Goal: Task Accomplishment & Management: Complete application form

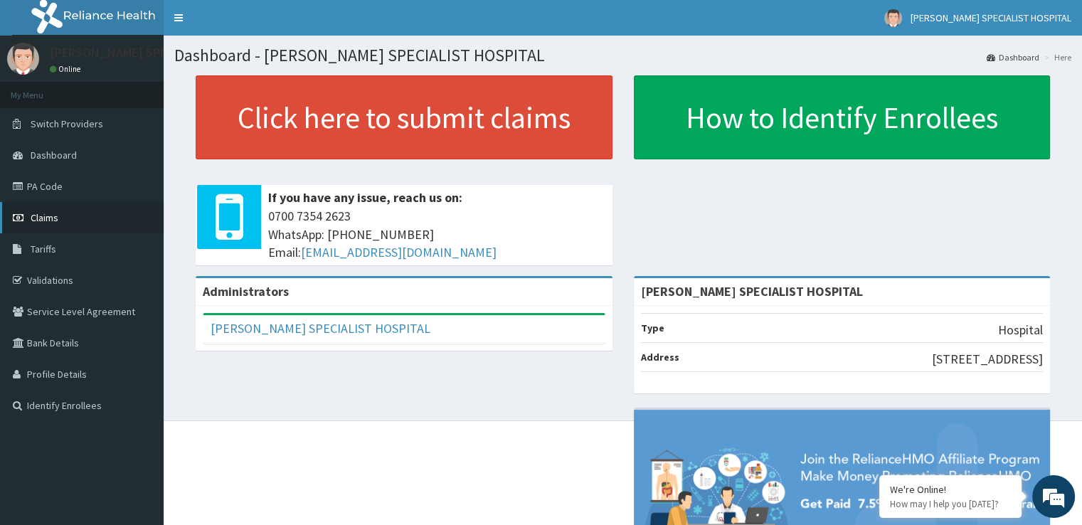
click at [41, 217] on span "Claims" at bounding box center [45, 217] width 28 height 13
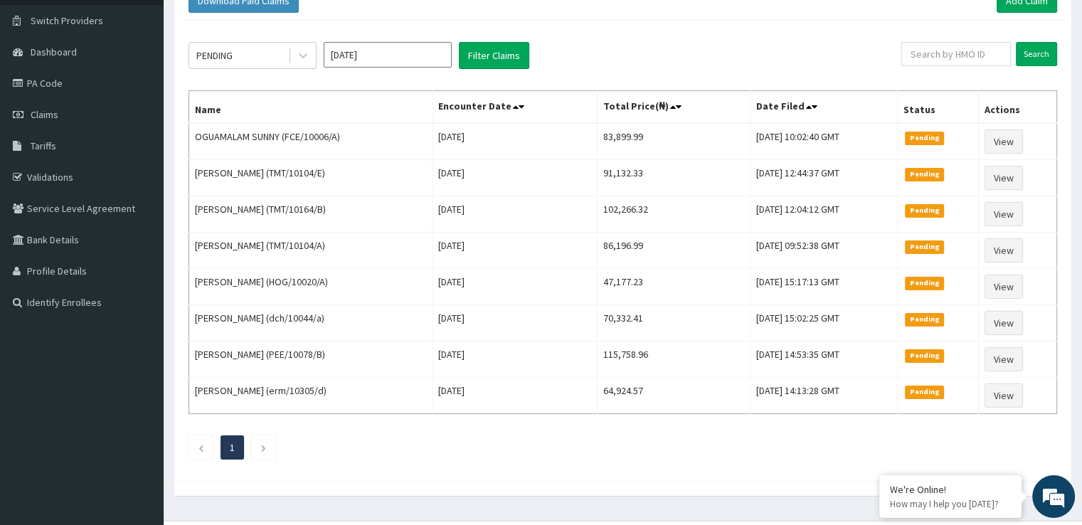
scroll to position [130, 0]
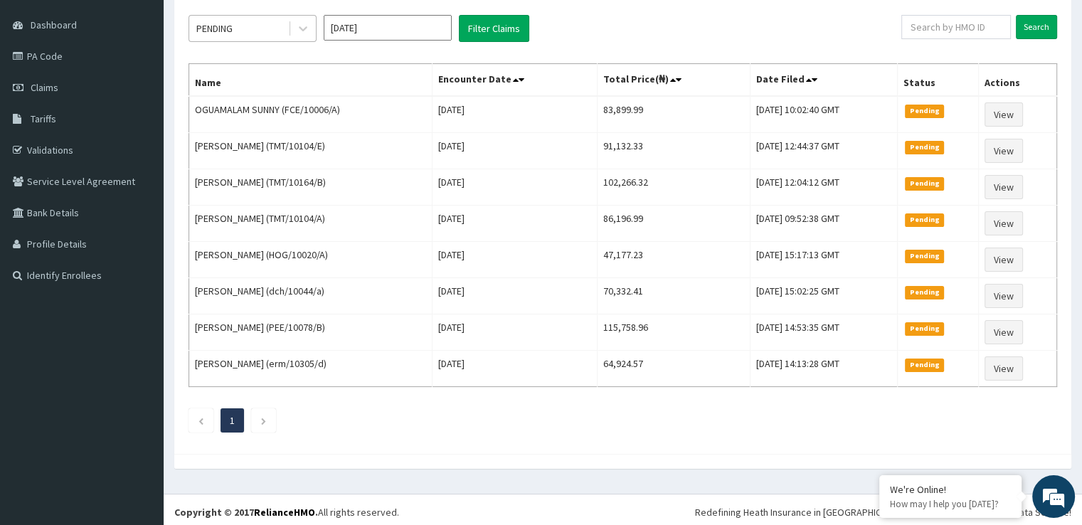
click at [223, 35] on div "PENDING" at bounding box center [238, 28] width 99 height 23
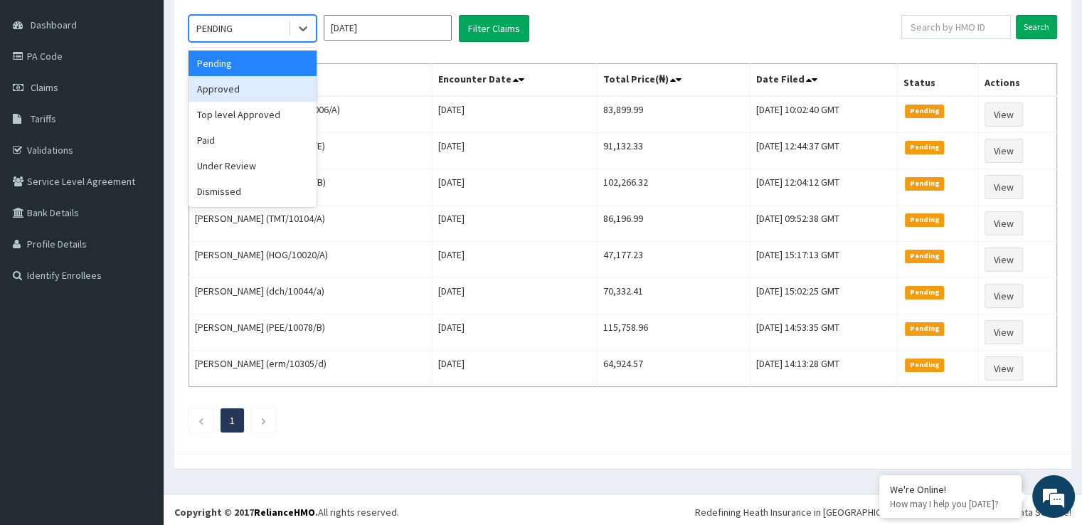
click at [243, 83] on div "Approved" at bounding box center [253, 89] width 128 height 26
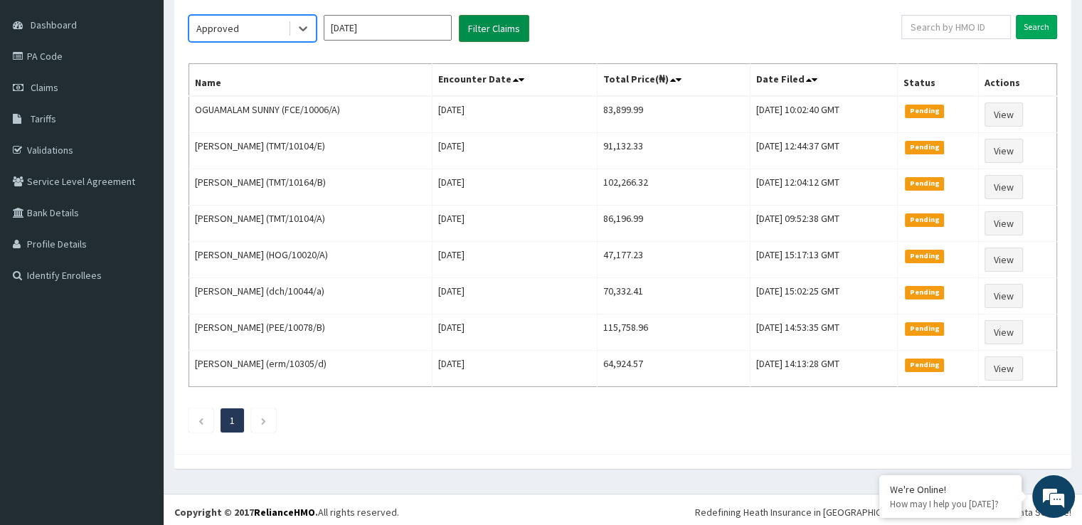
click at [514, 26] on button "Filter Claims" at bounding box center [494, 28] width 70 height 27
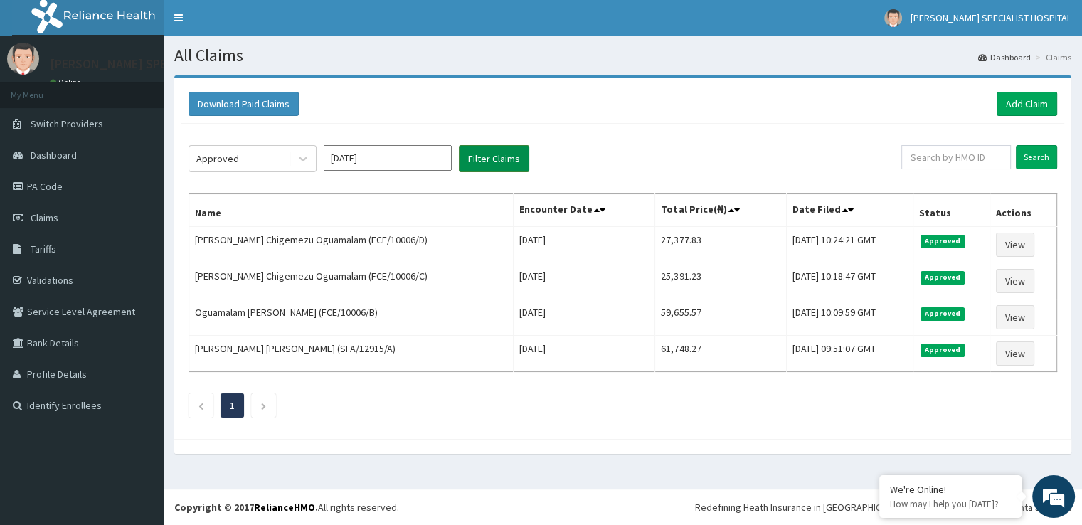
scroll to position [0, 0]
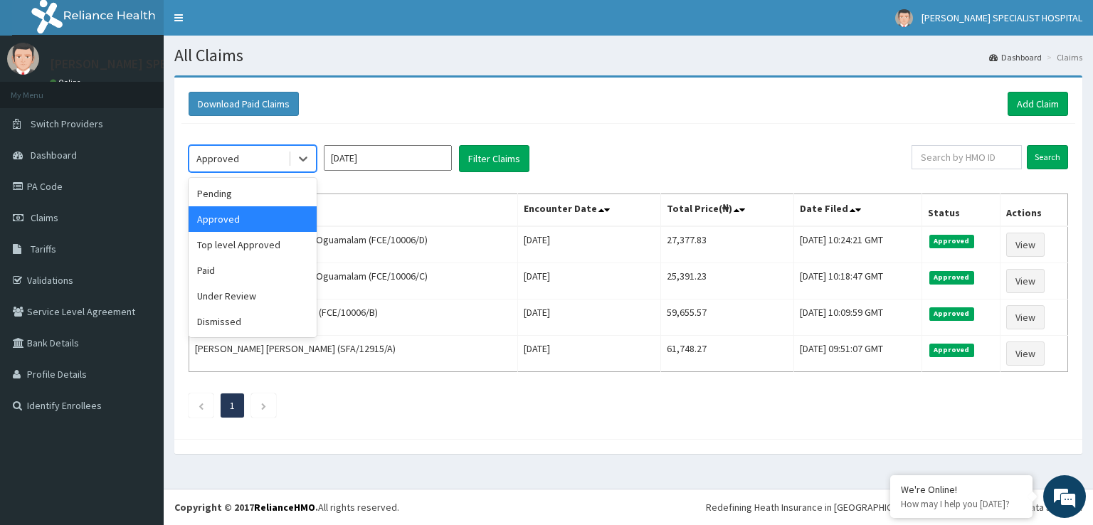
click at [234, 147] on div "Approved" at bounding box center [238, 158] width 99 height 23
click at [228, 264] on div "Paid" at bounding box center [253, 271] width 128 height 26
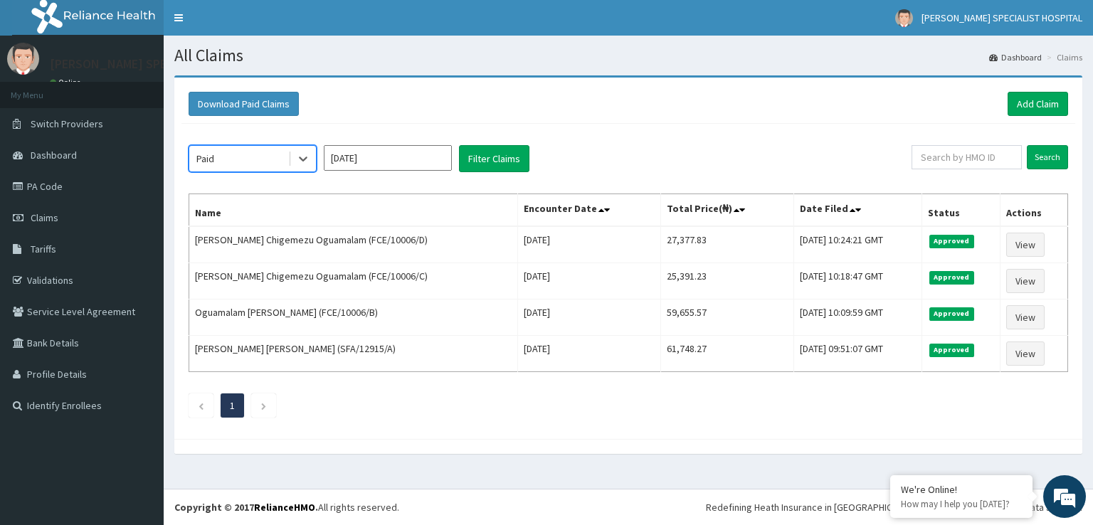
click at [420, 157] on input "[DATE]" at bounding box center [388, 158] width 128 height 26
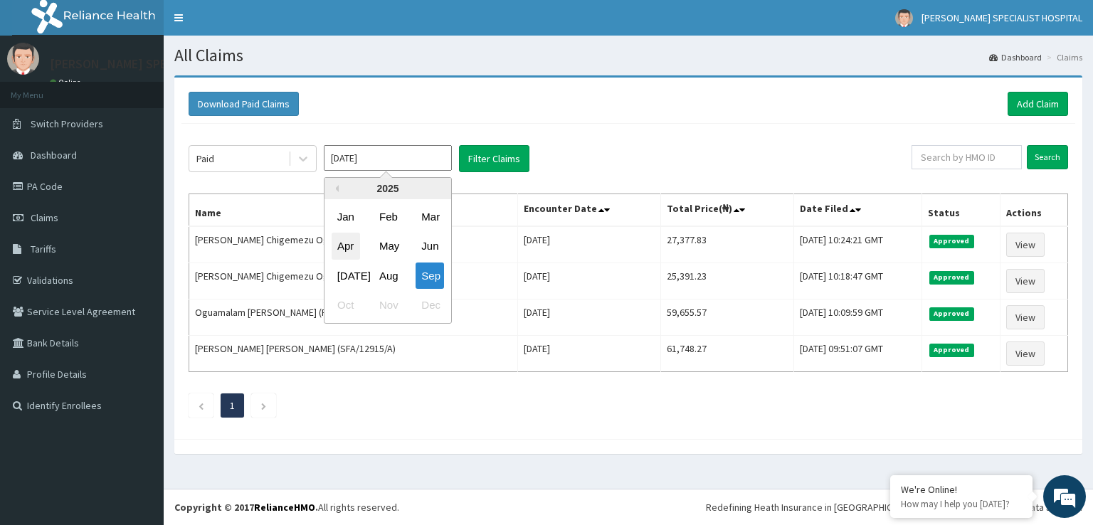
click at [353, 247] on div "Apr" at bounding box center [346, 246] width 28 height 26
type input "Apr 2025"
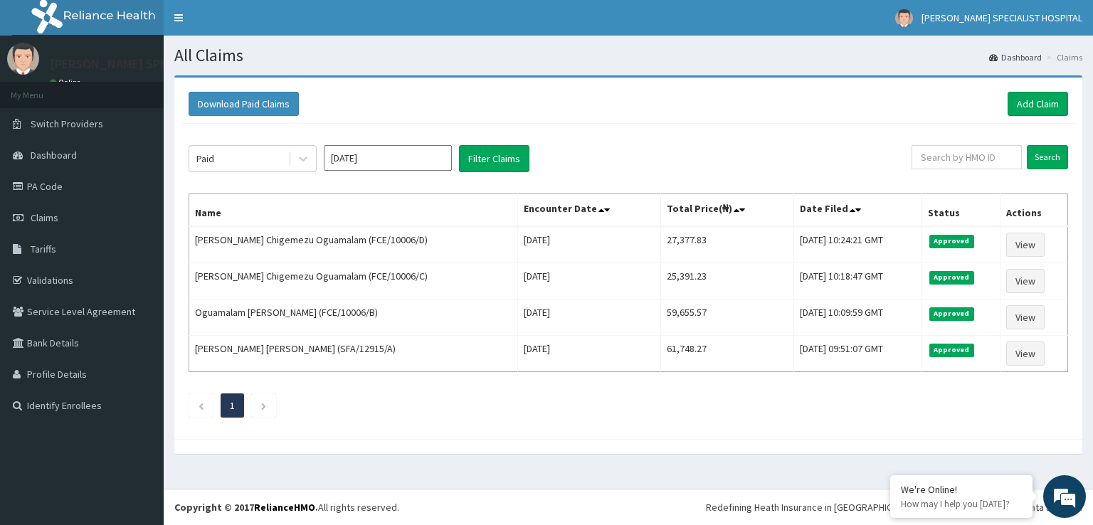
click at [518, 143] on div "Paid Apr 2025 Filter Claims Search Name Encounter Date Total Price(₦) Date File…" at bounding box center [628, 278] width 894 height 308
click at [503, 154] on button "Filter Claims" at bounding box center [494, 158] width 70 height 27
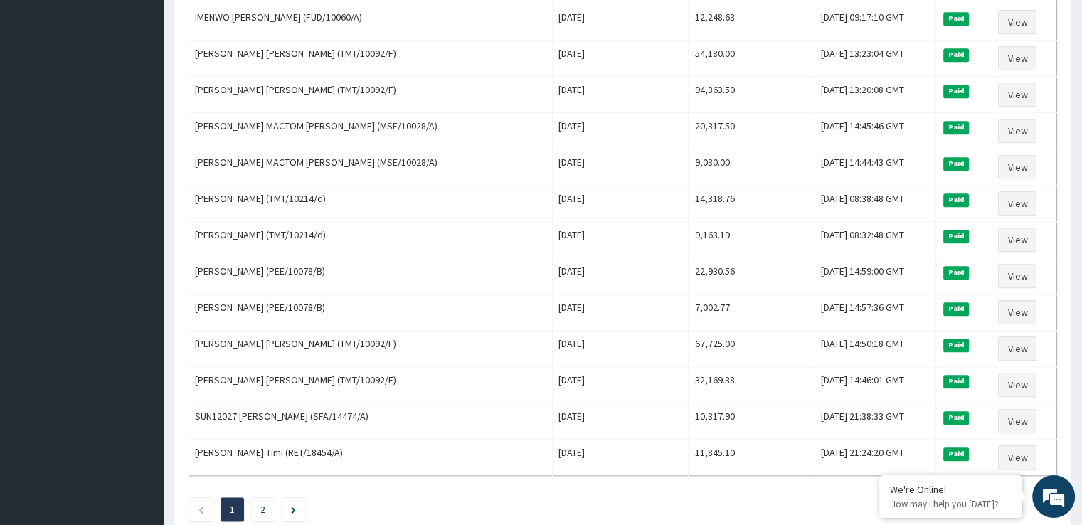
scroll to position [1637, 0]
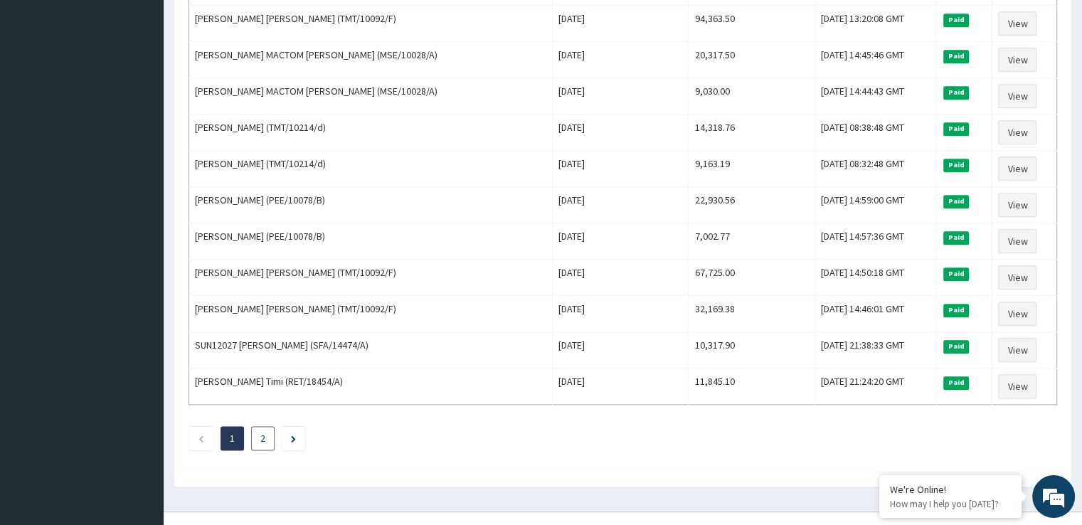
click at [265, 426] on li "2" at bounding box center [262, 438] width 23 height 24
click at [294, 436] on icon "Next page" at bounding box center [293, 439] width 5 height 7
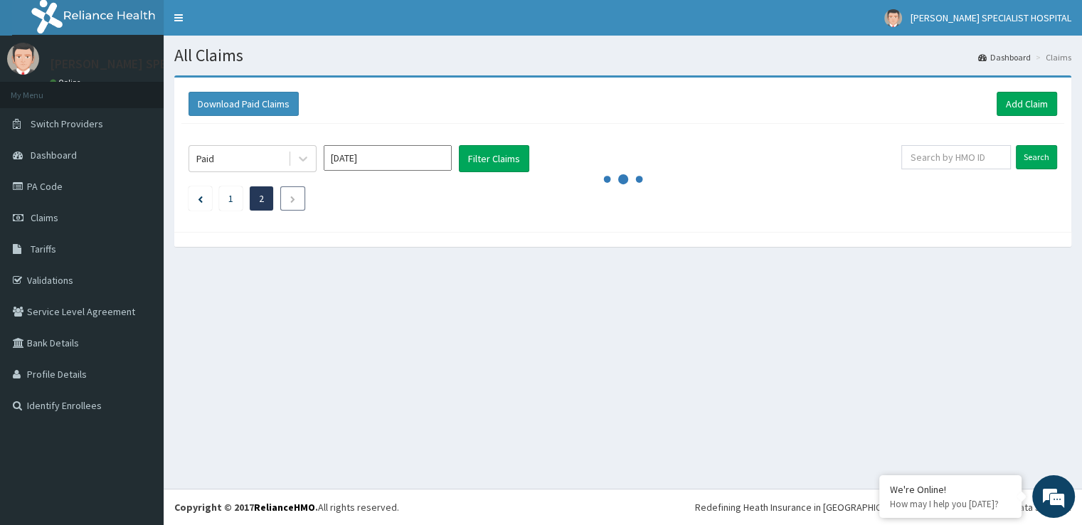
scroll to position [0, 0]
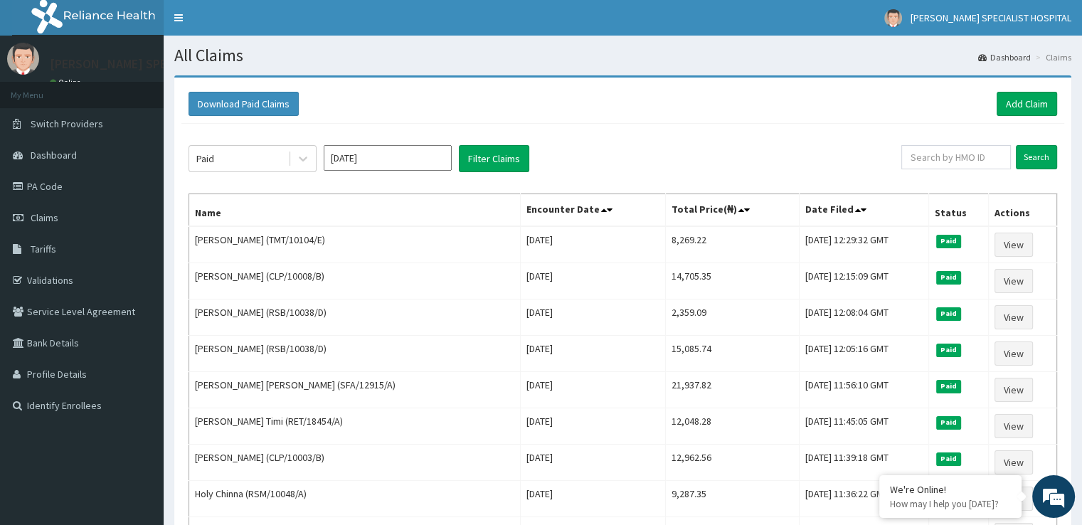
click at [572, 157] on div "Paid Apr 2025 Filter Claims" at bounding box center [545, 158] width 713 height 27
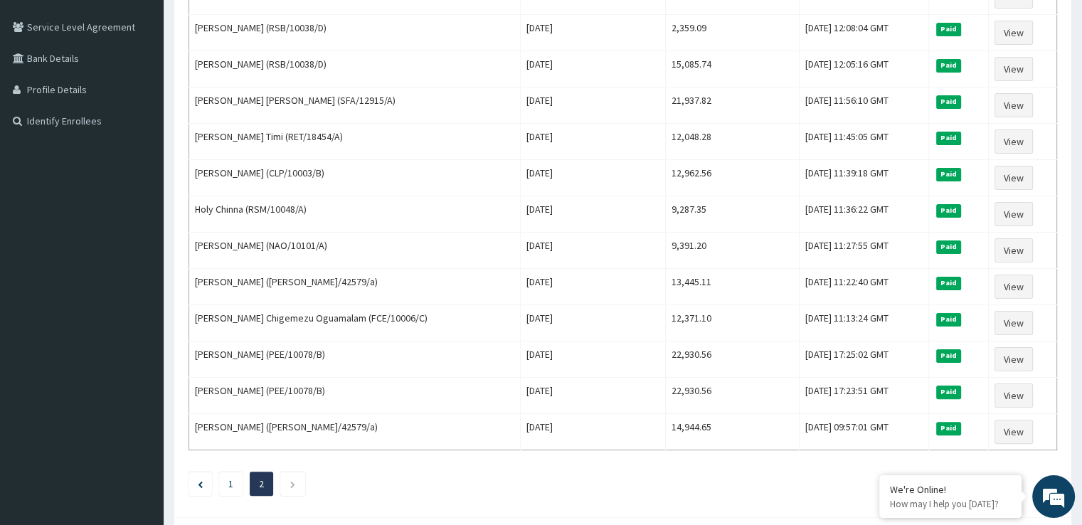
scroll to position [313, 0]
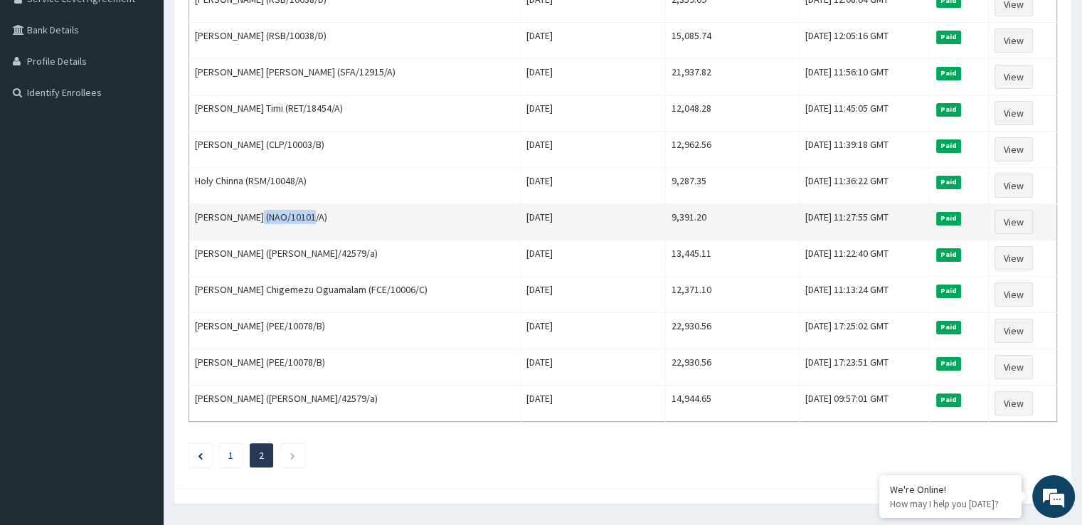
drag, startPoint x: 251, startPoint y: 210, endPoint x: 305, endPoint y: 211, distance: 53.4
click at [305, 211] on td "Tammy Silas (NAO/10101/A)" at bounding box center [355, 222] width 332 height 36
copy td "NAO/10101/A"
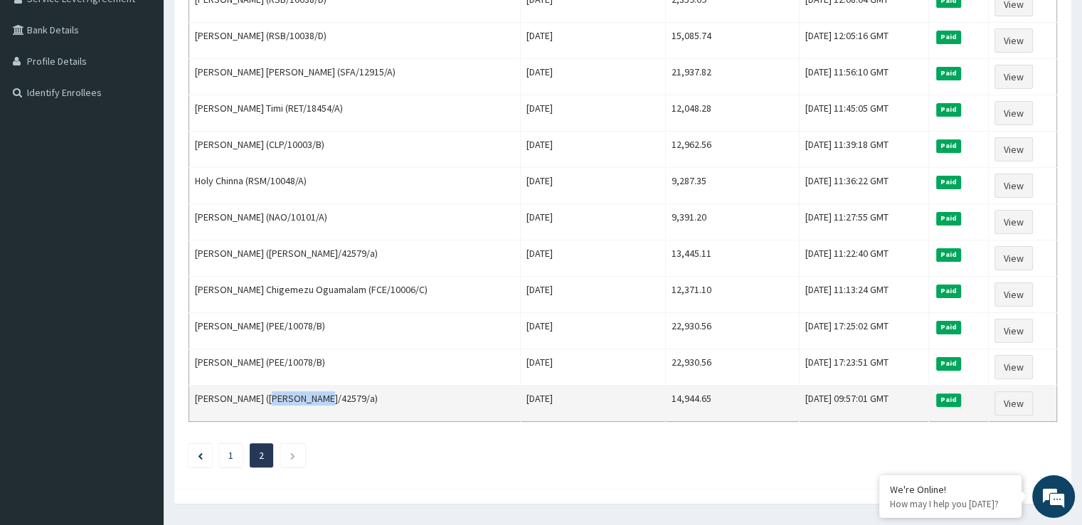
drag, startPoint x: 273, startPoint y: 391, endPoint x: 319, endPoint y: 394, distance: 45.7
click at [319, 394] on td "Oruese Okomuda (ret/42579/a)" at bounding box center [355, 404] width 332 height 36
copy td "ret/42579/a"
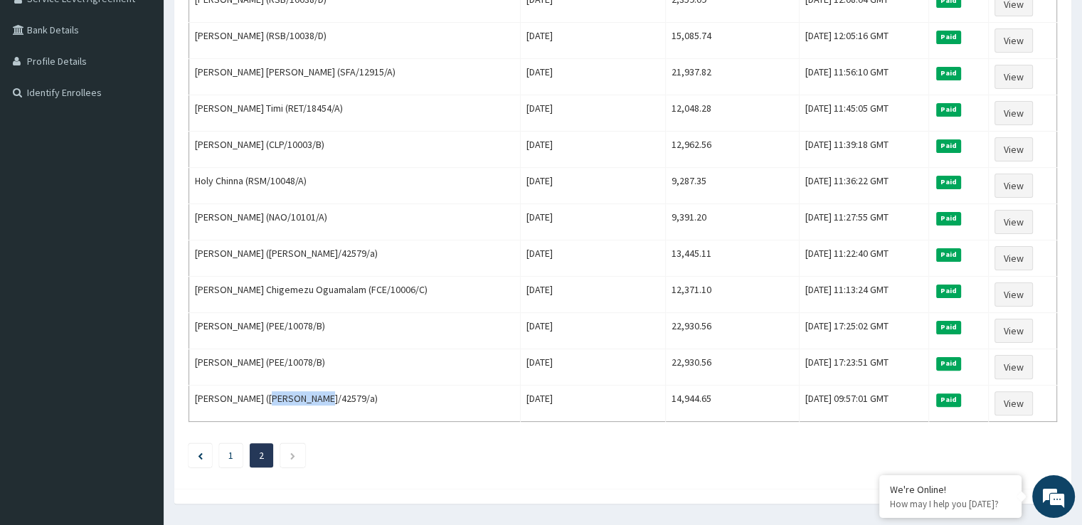
scroll to position [0, 0]
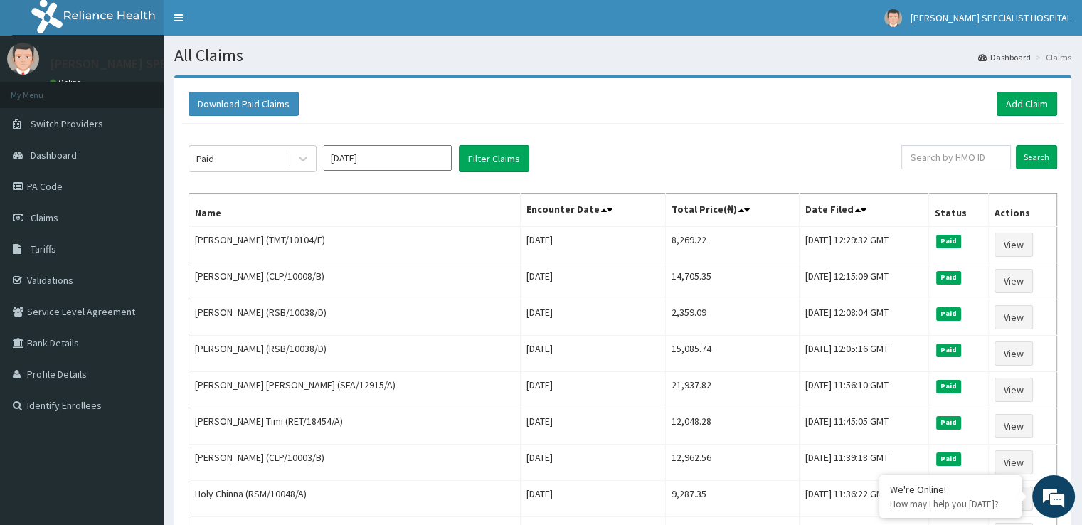
click at [358, 157] on input "Apr 2025" at bounding box center [388, 158] width 128 height 26
click at [613, 92] on div "Download Paid Claims Add Claim" at bounding box center [623, 104] width 869 height 24
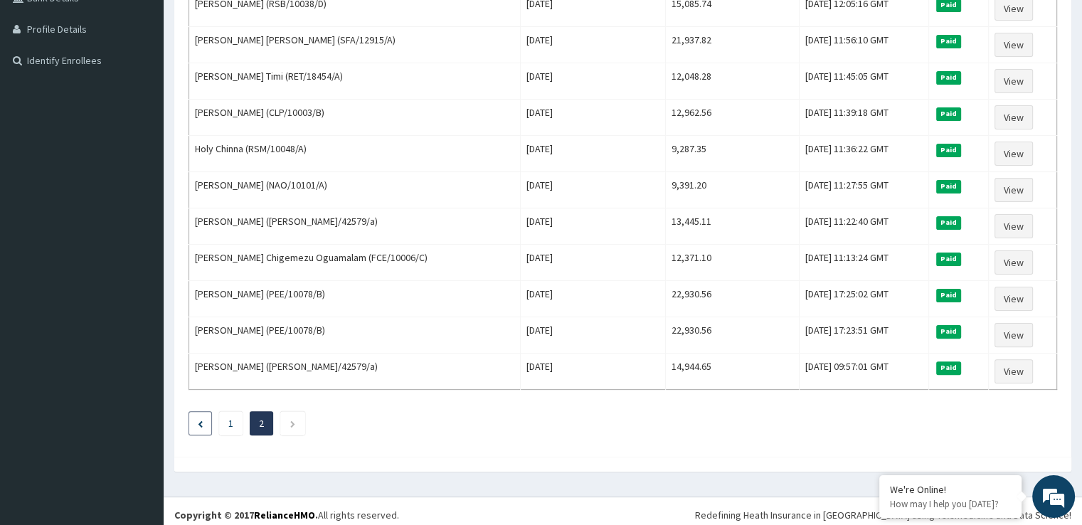
click at [196, 411] on li at bounding box center [200, 423] width 23 height 24
click at [202, 411] on li at bounding box center [200, 423] width 23 height 24
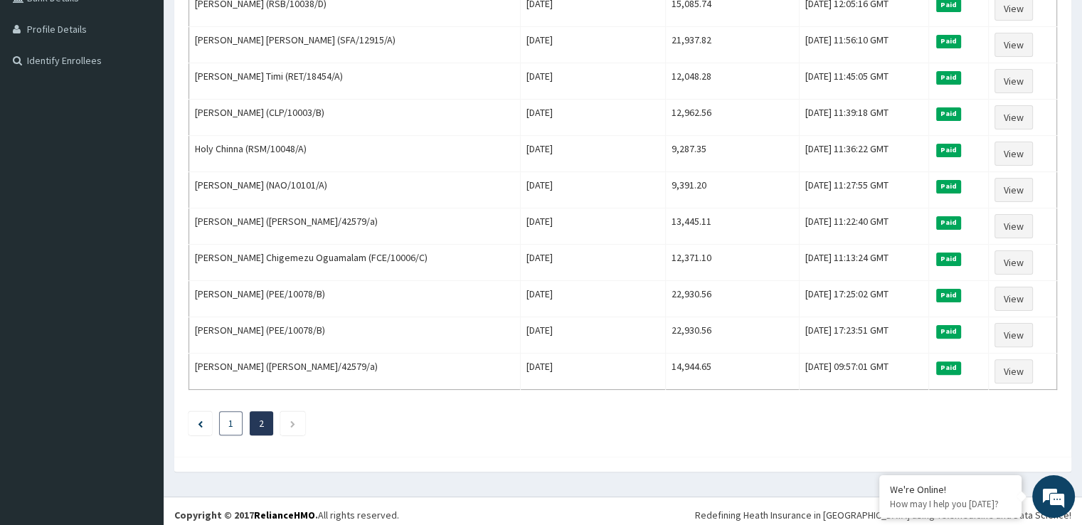
click at [235, 414] on li "1" at bounding box center [230, 423] width 23 height 24
click at [201, 421] on icon "Previous page" at bounding box center [200, 424] width 5 height 7
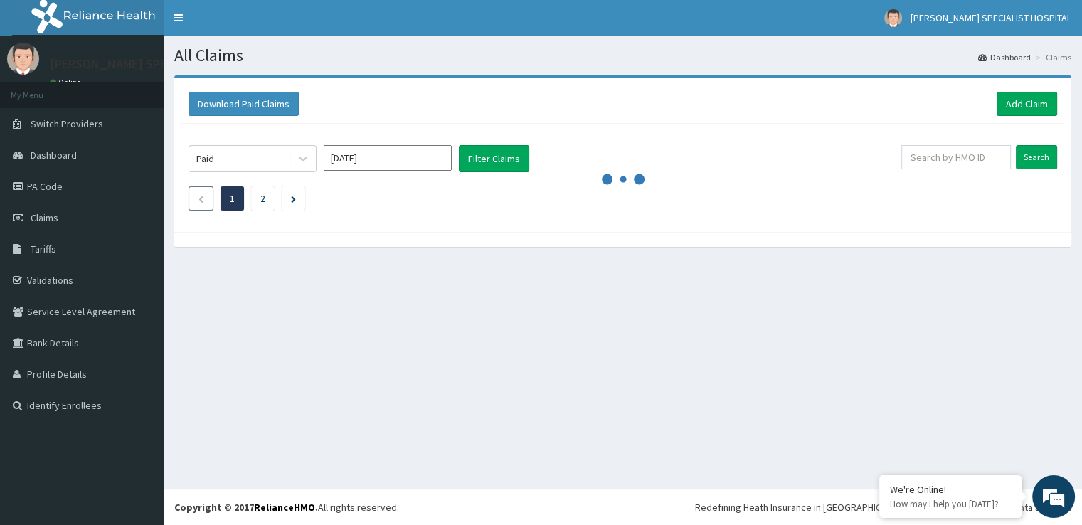
scroll to position [0, 0]
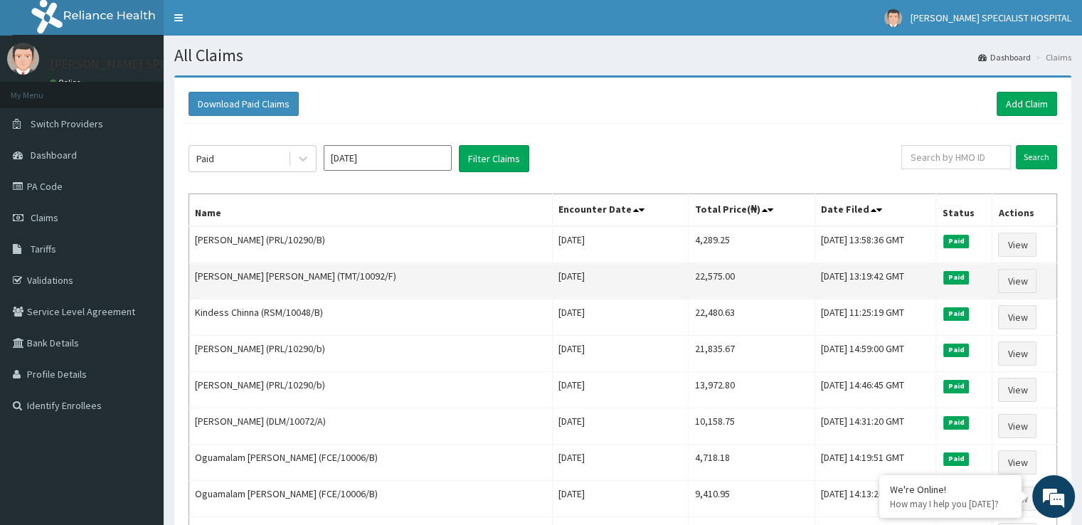
click at [342, 277] on td "[PERSON_NAME] [PERSON_NAME] (TMT/10092/F)" at bounding box center [371, 281] width 364 height 36
click at [384, 274] on td "[PERSON_NAME] [PERSON_NAME] (TMT/10092/F)" at bounding box center [371, 281] width 364 height 36
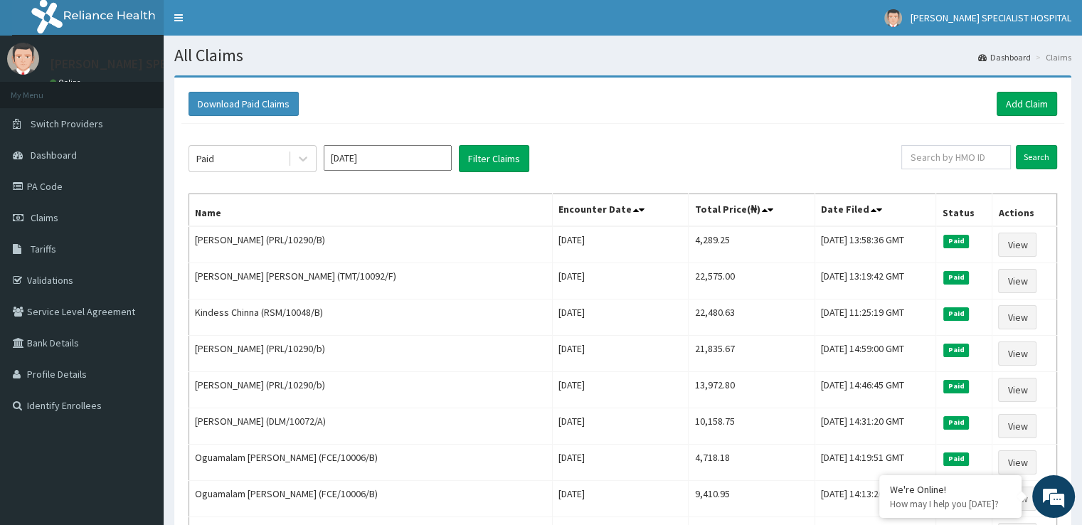
click at [373, 211] on th "Name" at bounding box center [371, 210] width 364 height 33
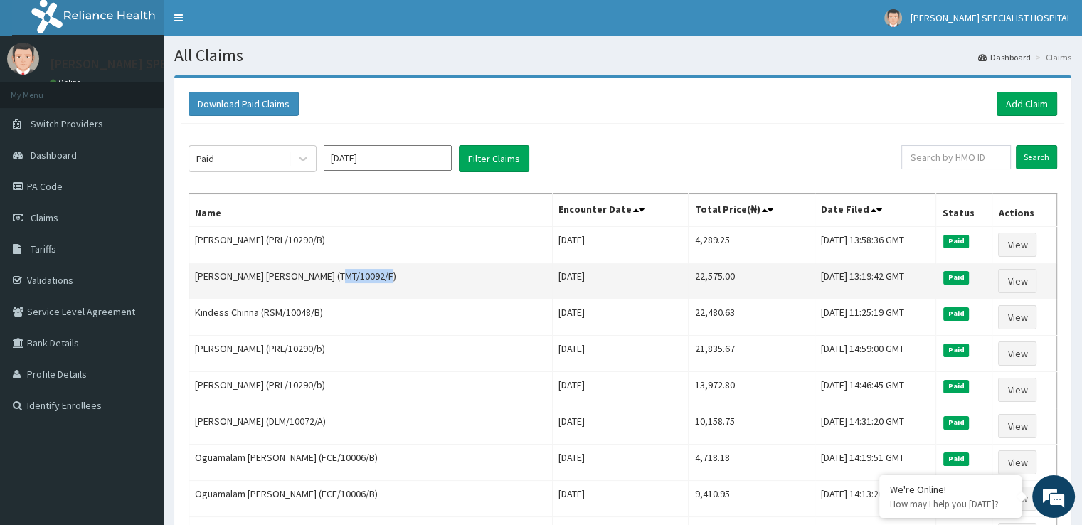
drag, startPoint x: 344, startPoint y: 274, endPoint x: 394, endPoint y: 267, distance: 50.3
click at [394, 267] on td "[PERSON_NAME] [PERSON_NAME] (TMT/10092/F)" at bounding box center [371, 281] width 364 height 36
click at [380, 274] on td "[PERSON_NAME] [PERSON_NAME] (TMT/10092/F)" at bounding box center [371, 281] width 364 height 36
drag, startPoint x: 342, startPoint y: 273, endPoint x: 396, endPoint y: 273, distance: 54.1
click at [396, 273] on td "[PERSON_NAME] [PERSON_NAME] (TMT/10092/F)" at bounding box center [371, 281] width 364 height 36
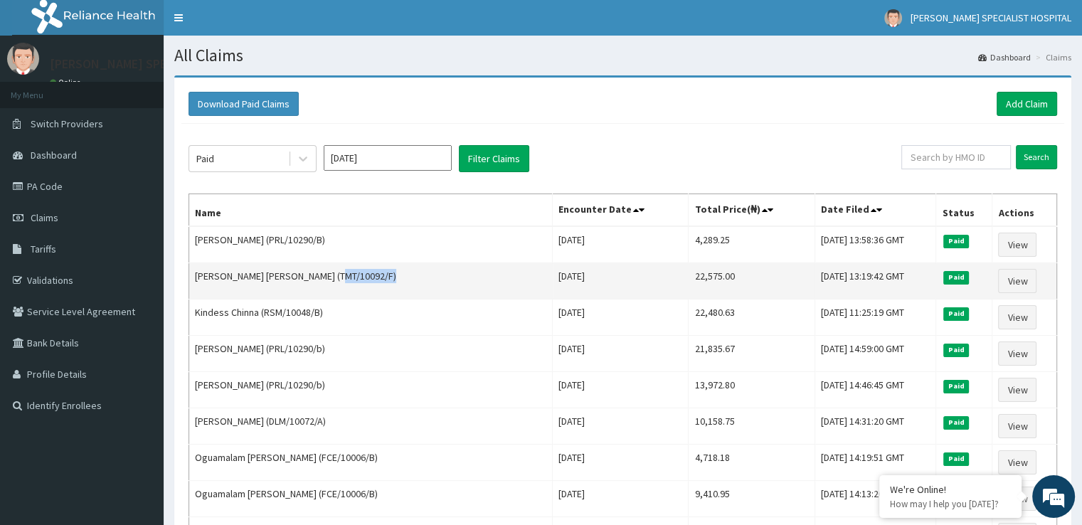
copy td "TMT/10092/F"
click at [349, 279] on td "[PERSON_NAME] [PERSON_NAME] (TMT/10092/F)" at bounding box center [371, 281] width 364 height 36
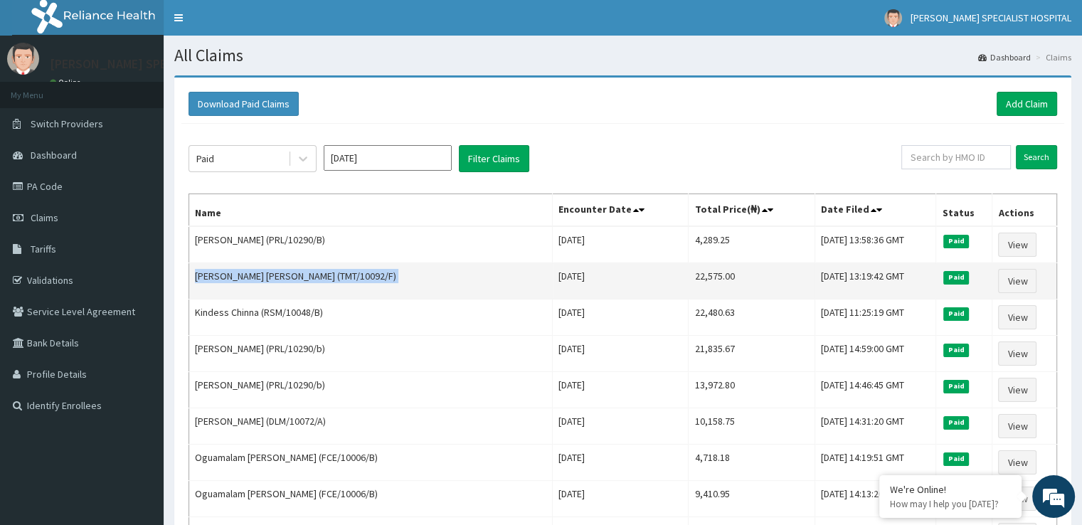
click at [363, 268] on td "[PERSON_NAME] [PERSON_NAME] (TMT/10092/F)" at bounding box center [371, 281] width 364 height 36
click at [349, 274] on td "[PERSON_NAME] [PERSON_NAME] (TMT/10092/F)" at bounding box center [371, 281] width 364 height 36
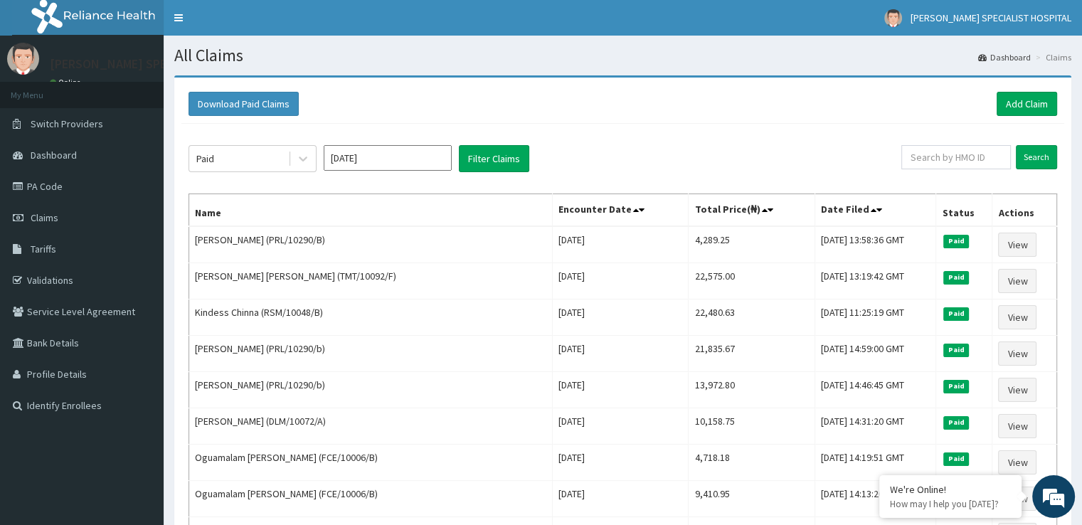
click at [389, 219] on th "Name" at bounding box center [371, 210] width 364 height 33
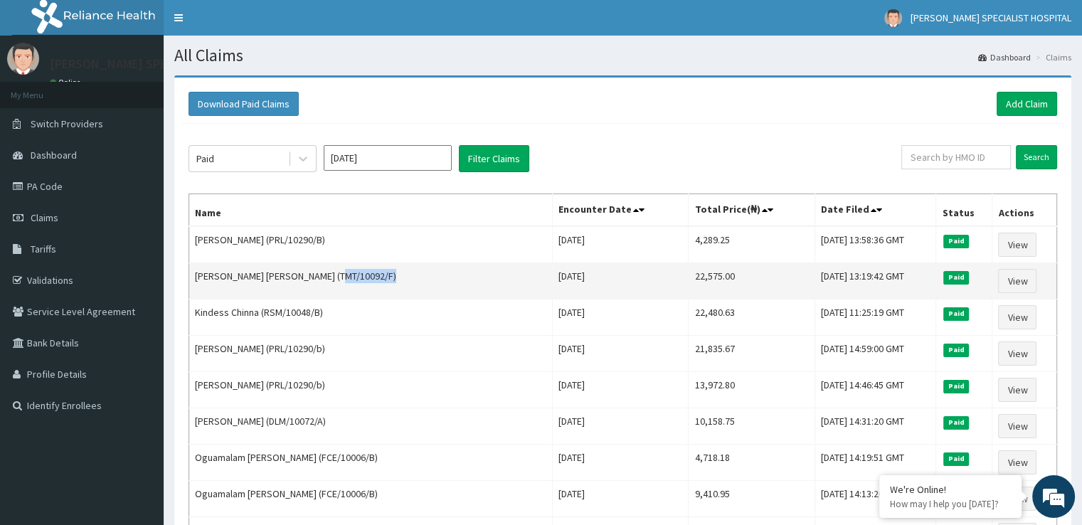
drag, startPoint x: 343, startPoint y: 273, endPoint x: 395, endPoint y: 270, distance: 52.1
click at [395, 270] on td "[PERSON_NAME] [PERSON_NAME] (TMT/10092/F)" at bounding box center [371, 281] width 364 height 36
copy td "TMT/10092/F"
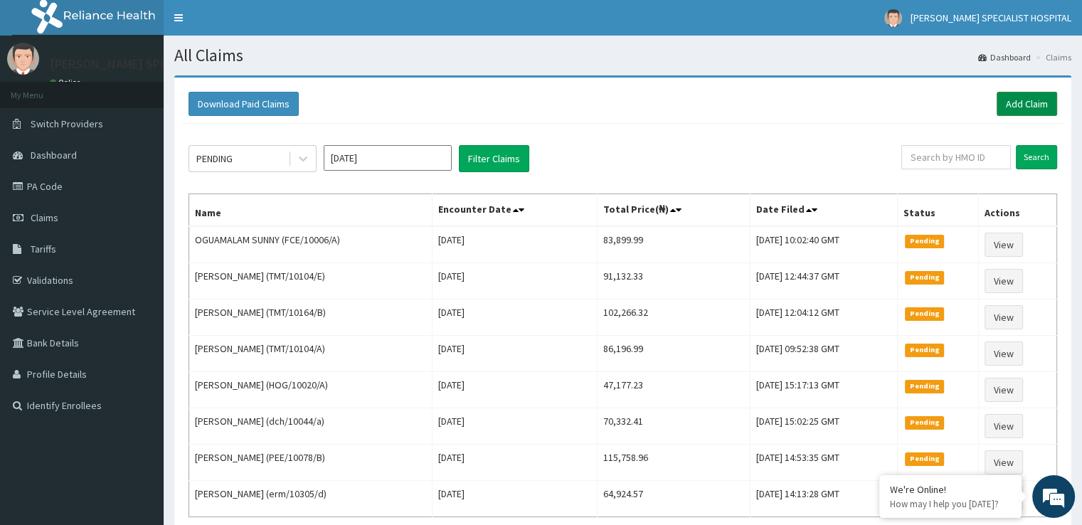
click at [1028, 93] on link "Add Claim" at bounding box center [1027, 104] width 60 height 24
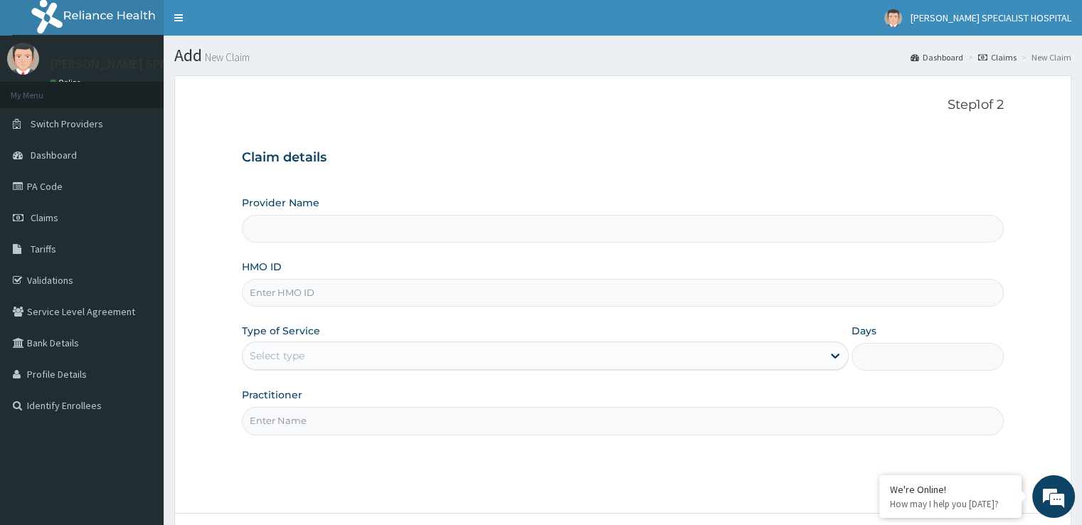
click at [314, 290] on input "HMO ID" at bounding box center [622, 293] width 761 height 28
type input "[PERSON_NAME] SPECIALIST HOSPITAL"
paste input "TMT/10092/F"
type input "TMT/10092/F"
click at [301, 355] on div "Select type" at bounding box center [277, 356] width 55 height 14
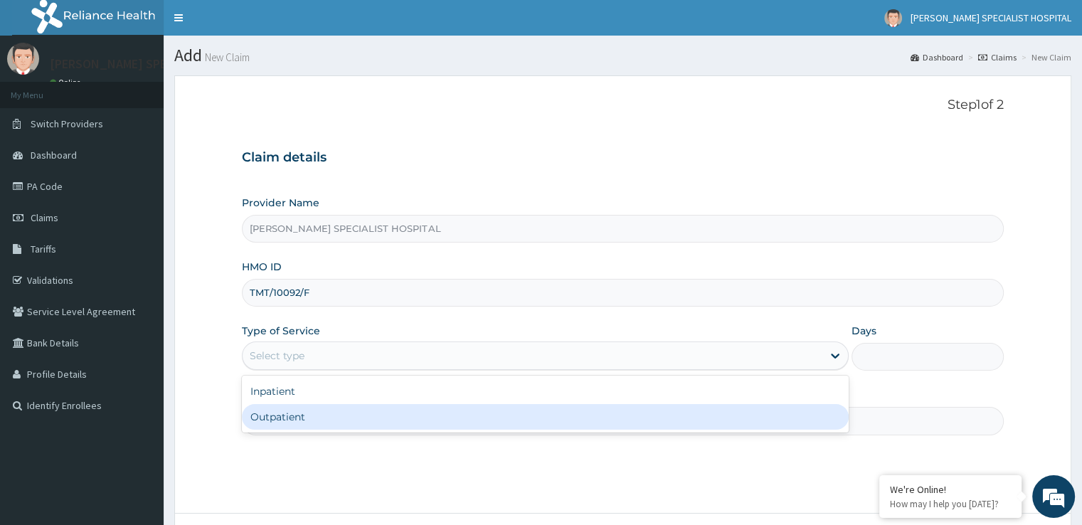
click at [282, 416] on div "Outpatient" at bounding box center [545, 417] width 607 height 26
type input "1"
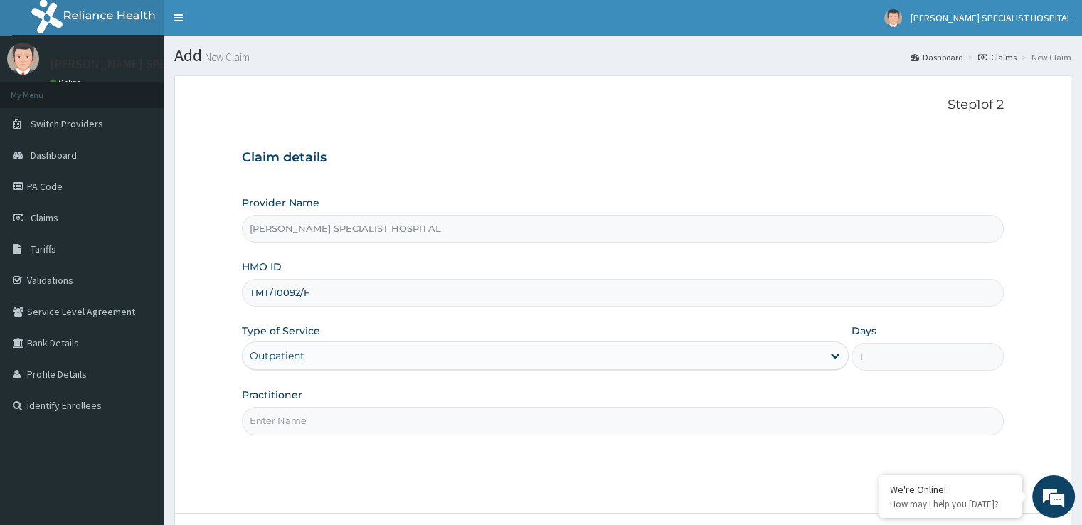
click at [297, 421] on input "Practitioner" at bounding box center [622, 421] width 761 height 28
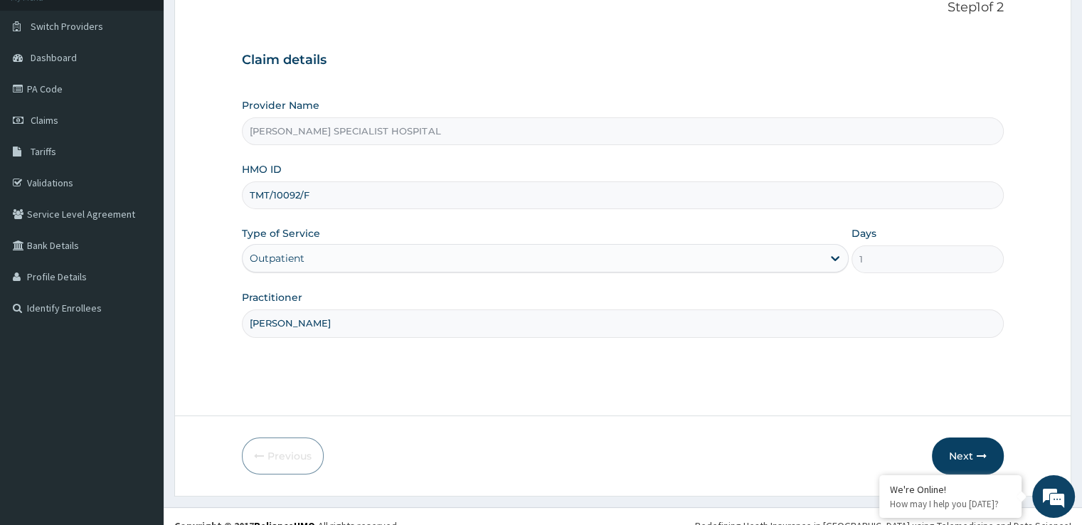
scroll to position [115, 0]
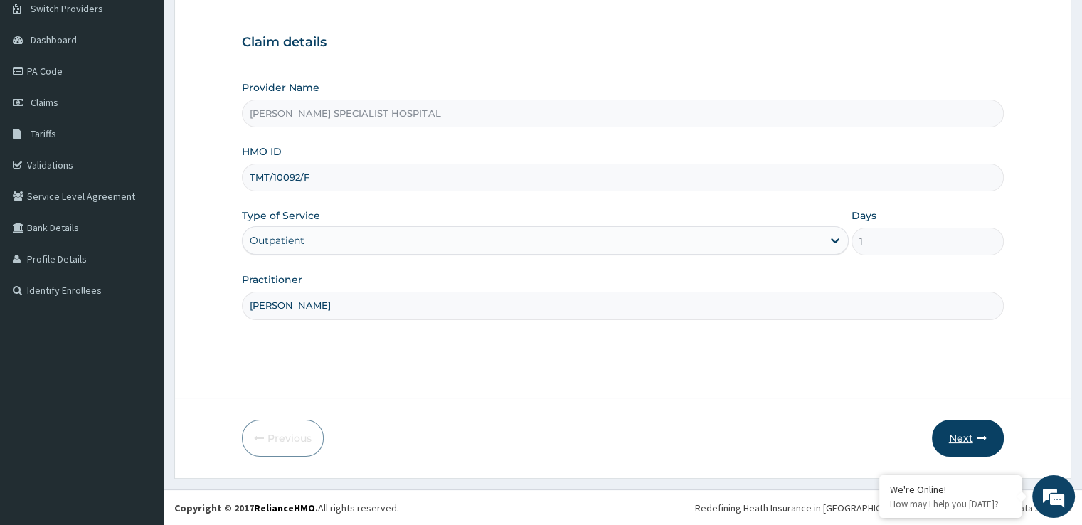
type input "KELVIN"
click at [966, 440] on button "Next" at bounding box center [968, 438] width 72 height 37
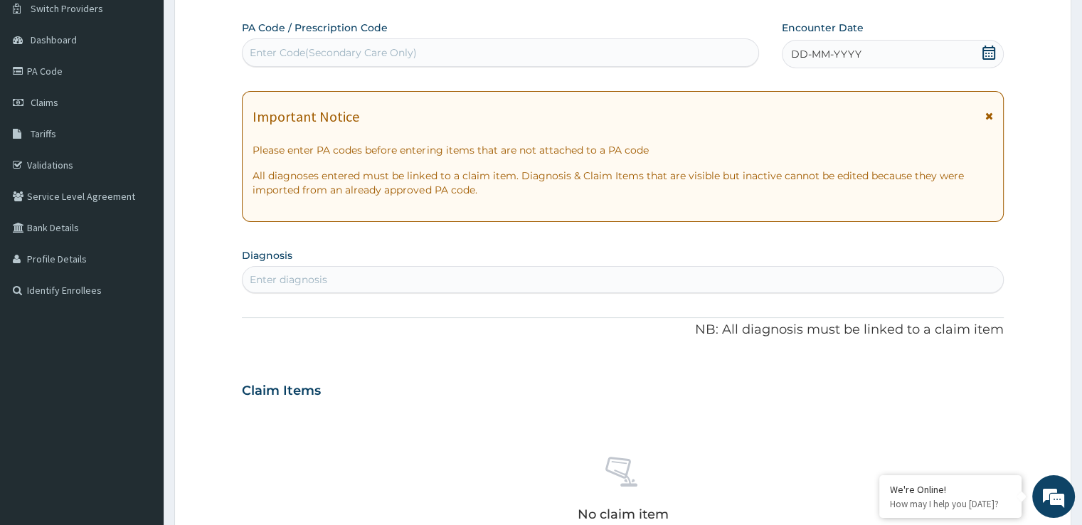
click at [993, 46] on icon at bounding box center [989, 53] width 13 height 14
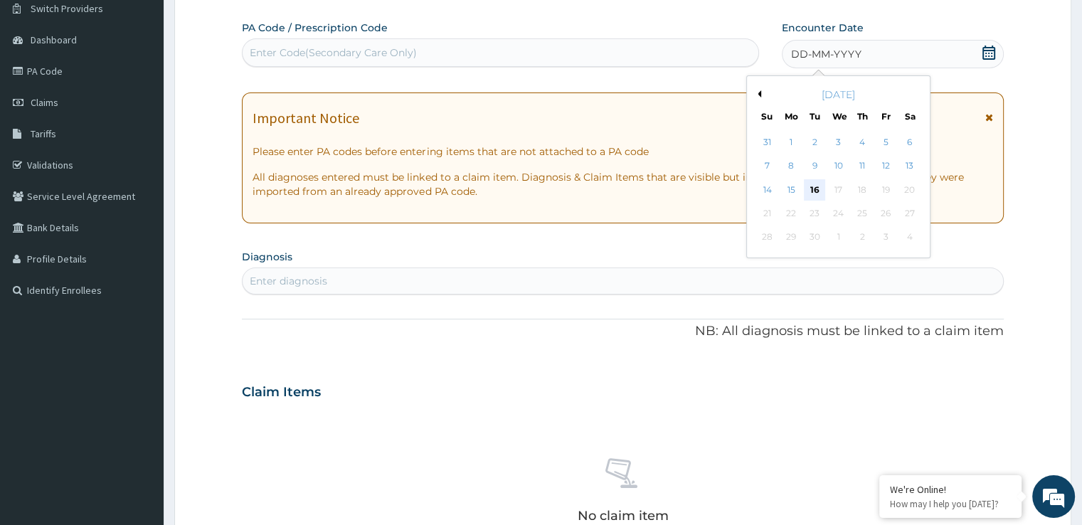
click at [812, 198] on div "16" at bounding box center [814, 189] width 21 height 21
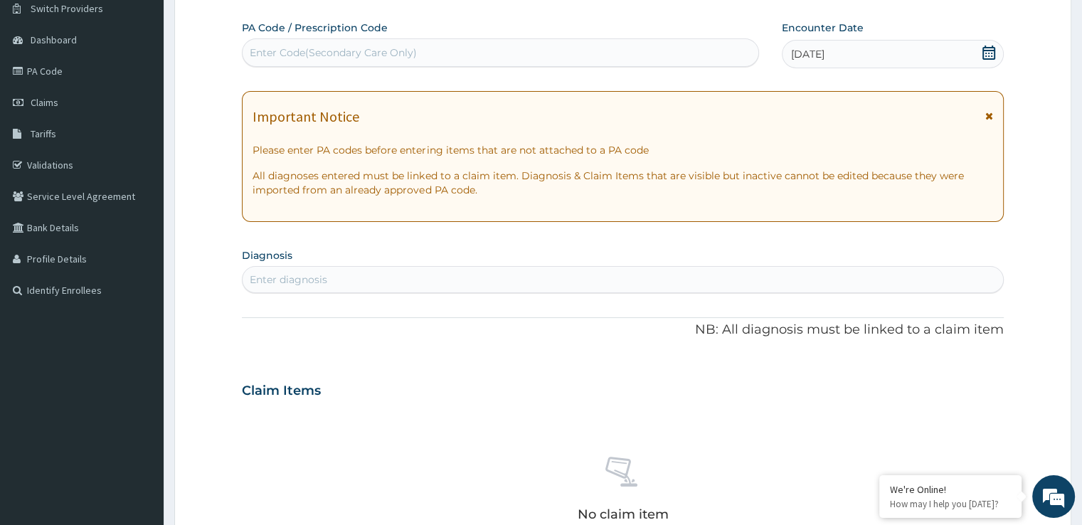
click at [500, 264] on section "Diagnosis Enter diagnosis" at bounding box center [622, 269] width 761 height 48
click at [317, 271] on div "Enter diagnosis" at bounding box center [623, 279] width 760 height 23
type input "MALARIA"
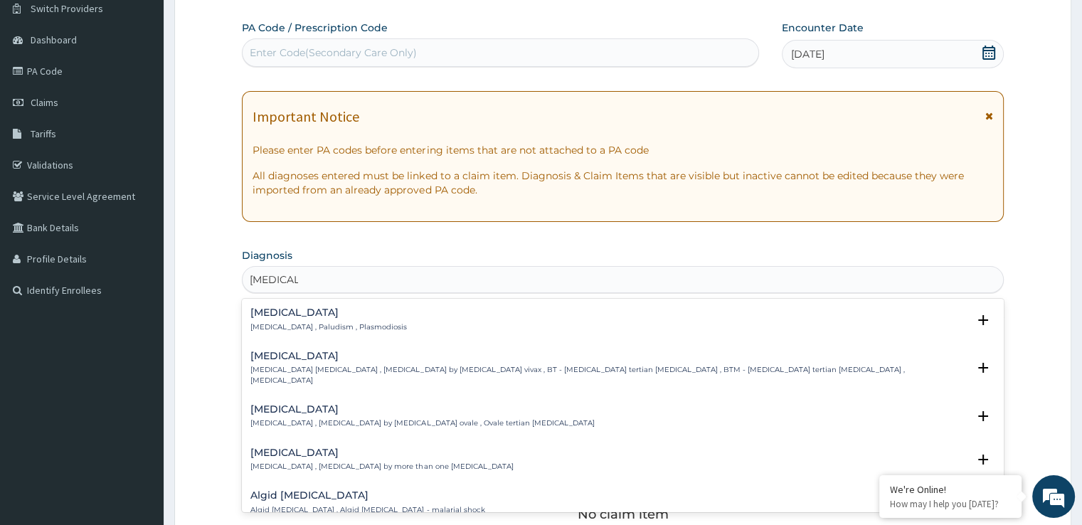
click at [295, 311] on h4 "Malaria" at bounding box center [328, 312] width 157 height 11
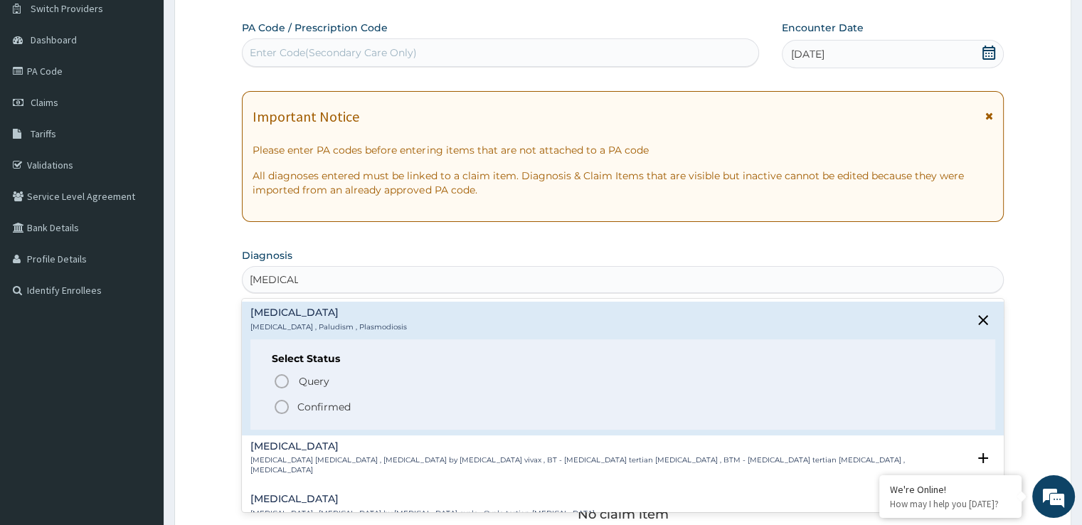
click at [279, 417] on div "Select Status Query Query covers suspected (?), Keep in view (kiv), Ruled out (…" at bounding box center [622, 384] width 744 height 90
click at [280, 410] on icon "status option filled" at bounding box center [281, 407] width 17 height 17
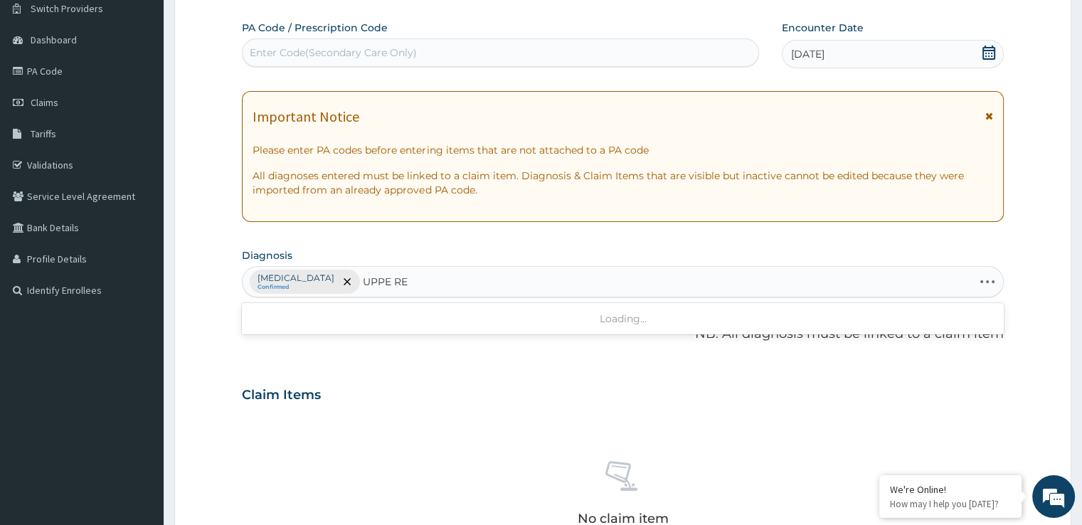
type input "UPPE RES"
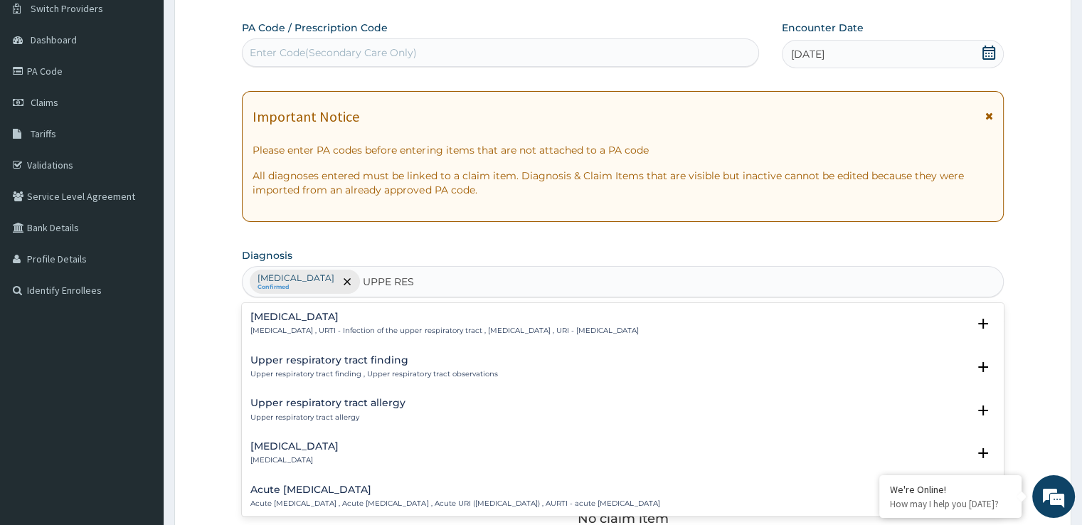
click at [327, 322] on div "Upper respiratory infection Upper respiratory infection , URTI - Infection of t…" at bounding box center [444, 324] width 388 height 25
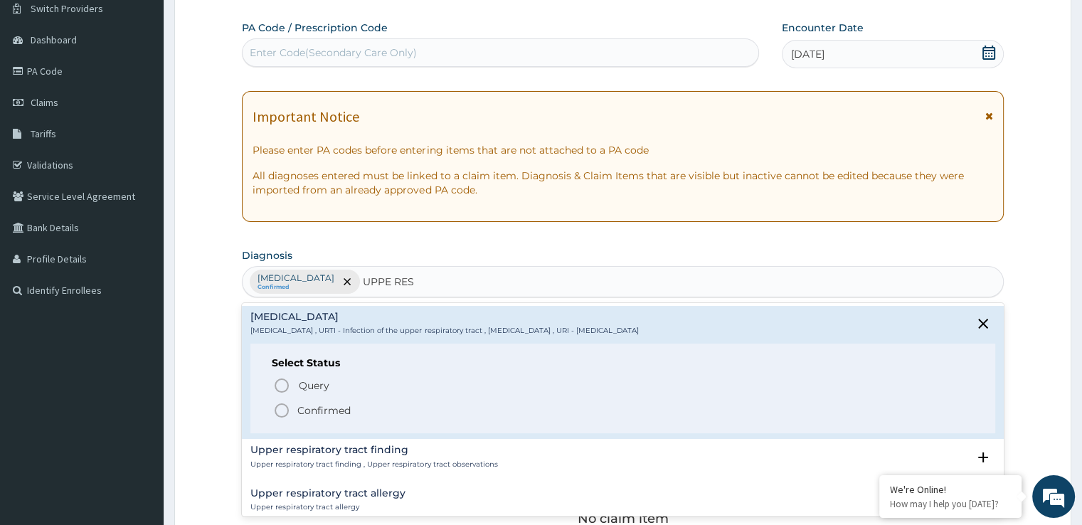
click at [289, 404] on icon "status option filled" at bounding box center [281, 410] width 17 height 17
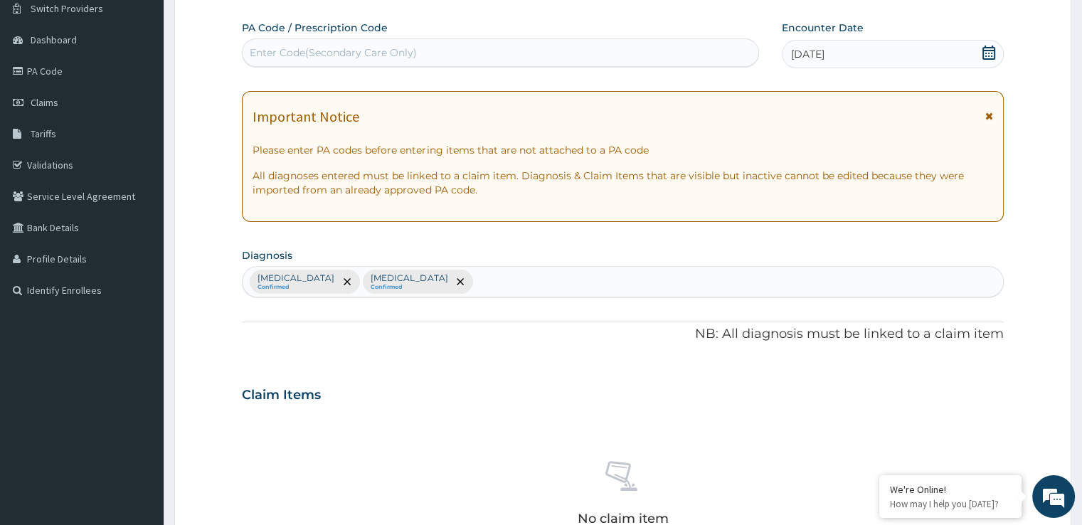
scroll to position [500, 0]
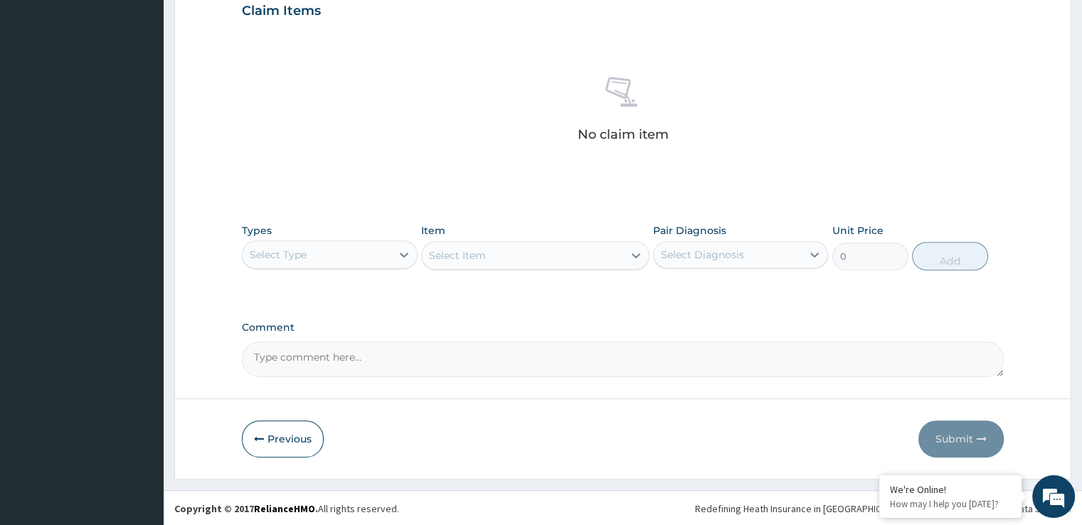
click at [279, 254] on div "Select Type" at bounding box center [278, 255] width 57 height 14
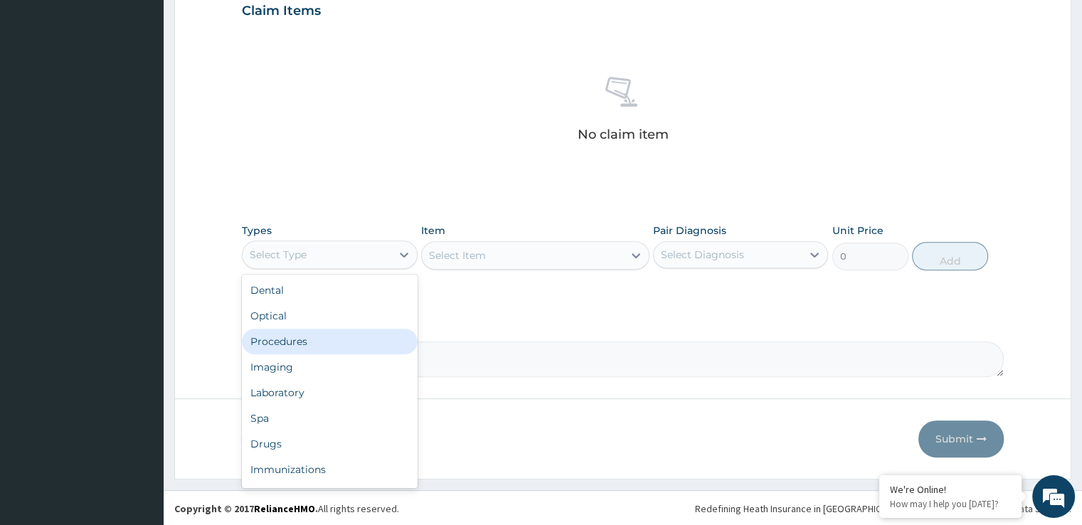
click at [310, 348] on div "Procedures" at bounding box center [329, 342] width 175 height 26
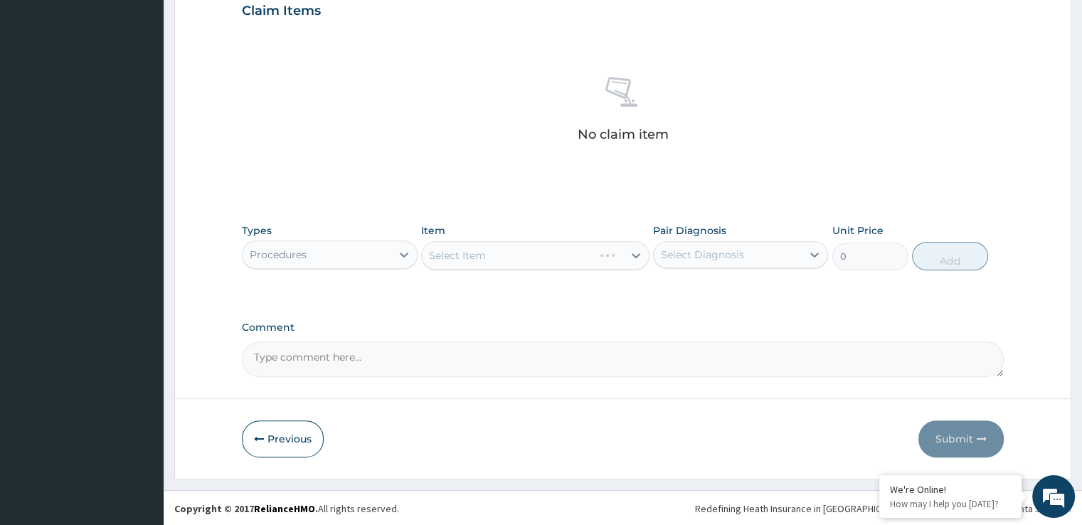
click at [544, 258] on div "Select Item" at bounding box center [535, 255] width 228 height 28
click at [541, 252] on div "Select Item" at bounding box center [522, 255] width 201 height 23
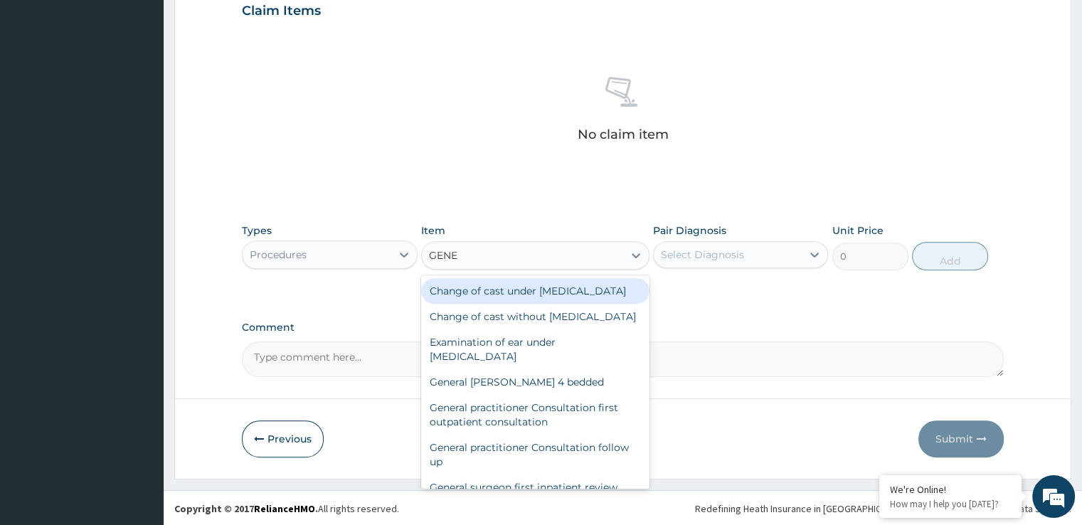
type input "GENER"
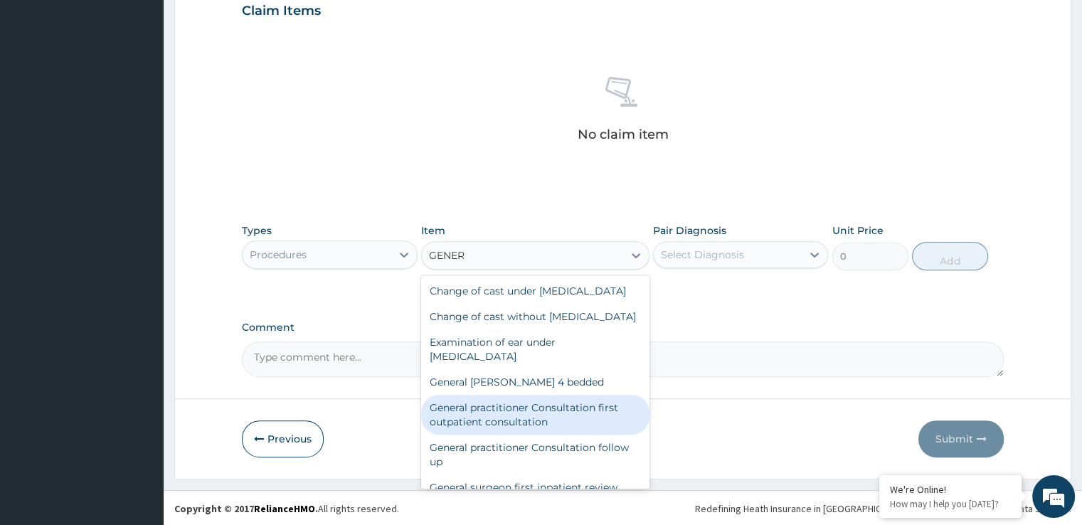
click at [593, 435] on div "General practitioner Consultation first outpatient consultation" at bounding box center [535, 415] width 228 height 40
type input "3724.875"
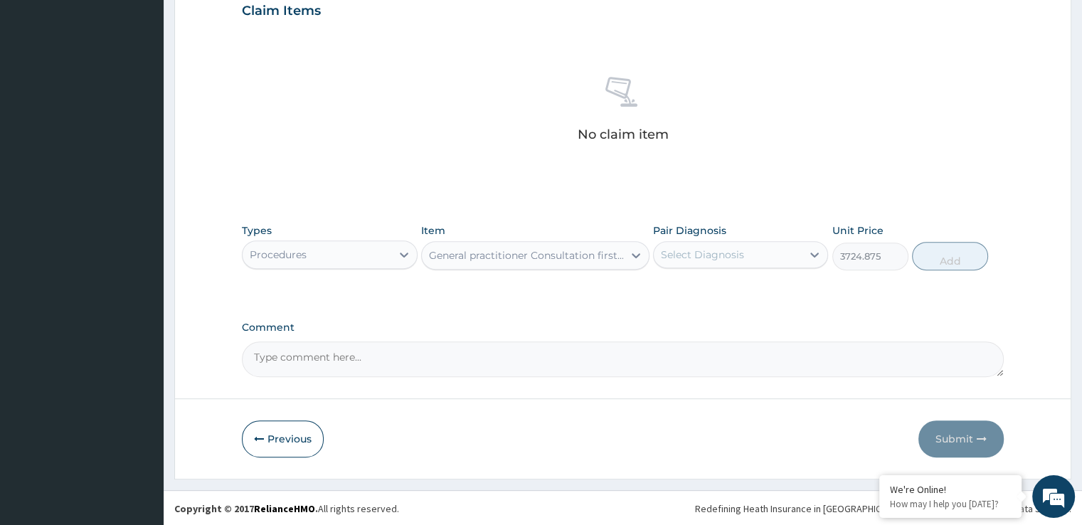
click at [753, 263] on div "Select Diagnosis" at bounding box center [728, 254] width 148 height 23
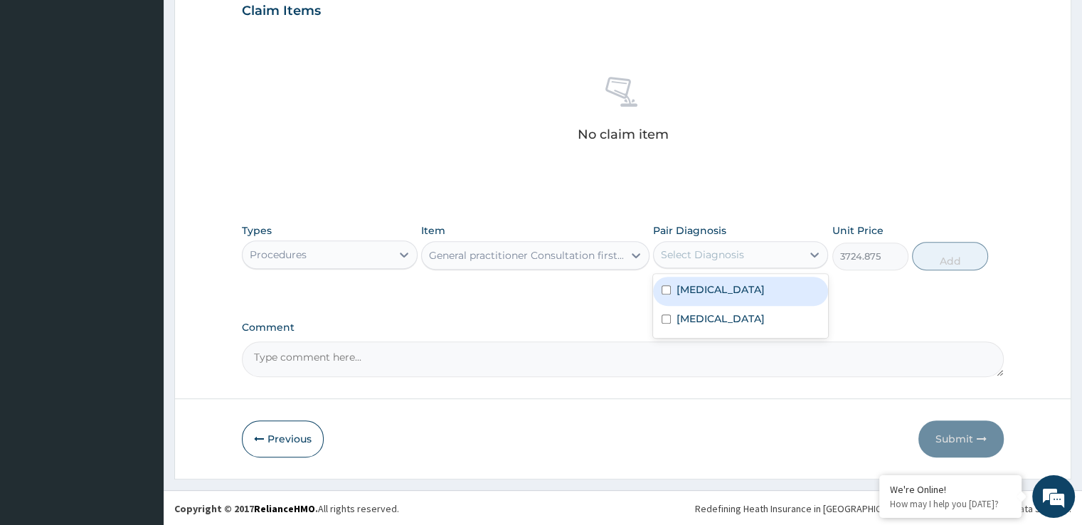
click at [736, 292] on div "Malaria" at bounding box center [740, 291] width 175 height 29
checkbox input "true"
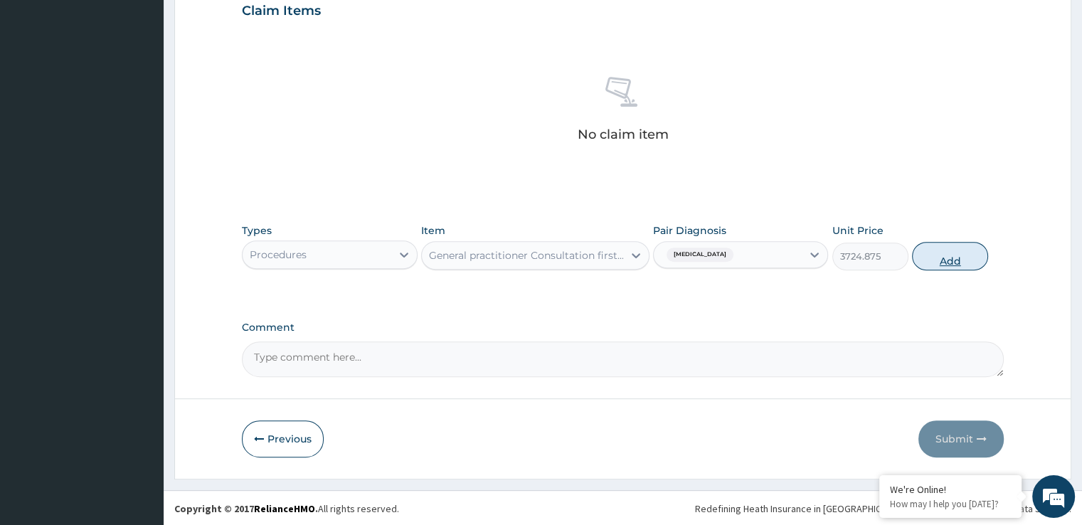
click at [955, 260] on button "Add" at bounding box center [950, 256] width 76 height 28
type input "0"
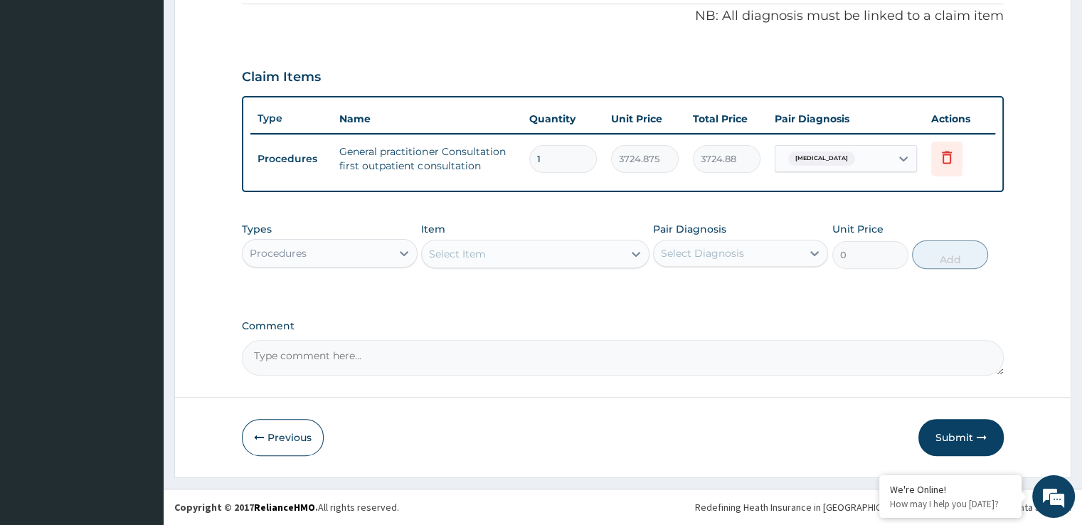
scroll to position [431, 0]
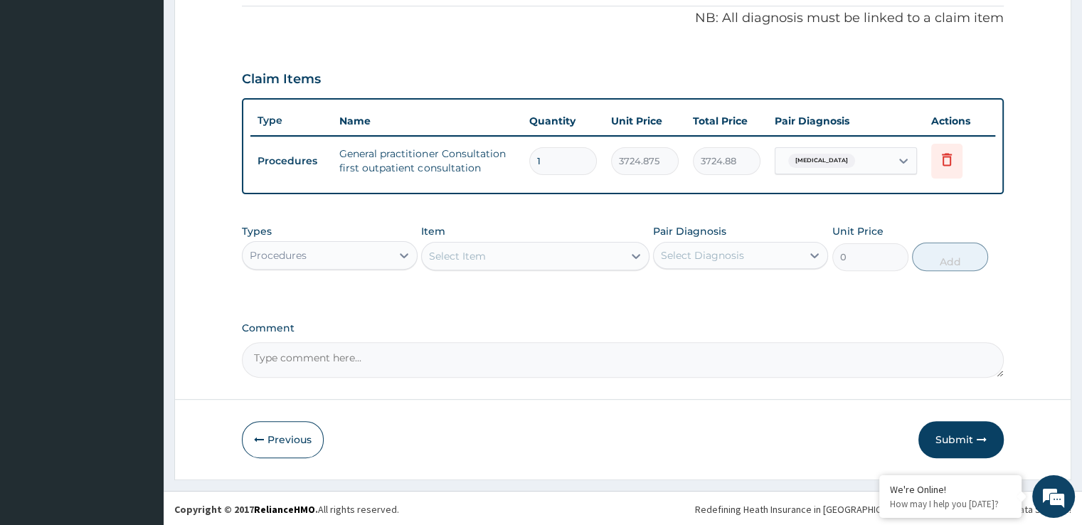
click at [486, 264] on div "Select Item" at bounding box center [522, 256] width 201 height 23
type input "F"
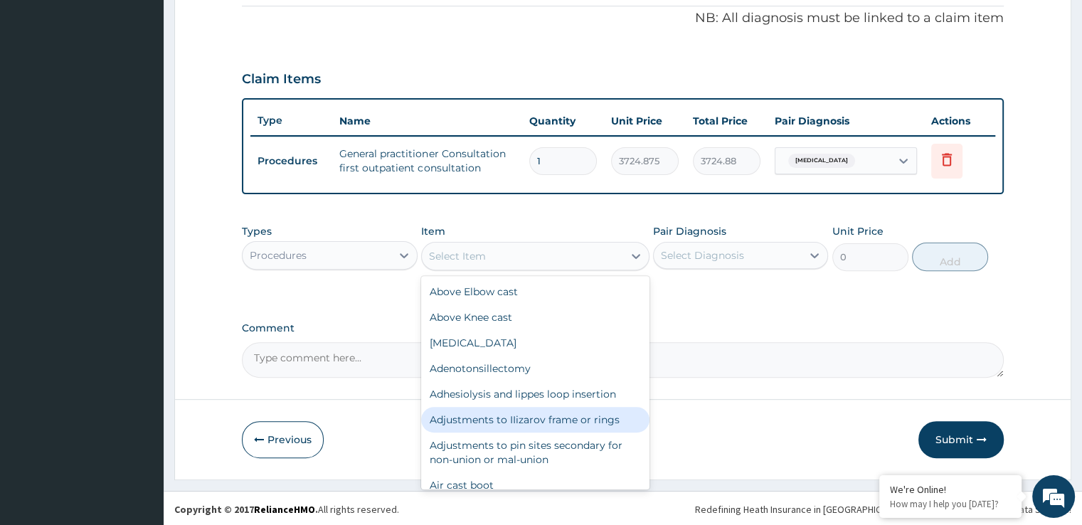
click at [377, 249] on div "Procedures" at bounding box center [317, 255] width 148 height 23
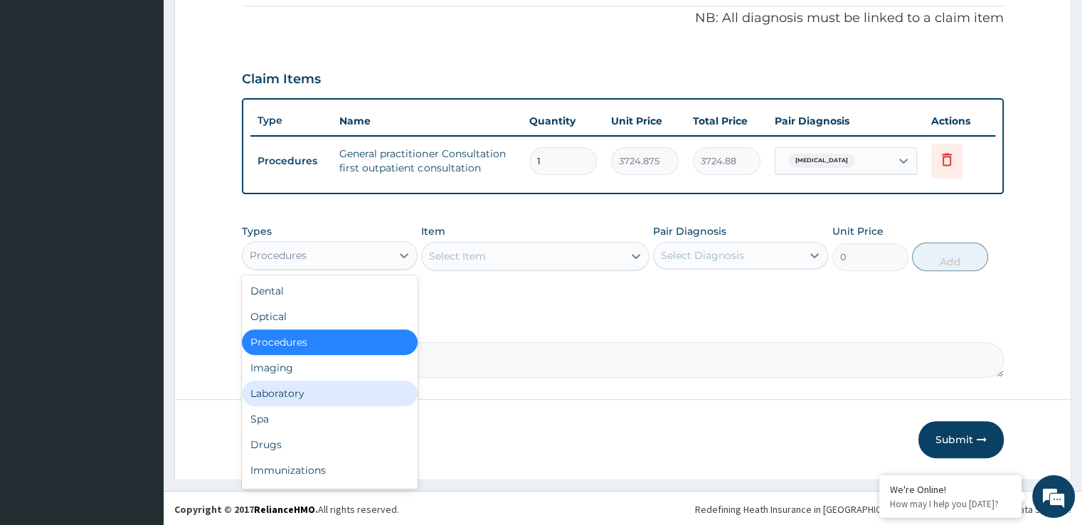
click at [309, 386] on div "Laboratory" at bounding box center [329, 394] width 175 height 26
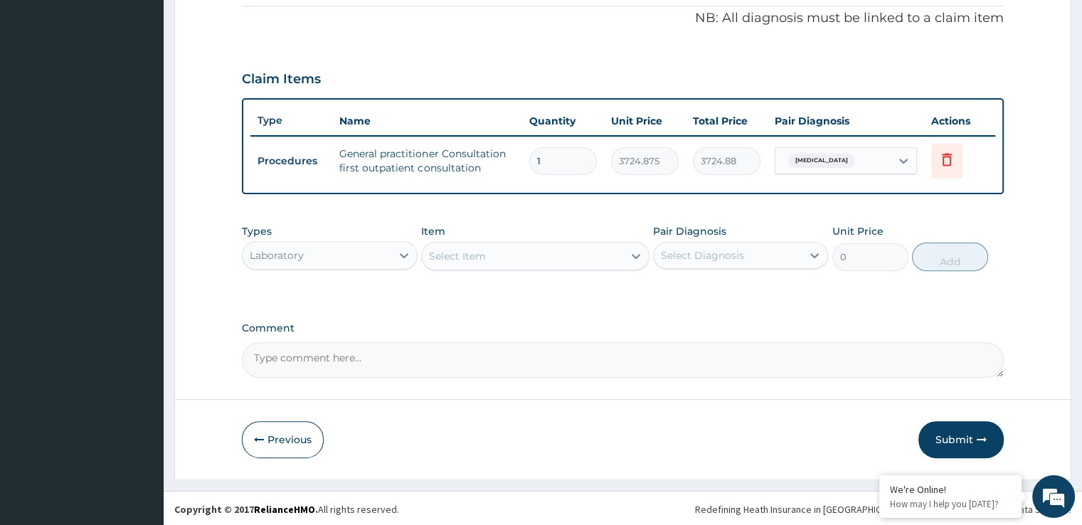
click at [558, 264] on div "Select Item" at bounding box center [522, 256] width 201 height 23
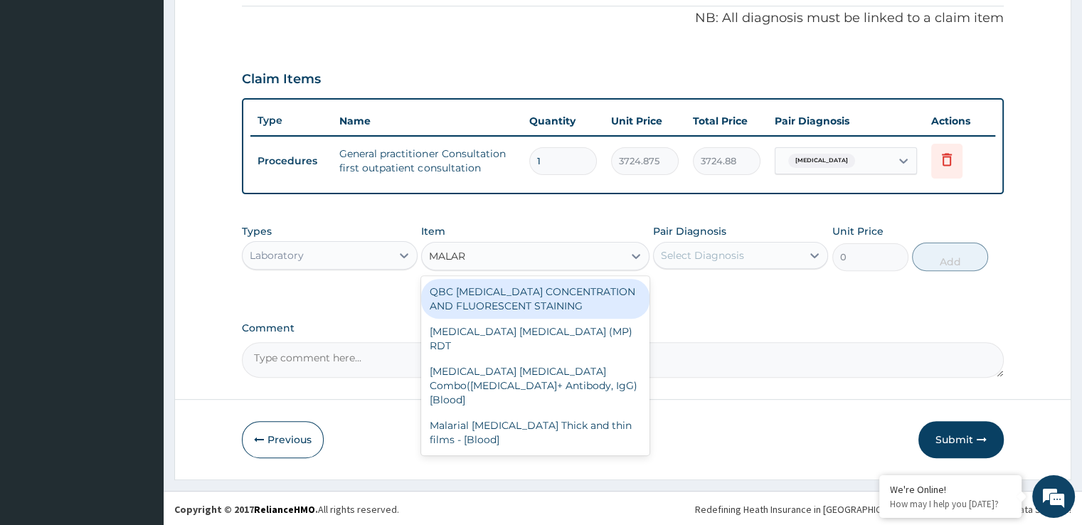
type input "MALARI"
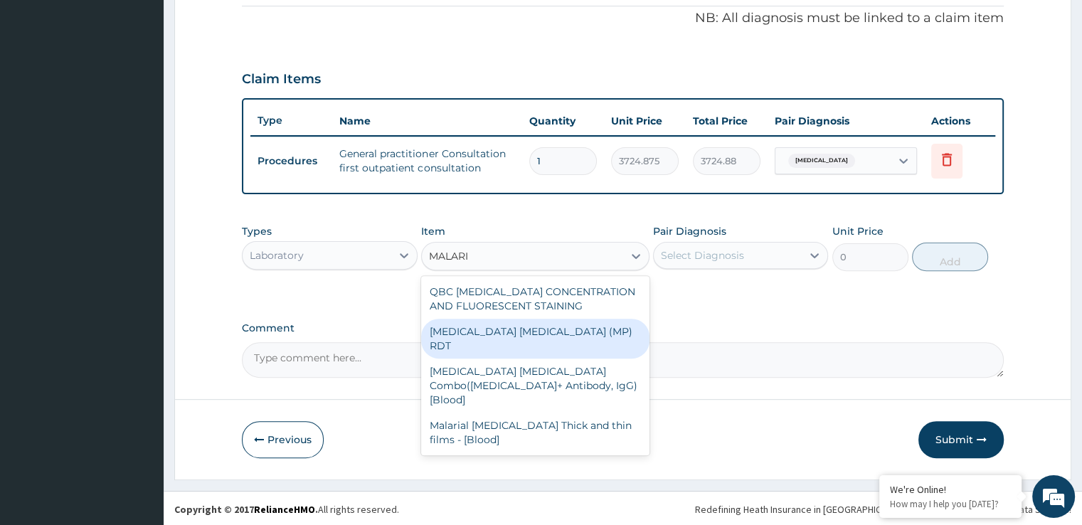
click at [527, 331] on div "MALARIA PARASITE (MP) RDT" at bounding box center [535, 339] width 228 height 40
type input "1693.125"
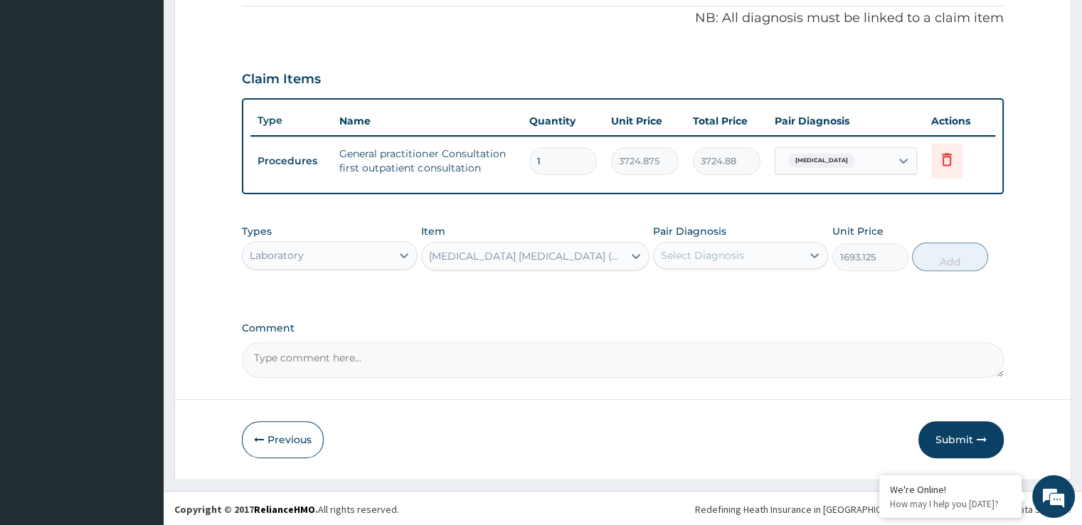
click at [748, 244] on div "Select Diagnosis" at bounding box center [728, 255] width 148 height 23
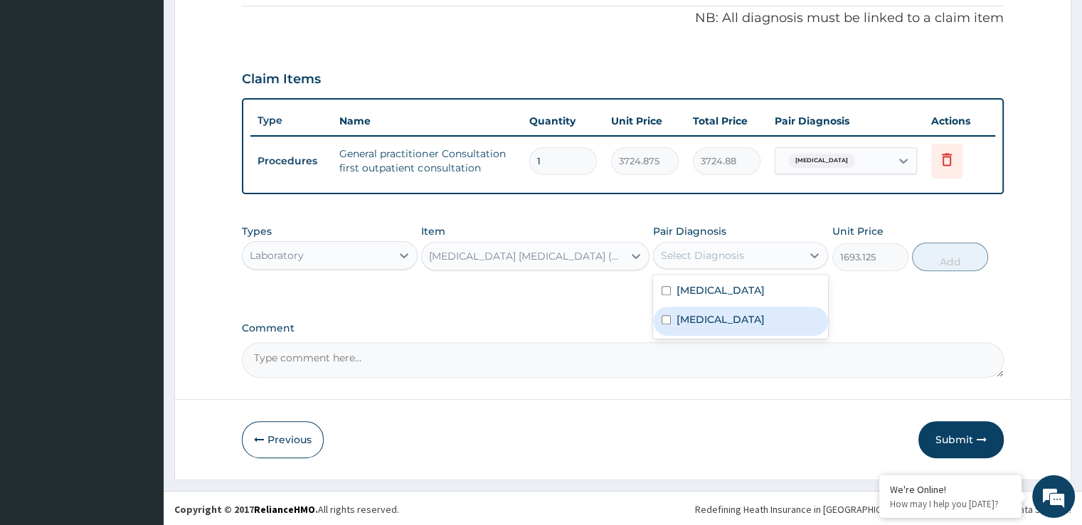
click at [734, 325] on div "Upper respiratory infection" at bounding box center [740, 321] width 175 height 29
checkbox input "true"
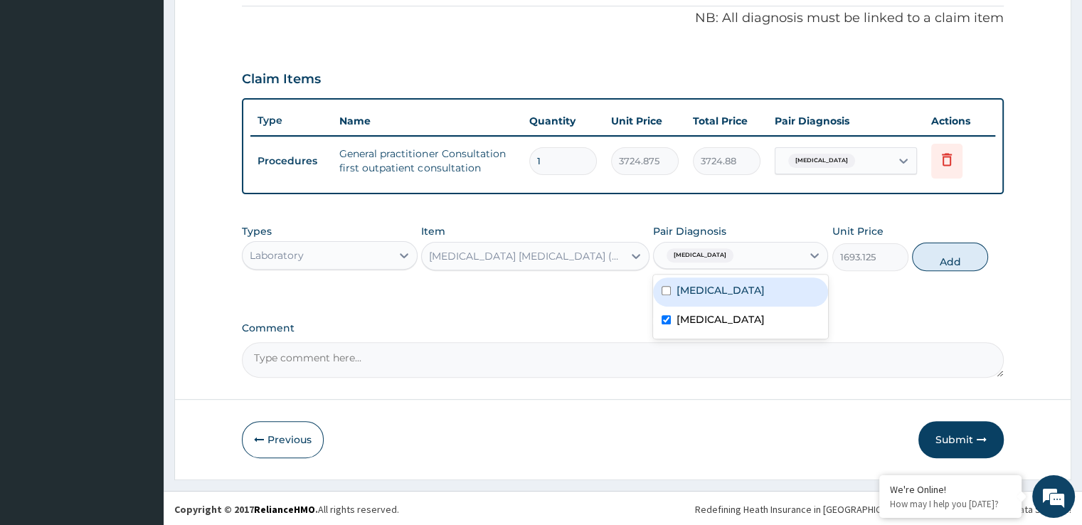
click at [733, 285] on div "Malaria" at bounding box center [740, 292] width 175 height 29
checkbox input "true"
click at [689, 314] on label "Upper respiratory infection" at bounding box center [721, 319] width 88 height 14
checkbox input "false"
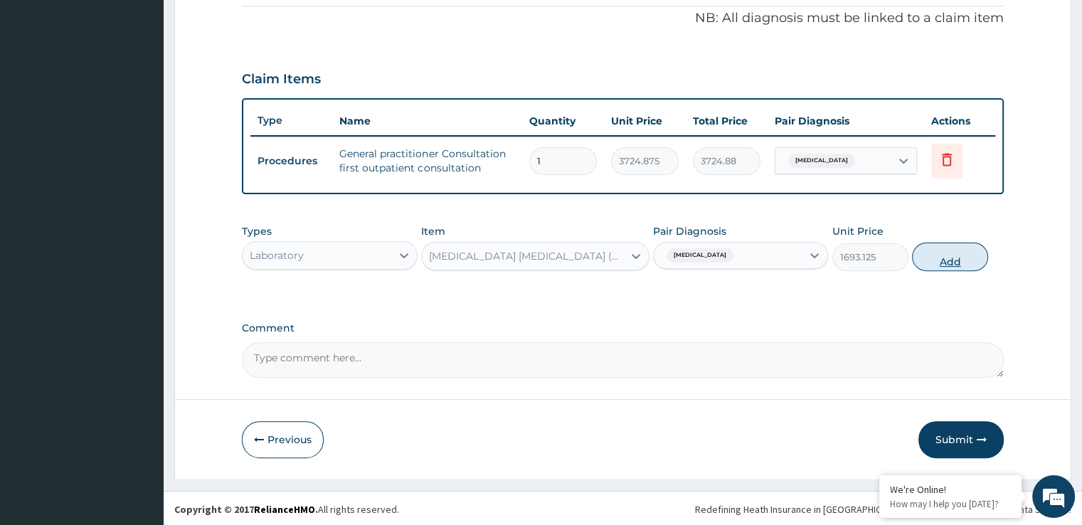
click at [961, 264] on button "Add" at bounding box center [950, 257] width 76 height 28
type input "0"
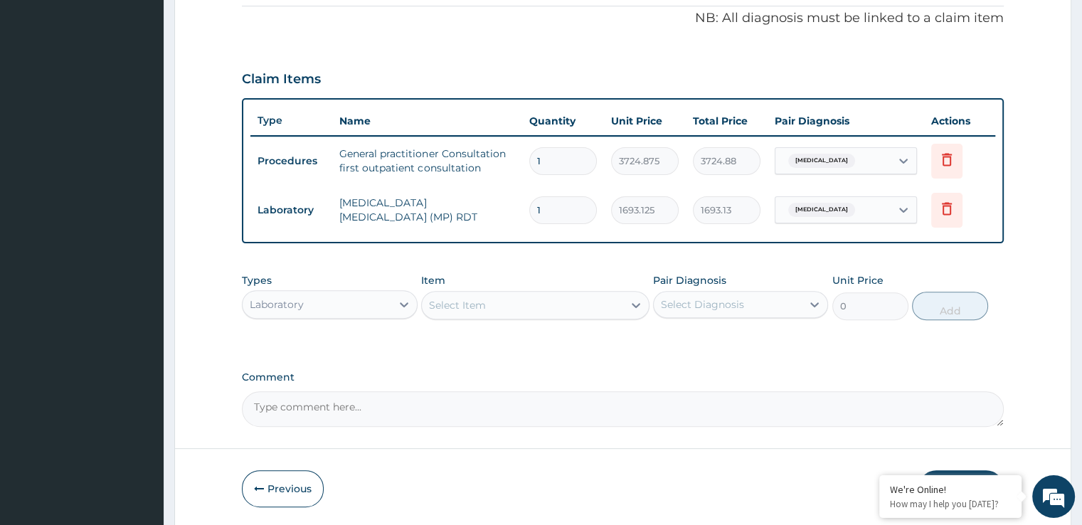
click at [555, 300] on div "Select Item" at bounding box center [522, 305] width 201 height 23
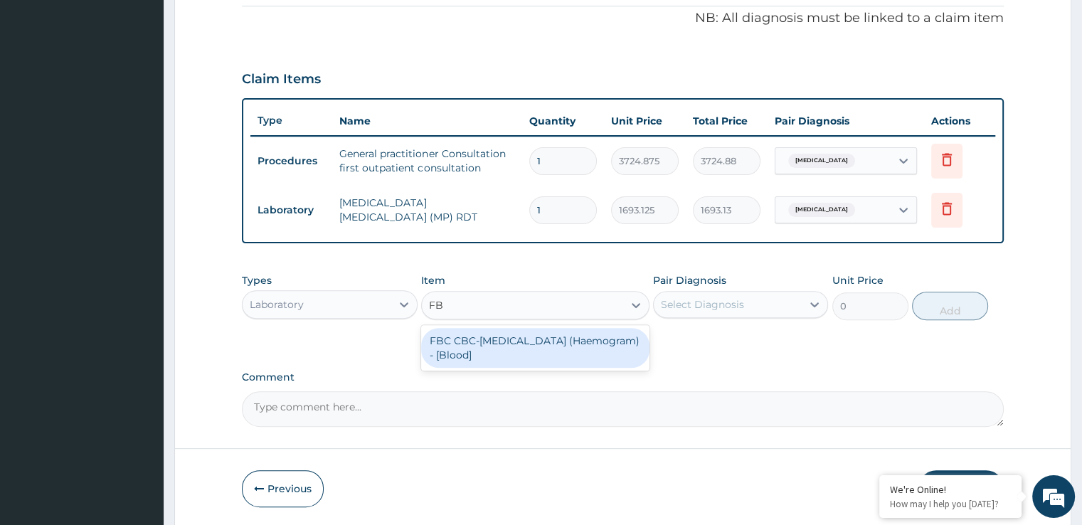
type input "FBC"
click at [541, 328] on div "FBC CBC-Complete Blood Count (Haemogram) - [Blood]" at bounding box center [535, 348] width 228 height 40
type input "4515"
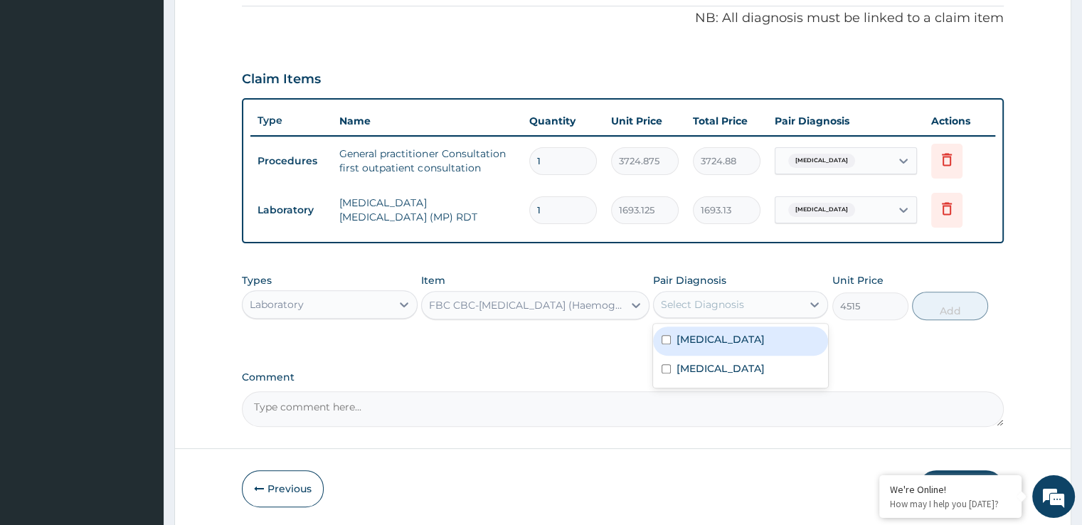
click at [712, 294] on div "Select Diagnosis" at bounding box center [728, 304] width 148 height 23
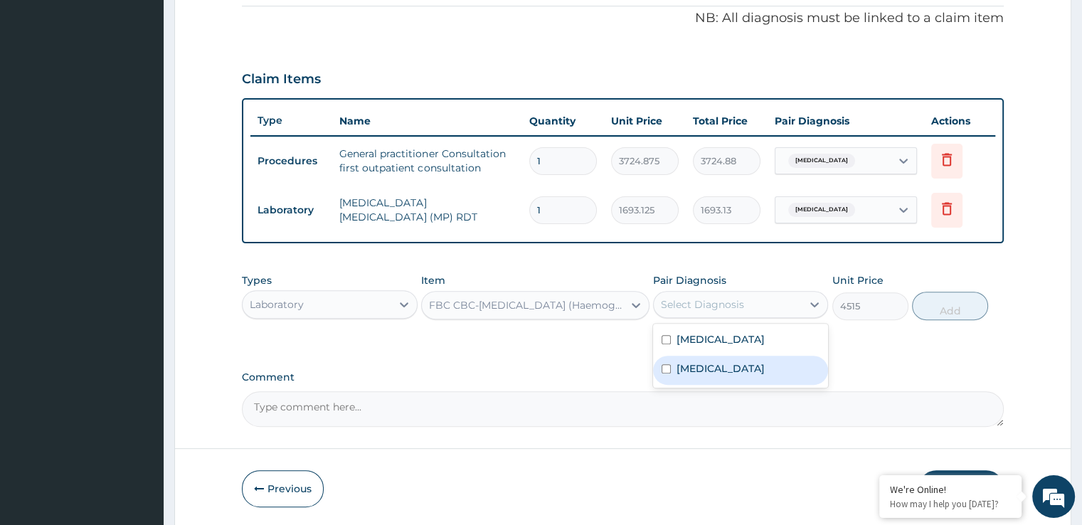
click at [706, 364] on label "Upper respiratory infection" at bounding box center [721, 369] width 88 height 14
checkbox input "true"
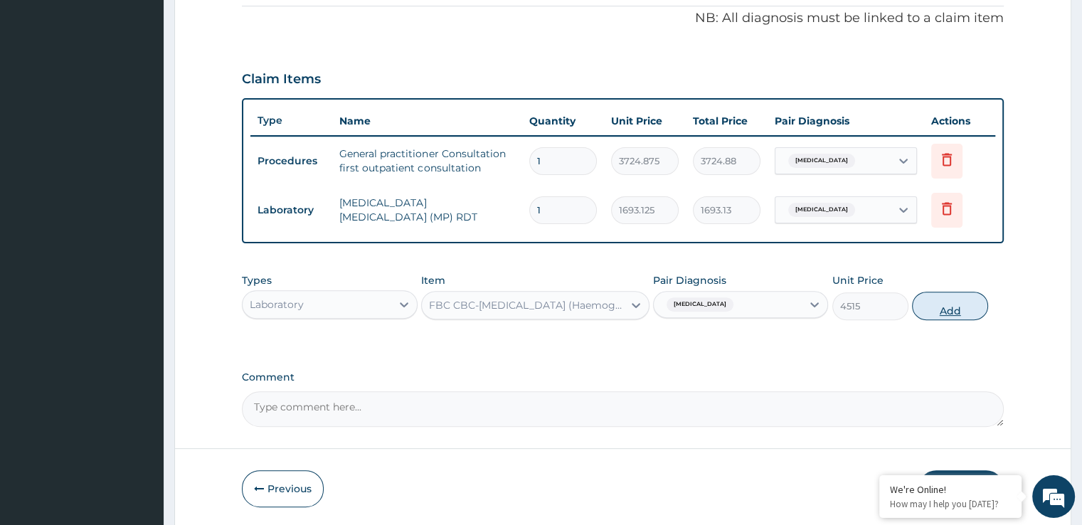
click at [957, 303] on button "Add" at bounding box center [950, 306] width 76 height 28
type input "0"
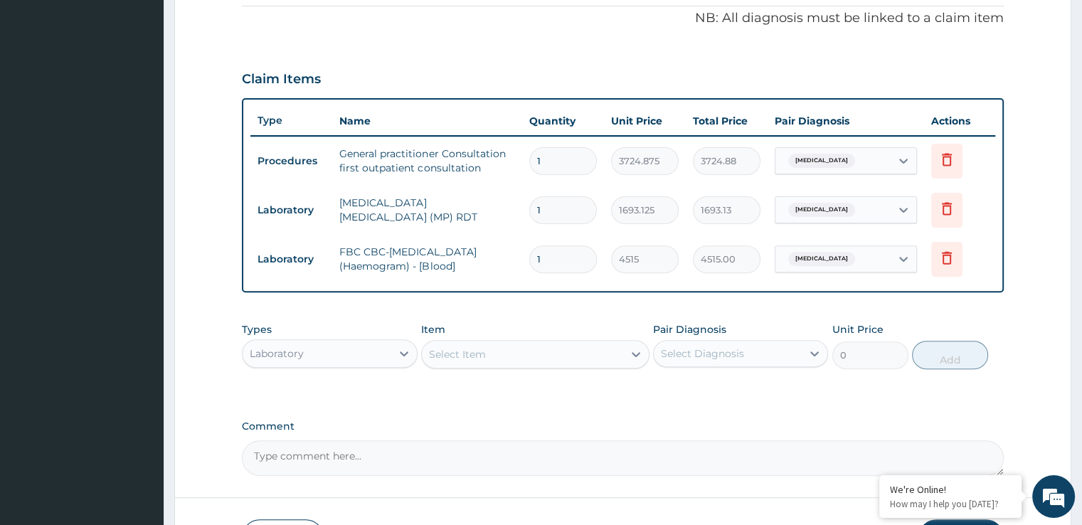
click at [518, 347] on div "Select Item" at bounding box center [522, 354] width 201 height 23
click at [737, 403] on div "PA Code / Prescription Code Enter Code(Secondary Care Only) Encounter Date 16-0…" at bounding box center [622, 90] width 761 height 771
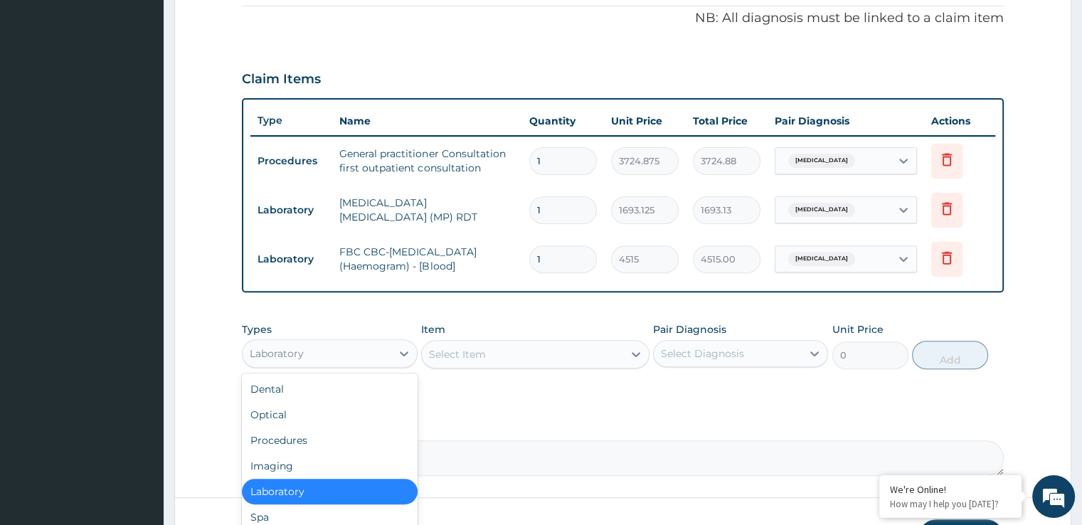
click at [294, 352] on div "Laboratory" at bounding box center [277, 354] width 54 height 14
click at [236, 416] on form "Step 2 of 2 PA Code / Prescription Code Enter Code(Secondary Care Only) Encount…" at bounding box center [622, 111] width 897 height 934
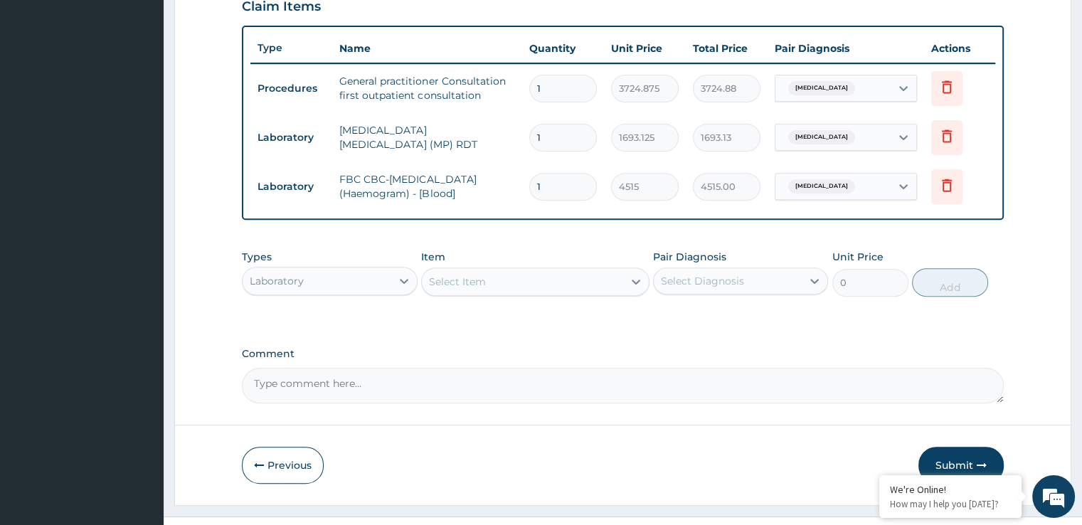
scroll to position [529, 0]
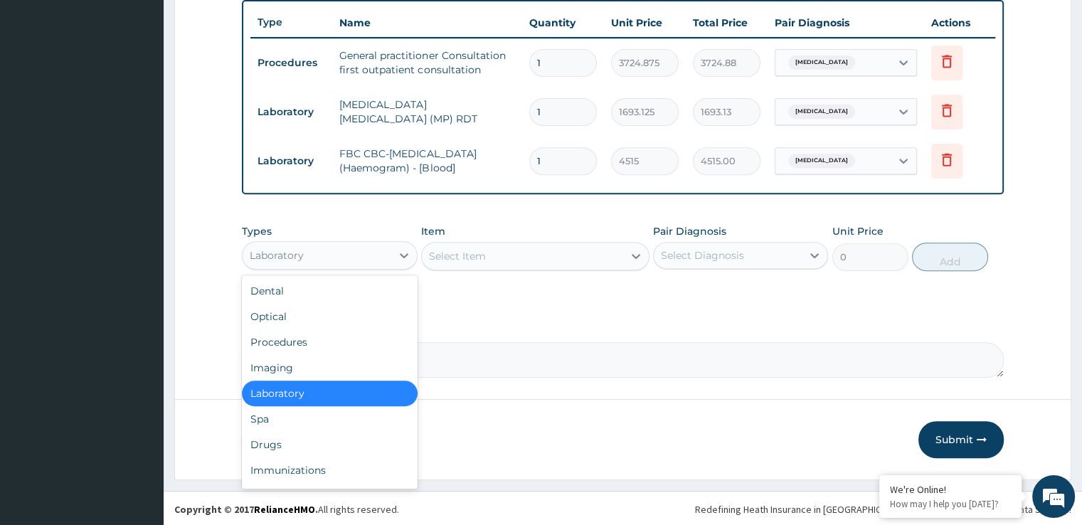
click at [305, 251] on div "Laboratory" at bounding box center [317, 255] width 148 height 23
click at [258, 440] on div "Drugs" at bounding box center [329, 445] width 175 height 26
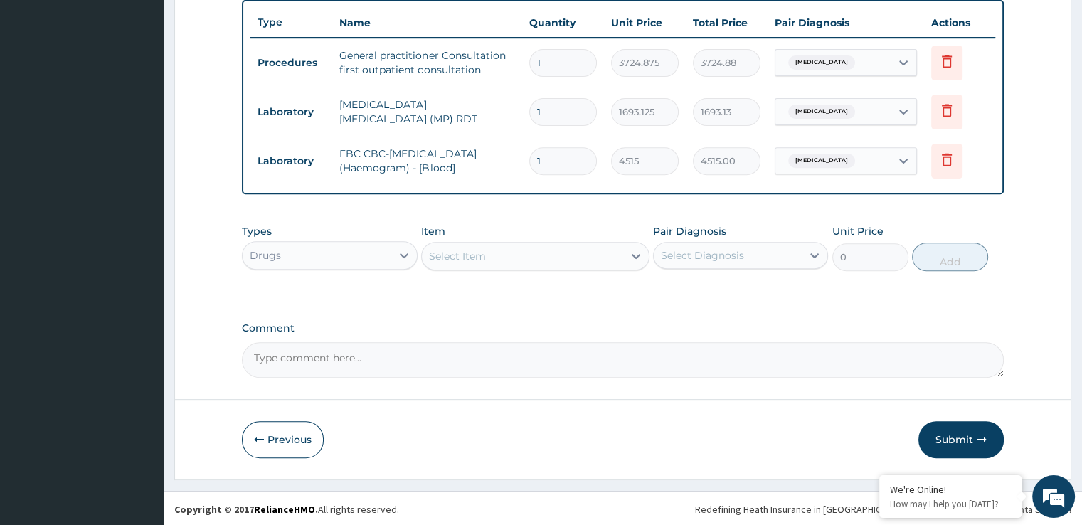
click at [569, 258] on div "Select Item" at bounding box center [522, 256] width 201 height 23
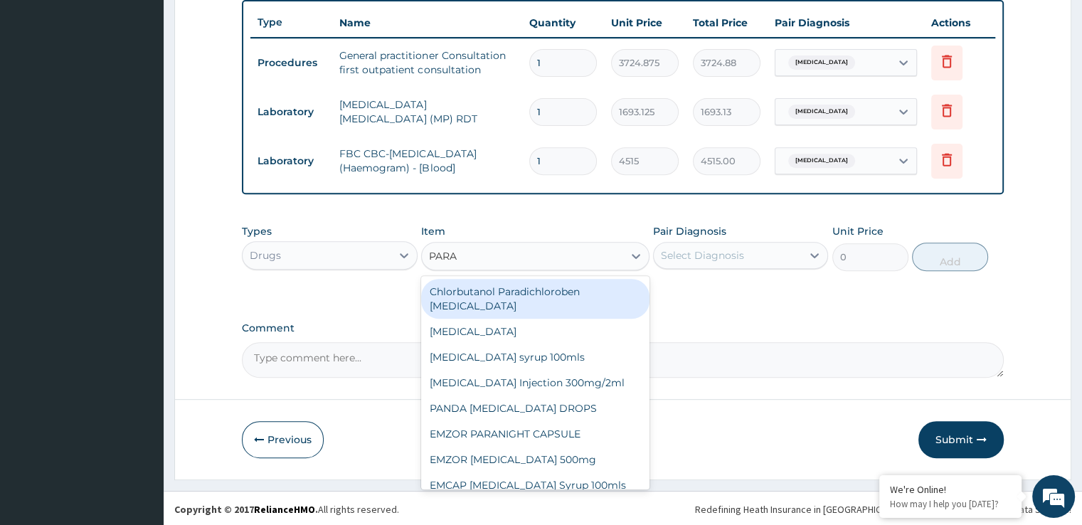
type input "PARAC"
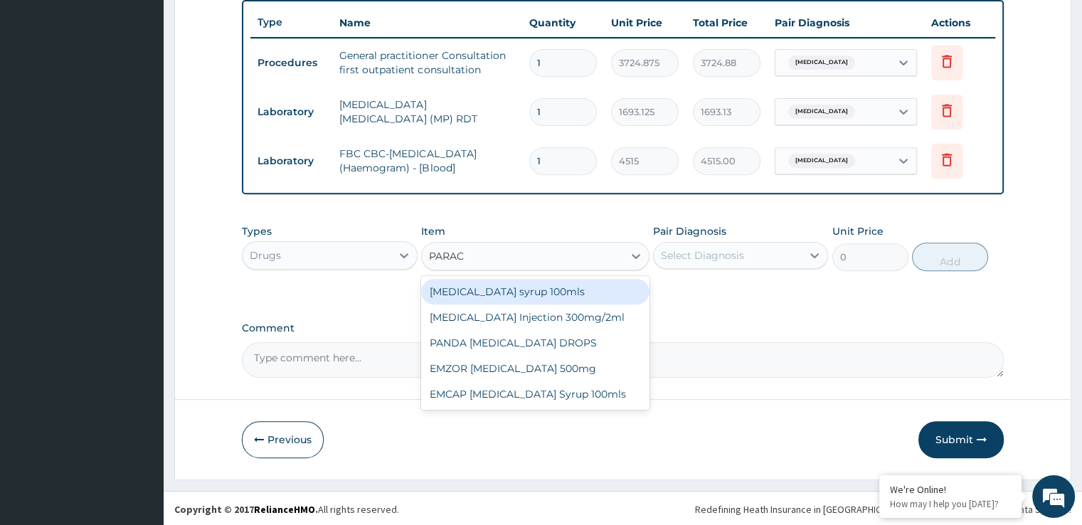
click at [520, 298] on div "Paracetamol syrup 100mls" at bounding box center [535, 292] width 228 height 26
type input "744.975"
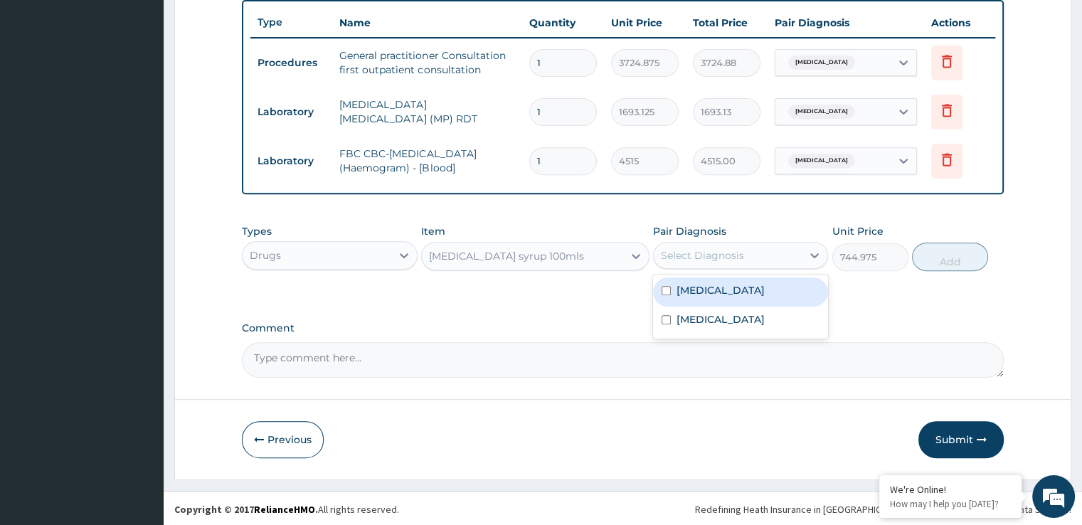
click at [689, 257] on div "Select Diagnosis" at bounding box center [702, 255] width 83 height 14
click at [692, 285] on label "Malaria" at bounding box center [721, 290] width 88 height 14
checkbox input "true"
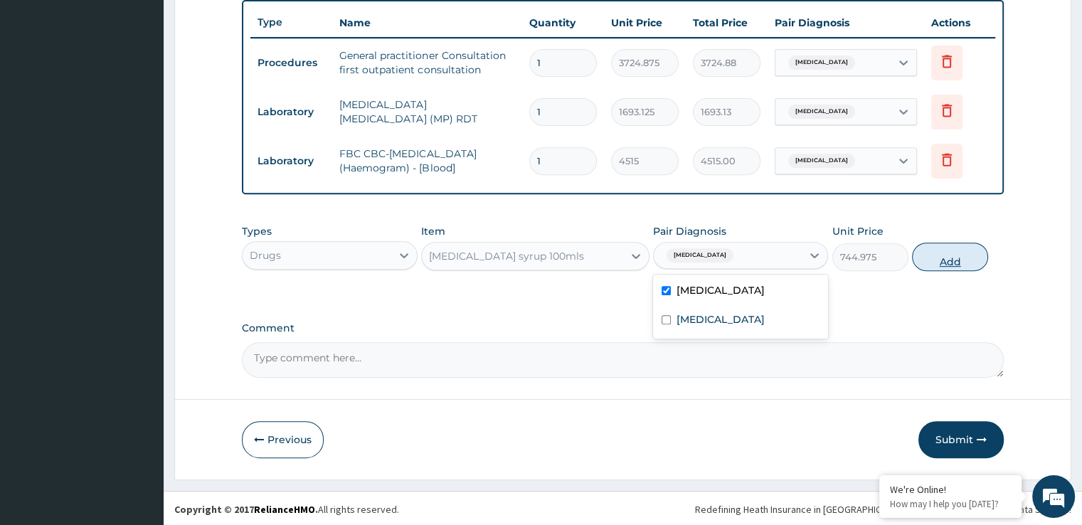
click at [951, 262] on button "Add" at bounding box center [950, 257] width 76 height 28
type input "0"
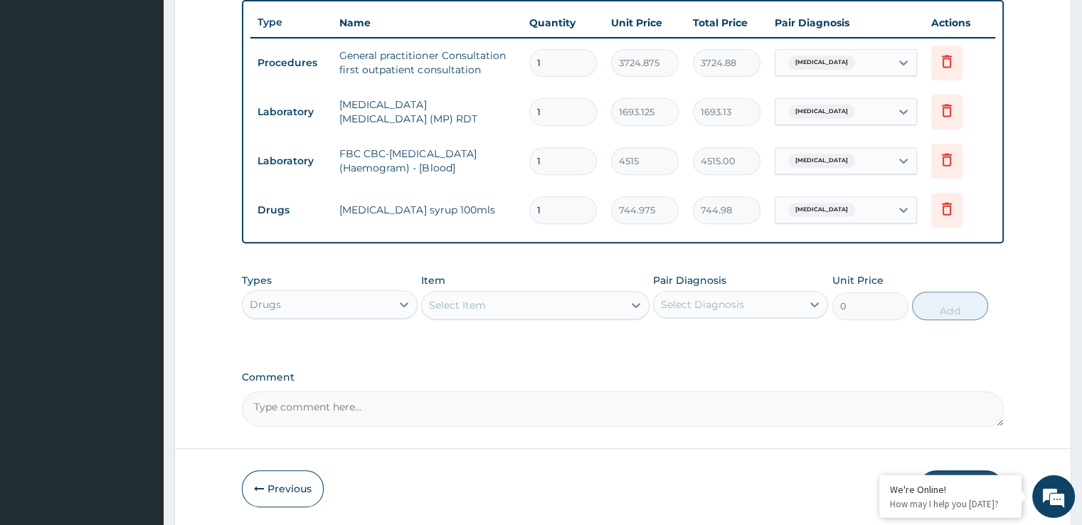
click at [498, 295] on div "Select Item" at bounding box center [522, 305] width 201 height 23
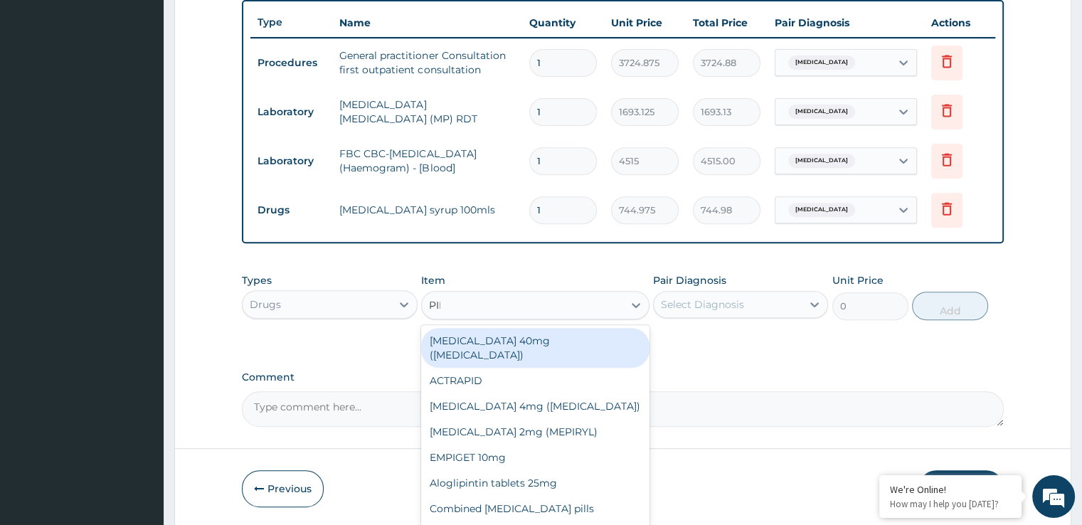
type input "PIRI"
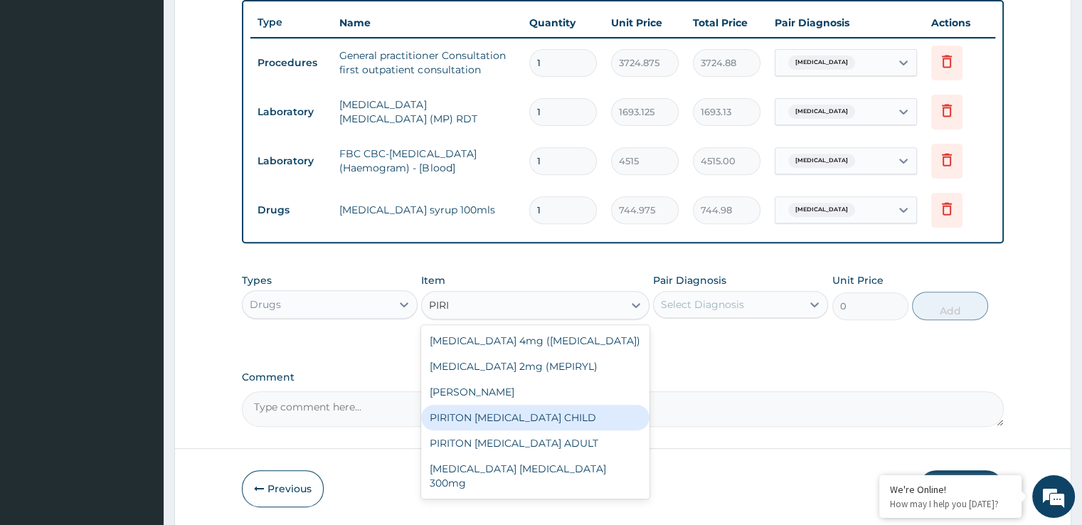
click at [502, 426] on div "PIRITON EXPECTORANT CHILD" at bounding box center [535, 418] width 228 height 26
type input "1241.625"
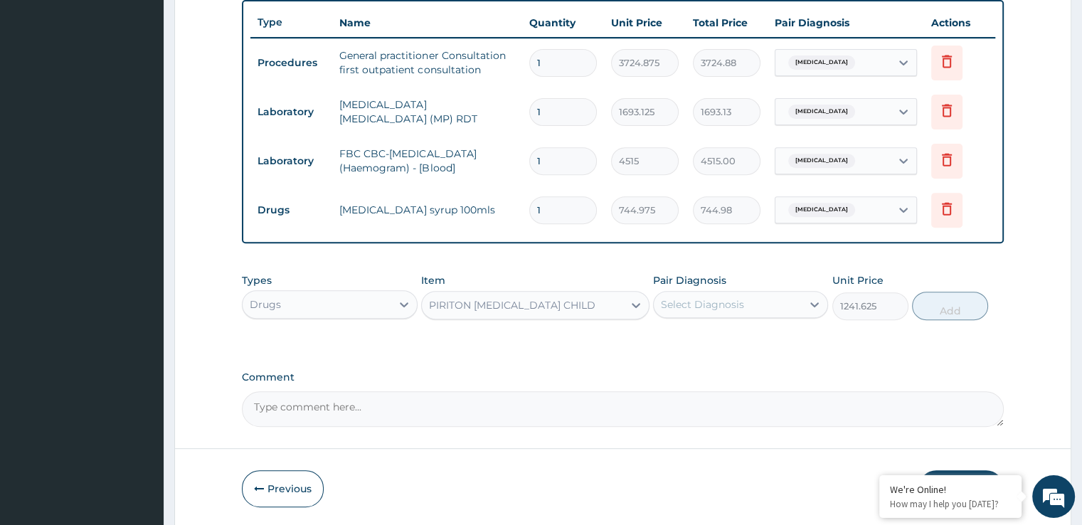
click at [749, 291] on div "Select Diagnosis" at bounding box center [740, 304] width 175 height 27
click at [749, 297] on div "Select Diagnosis" at bounding box center [728, 304] width 148 height 23
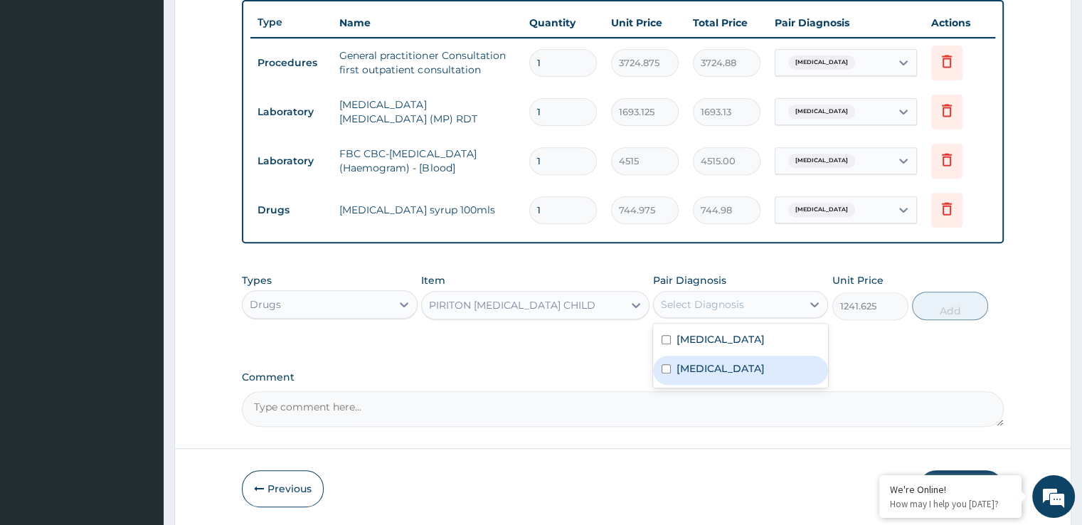
click at [737, 366] on label "[MEDICAL_DATA]" at bounding box center [721, 369] width 88 height 14
checkbox input "true"
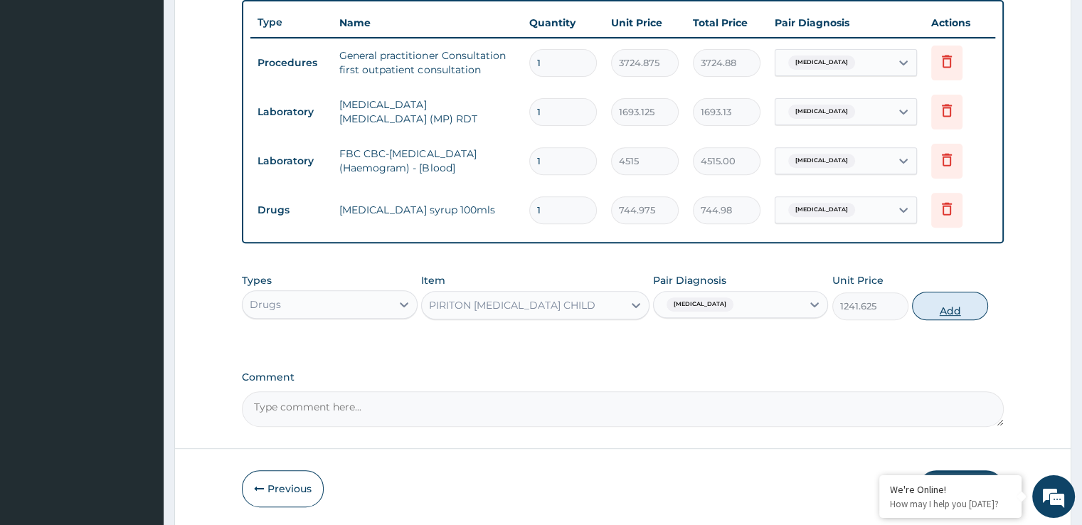
click at [934, 302] on button "Add" at bounding box center [950, 306] width 76 height 28
type input "0"
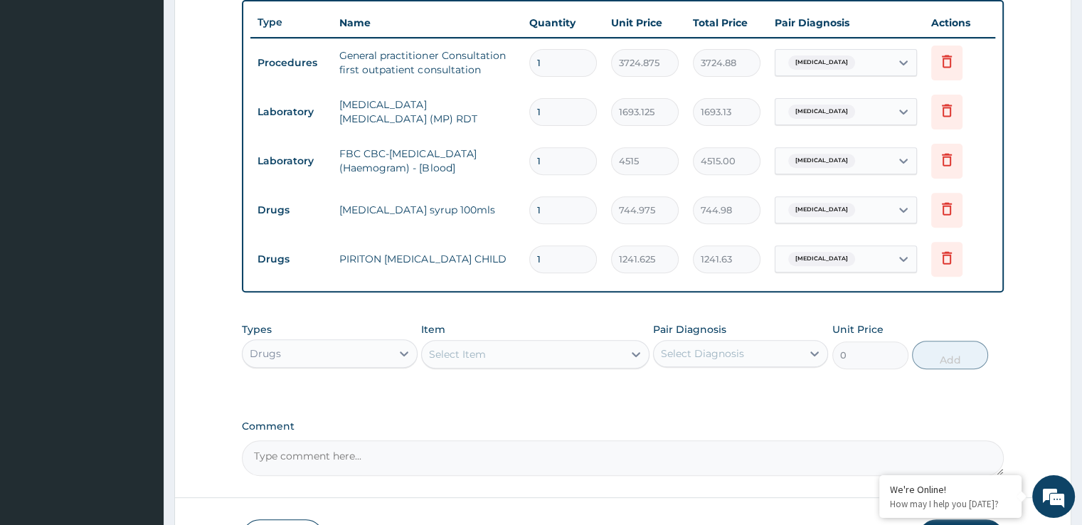
scroll to position [627, 0]
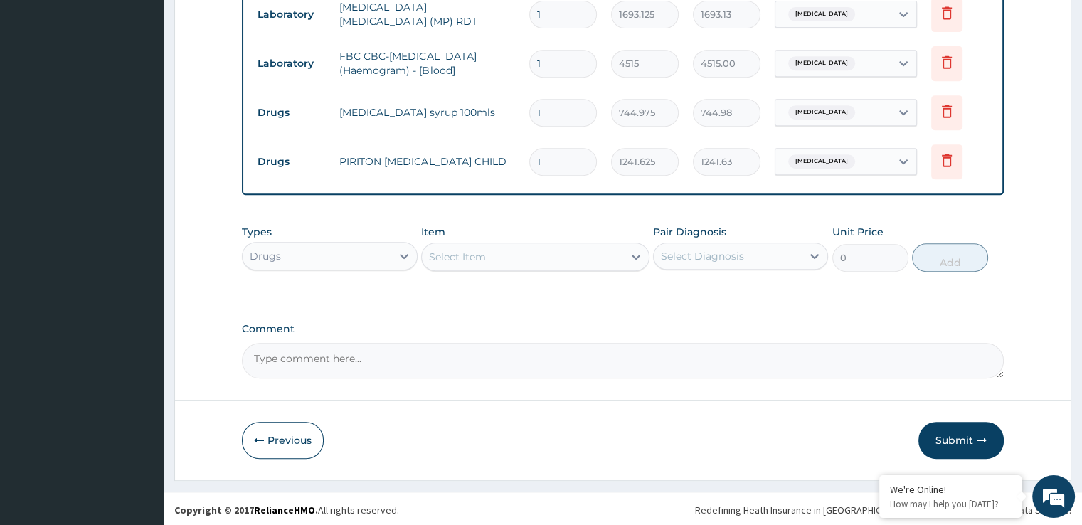
click at [544, 259] on div "Select Item" at bounding box center [522, 257] width 201 height 23
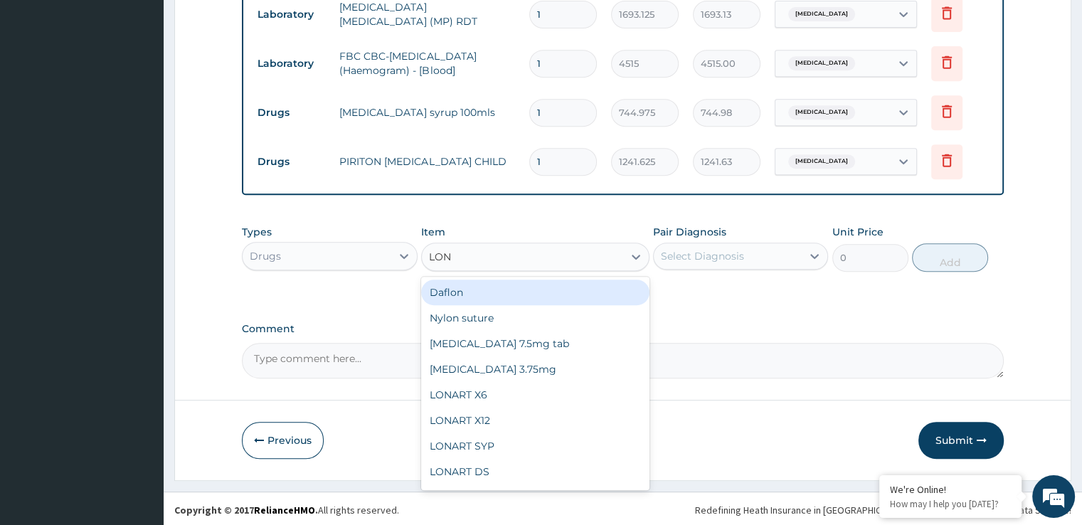
type input "[PERSON_NAME]"
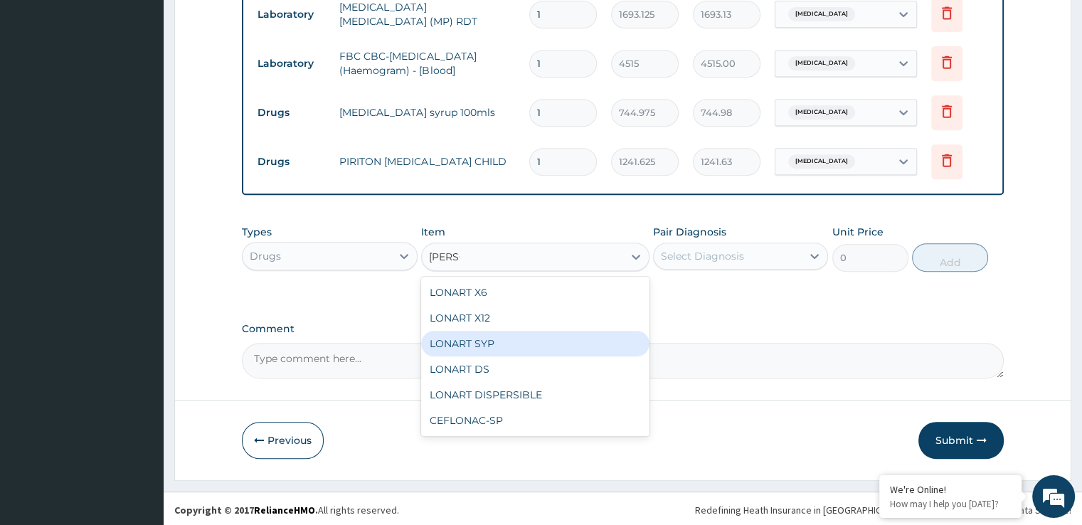
click at [477, 347] on div "LONART SYP" at bounding box center [535, 344] width 228 height 26
type input "2855.7375"
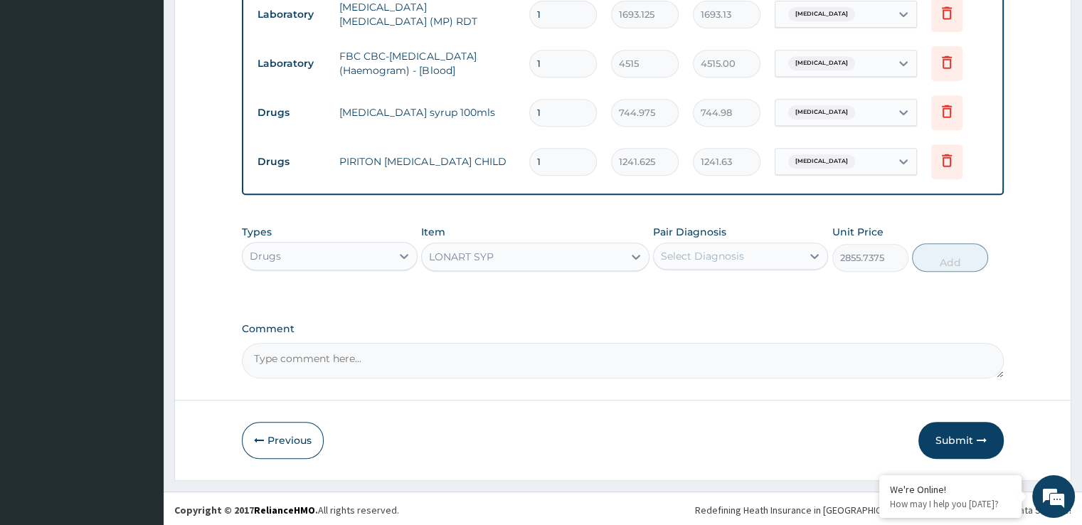
click at [676, 257] on div "Select Diagnosis" at bounding box center [702, 256] width 83 height 14
click at [688, 290] on label "[MEDICAL_DATA]" at bounding box center [721, 291] width 88 height 14
checkbox input "true"
click at [951, 261] on button "Add" at bounding box center [950, 257] width 76 height 28
type input "0"
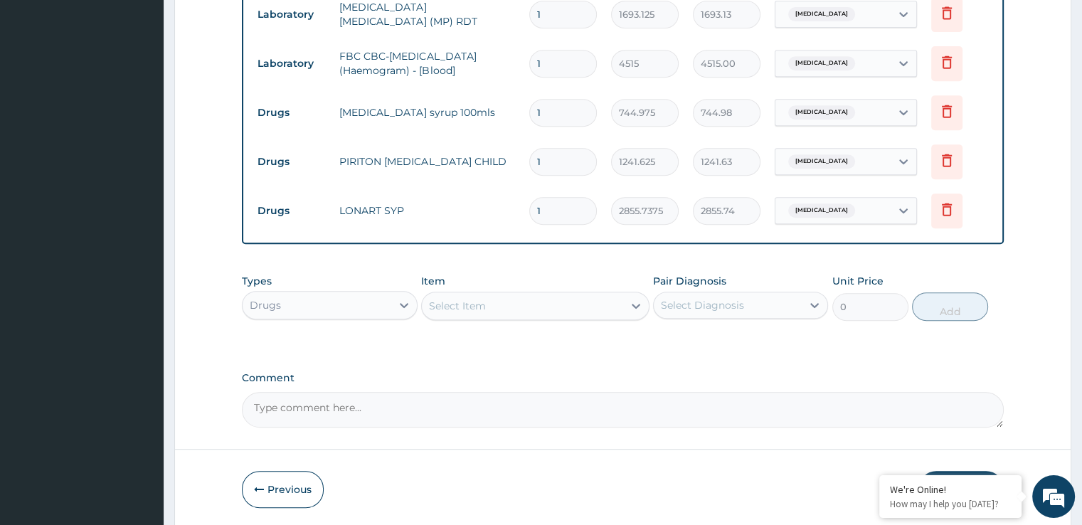
click at [626, 341] on div "Types Drugs Item Select Item Pair Diagnosis Select Diagnosis Unit Price 0 Add" at bounding box center [622, 308] width 761 height 83
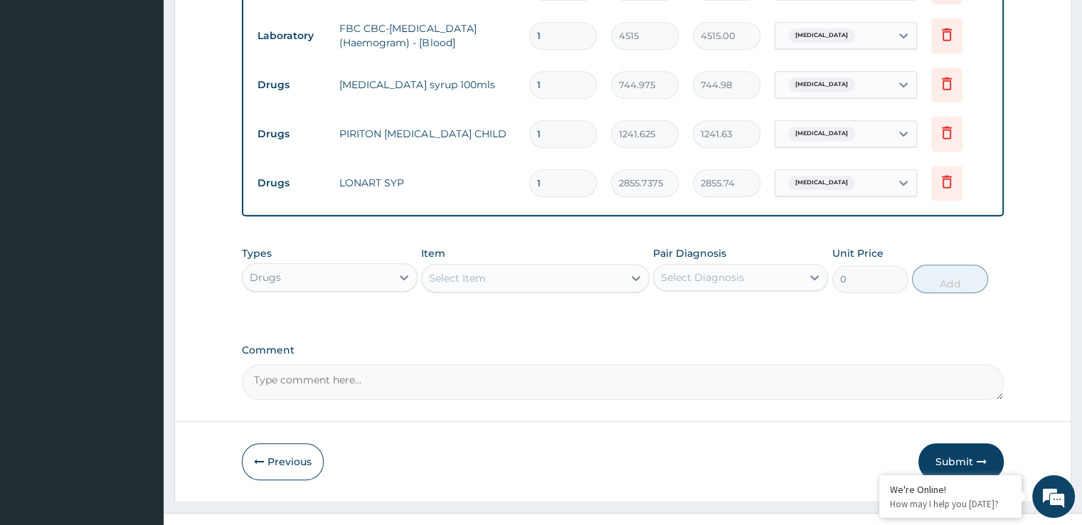
scroll to position [655, 0]
click at [490, 270] on div "Select Item" at bounding box center [522, 277] width 201 height 23
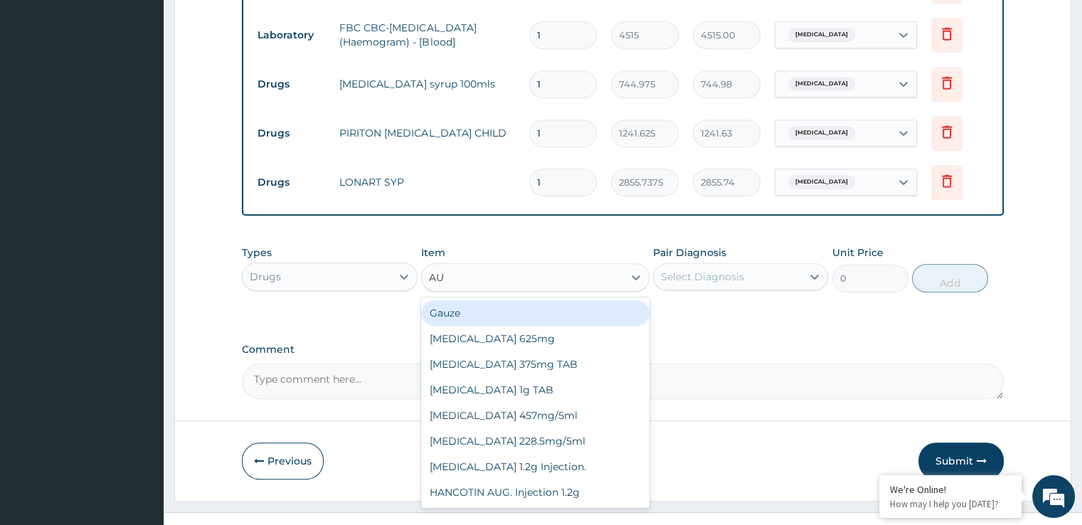
type input "AUG"
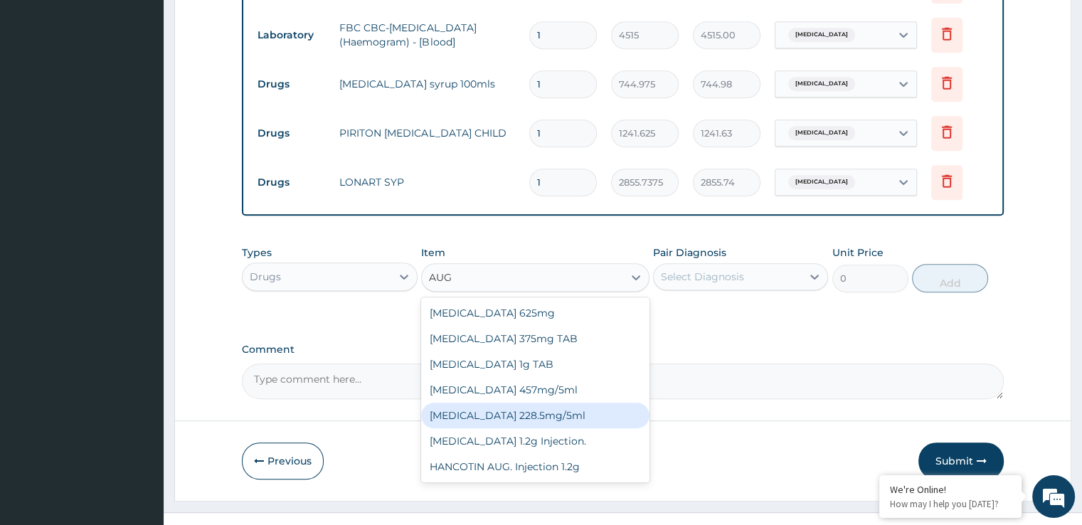
click at [534, 406] on div "[MEDICAL_DATA] 228.5mg/5ml" at bounding box center [535, 416] width 228 height 26
type input "7449.75"
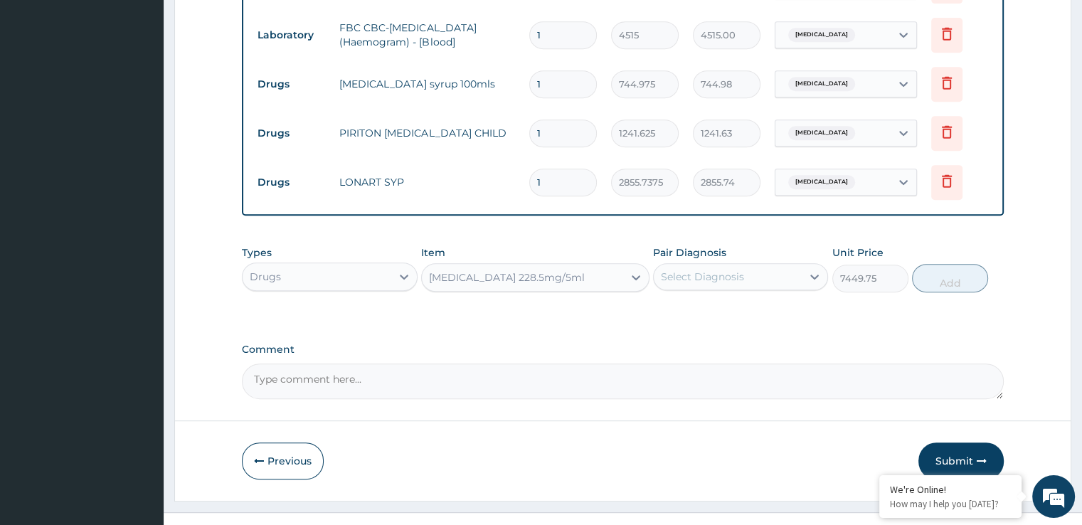
click at [736, 286] on div "Select Diagnosis" at bounding box center [740, 276] width 175 height 27
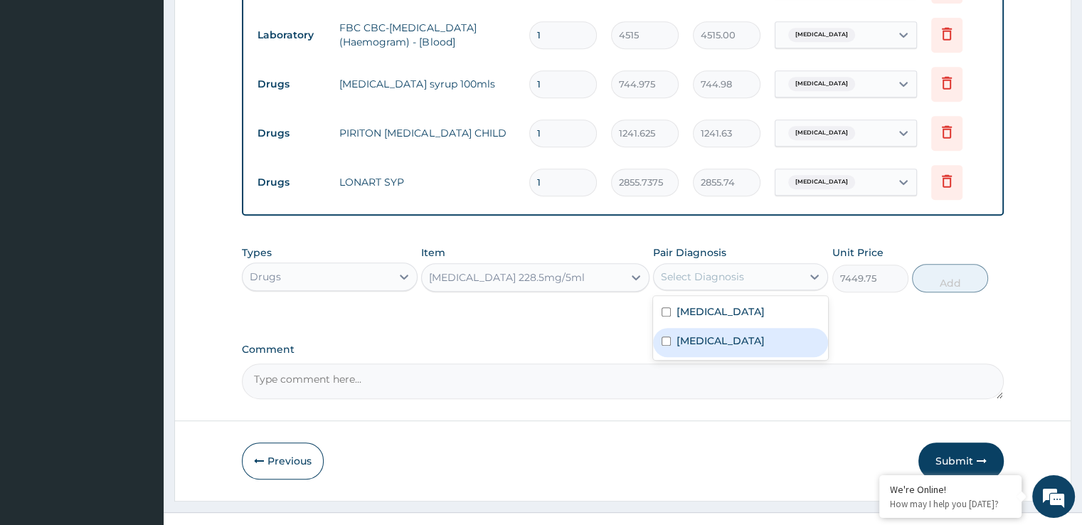
click at [713, 342] on label "[MEDICAL_DATA]" at bounding box center [721, 341] width 88 height 14
checkbox input "true"
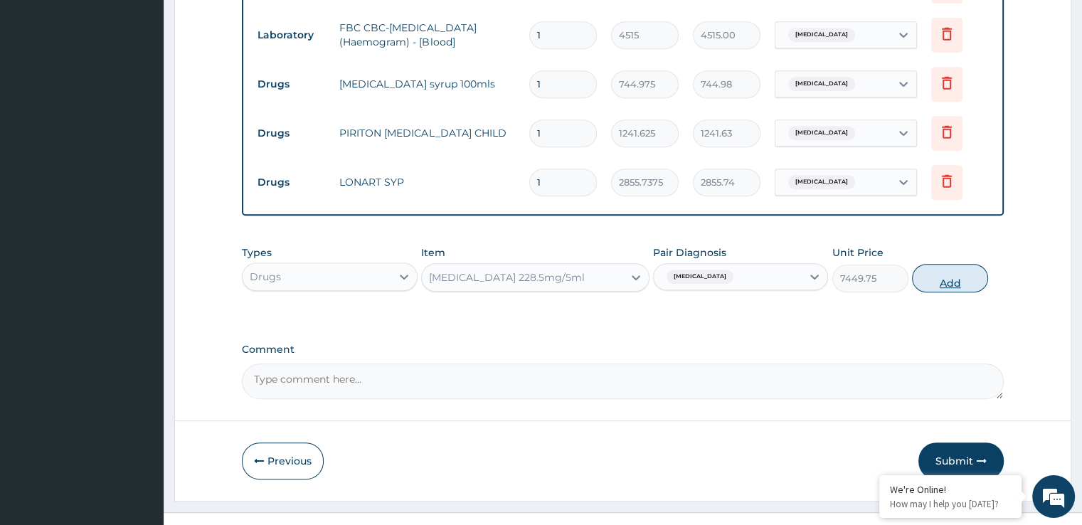
click at [944, 283] on button "Add" at bounding box center [950, 278] width 76 height 28
type input "0"
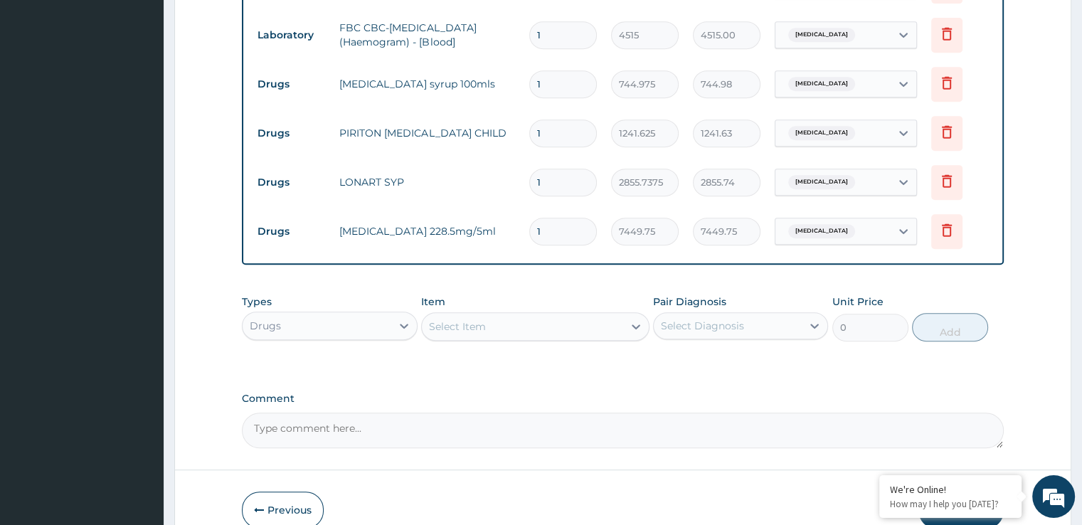
scroll to position [725, 0]
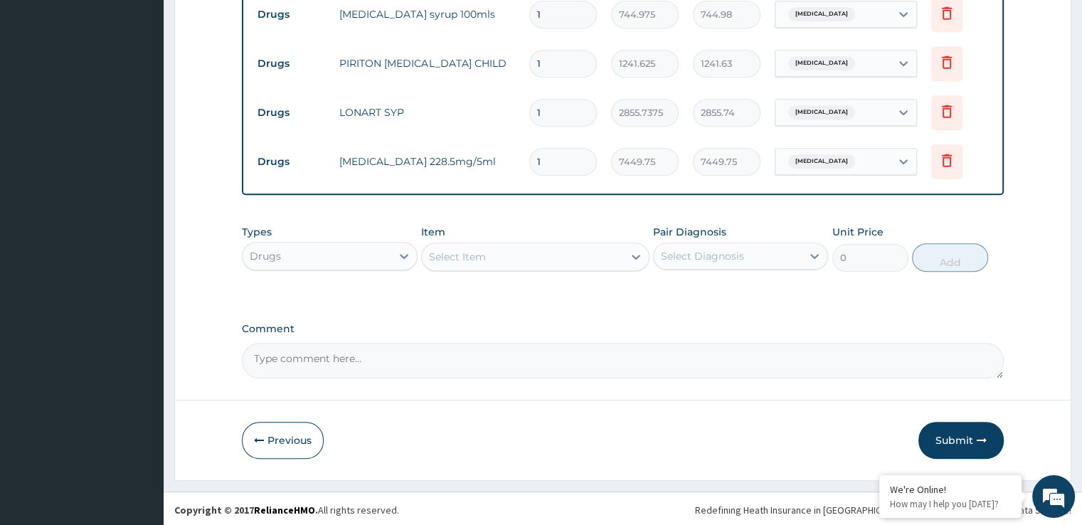
click at [956, 443] on button "Submit" at bounding box center [961, 440] width 85 height 37
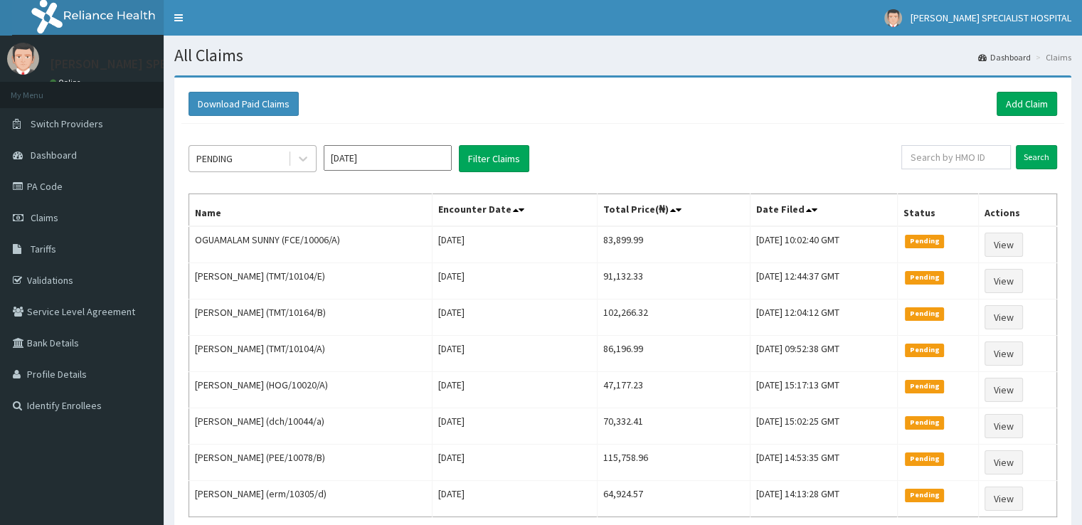
click at [224, 160] on div "PENDING" at bounding box center [214, 159] width 36 height 14
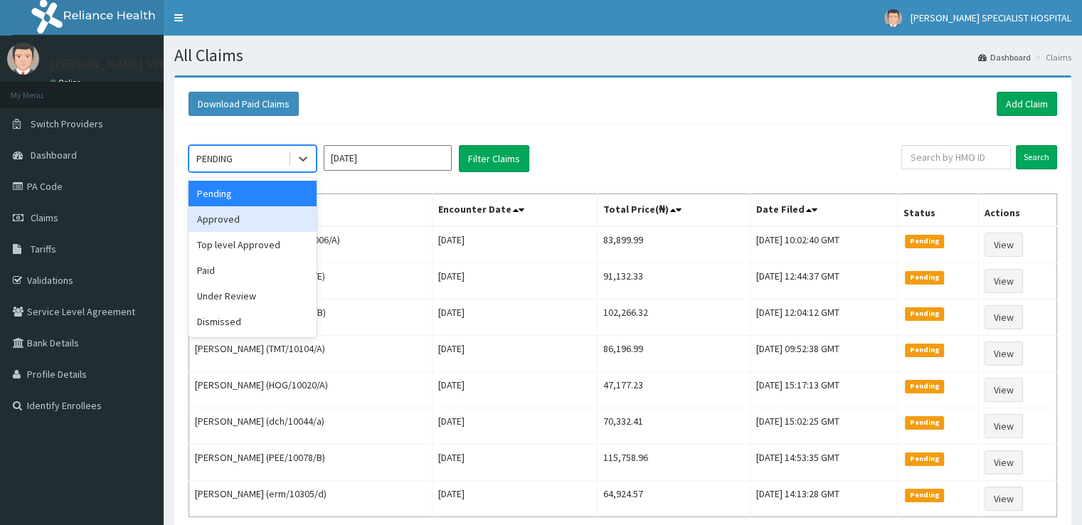
click at [243, 226] on div "Approved" at bounding box center [253, 219] width 128 height 26
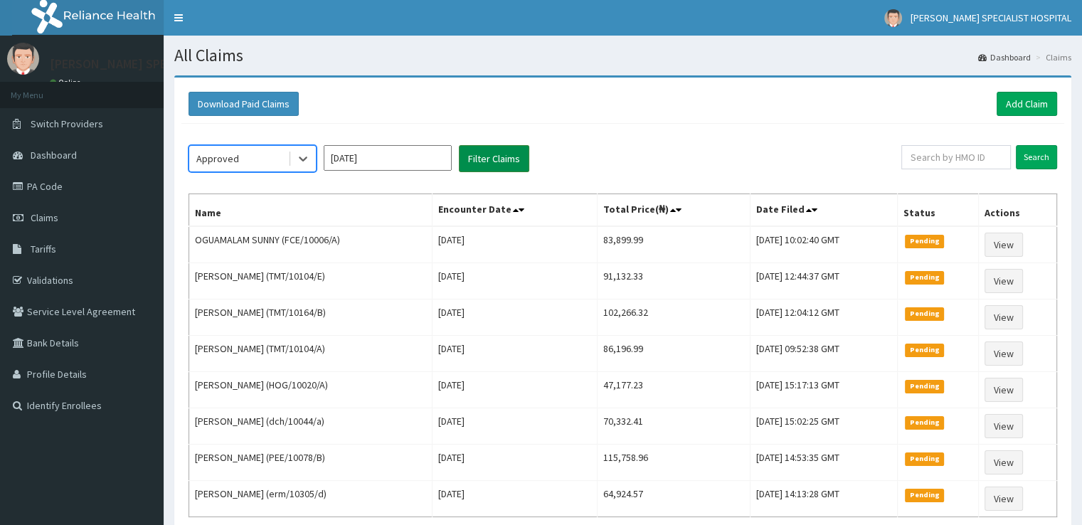
click at [518, 158] on button "Filter Claims" at bounding box center [494, 158] width 70 height 27
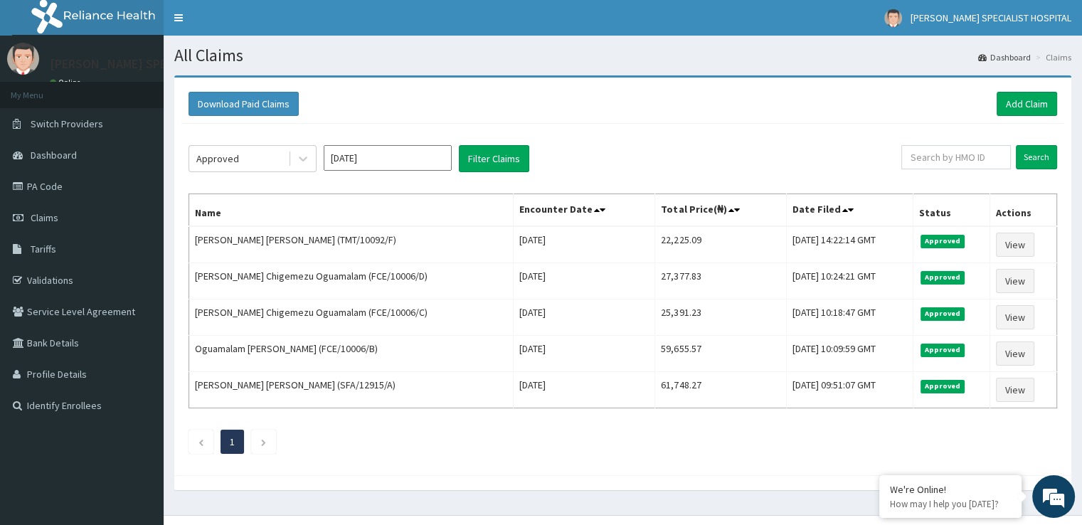
click at [959, 95] on div "Download Paid Claims Add Claim" at bounding box center [623, 104] width 869 height 24
click at [908, 126] on div "Approved Sep 2025 Filter Claims Search Name Encounter Date Total Price(₦) Date …" at bounding box center [622, 296] width 883 height 344
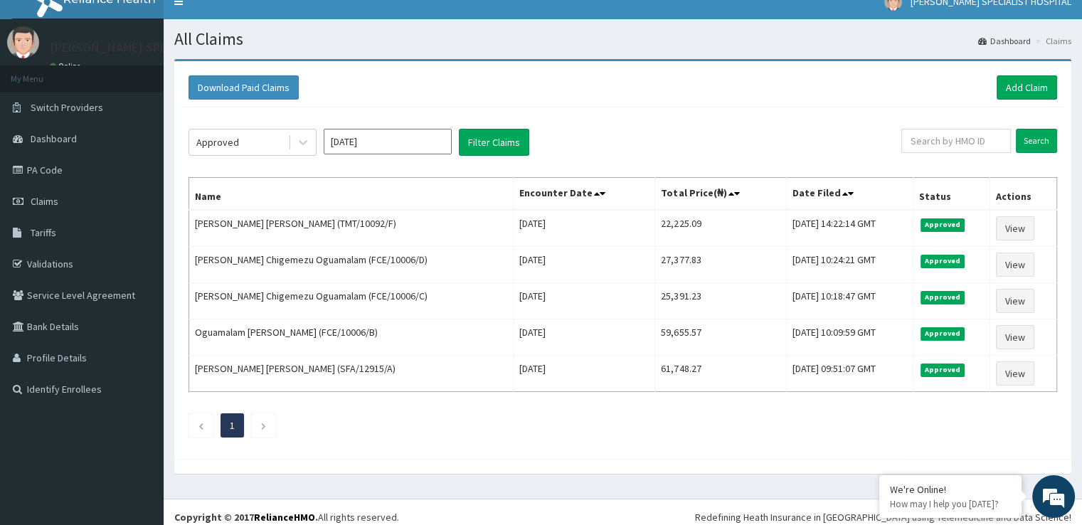
scroll to position [23, 0]
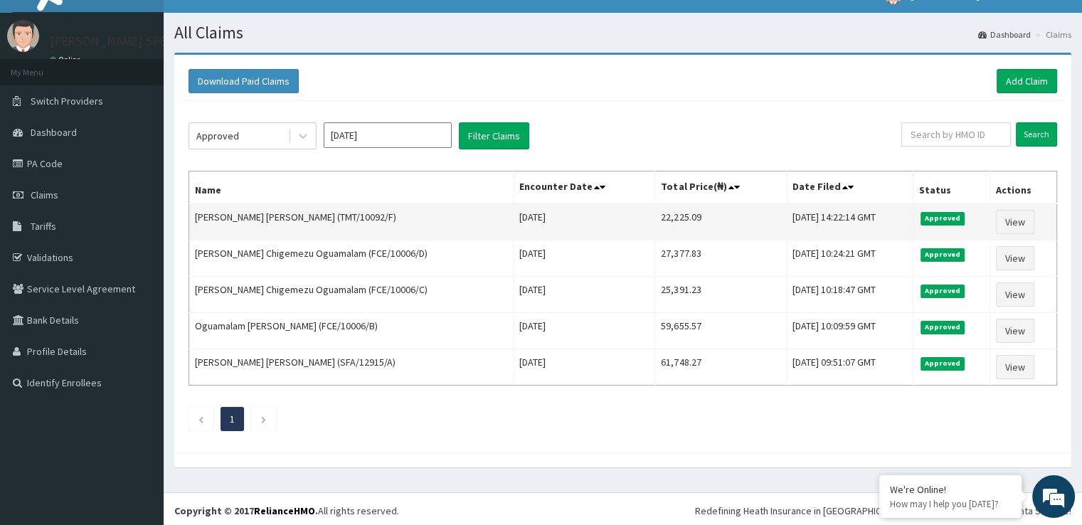
click at [622, 233] on td "[DATE]" at bounding box center [585, 222] width 142 height 37
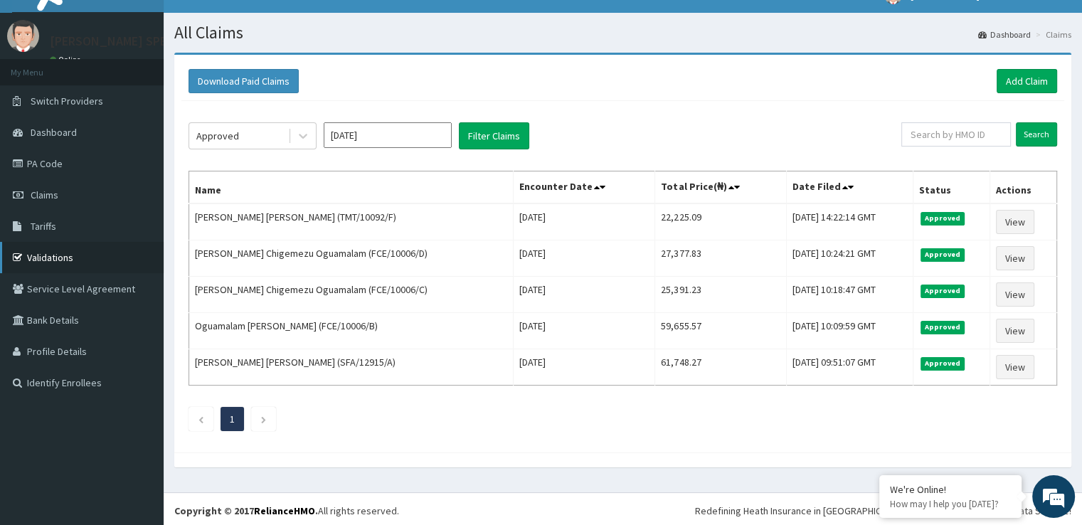
click at [50, 244] on link "Validations" at bounding box center [82, 257] width 164 height 31
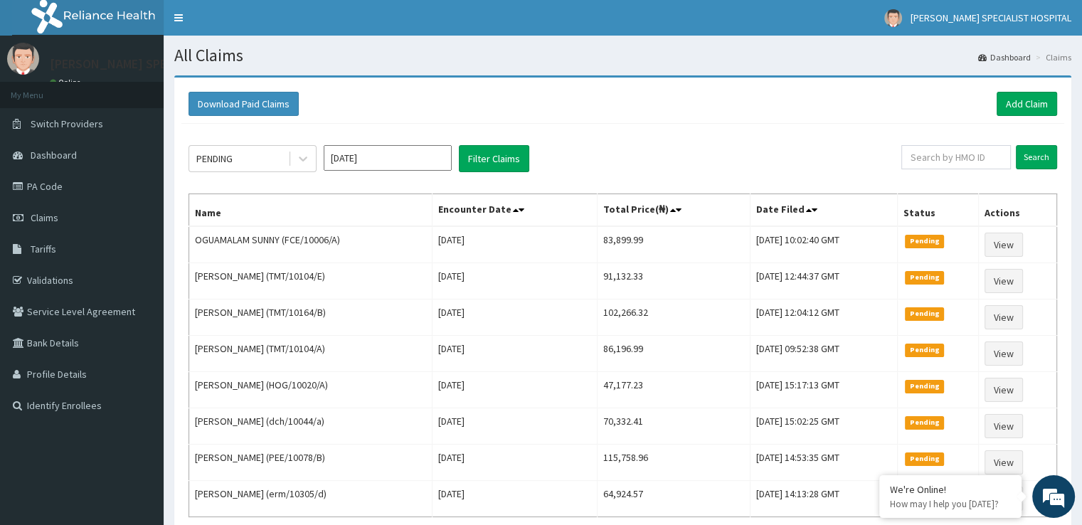
click at [1015, 87] on div "Download Paid Claims Add Claim" at bounding box center [622, 104] width 883 height 39
click at [1020, 105] on link "Add Claim" at bounding box center [1027, 104] width 60 height 24
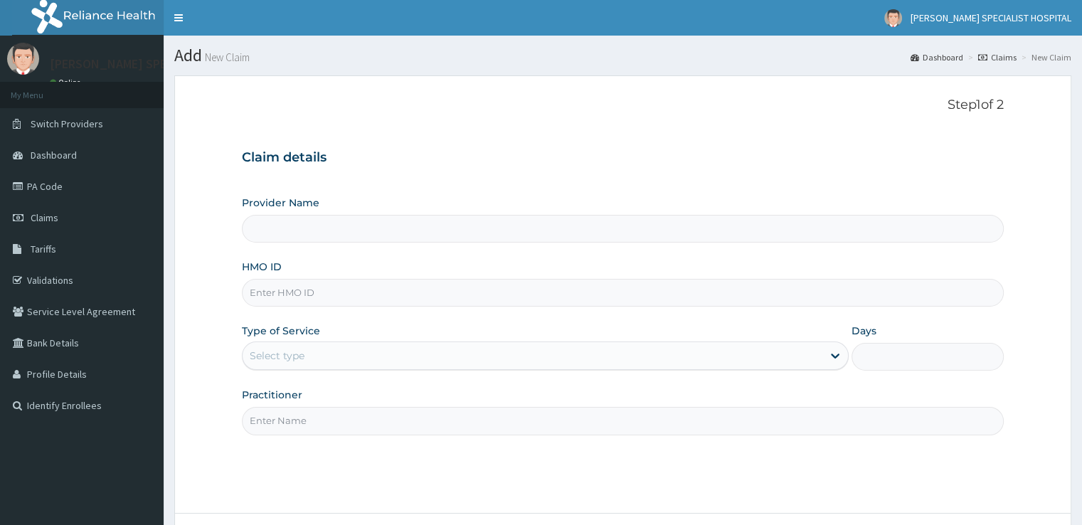
click at [333, 292] on input "HMO ID" at bounding box center [622, 293] width 761 height 28
type input "[PERSON_NAME] SPECIALIST HOSPITAL"
paste input "TMT/10092/E"
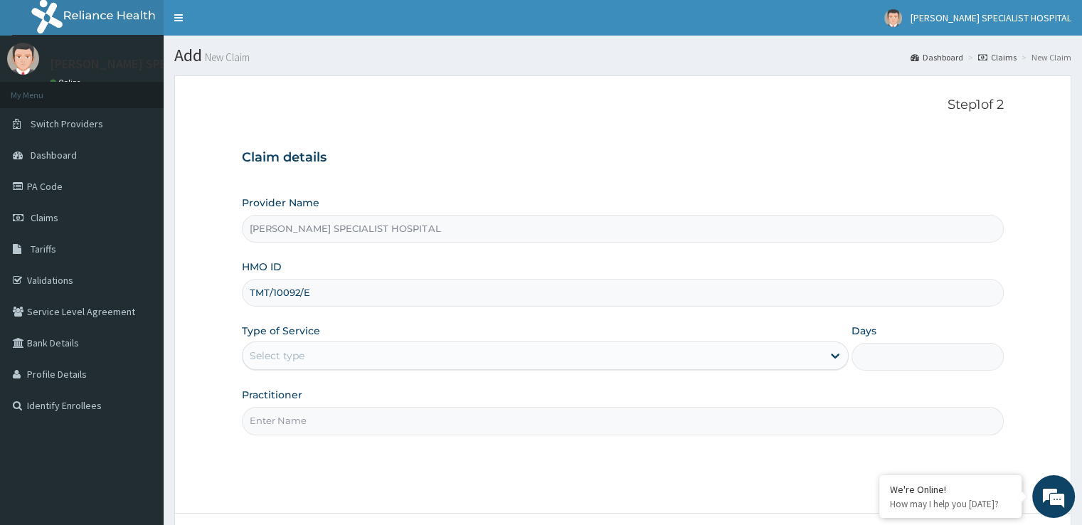
type input "TMT/10092/E"
click at [293, 361] on div "Select type" at bounding box center [277, 356] width 55 height 14
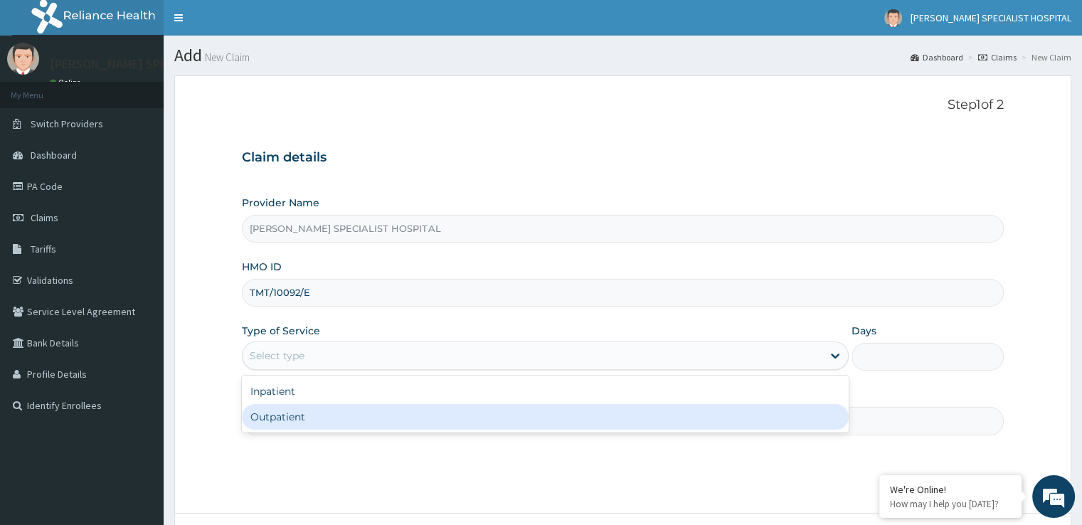
click at [283, 417] on div "Outpatient" at bounding box center [545, 417] width 607 height 26
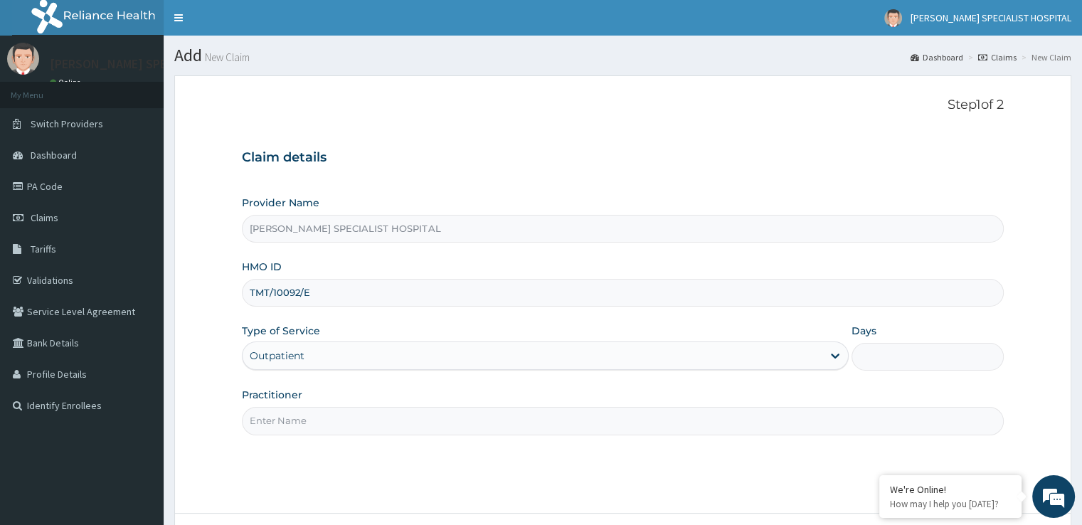
type input "1"
click at [304, 420] on input "Practitioner" at bounding box center [622, 421] width 761 height 28
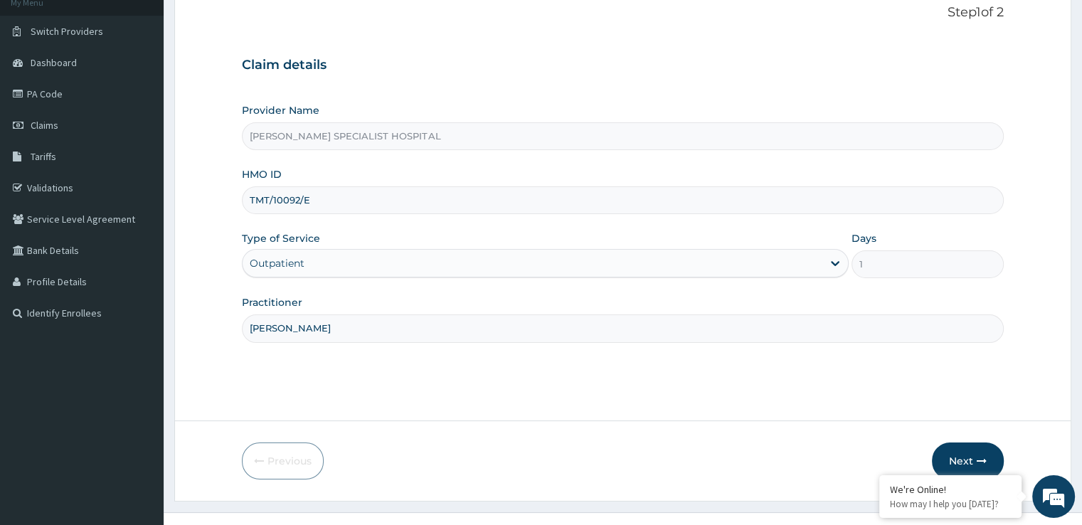
scroll to position [115, 0]
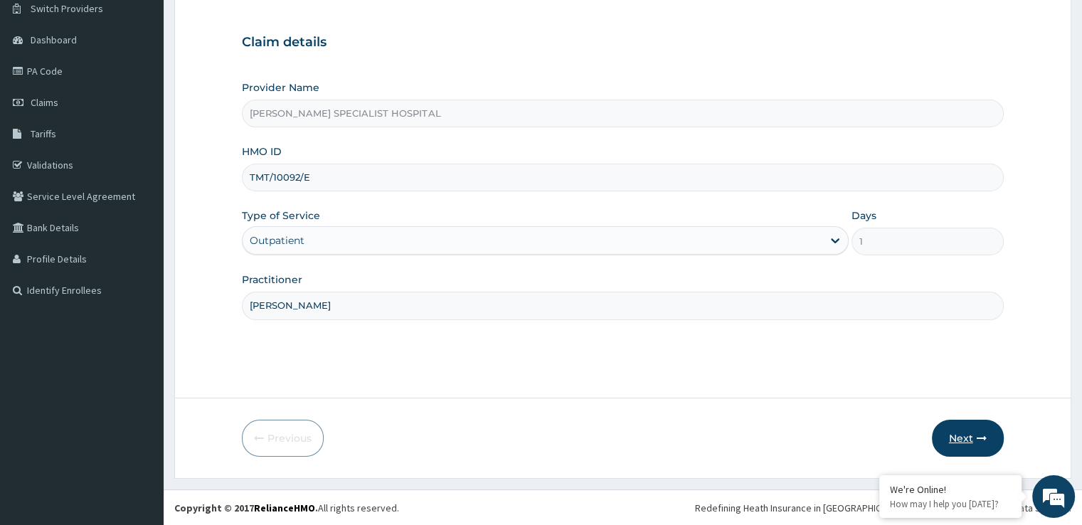
type input "[PERSON_NAME]"
click at [973, 440] on button "Next" at bounding box center [968, 438] width 72 height 37
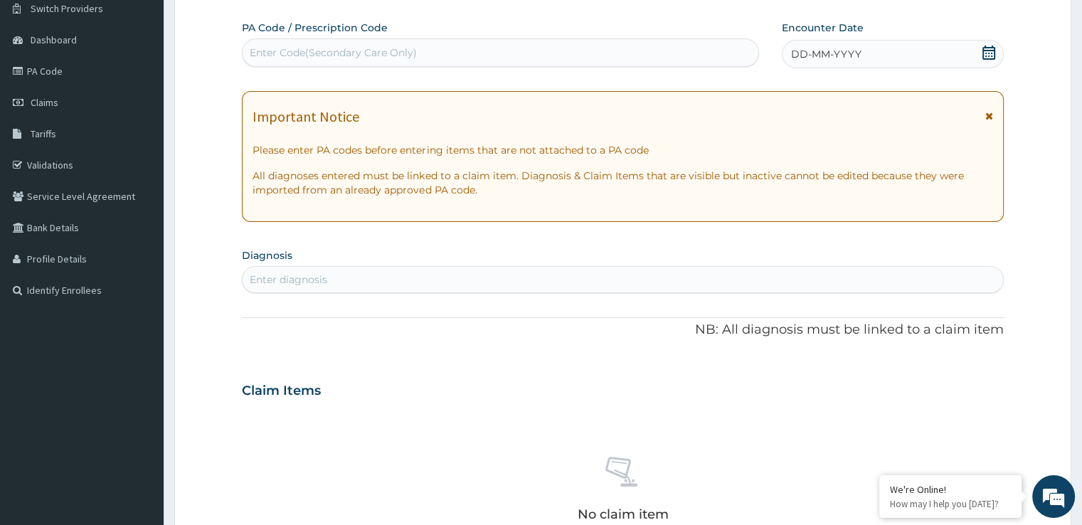
click at [985, 46] on icon at bounding box center [989, 53] width 13 height 14
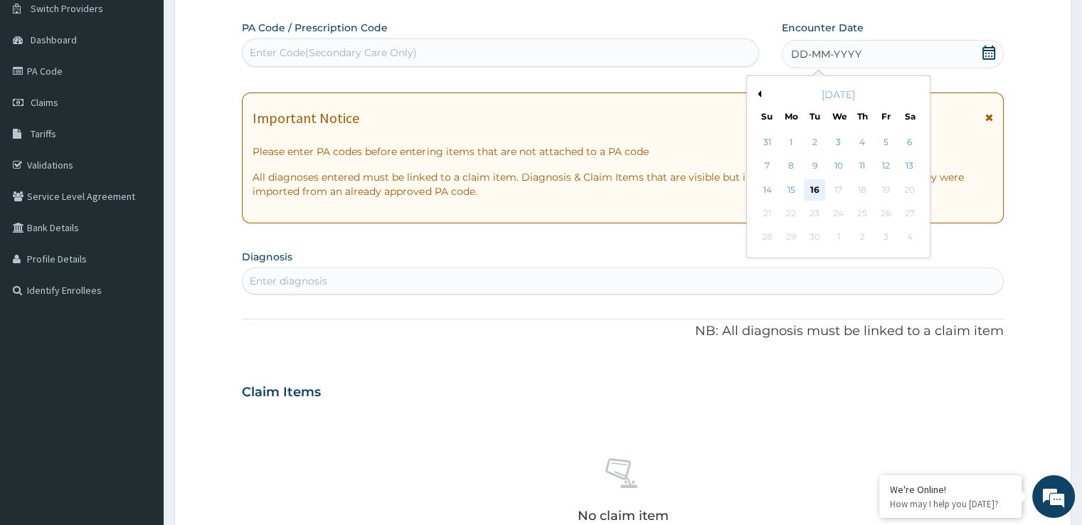
click at [808, 183] on div "16" at bounding box center [814, 189] width 21 height 21
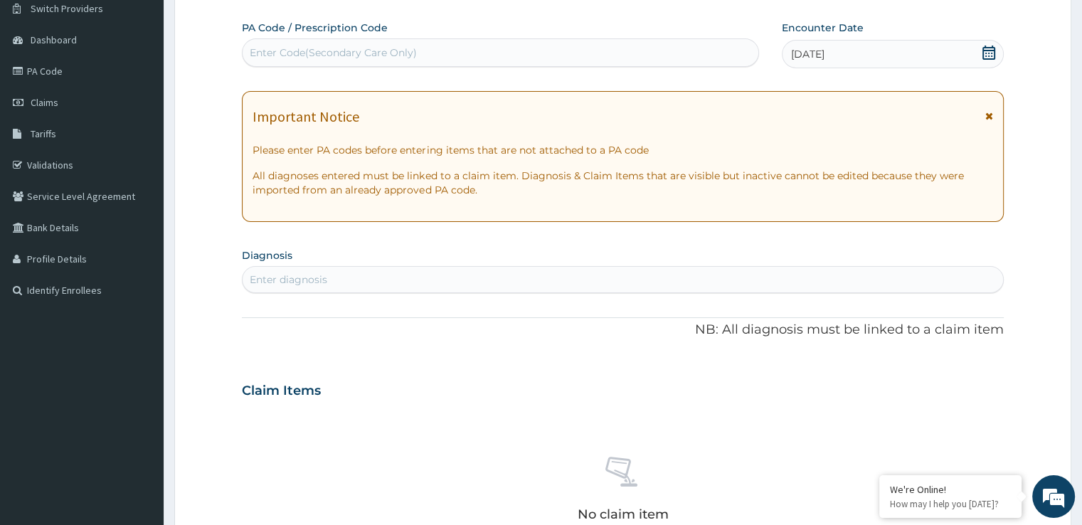
click at [353, 264] on section "Diagnosis Enter diagnosis" at bounding box center [622, 269] width 761 height 48
click at [317, 274] on div "Enter diagnosis" at bounding box center [289, 280] width 78 height 14
type input "MALARIA"
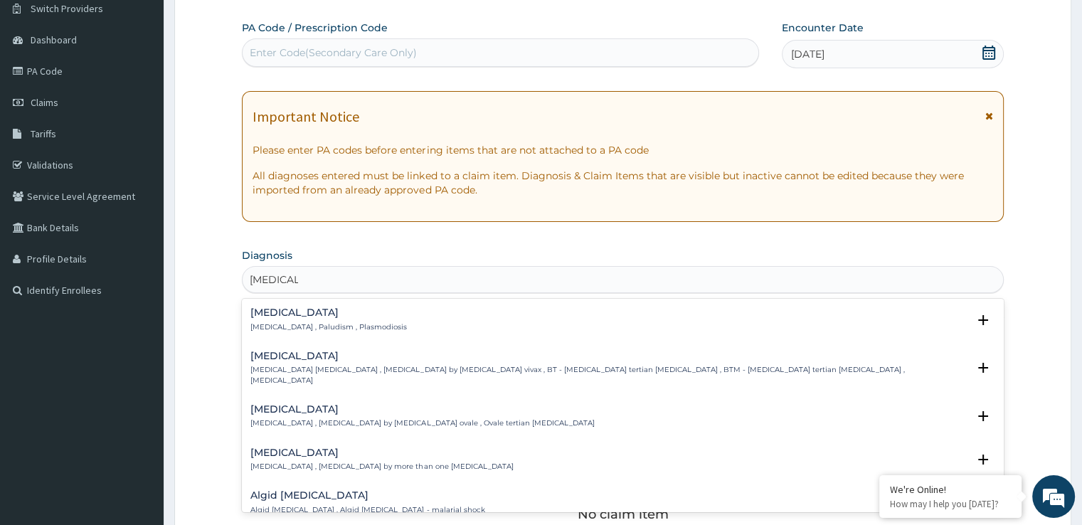
click at [301, 317] on h4 "Malaria" at bounding box center [328, 312] width 157 height 11
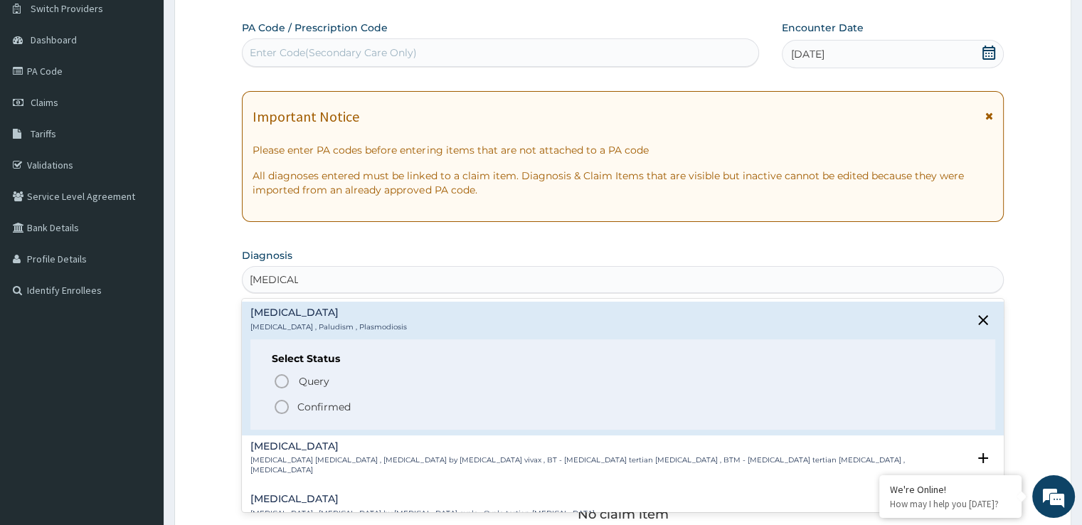
click at [279, 394] on div "Query Query covers suspected (?), Keep in view (kiv), Ruled out (r/o) Confirmed" at bounding box center [623, 392] width 702 height 43
click at [285, 401] on circle "status option filled" at bounding box center [281, 407] width 13 height 13
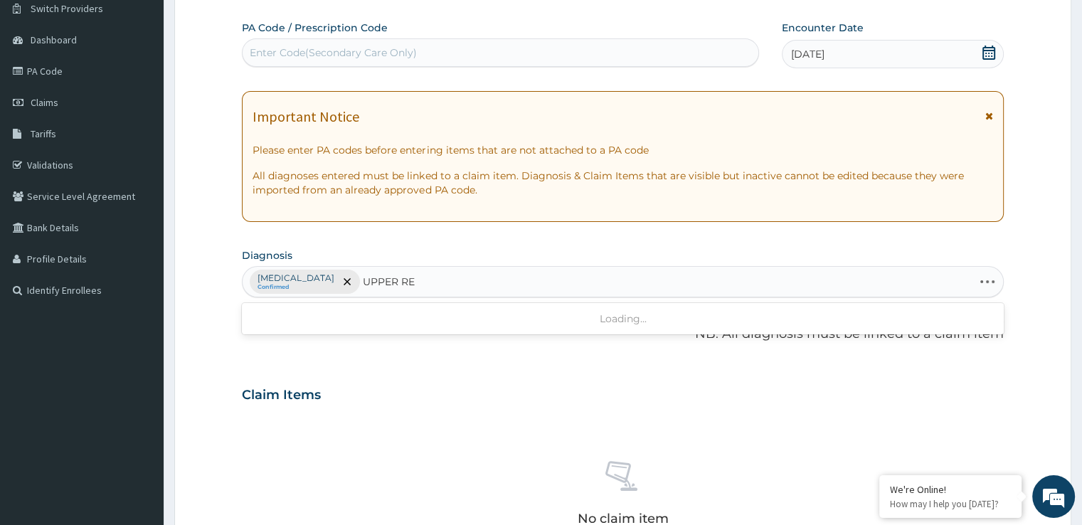
type input "UPPER RES"
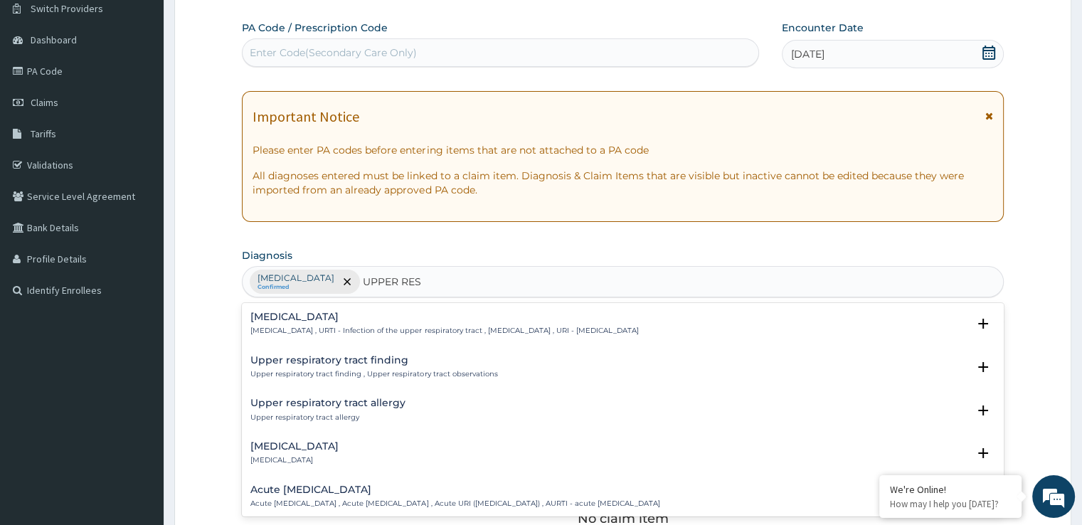
click at [310, 327] on p "Upper respiratory infection , URTI - Infection of the upper respiratory tract ,…" at bounding box center [444, 331] width 388 height 10
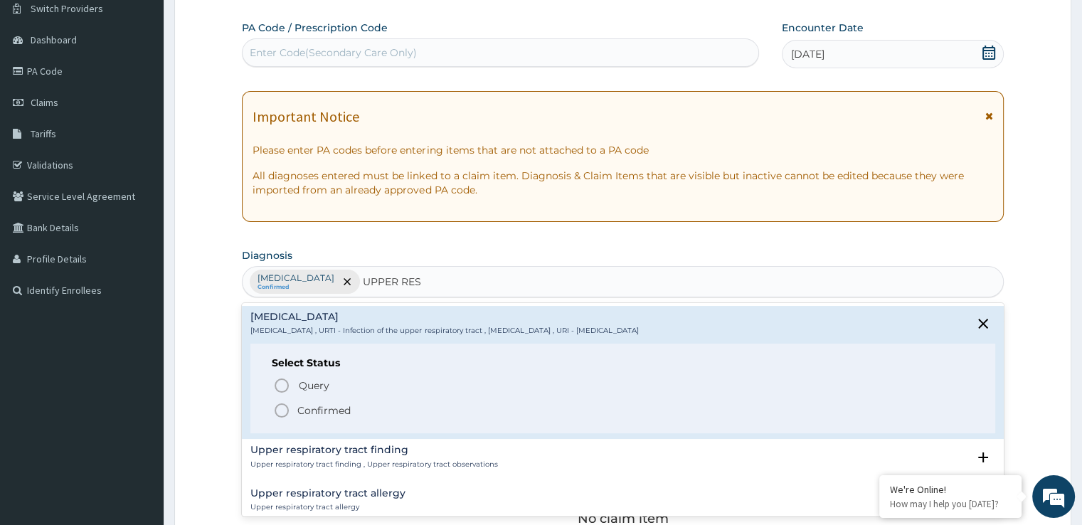
click at [282, 408] on icon "status option filled" at bounding box center [281, 410] width 17 height 17
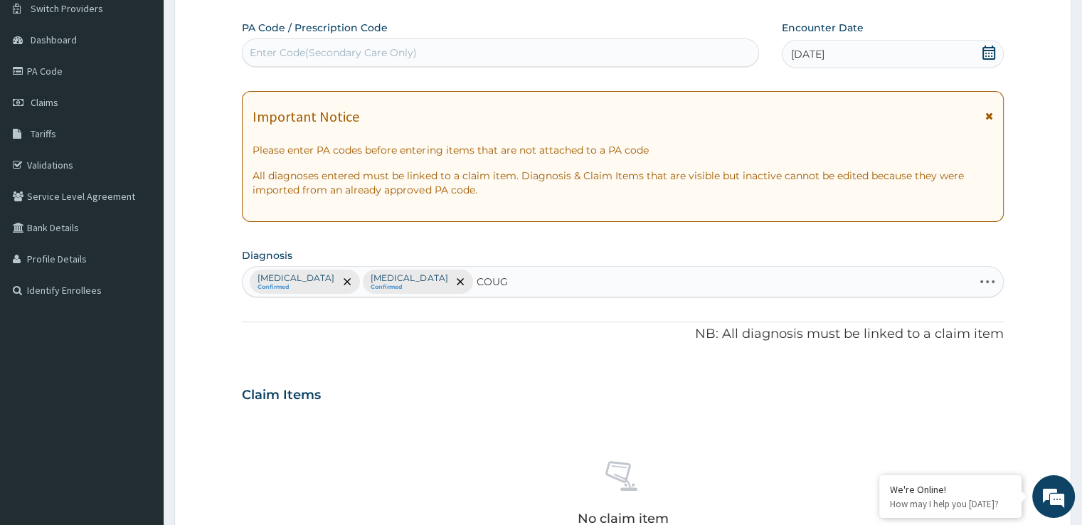
type input "COUGH"
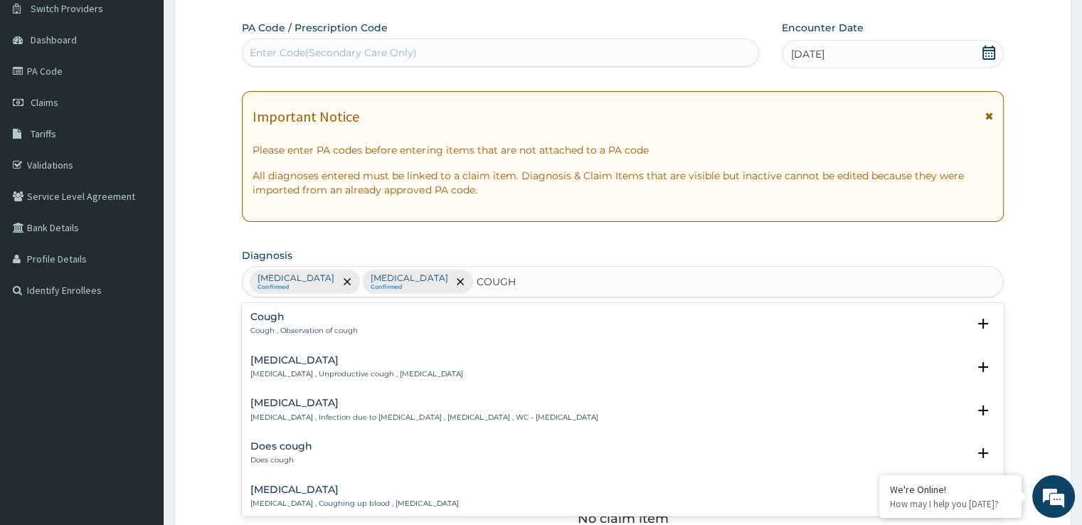
click at [285, 336] on div "Cough Cough , Observation of cough Select Status Query Query covers suspected (…" at bounding box center [622, 328] width 744 height 32
click at [284, 364] on h4 "Dry cough" at bounding box center [356, 360] width 212 height 11
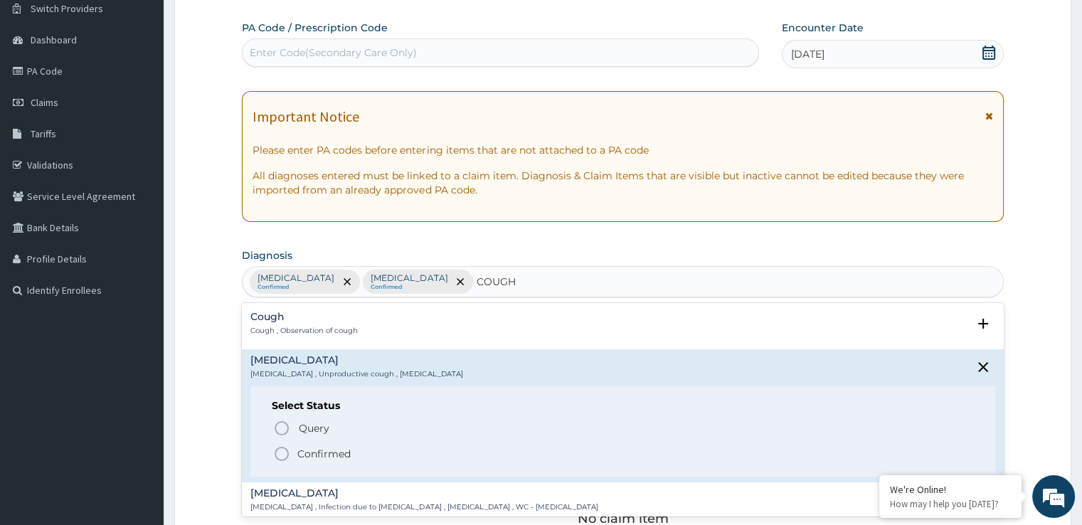
click at [292, 450] on span "Confirmed" at bounding box center [623, 453] width 700 height 17
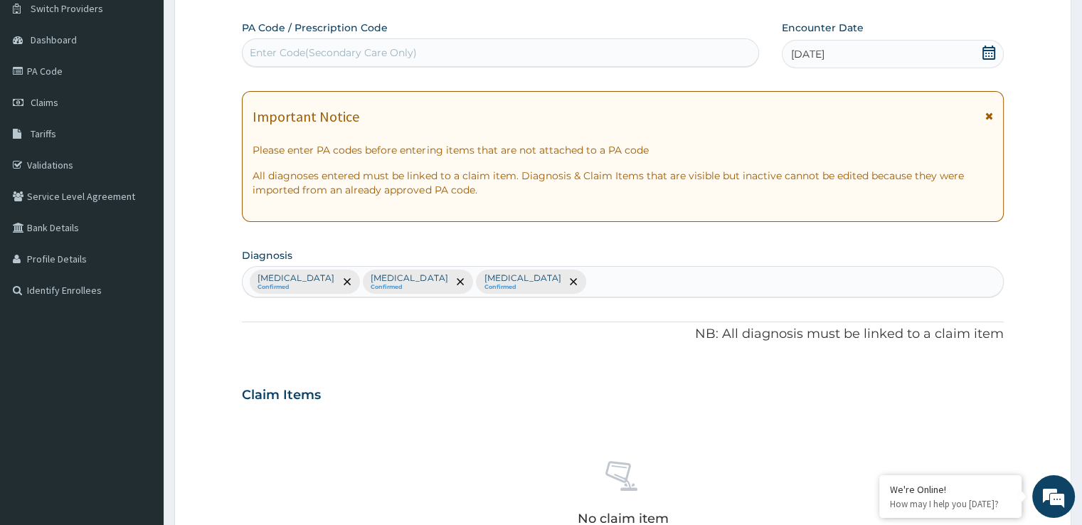
scroll to position [500, 0]
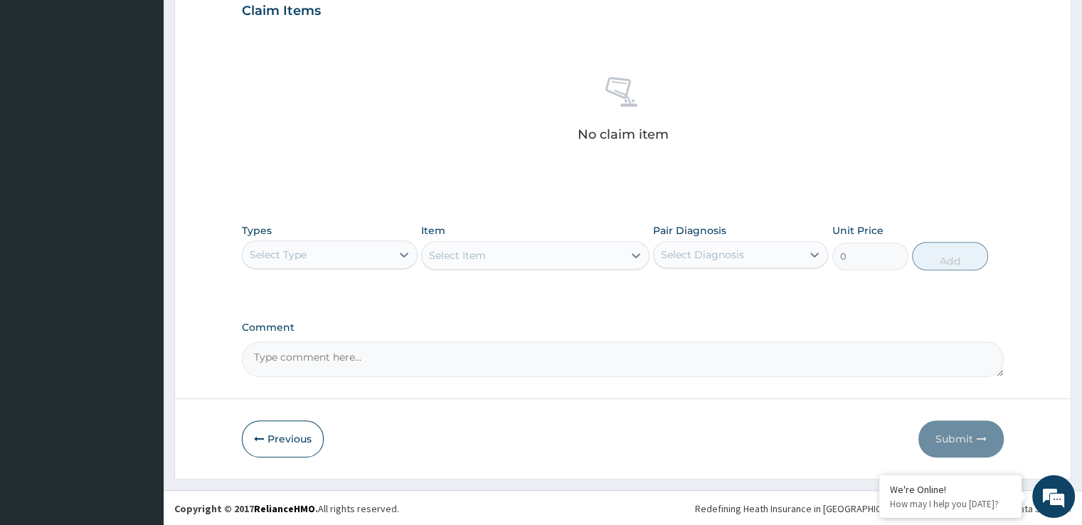
click at [276, 248] on div "Select Type" at bounding box center [278, 255] width 57 height 14
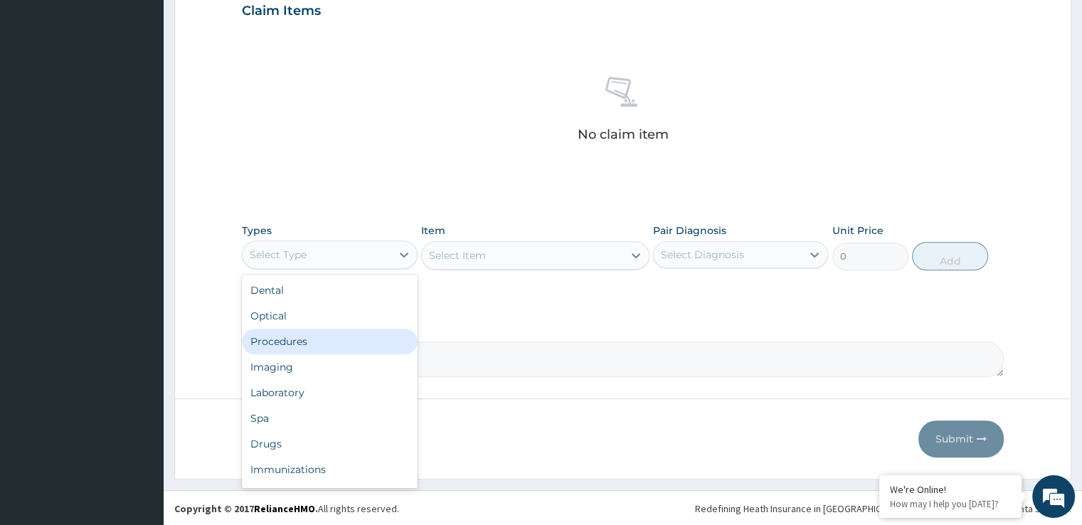
click at [283, 348] on div "Procedures" at bounding box center [329, 342] width 175 height 26
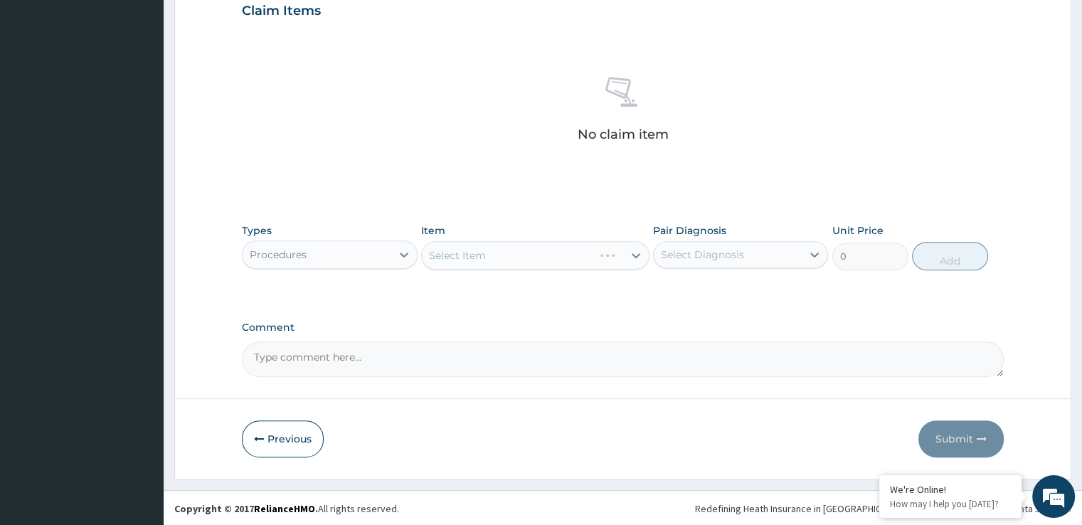
click at [566, 260] on div "Select Item" at bounding box center [508, 255] width 172 height 23
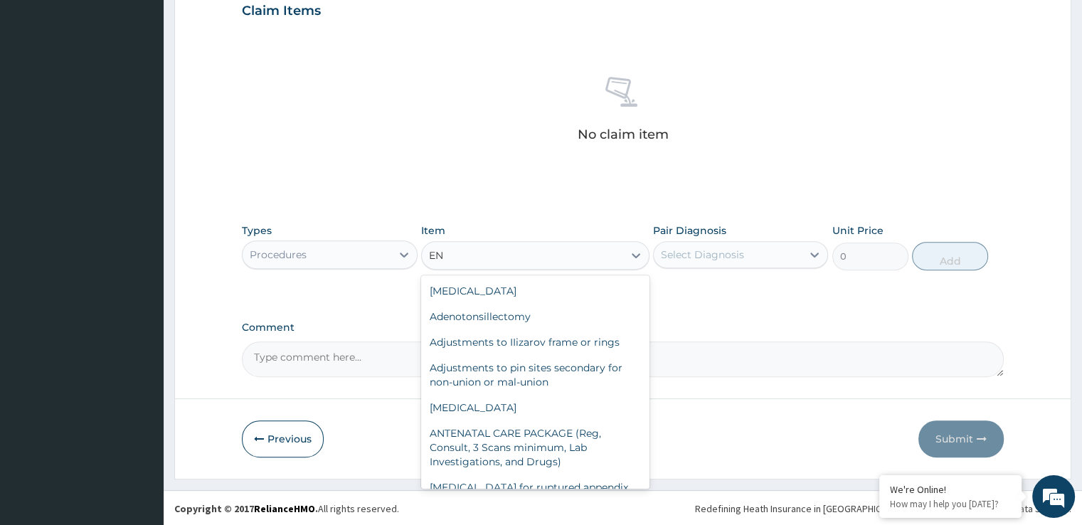
type input "E"
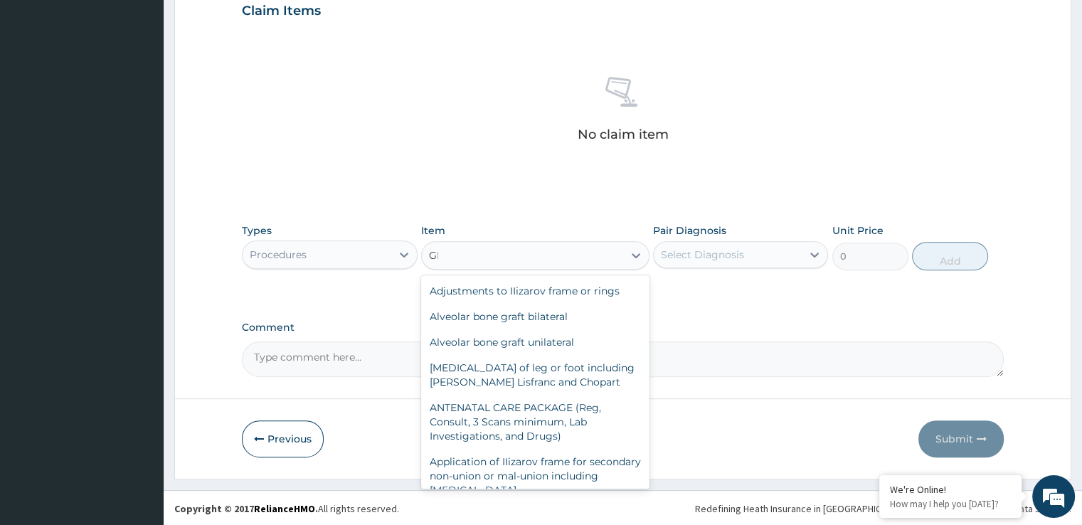
type input "GENE"
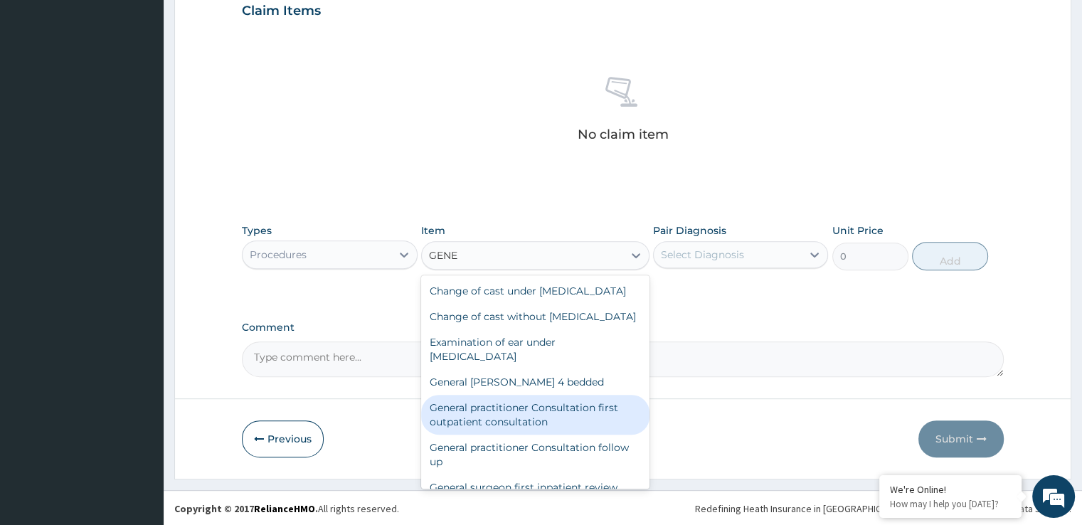
click at [521, 435] on div "General practitioner Consultation first outpatient consultation" at bounding box center [535, 415] width 228 height 40
type input "3724.875"
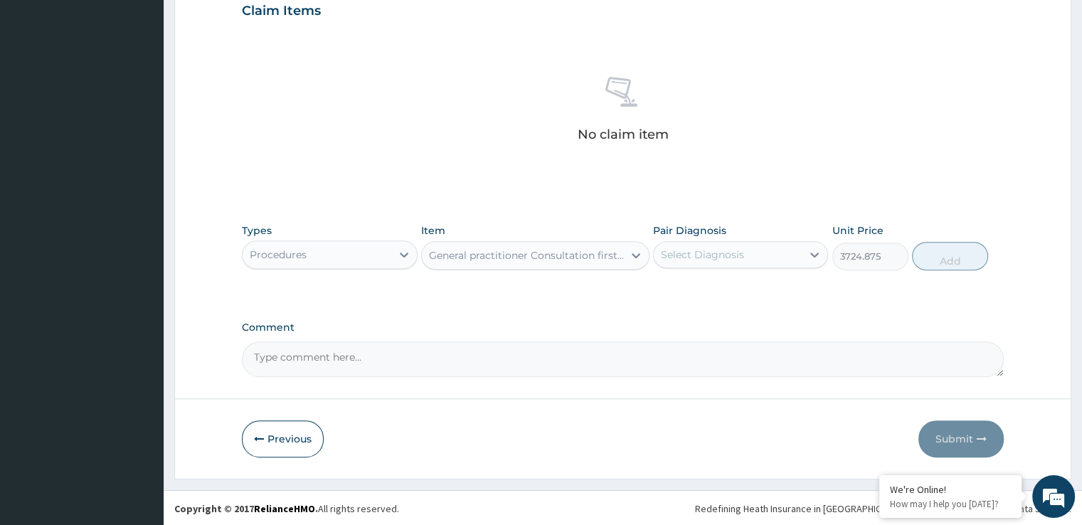
click at [749, 254] on div "Select Diagnosis" at bounding box center [728, 254] width 148 height 23
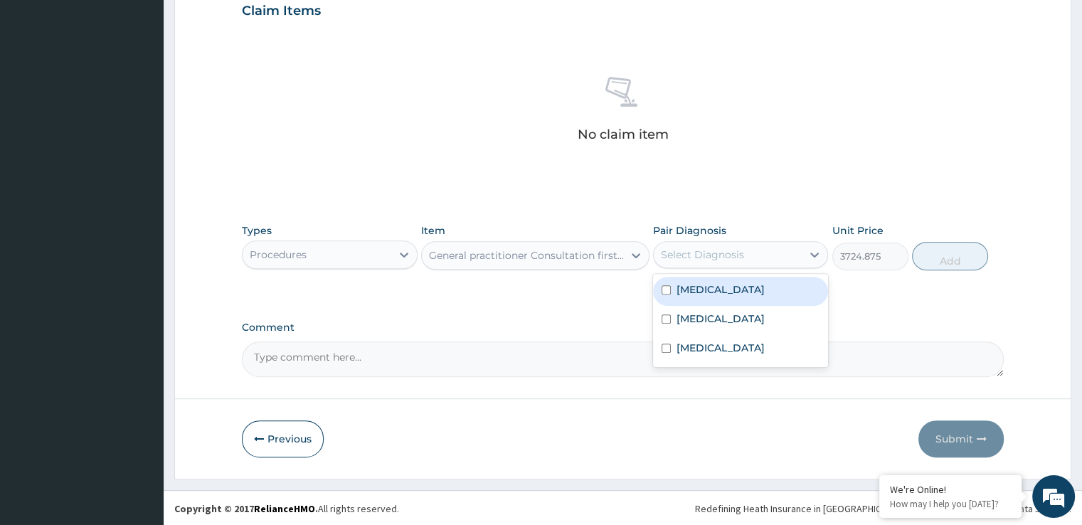
click at [729, 294] on div "Malaria" at bounding box center [740, 291] width 175 height 29
checkbox input "true"
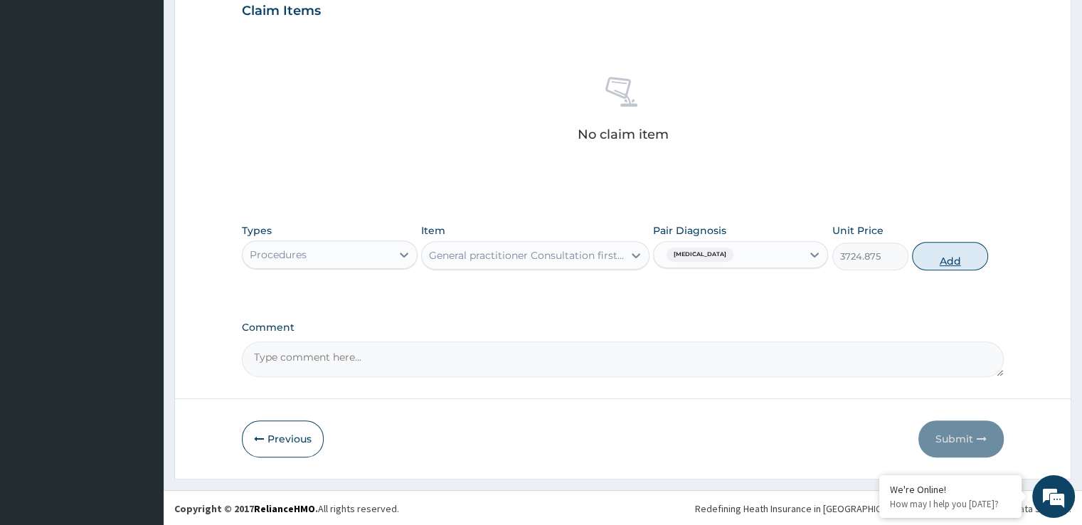
click at [939, 260] on button "Add" at bounding box center [950, 256] width 76 height 28
type input "0"
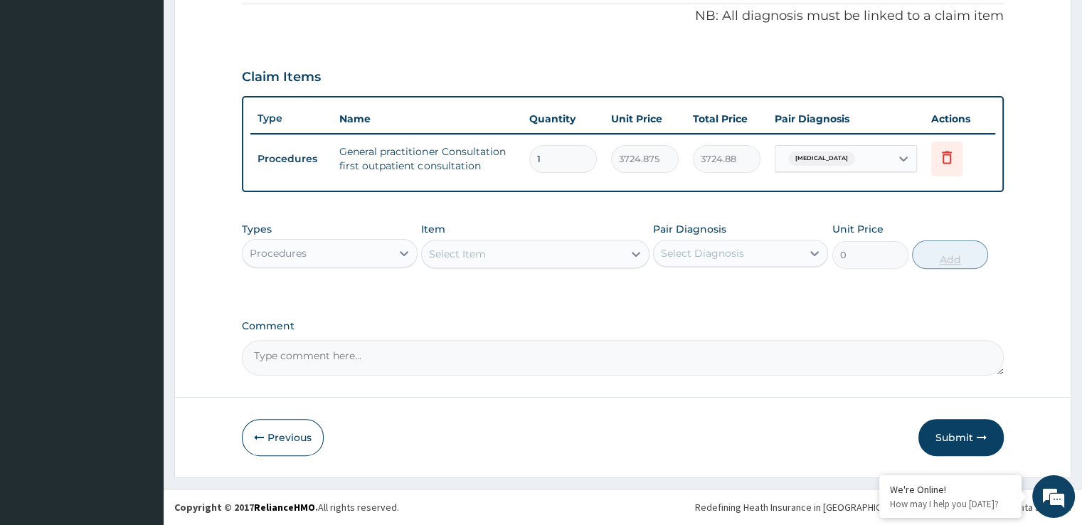
scroll to position [431, 0]
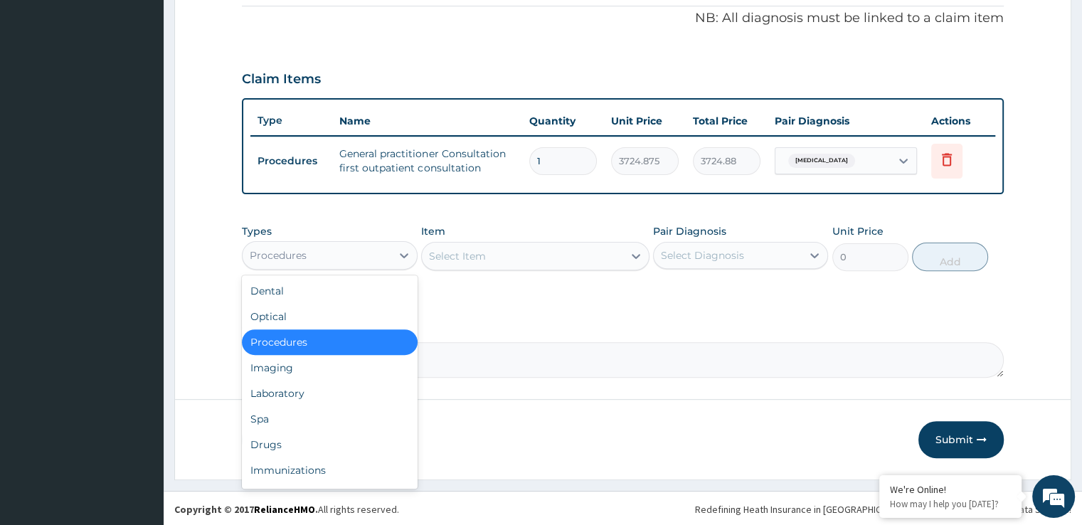
click at [312, 253] on div "Procedures" at bounding box center [317, 255] width 148 height 23
click at [292, 394] on div "Laboratory" at bounding box center [329, 394] width 175 height 26
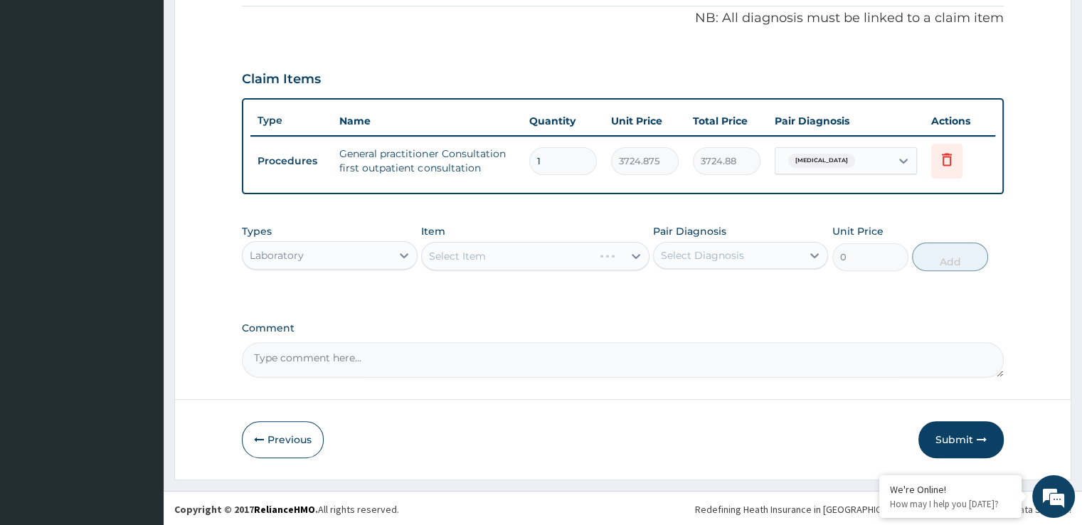
click at [551, 266] on div "Select Item" at bounding box center [535, 256] width 228 height 28
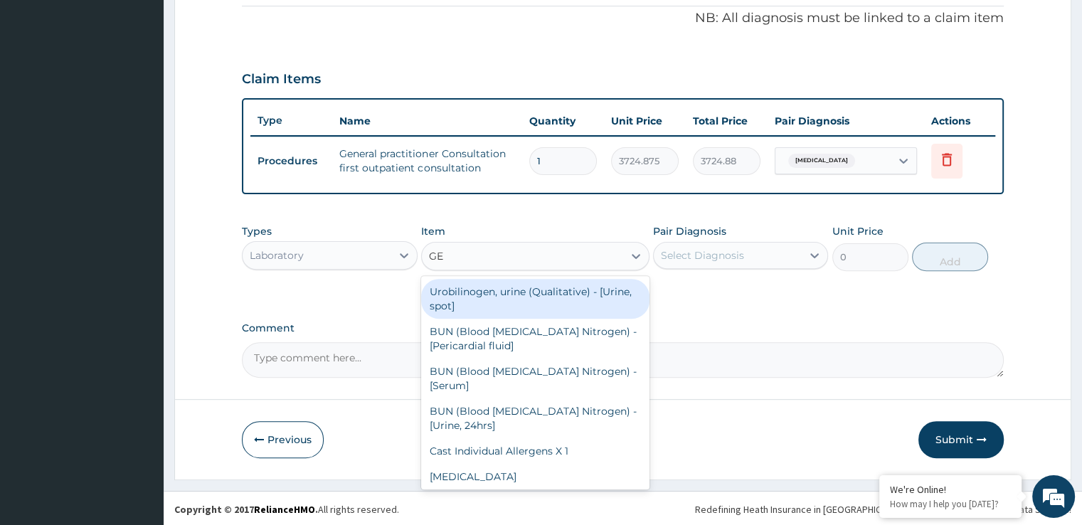
type input "G"
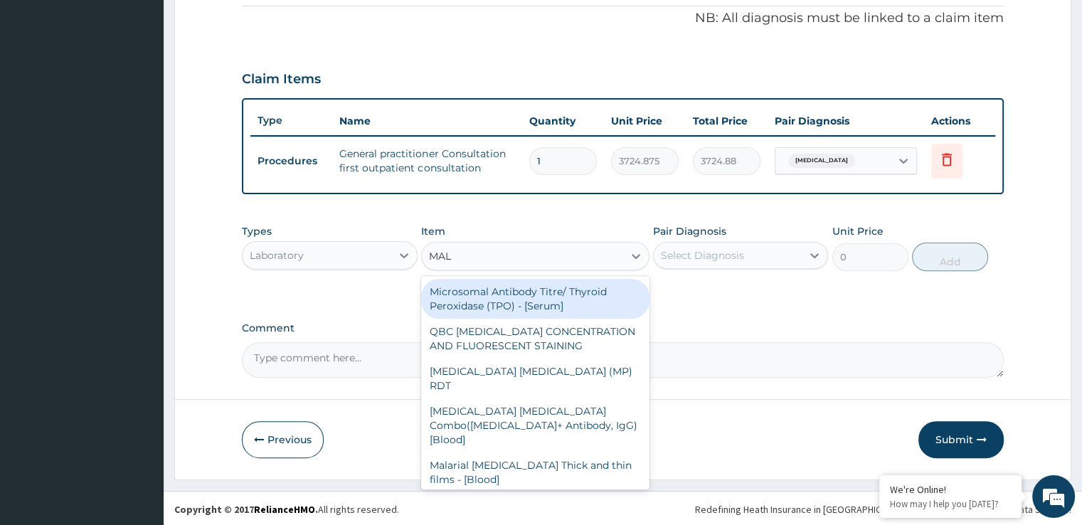
type input "MALA"
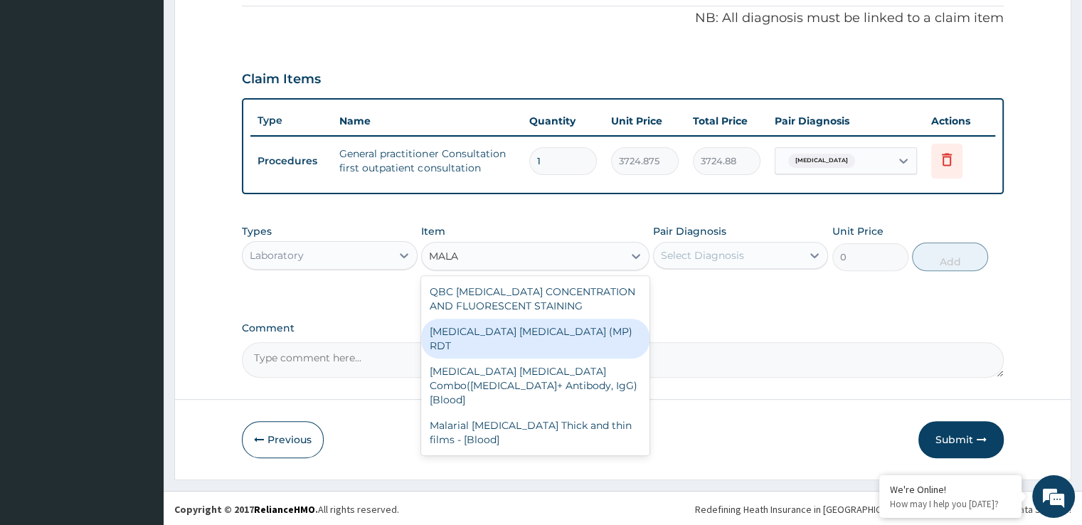
click at [524, 326] on div "MALARIA PARASITE (MP) RDT" at bounding box center [535, 339] width 228 height 40
type input "1693.125"
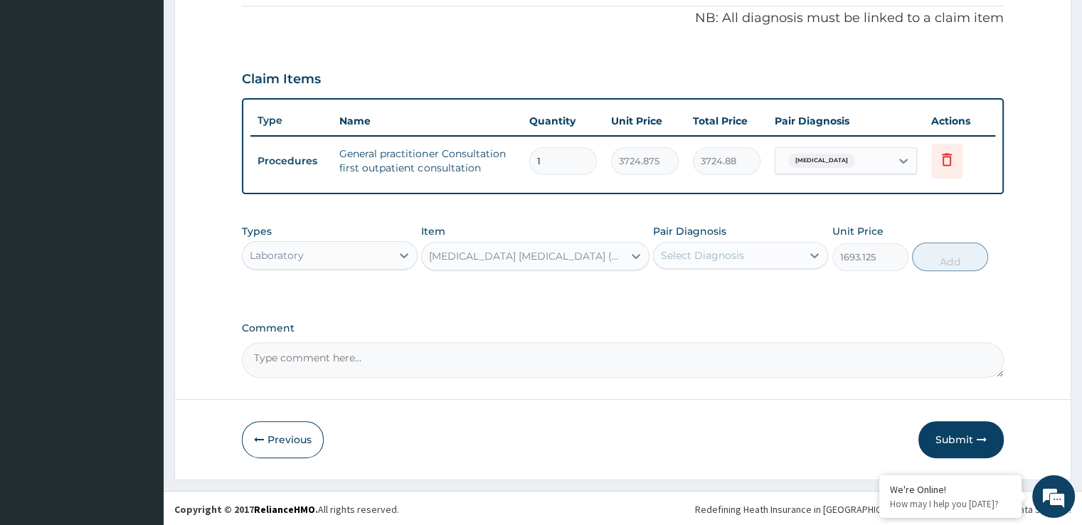
click at [727, 253] on div "Select Diagnosis" at bounding box center [702, 255] width 83 height 14
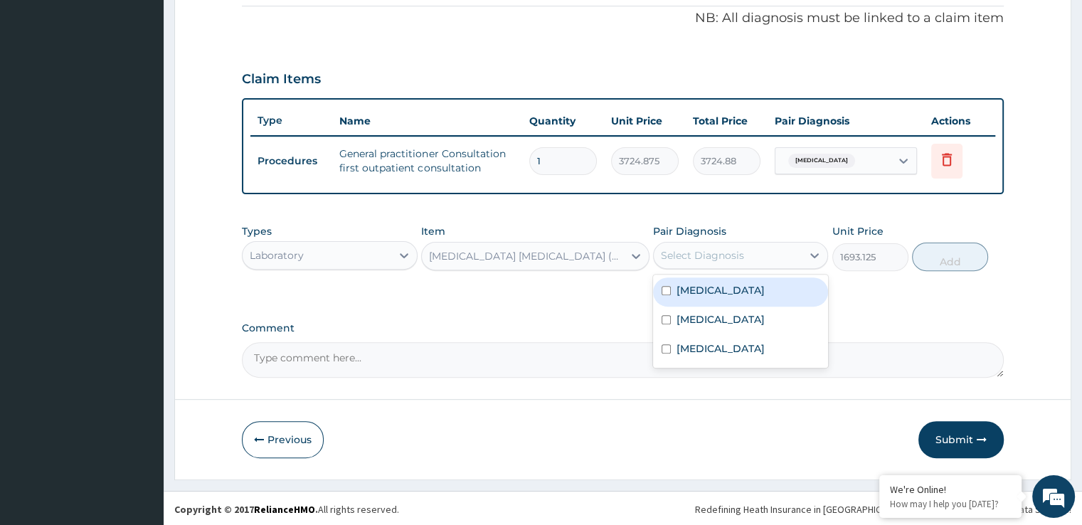
click at [720, 278] on div "Malaria" at bounding box center [740, 292] width 175 height 29
checkbox input "true"
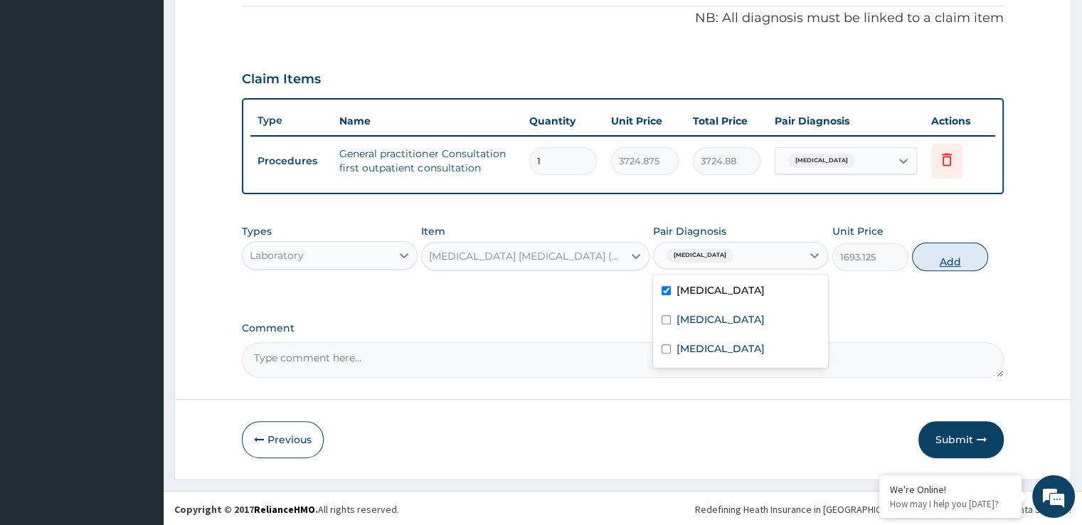
click at [956, 263] on button "Add" at bounding box center [950, 257] width 76 height 28
type input "0"
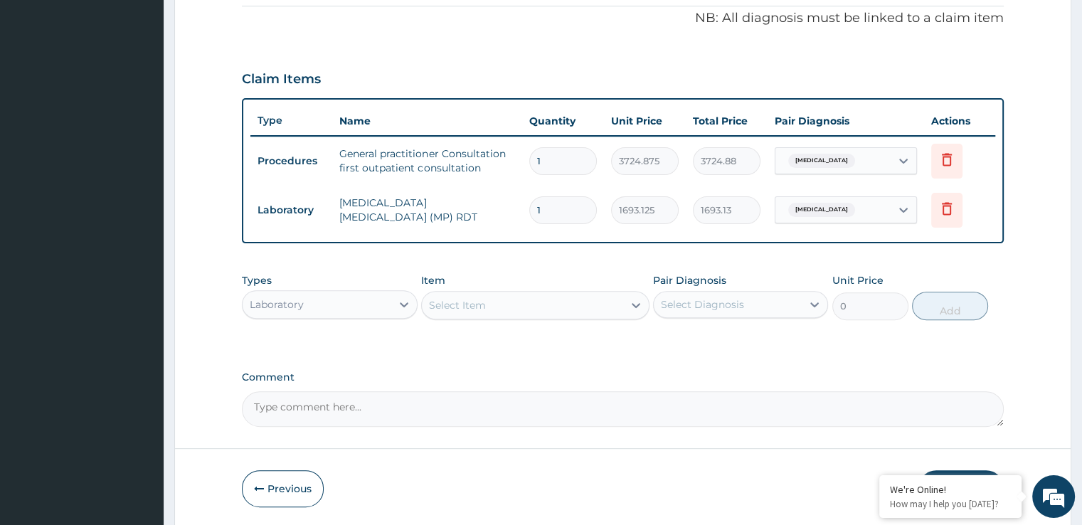
click at [478, 294] on div "Select Item" at bounding box center [522, 305] width 201 height 23
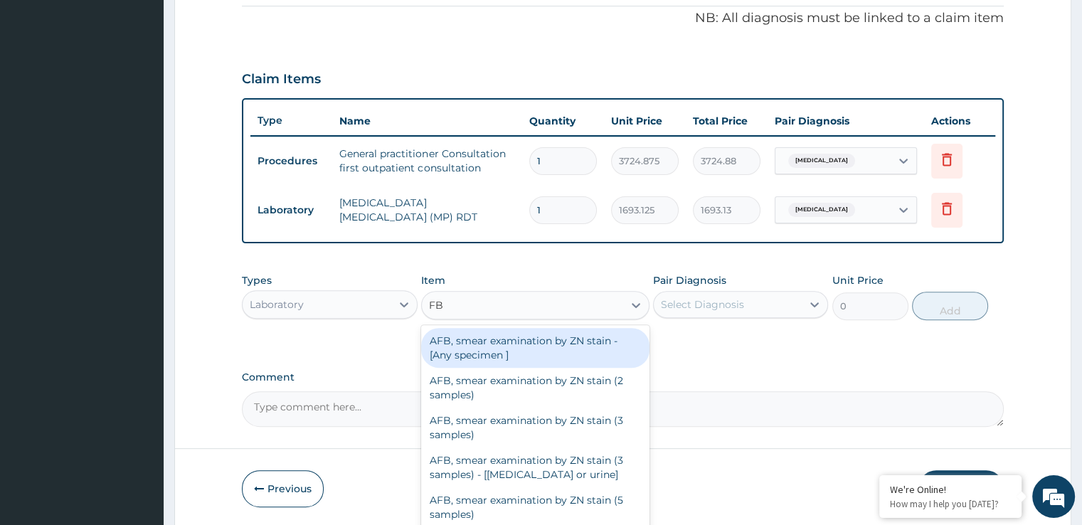
type input "FBC"
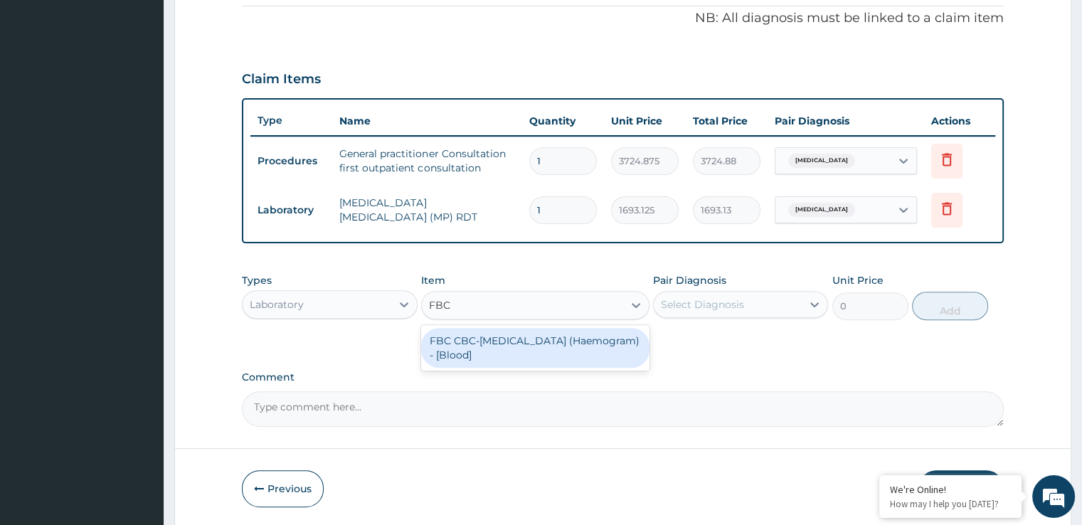
click at [481, 343] on div "FBC CBC-Complete Blood Count (Haemogram) - [Blood]" at bounding box center [535, 348] width 228 height 40
type input "4515"
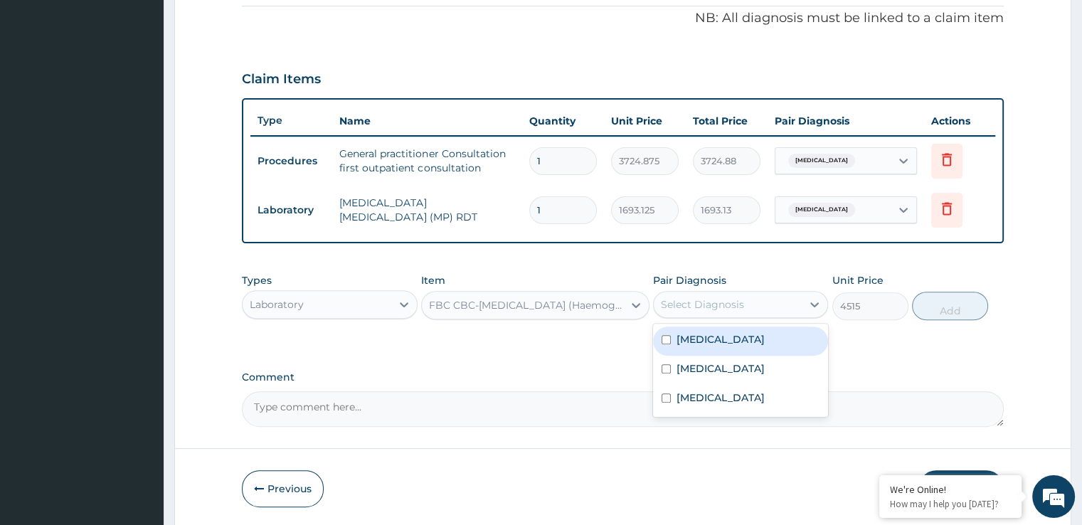
click at [728, 307] on div "Select Diagnosis" at bounding box center [702, 304] width 83 height 14
click at [721, 341] on div "[MEDICAL_DATA]" at bounding box center [740, 341] width 175 height 29
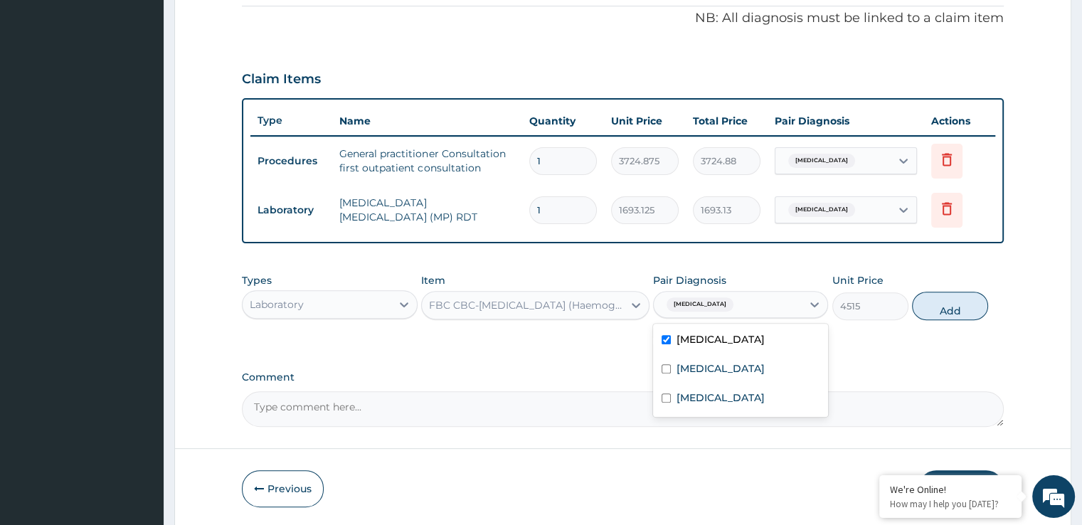
click at [722, 342] on div "[MEDICAL_DATA]" at bounding box center [740, 341] width 175 height 29
checkbox input "false"
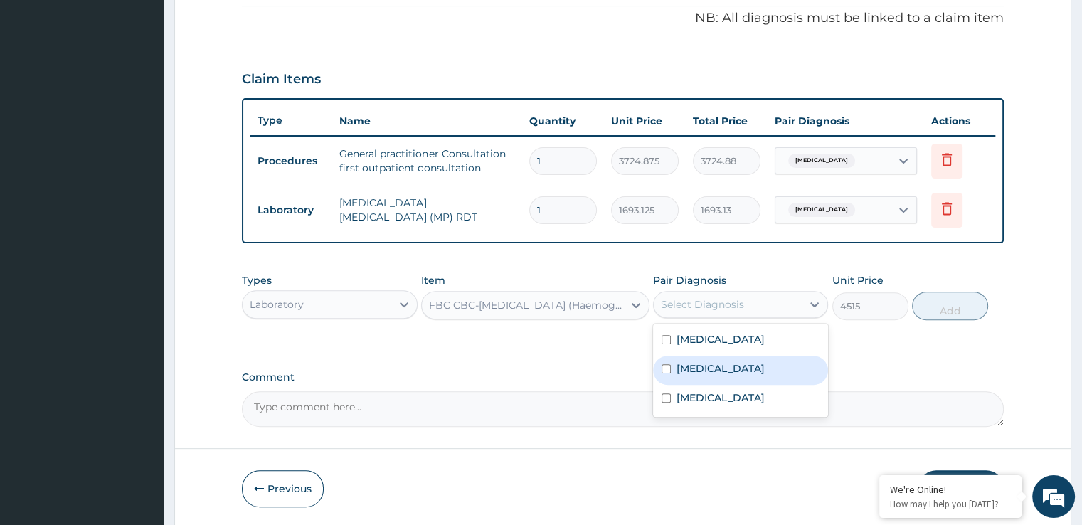
click at [724, 374] on div "Upper respiratory infection" at bounding box center [740, 370] width 175 height 29
checkbox input "true"
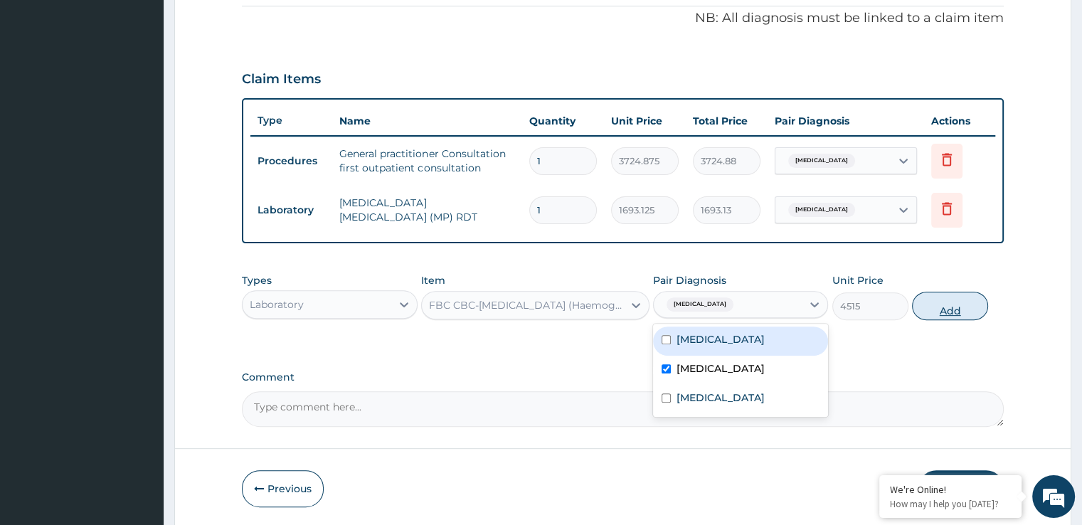
click at [934, 312] on button "Add" at bounding box center [950, 306] width 76 height 28
type input "0"
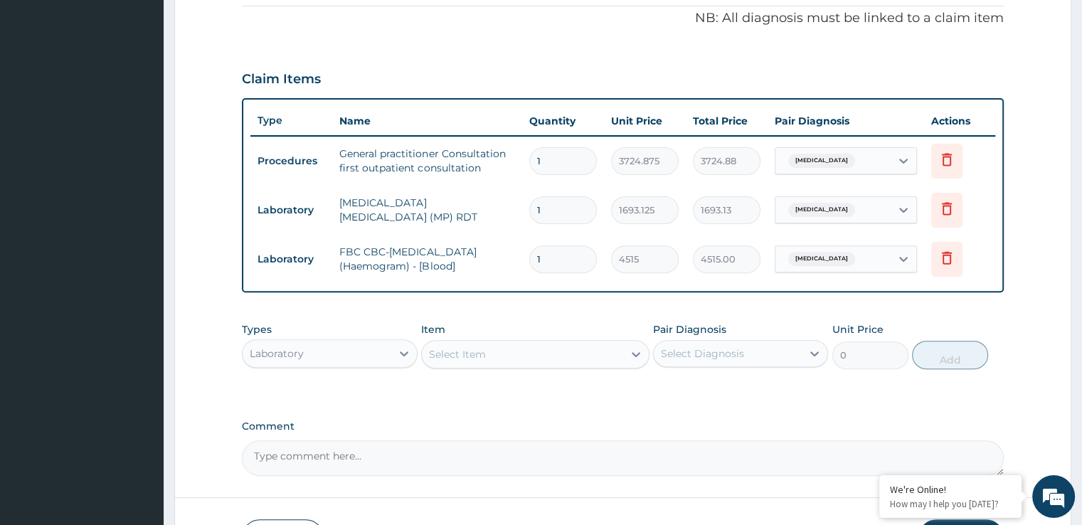
click at [319, 347] on div "Laboratory" at bounding box center [317, 353] width 148 height 23
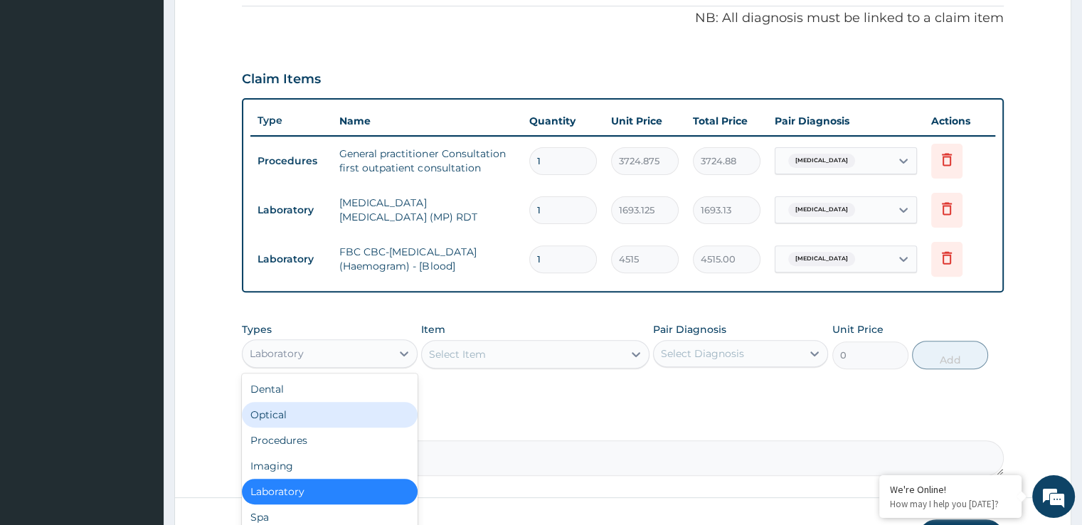
click at [495, 424] on label "Comment" at bounding box center [622, 427] width 761 height 12
click at [495, 440] on textarea "Comment" at bounding box center [622, 458] width 761 height 36
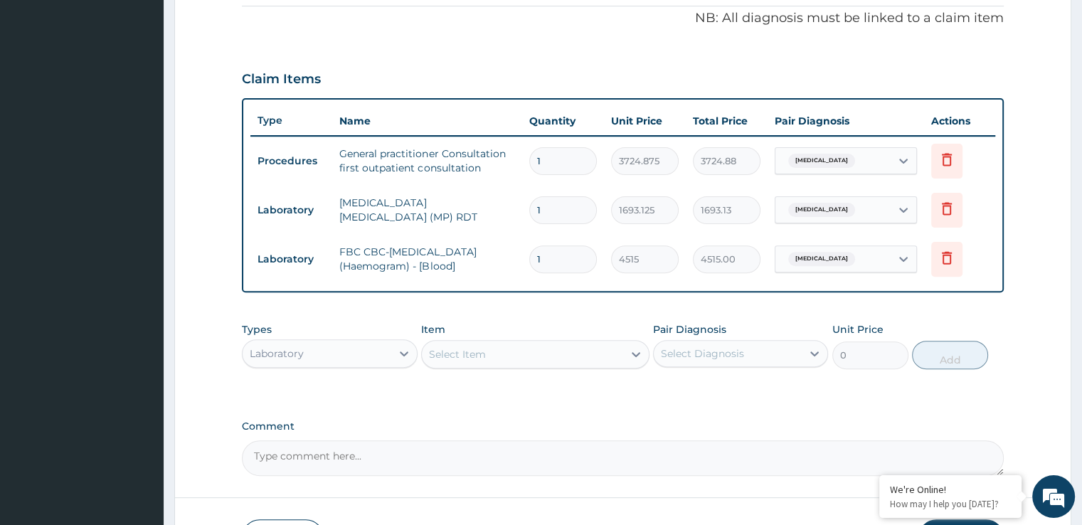
scroll to position [529, 0]
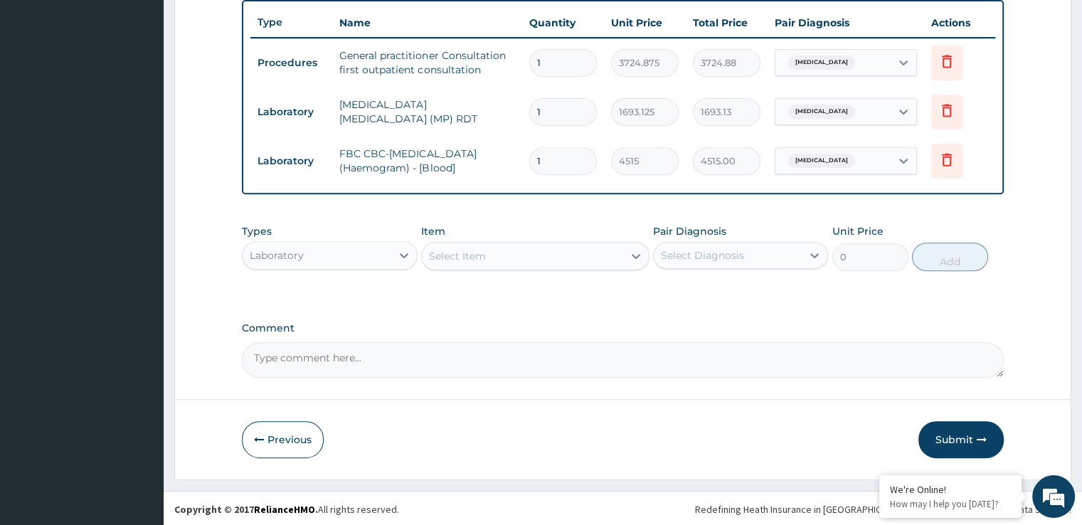
click at [299, 249] on div "Laboratory" at bounding box center [277, 255] width 54 height 14
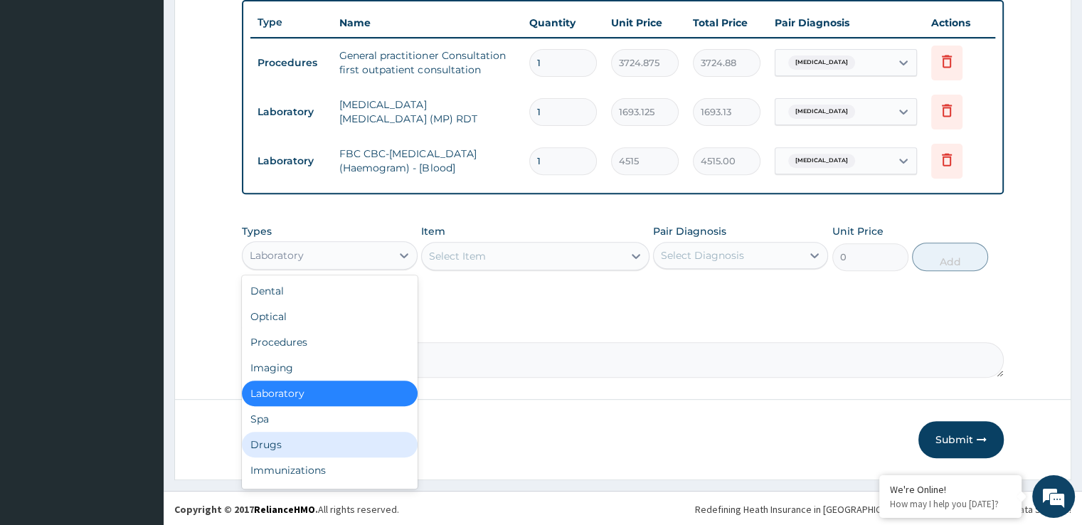
click at [257, 450] on div "Drugs" at bounding box center [329, 445] width 175 height 26
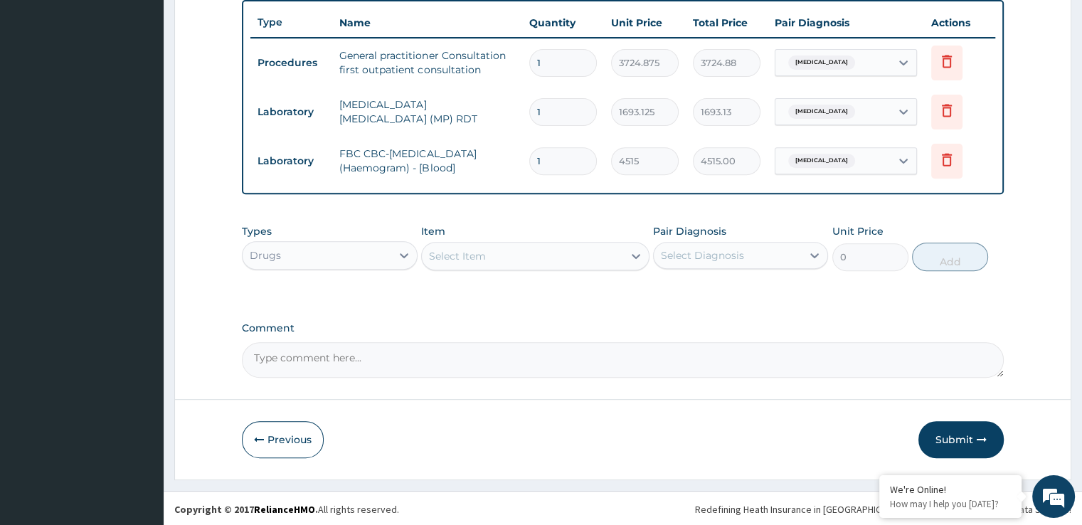
click at [505, 255] on div "Select Item" at bounding box center [522, 256] width 201 height 23
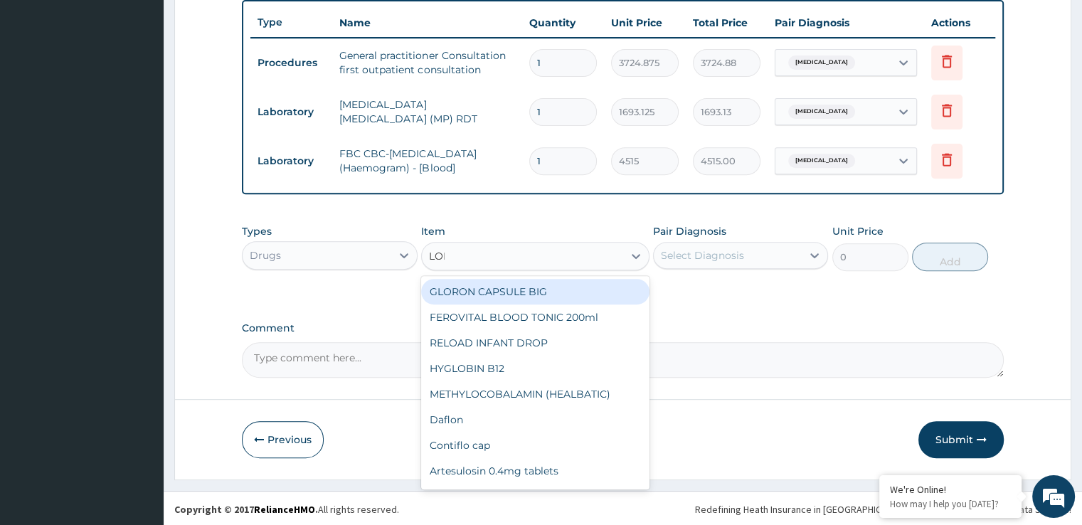
type input "LONA"
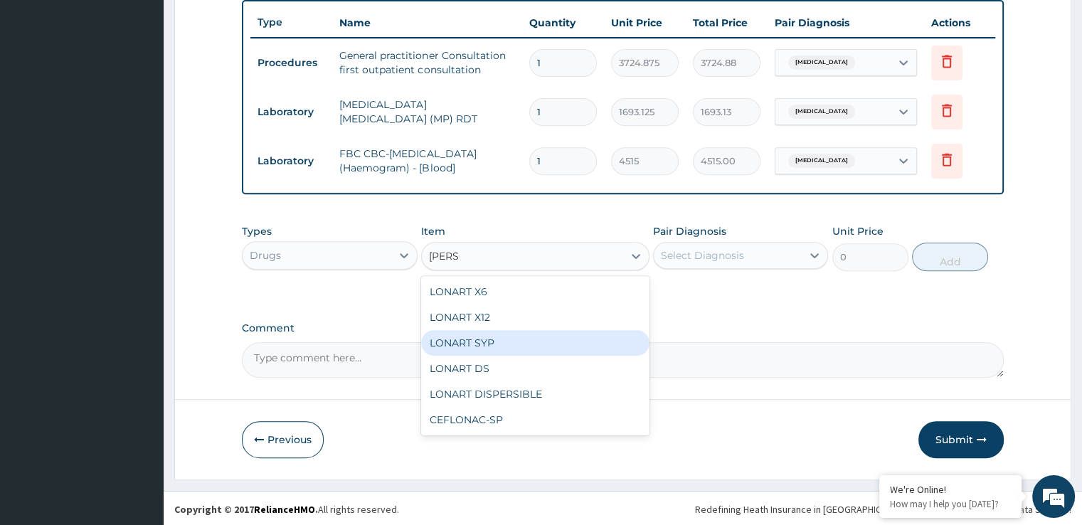
click at [487, 348] on div "LONART SYP" at bounding box center [535, 343] width 228 height 26
type input "2855.7375"
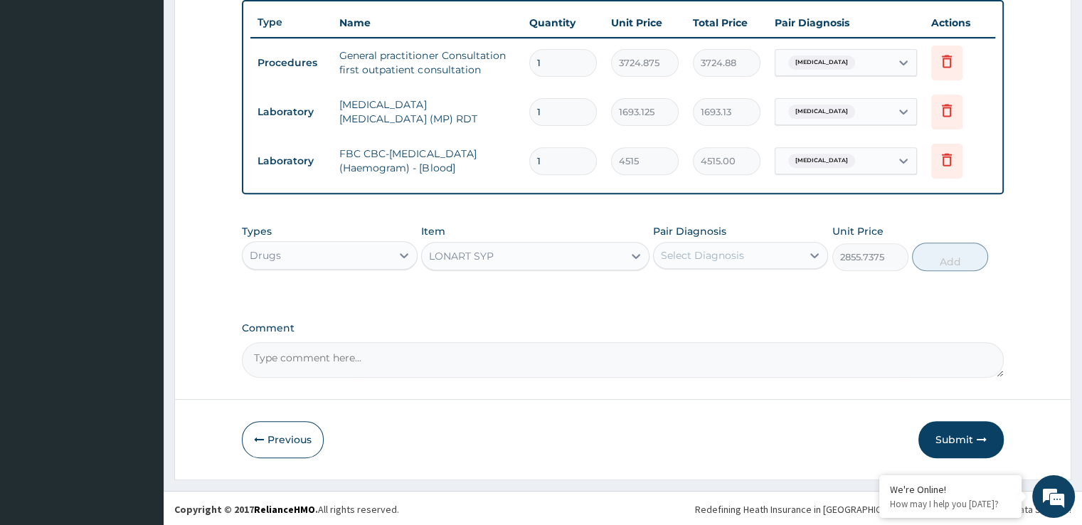
click at [757, 244] on div "Select Diagnosis" at bounding box center [728, 255] width 148 height 23
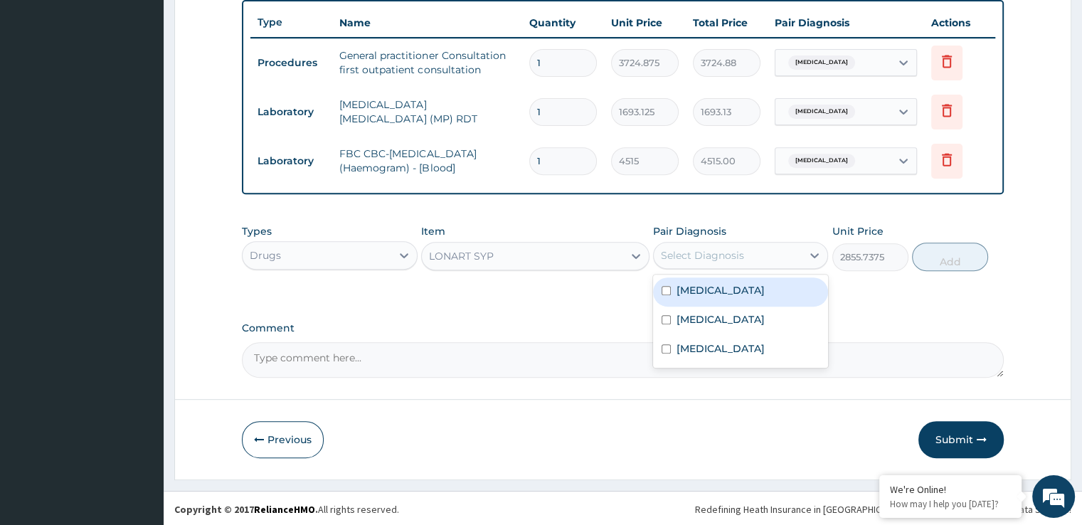
click at [740, 295] on div "[MEDICAL_DATA]" at bounding box center [740, 292] width 175 height 29
checkbox input "true"
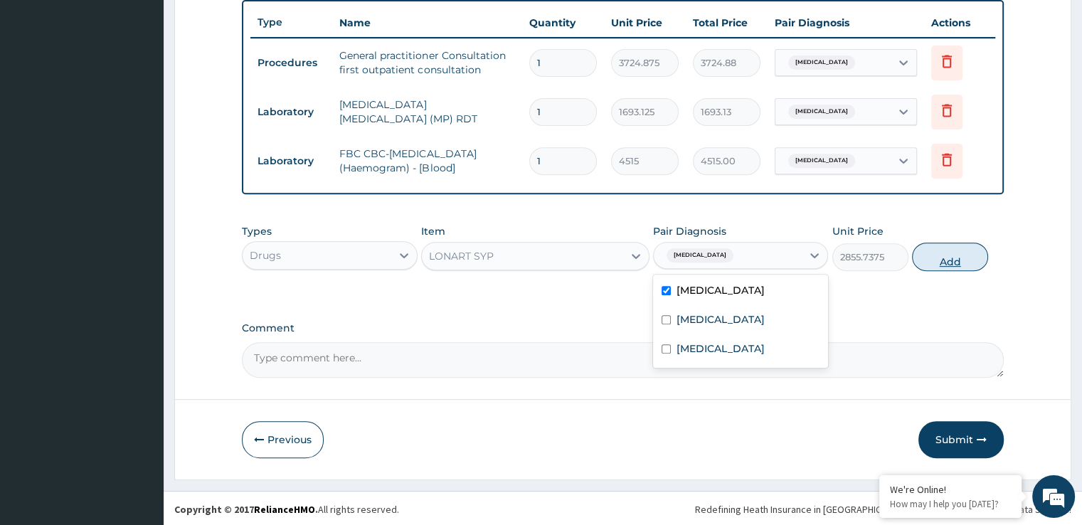
click at [966, 257] on button "Add" at bounding box center [950, 257] width 76 height 28
type input "0"
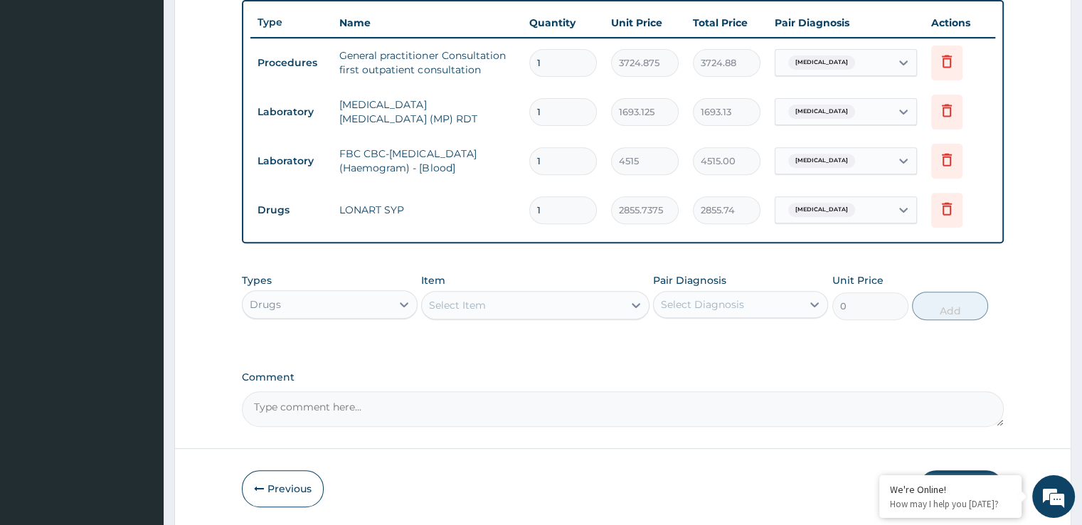
click at [550, 317] on div "Select Item" at bounding box center [535, 305] width 228 height 28
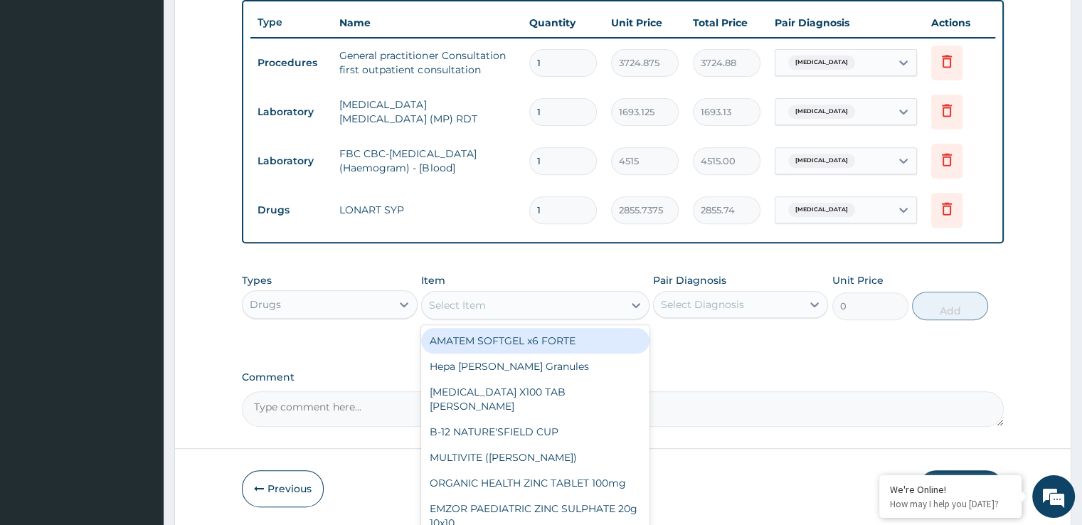
click at [550, 317] on div "Select Item" at bounding box center [535, 305] width 228 height 28
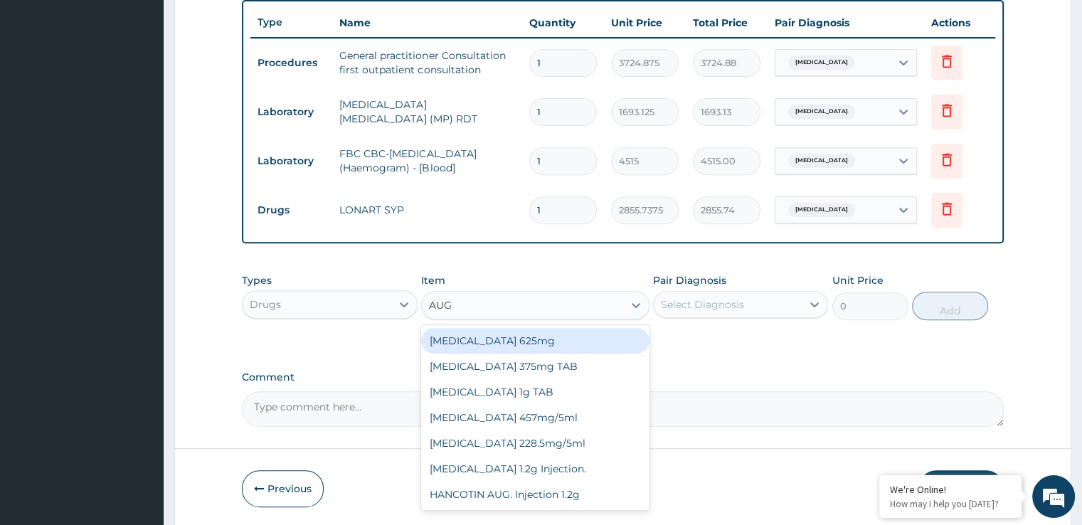
type input "AUGM"
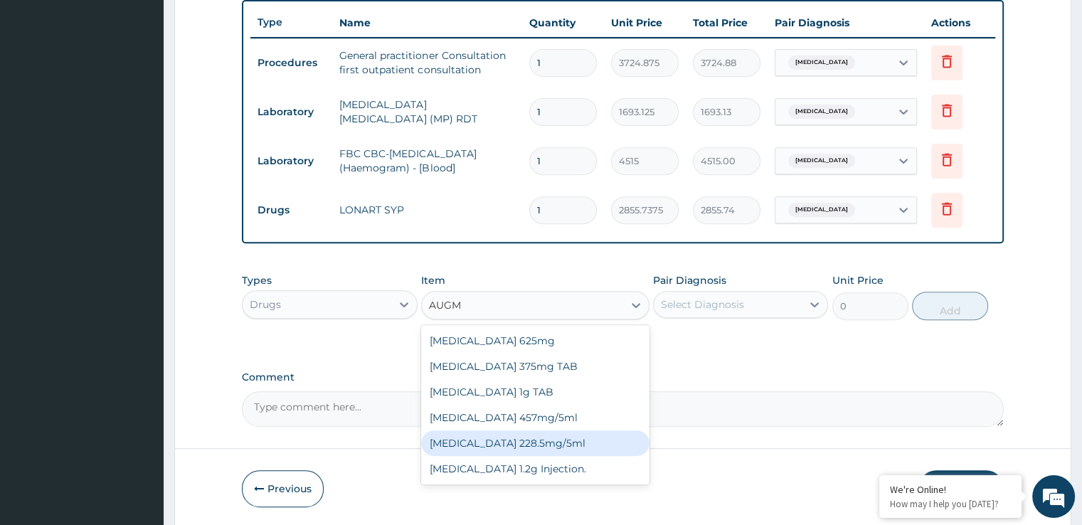
click at [509, 443] on div "[MEDICAL_DATA] 228.5mg/5ml" at bounding box center [535, 444] width 228 height 26
type input "7449.75"
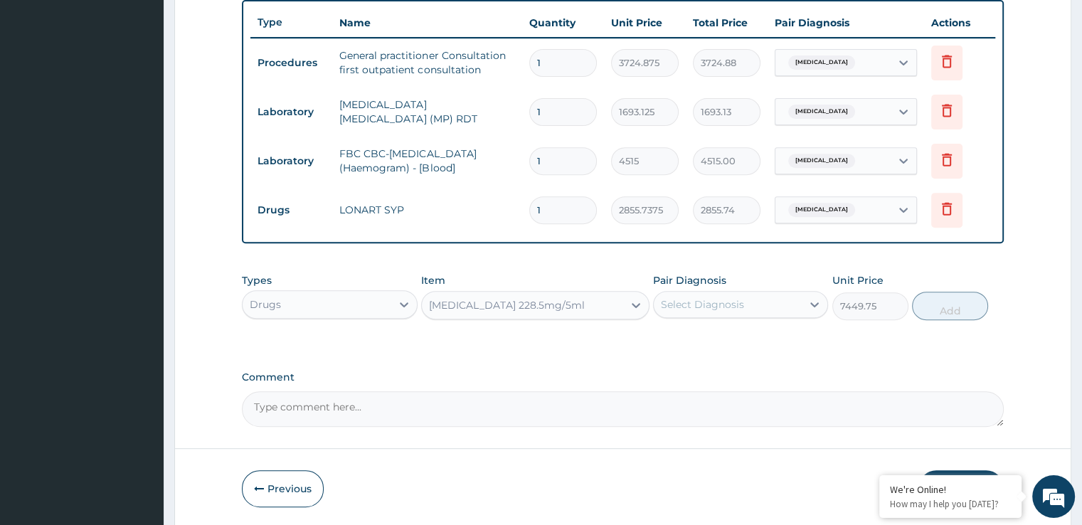
click at [725, 302] on div "Select Diagnosis" at bounding box center [702, 304] width 83 height 14
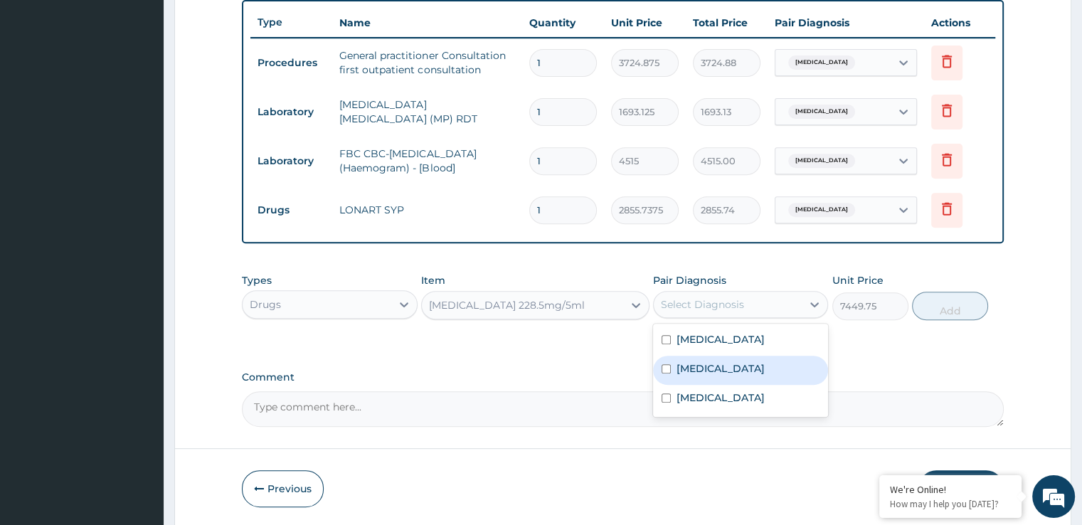
click at [725, 358] on div "[MEDICAL_DATA]" at bounding box center [740, 370] width 175 height 29
checkbox input "true"
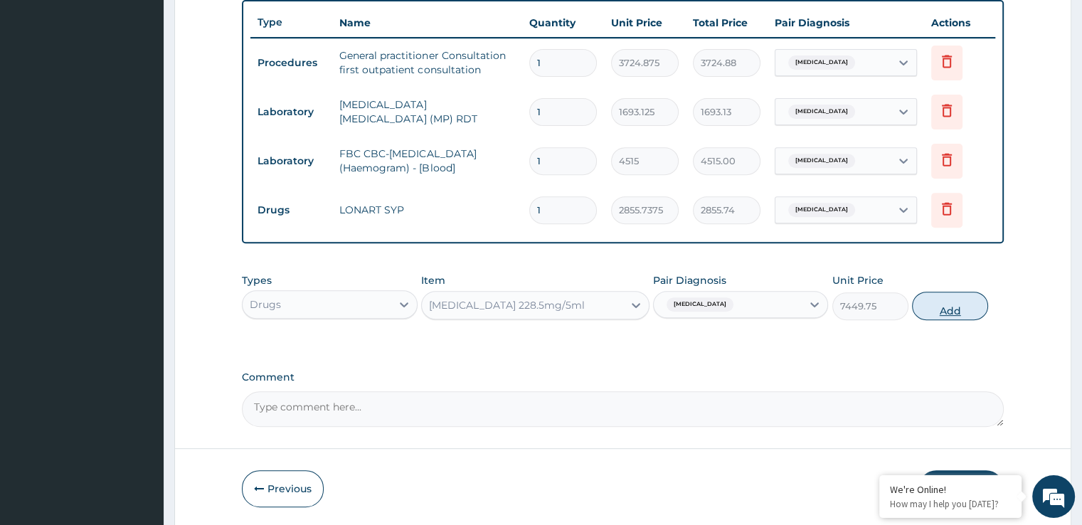
click at [951, 313] on button "Add" at bounding box center [950, 306] width 76 height 28
type input "0"
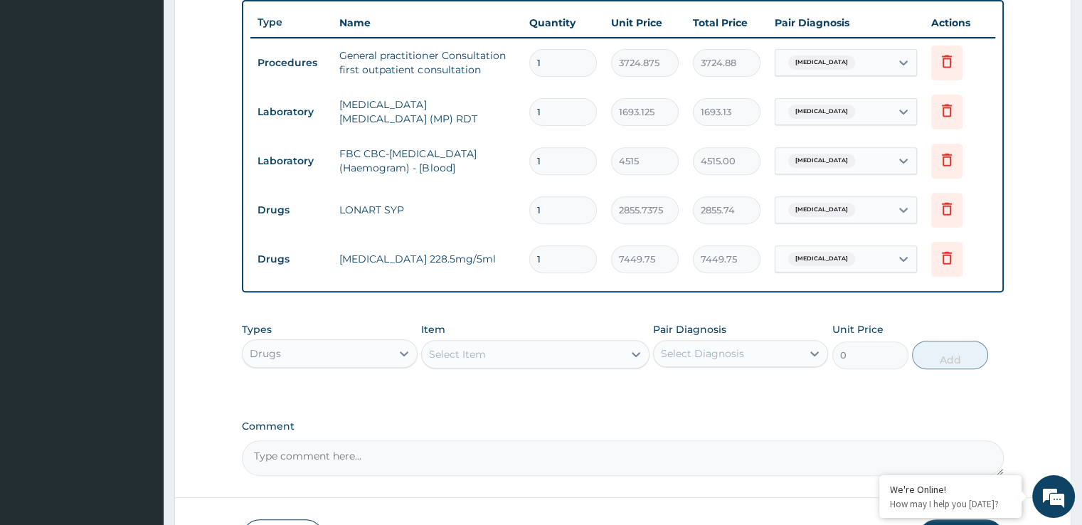
click at [704, 399] on div "PA Code / Prescription Code Enter Code(Secondary Care Only) Encounter Date 16-0…" at bounding box center [622, 41] width 761 height 870
click at [493, 350] on div "Select Item" at bounding box center [522, 354] width 201 height 23
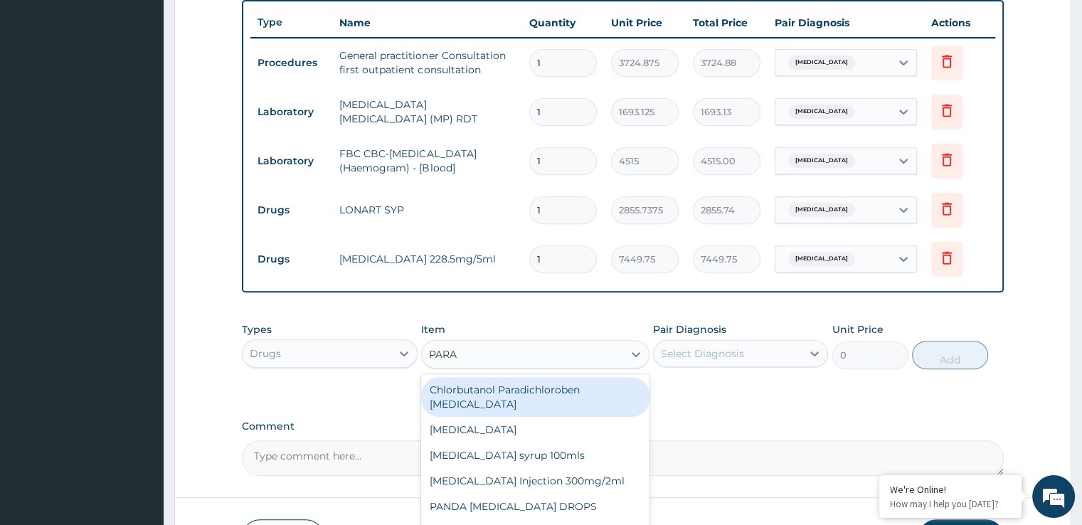
type input "PARAC"
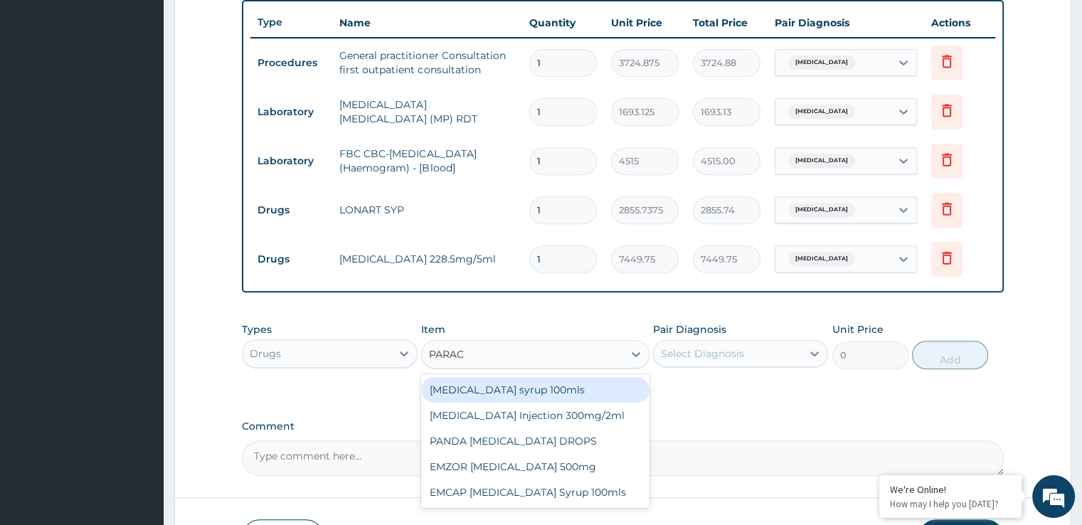
click at [499, 396] on div "[MEDICAL_DATA] syrup 100mls" at bounding box center [535, 390] width 228 height 26
type input "744.975"
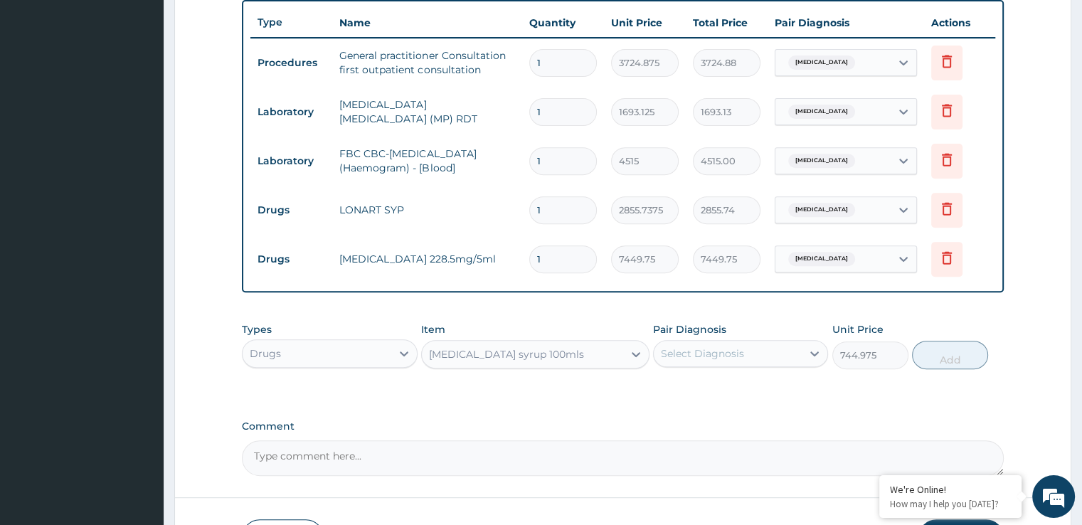
click at [763, 358] on div "Select Diagnosis" at bounding box center [728, 353] width 148 height 23
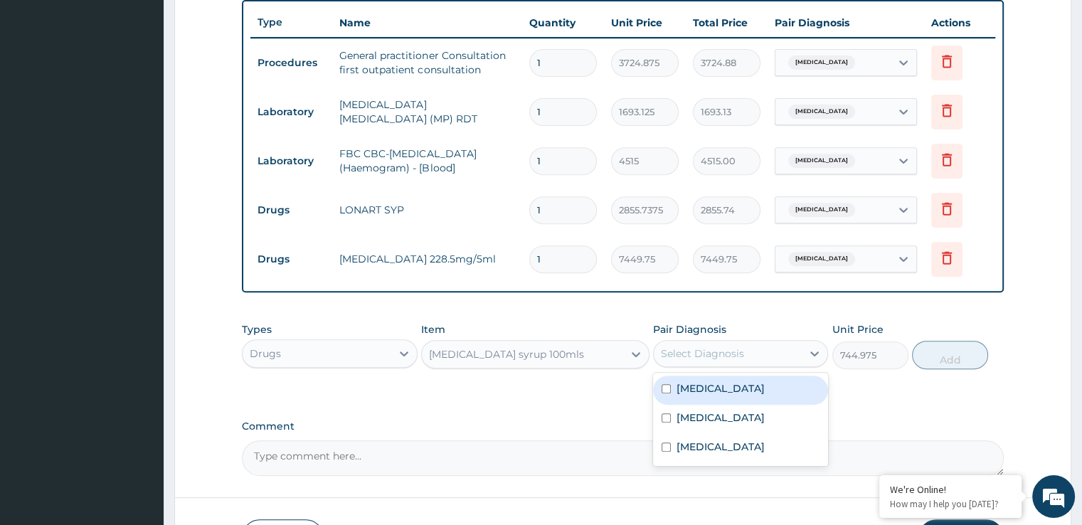
click at [729, 385] on div "[MEDICAL_DATA]" at bounding box center [740, 390] width 175 height 29
checkbox input "true"
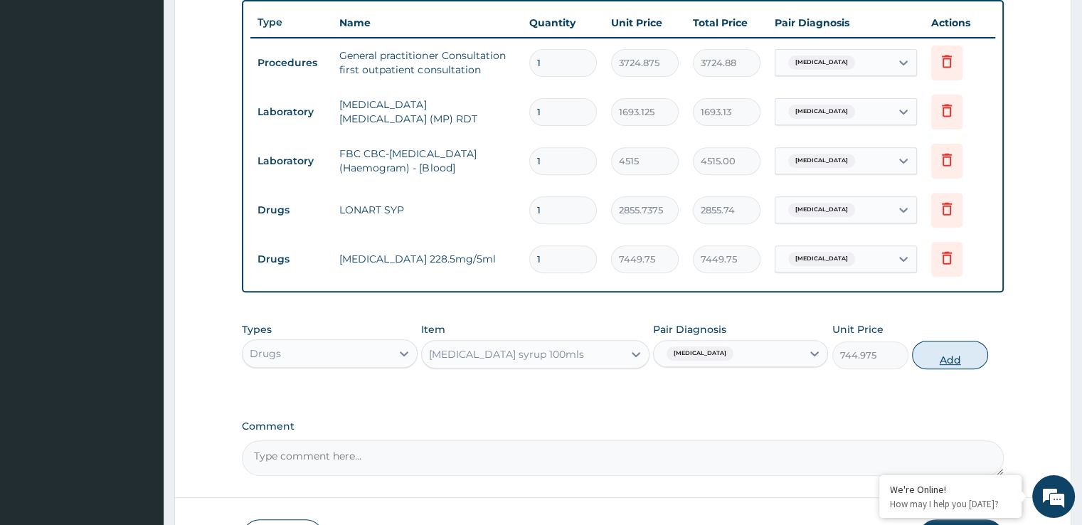
click at [946, 354] on button "Add" at bounding box center [950, 355] width 76 height 28
type input "0"
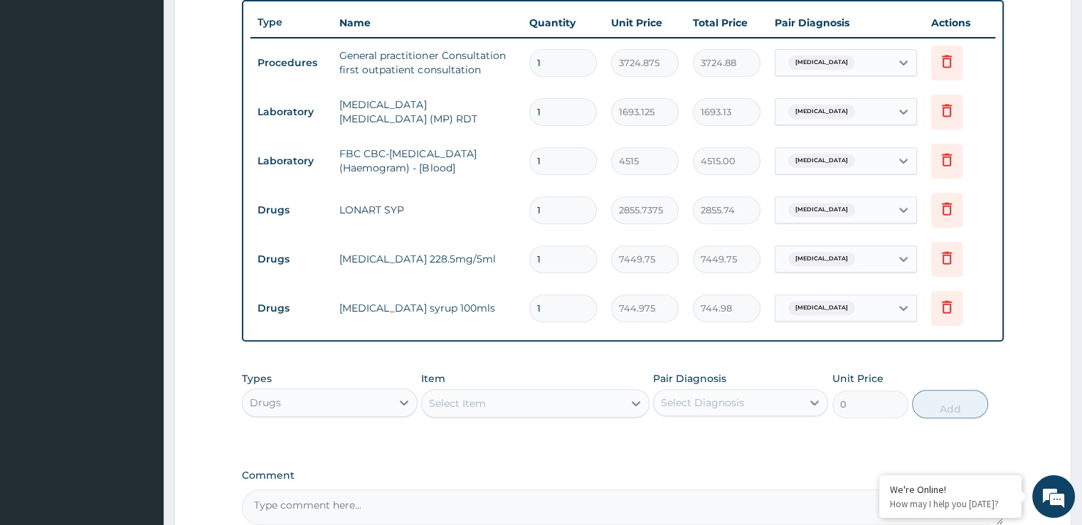
scroll to position [676, 0]
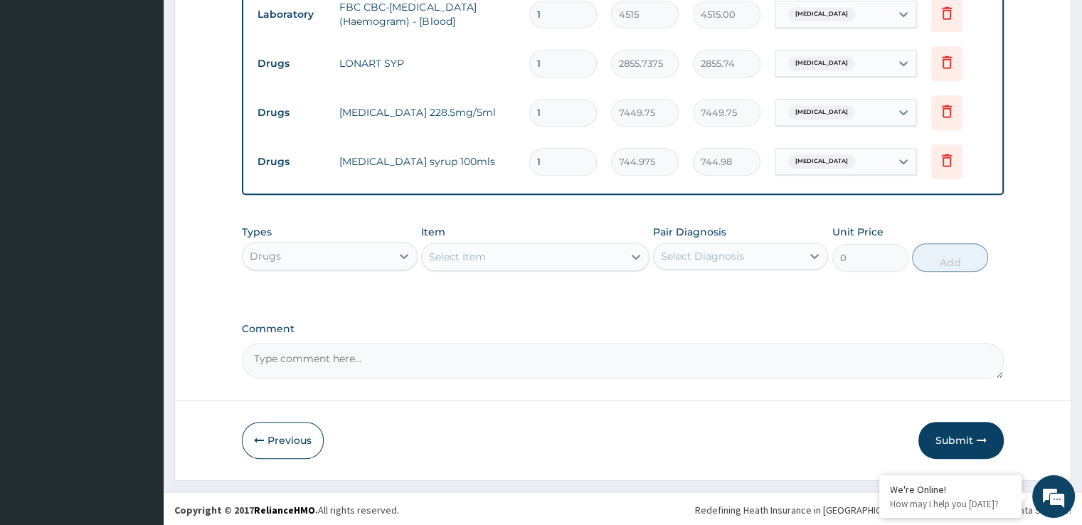
click at [510, 260] on div "Select Item" at bounding box center [522, 257] width 201 height 23
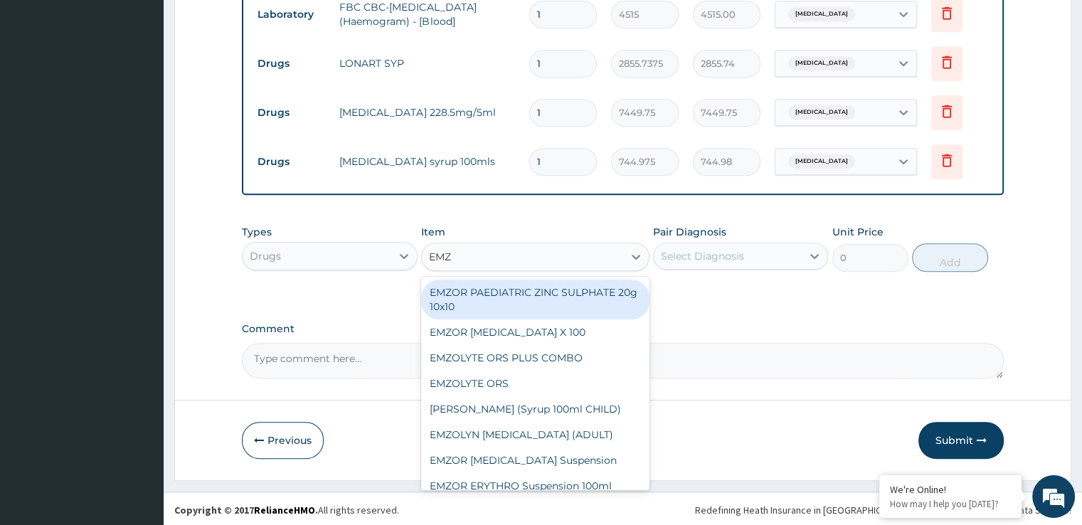
type input "EMZO"
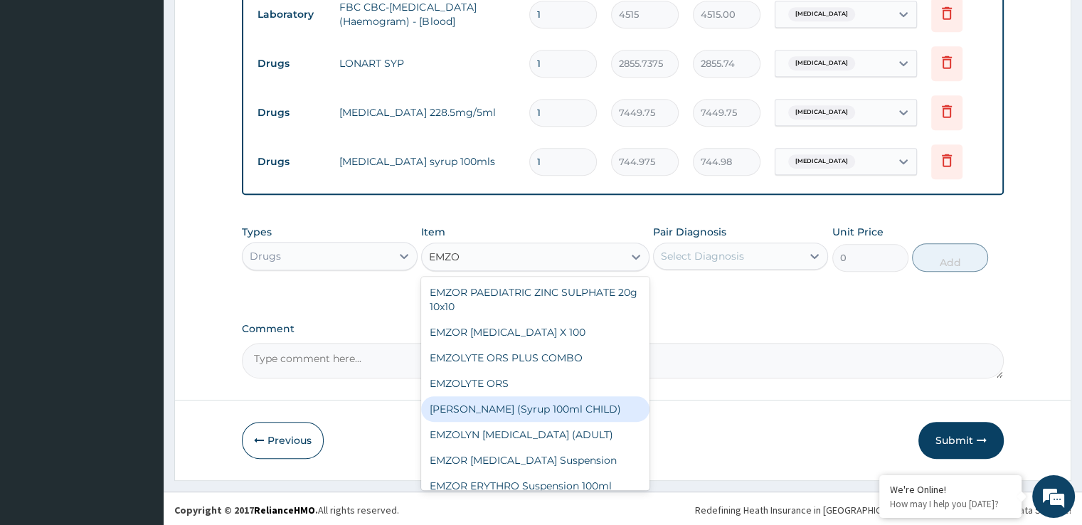
click at [521, 406] on div "[PERSON_NAME] (Syrup 100ml CHILD)" at bounding box center [535, 409] width 228 height 26
type input "1552.0312"
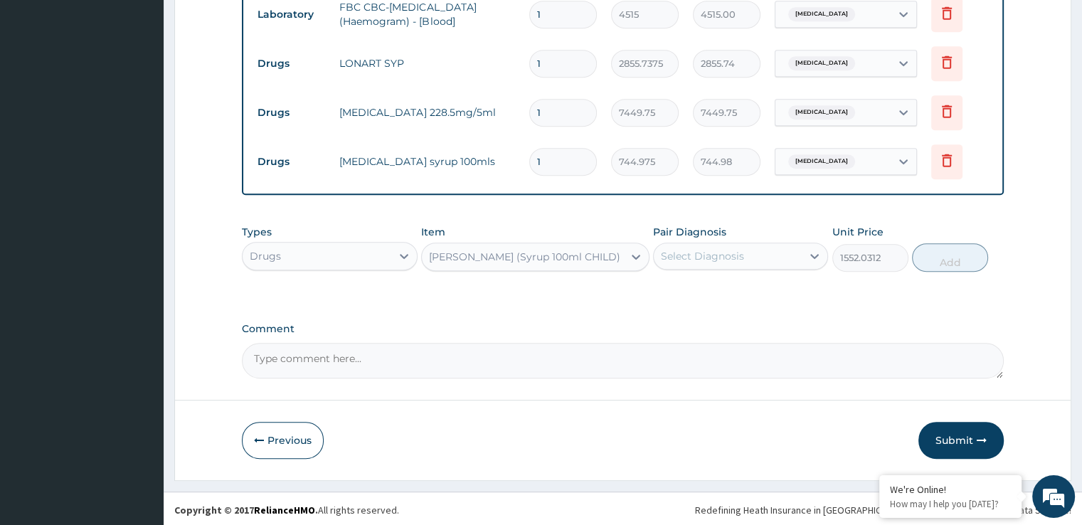
click at [758, 279] on div "Types Drugs Item option EMZOLYN COUGH (Syrup 100ml CHILD), selected. Select is …" at bounding box center [622, 259] width 761 height 83
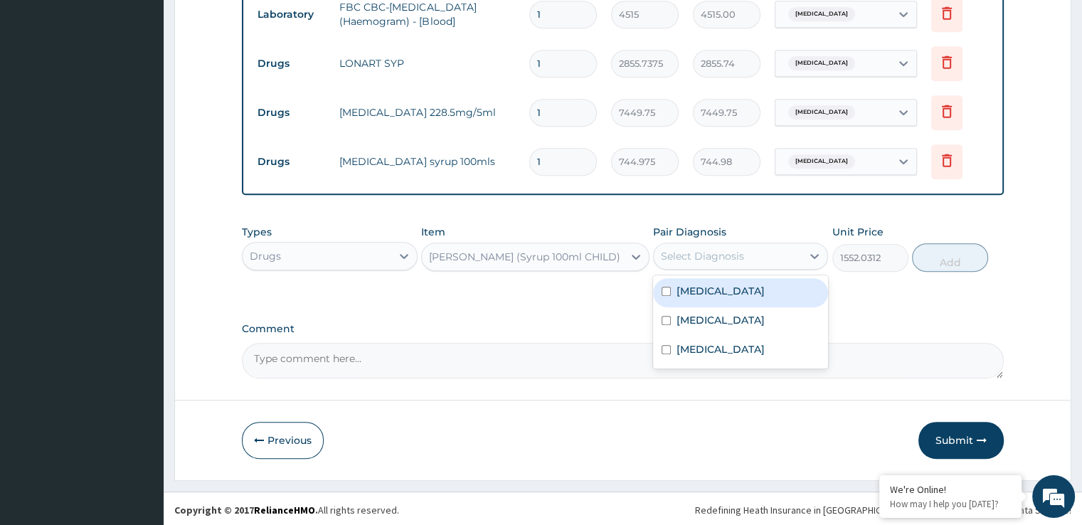
click at [754, 264] on div "Select Diagnosis" at bounding box center [728, 256] width 148 height 23
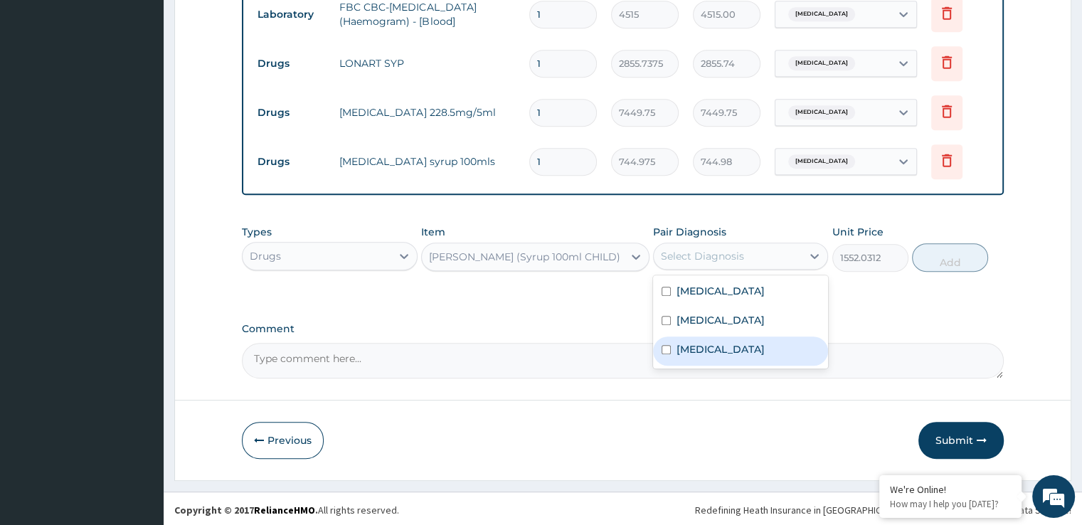
click at [716, 342] on label "[MEDICAL_DATA]" at bounding box center [721, 349] width 88 height 14
checkbox input "true"
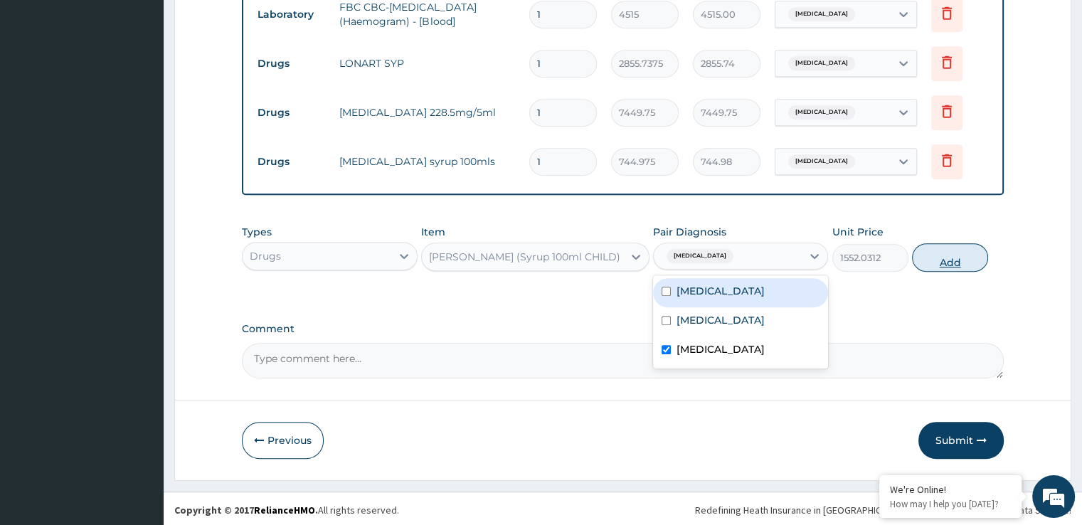
click at [957, 259] on button "Add" at bounding box center [950, 257] width 76 height 28
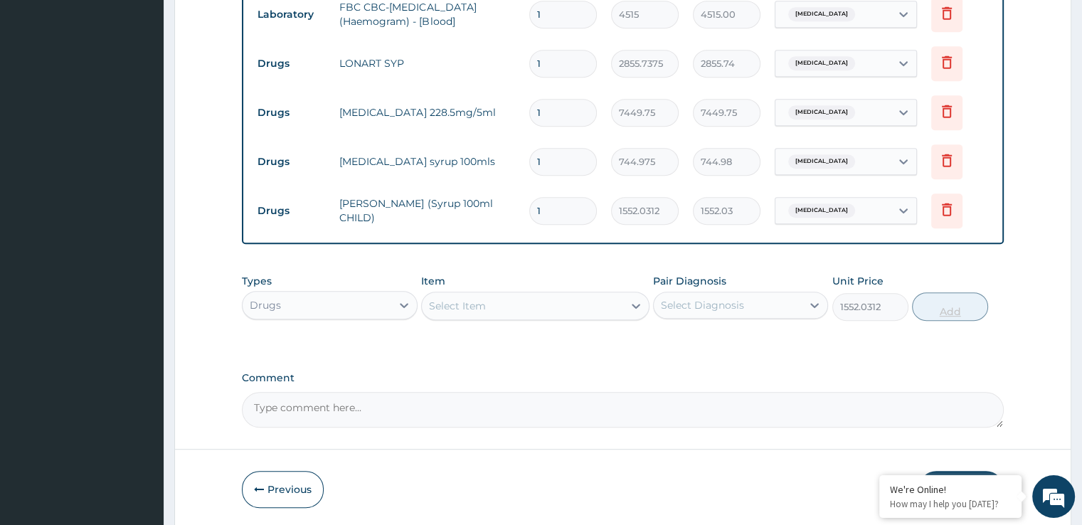
type input "0"
click at [793, 339] on div "Types Drugs Item Select Item Pair Diagnosis Select Diagnosis Unit Price 0 Add" at bounding box center [622, 308] width 761 height 83
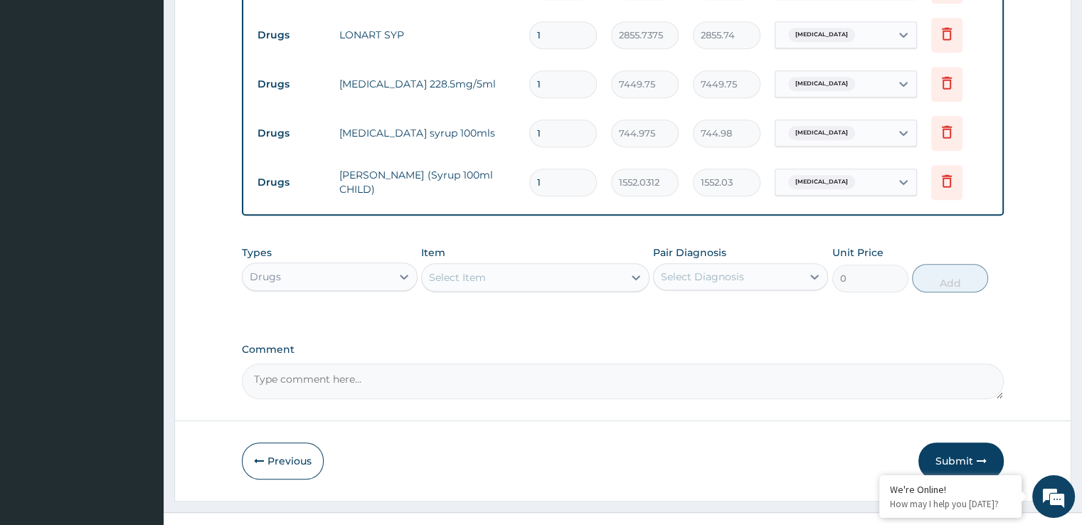
scroll to position [725, 0]
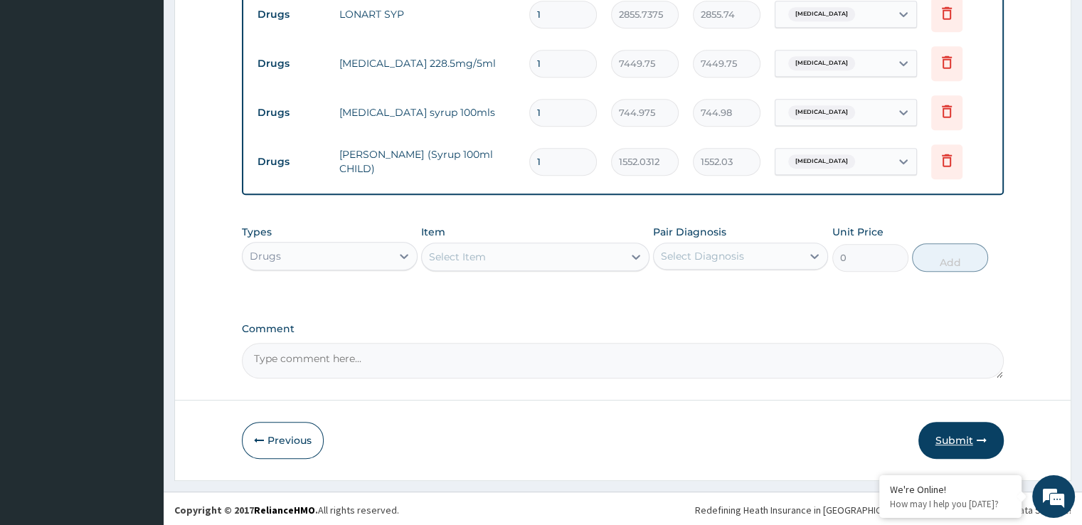
click at [953, 439] on button "Submit" at bounding box center [961, 440] width 85 height 37
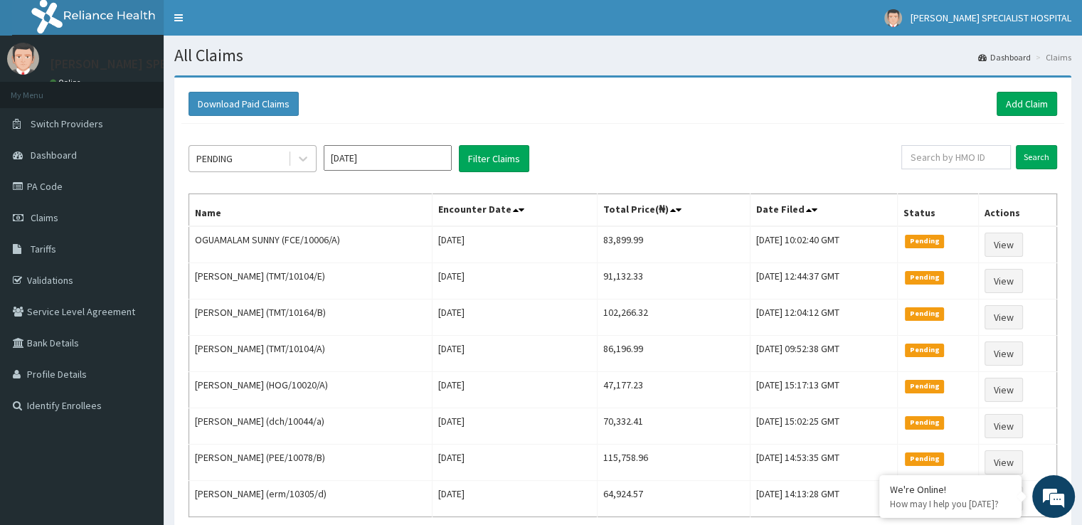
click at [233, 158] on div "PENDING" at bounding box center [214, 159] width 36 height 14
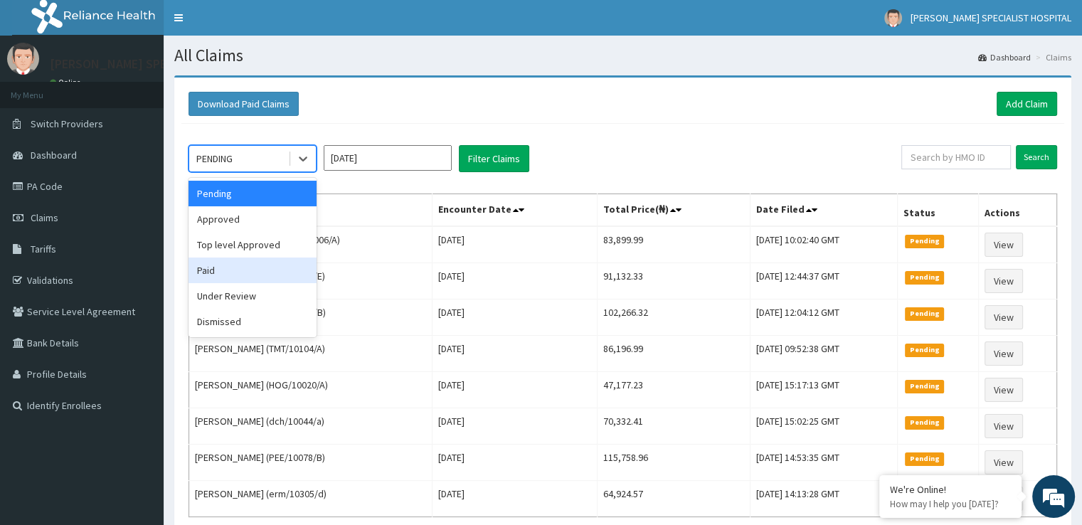
click at [208, 280] on div "Paid" at bounding box center [253, 271] width 128 height 26
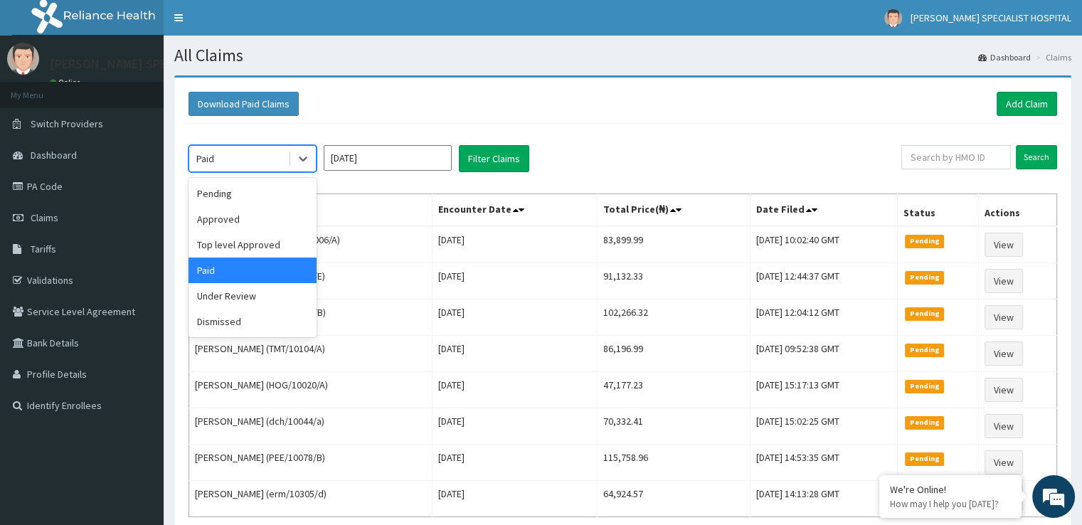
click at [259, 159] on div "Paid" at bounding box center [238, 158] width 99 height 23
click at [250, 214] on div "Approved" at bounding box center [253, 219] width 128 height 26
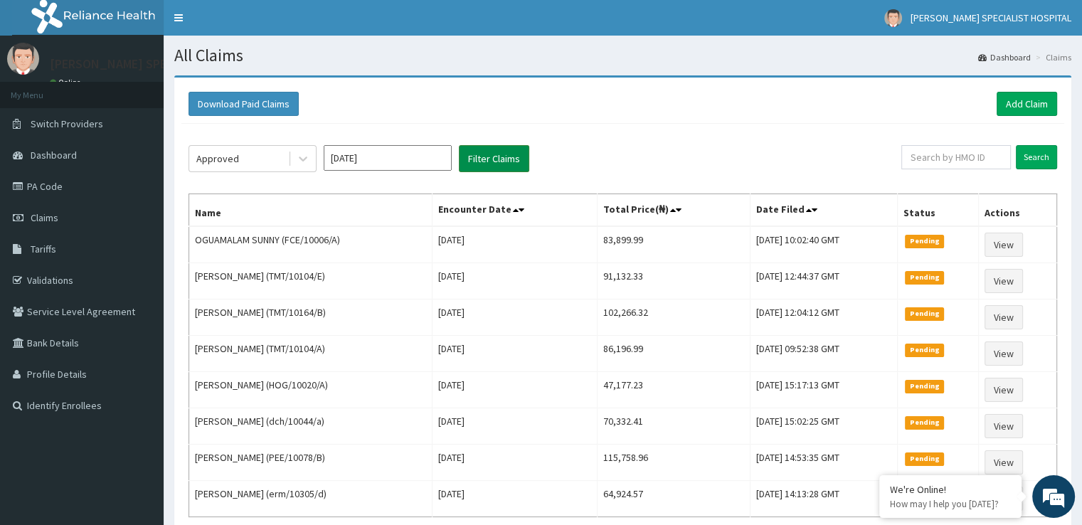
click at [475, 154] on button "Filter Claims" at bounding box center [494, 158] width 70 height 27
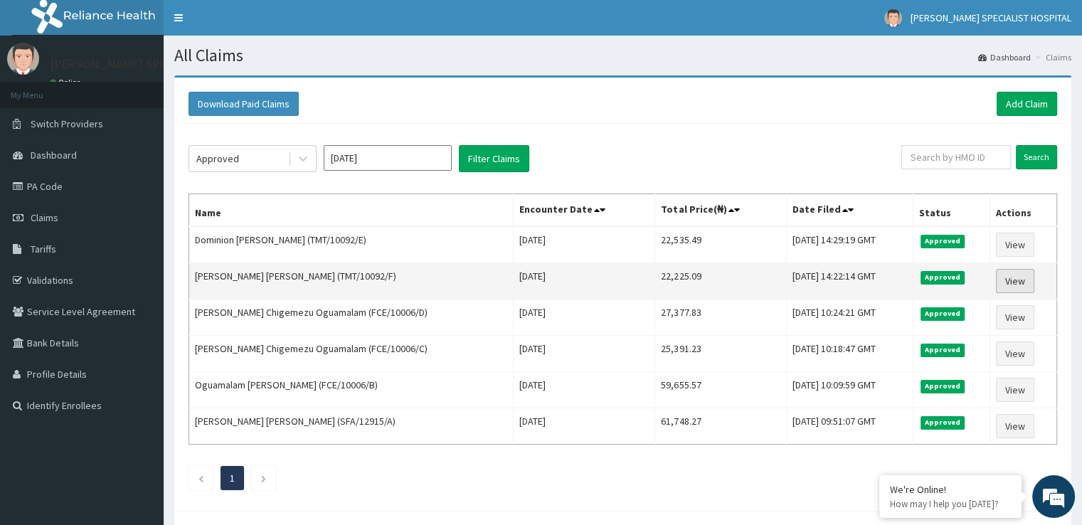
click at [1018, 277] on link "View" at bounding box center [1015, 281] width 38 height 24
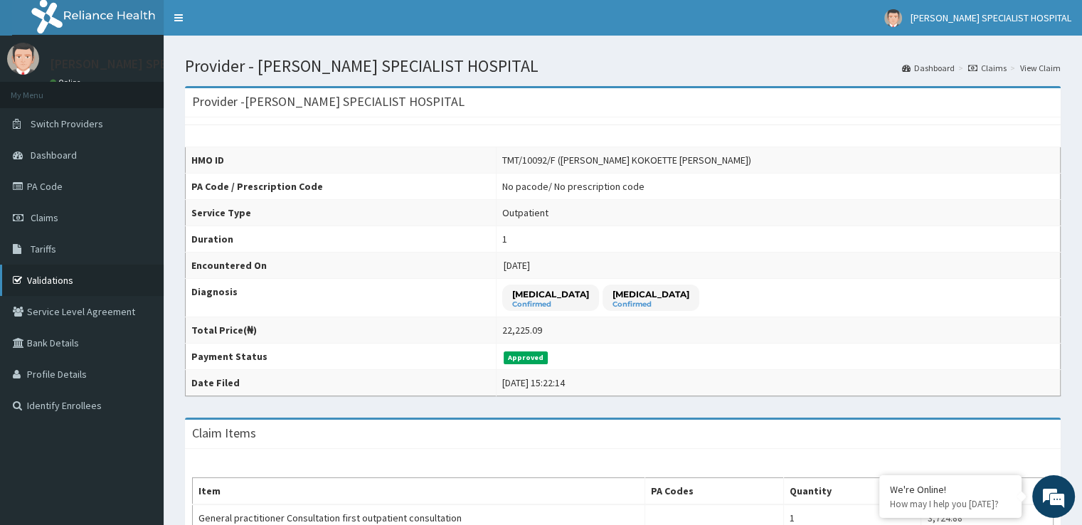
click at [69, 278] on link "Validations" at bounding box center [82, 280] width 164 height 31
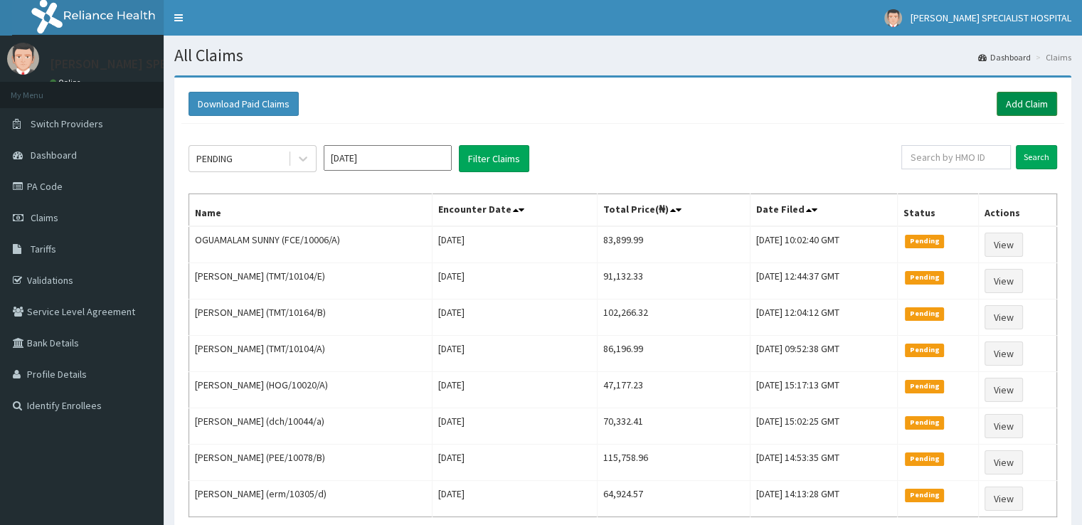
click at [1011, 113] on link "Add Claim" at bounding box center [1027, 104] width 60 height 24
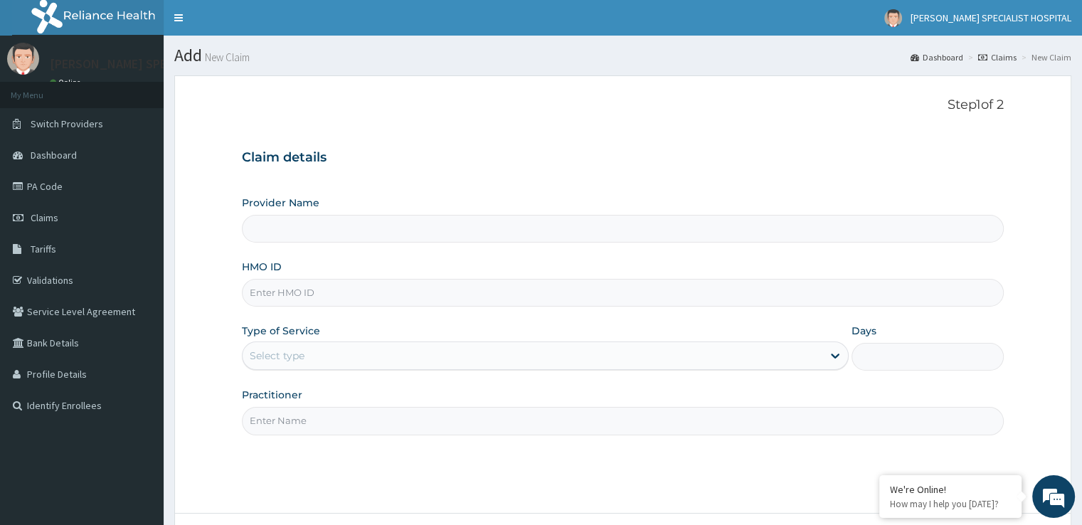
type input "[PERSON_NAME] SPECIALIST HOSPITAL"
click at [300, 308] on div "Provider Name [PERSON_NAME] SPECIALIST HOSPITAL HMO ID Type of Service Select t…" at bounding box center [622, 315] width 761 height 239
click at [300, 300] on input "HMO ID" at bounding box center [622, 293] width 761 height 28
paste input "TMT/10092/C"
type input "TMT/10092/C"
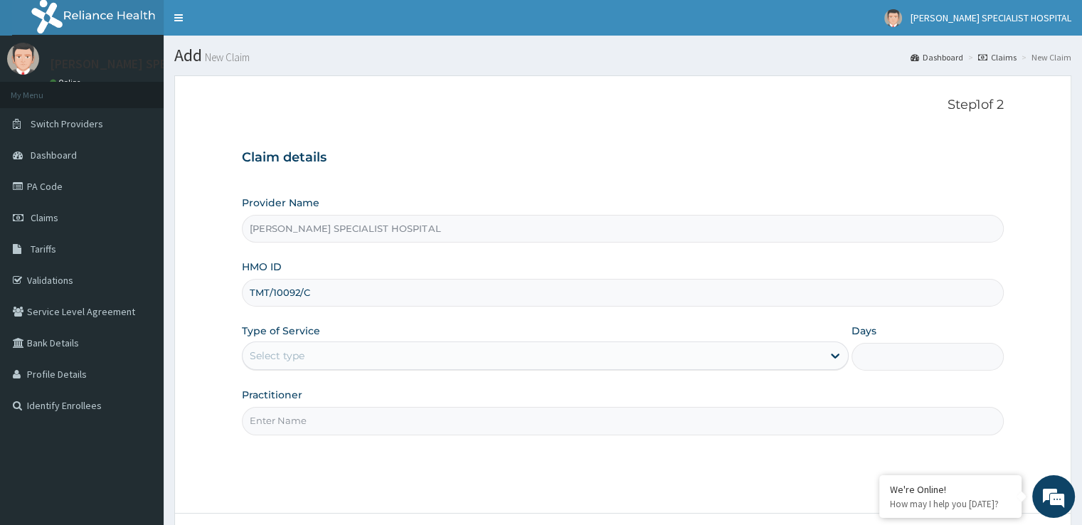
click at [280, 349] on div "Select type" at bounding box center [277, 356] width 55 height 14
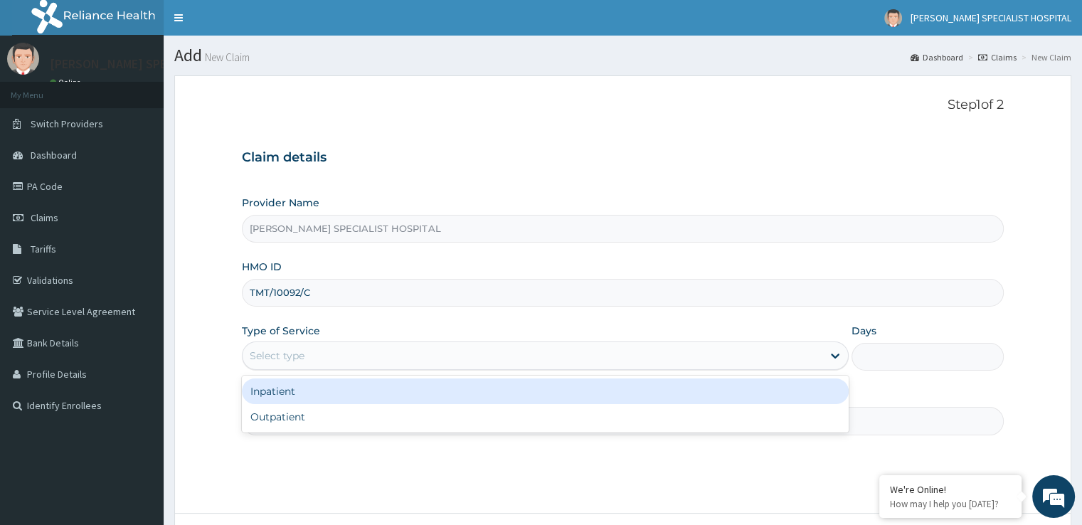
click at [301, 350] on div "Select type" at bounding box center [277, 356] width 55 height 14
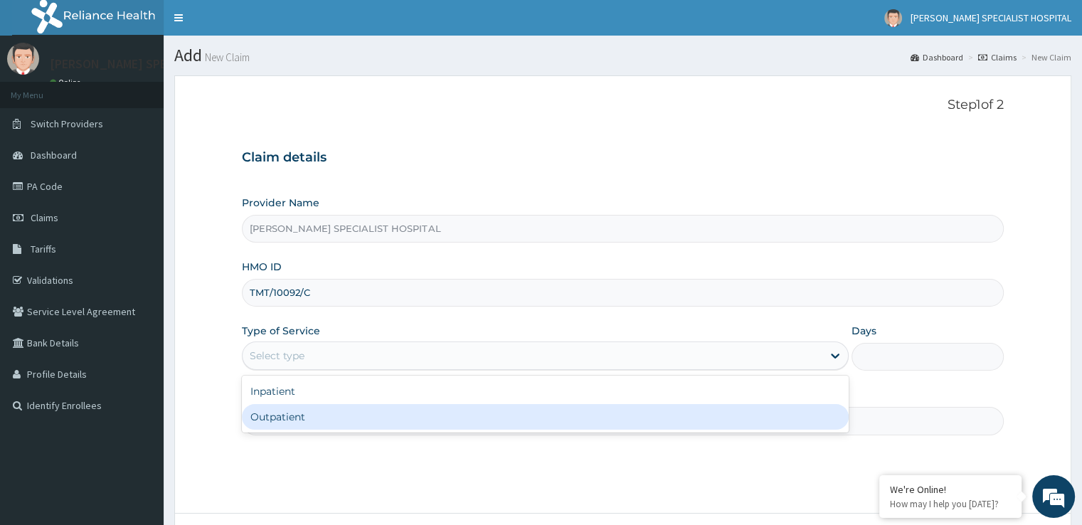
click at [274, 419] on div "Outpatient" at bounding box center [545, 417] width 607 height 26
type input "1"
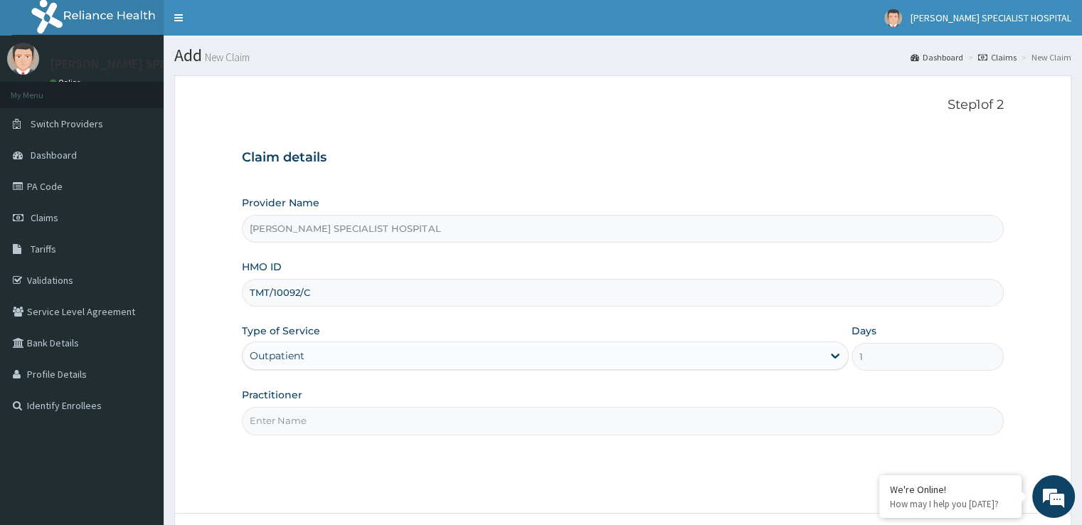
click at [289, 422] on input "Practitioner" at bounding box center [622, 421] width 761 height 28
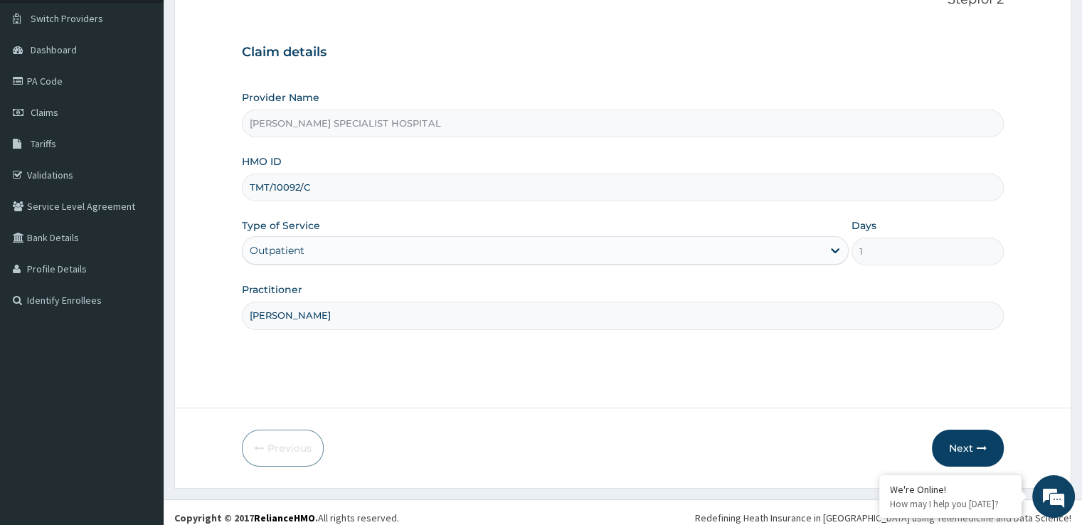
scroll to position [115, 0]
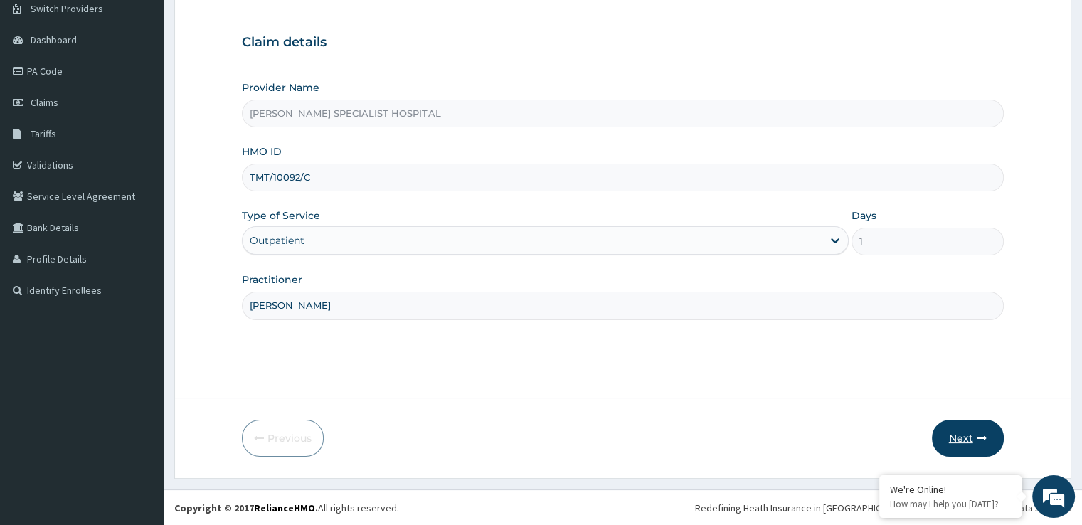
type input "[PERSON_NAME]"
click at [969, 436] on button "Next" at bounding box center [968, 438] width 72 height 37
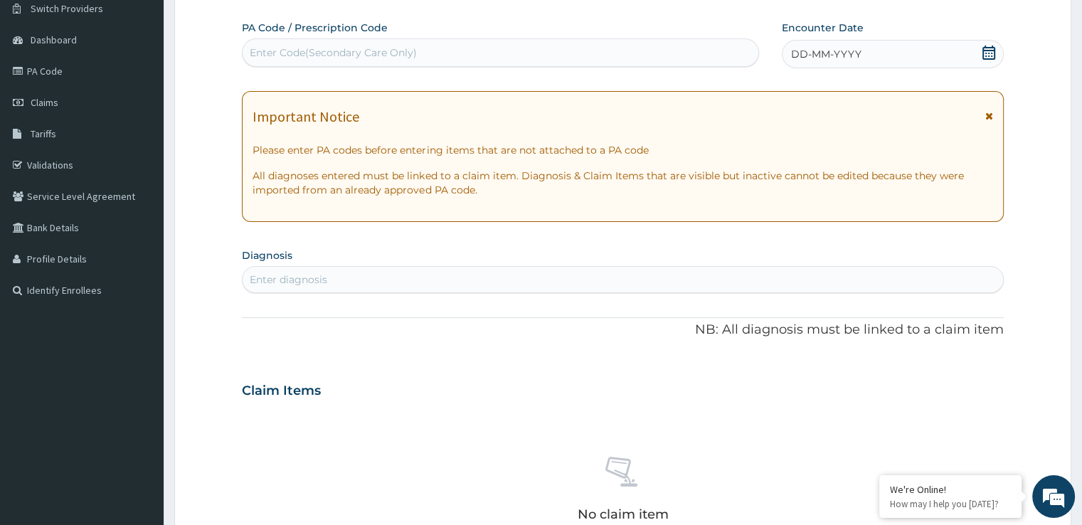
click at [969, 436] on div "No claim item" at bounding box center [622, 492] width 761 height 164
click at [981, 57] on div "DD-MM-YYYY" at bounding box center [892, 54] width 221 height 28
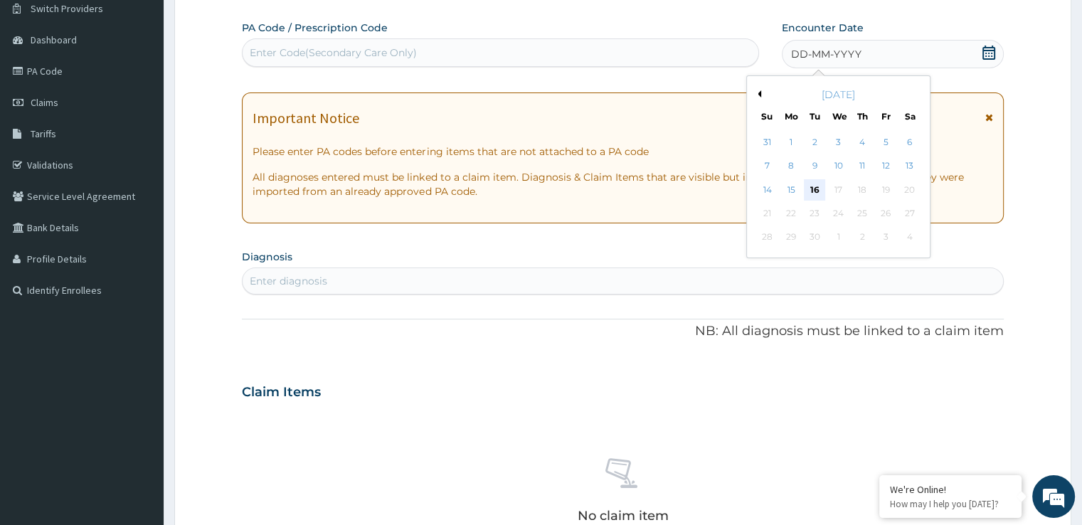
click at [818, 188] on div "16" at bounding box center [814, 189] width 21 height 21
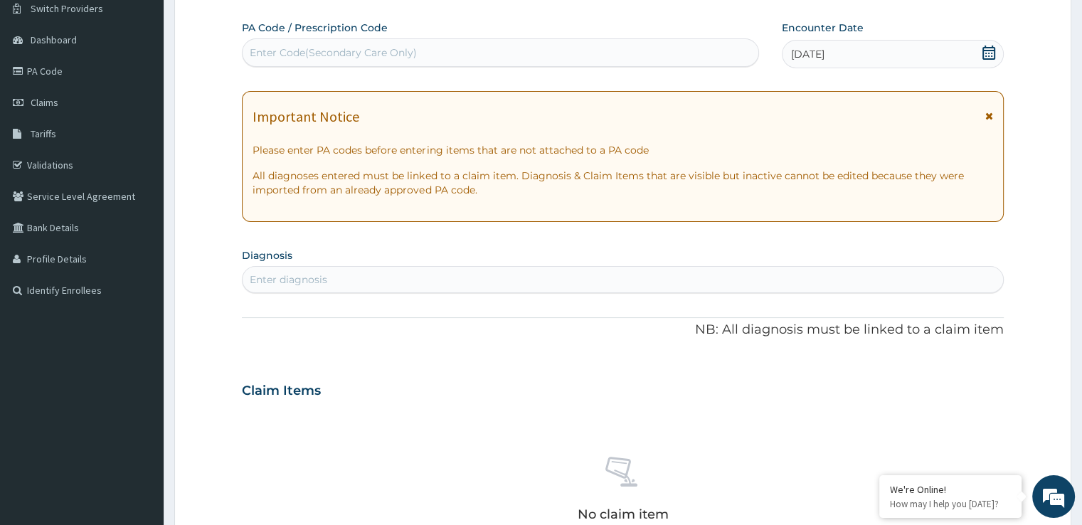
click at [351, 283] on div "Enter diagnosis" at bounding box center [623, 279] width 760 height 23
type input "[MEDICAL_DATA]"
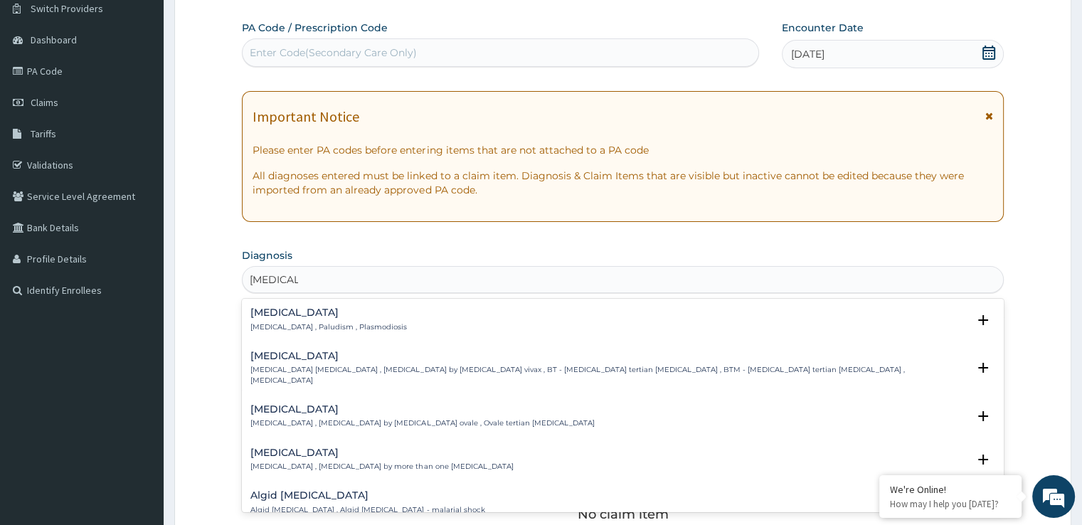
click at [260, 318] on div "[MEDICAL_DATA] [MEDICAL_DATA] , Paludism , Plasmodiosis" at bounding box center [328, 319] width 157 height 25
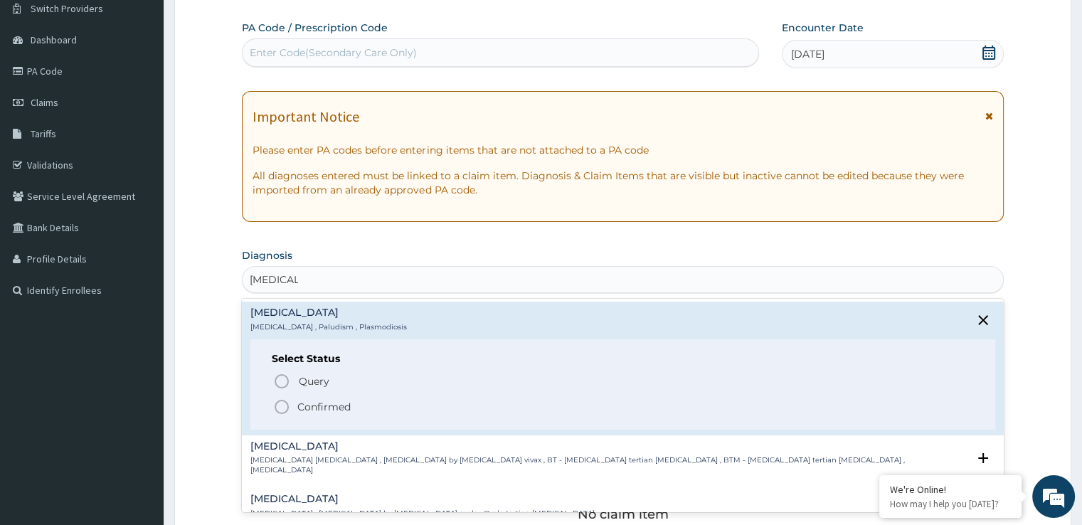
click at [281, 410] on icon "status option filled" at bounding box center [281, 407] width 17 height 17
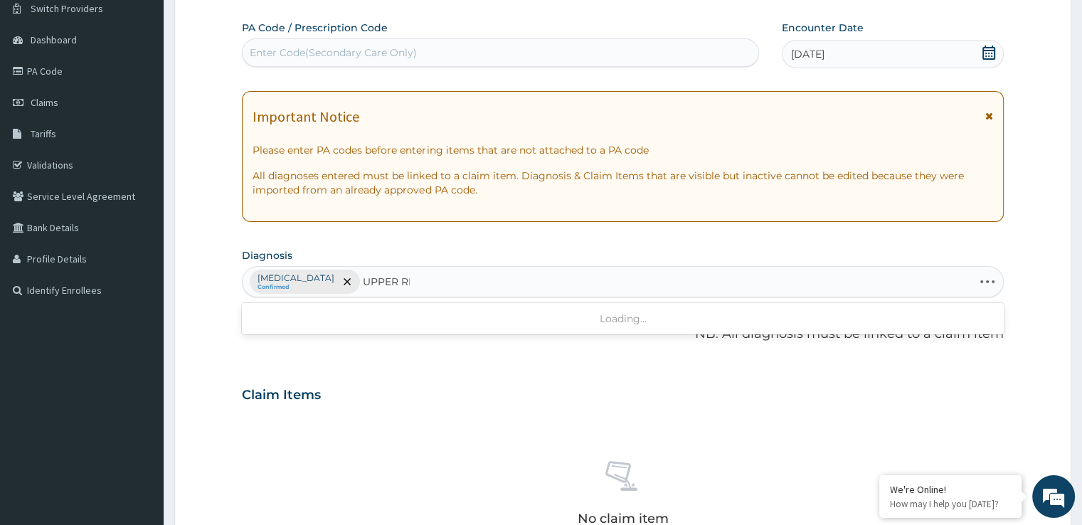
type input "UPPER RES"
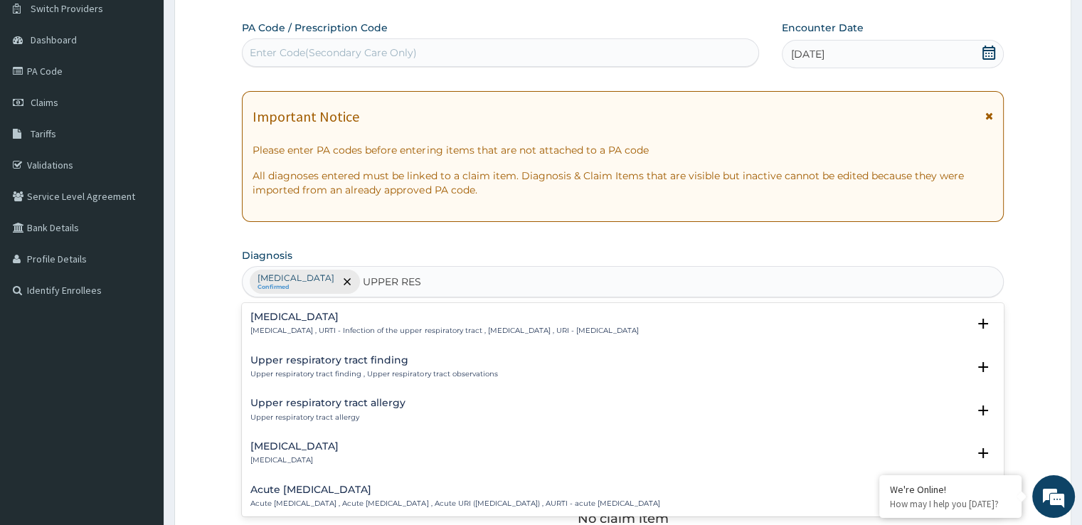
click at [319, 312] on h4 "[MEDICAL_DATA]" at bounding box center [444, 317] width 388 height 11
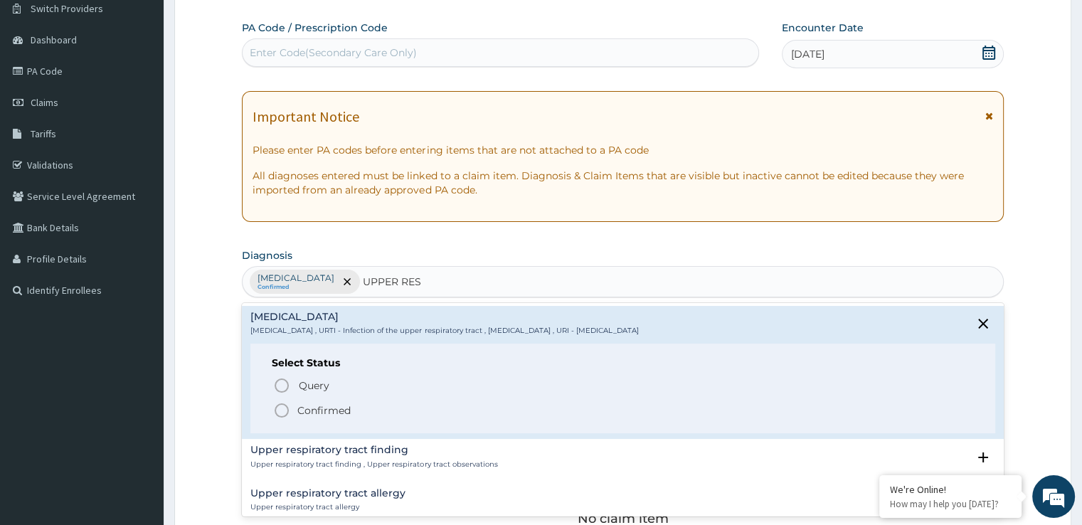
click at [283, 405] on icon "status option filled" at bounding box center [281, 410] width 17 height 17
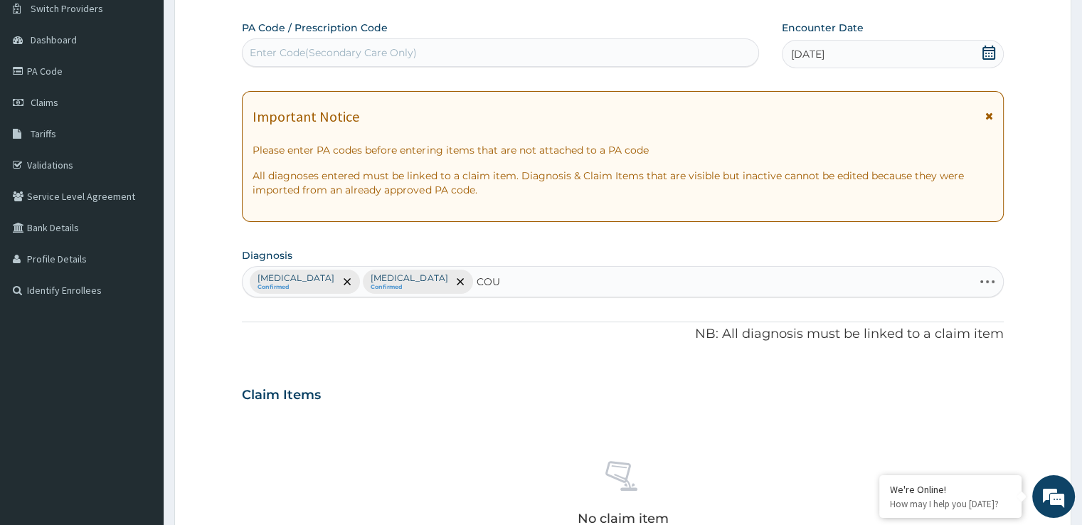
type input "COUGH"
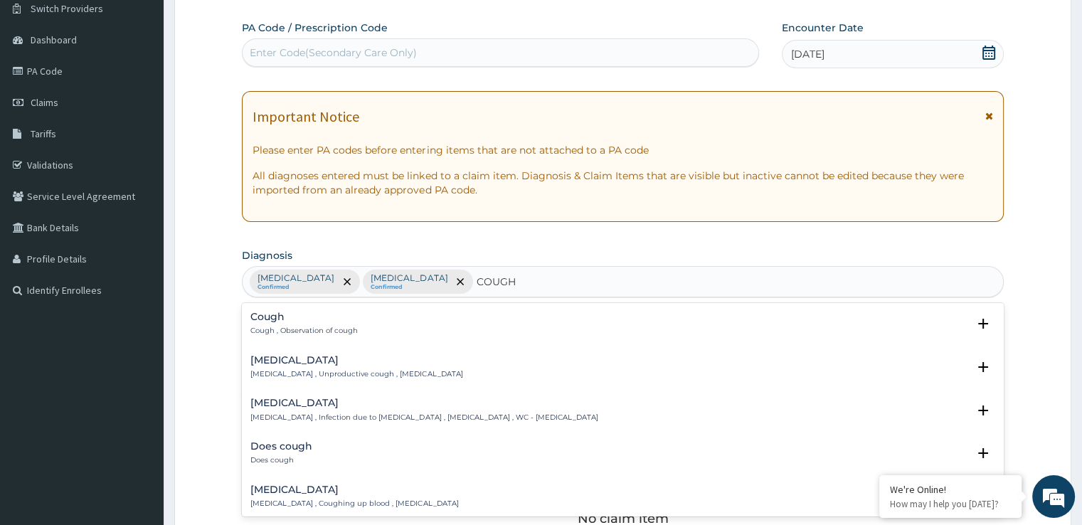
click at [282, 374] on p "[MEDICAL_DATA] , Unproductive cough , [MEDICAL_DATA]" at bounding box center [356, 374] width 212 height 10
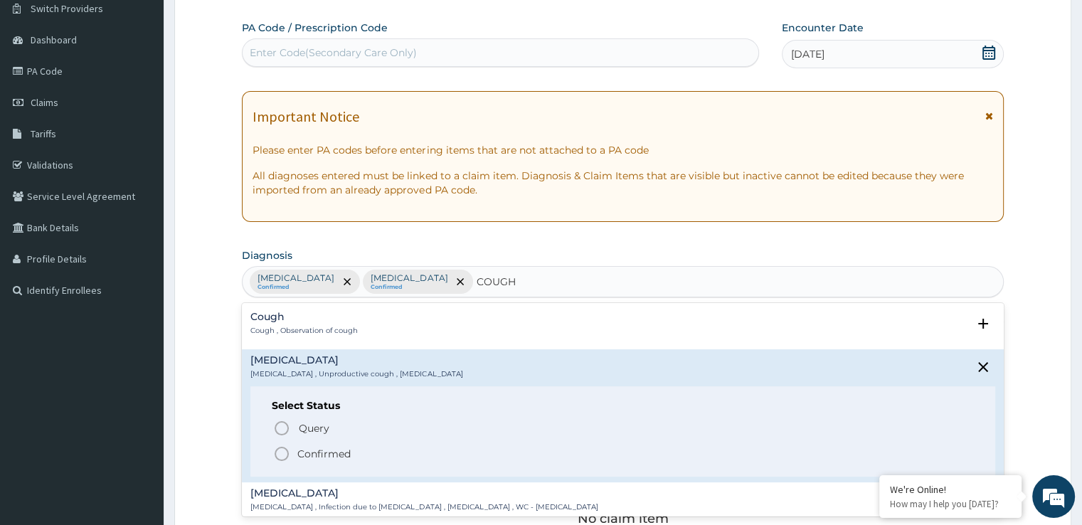
click at [284, 445] on icon "status option filled" at bounding box center [281, 453] width 17 height 17
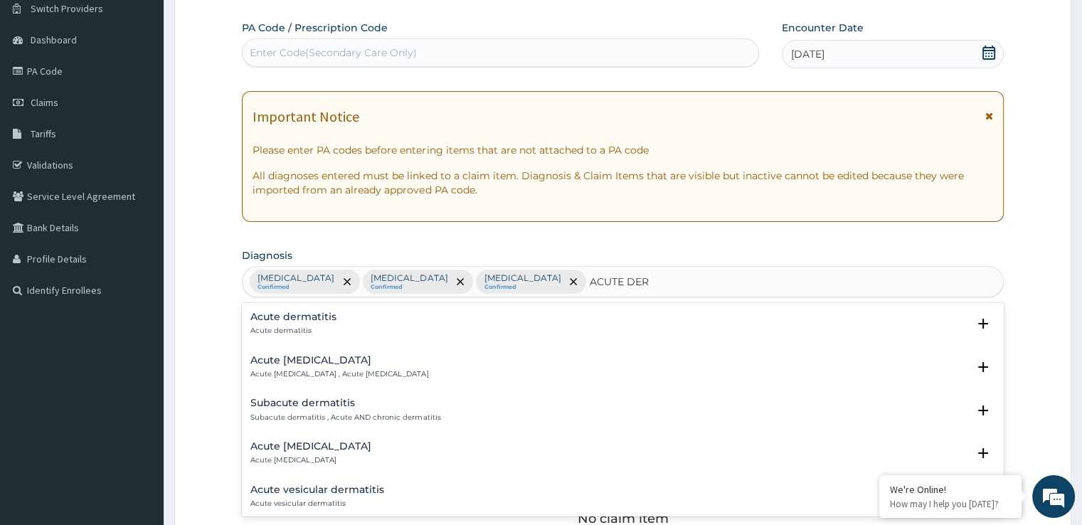
type input "ACUTE DERM"
click at [286, 332] on p "Acute dermatitis" at bounding box center [293, 331] width 86 height 10
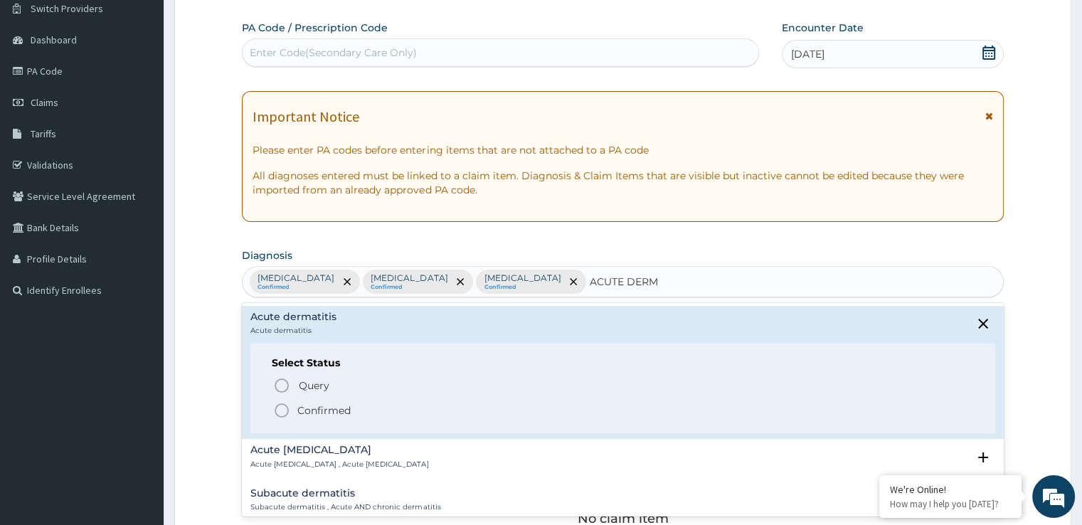
click at [280, 407] on icon "status option filled" at bounding box center [281, 410] width 17 height 17
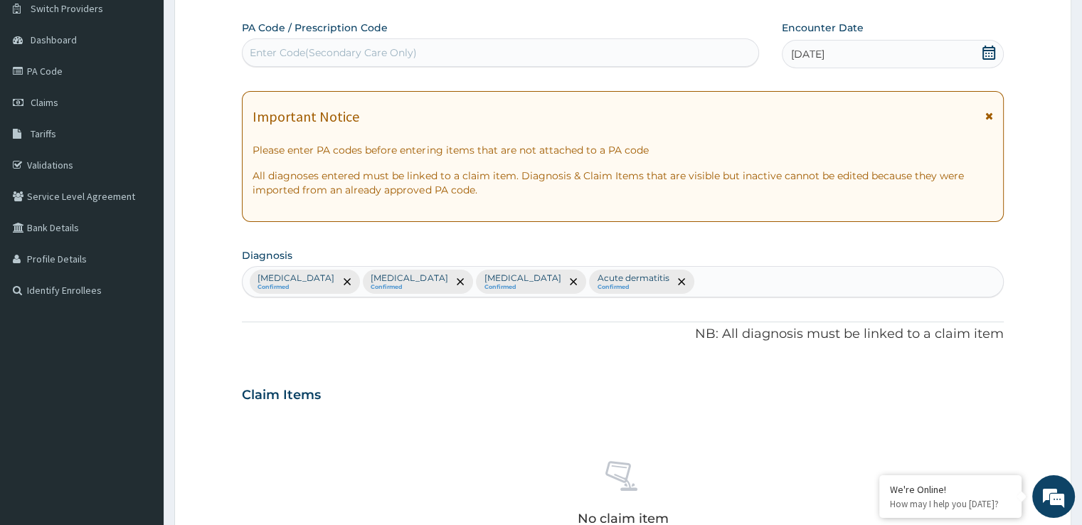
scroll to position [500, 0]
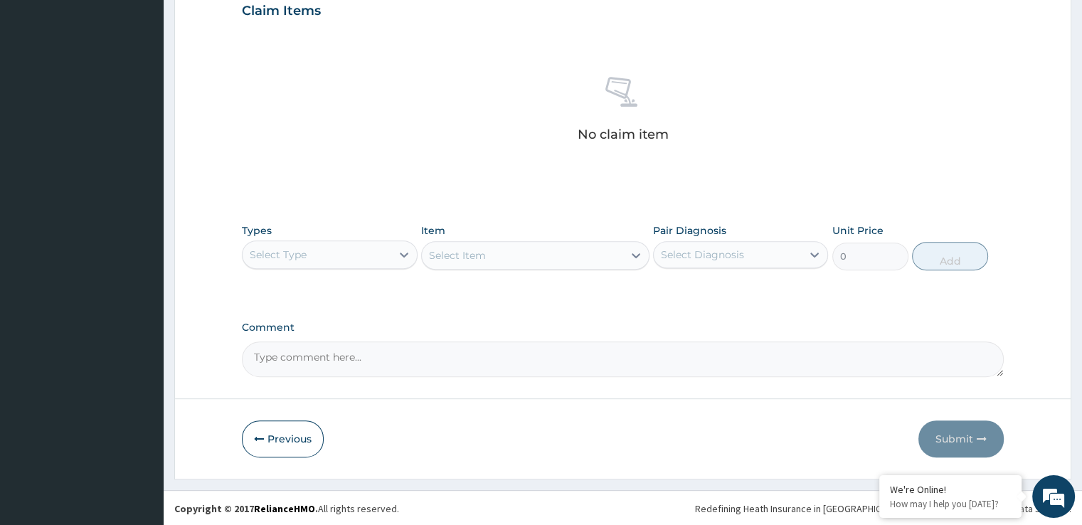
click at [291, 241] on div "Select Type" at bounding box center [329, 255] width 175 height 28
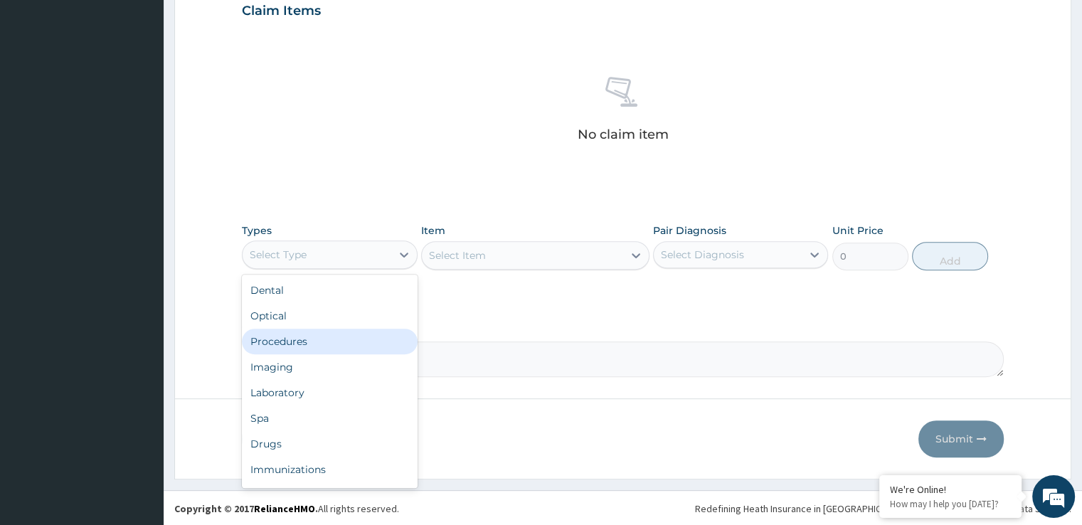
click at [280, 348] on div "Procedures" at bounding box center [329, 342] width 175 height 26
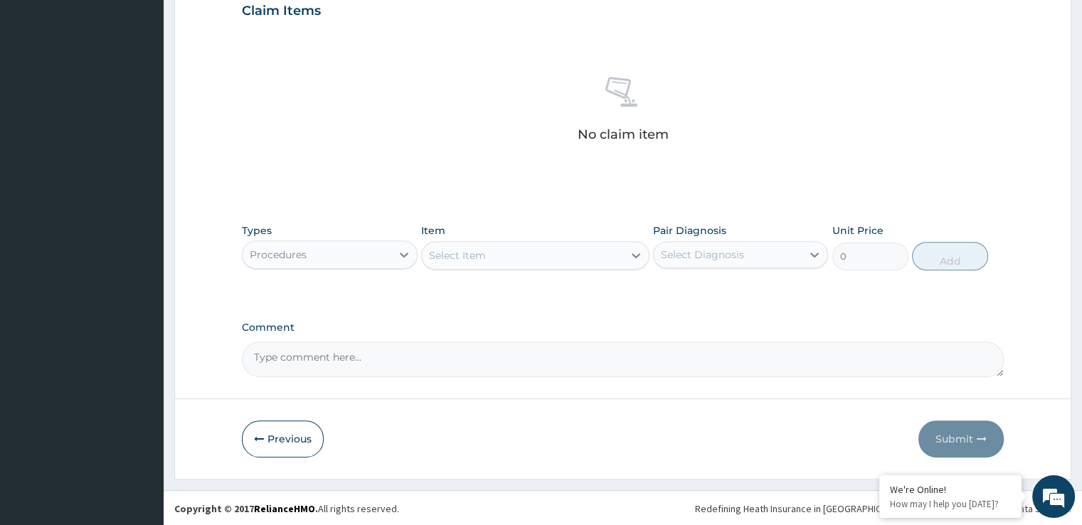
click at [487, 260] on div "Select Item" at bounding box center [522, 255] width 201 height 23
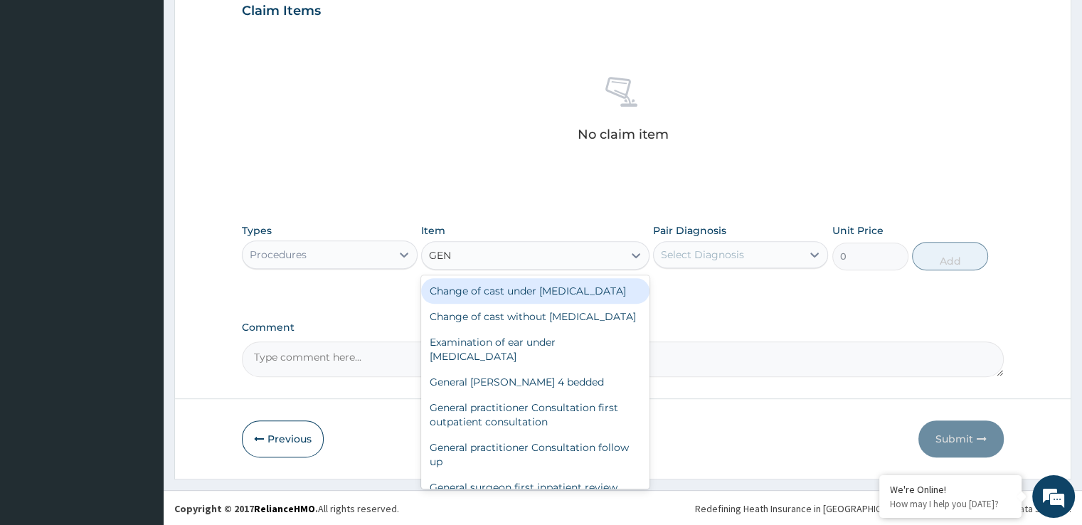
type input "GENE"
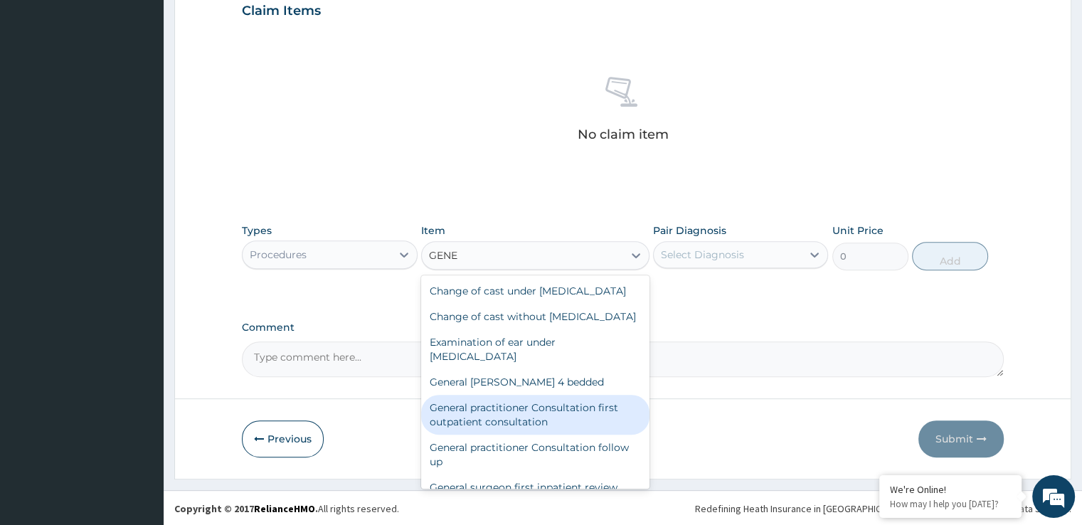
click at [512, 433] on div "General practitioner Consultation first outpatient consultation" at bounding box center [535, 415] width 228 height 40
type input "3724.875"
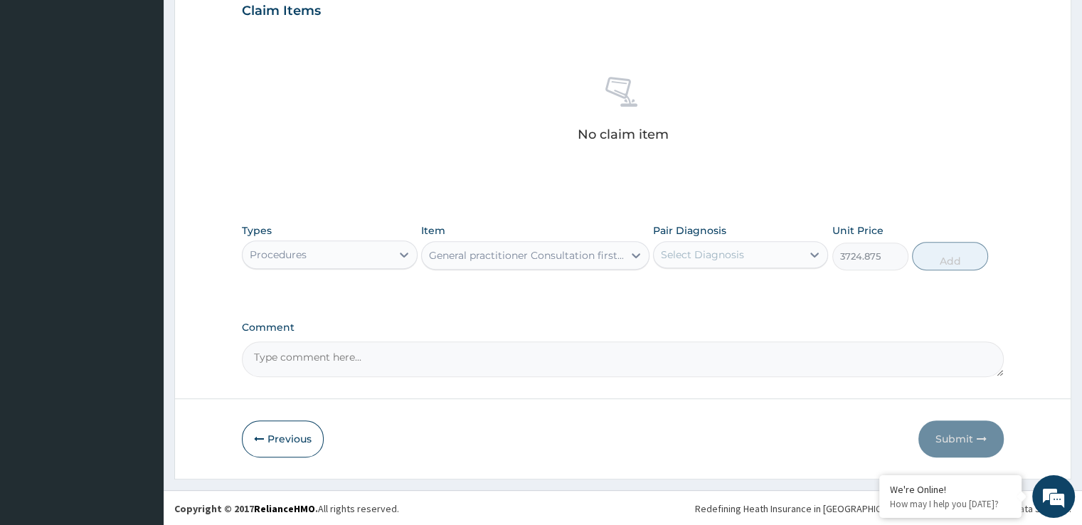
click at [751, 265] on div "Select Diagnosis" at bounding box center [740, 254] width 175 height 27
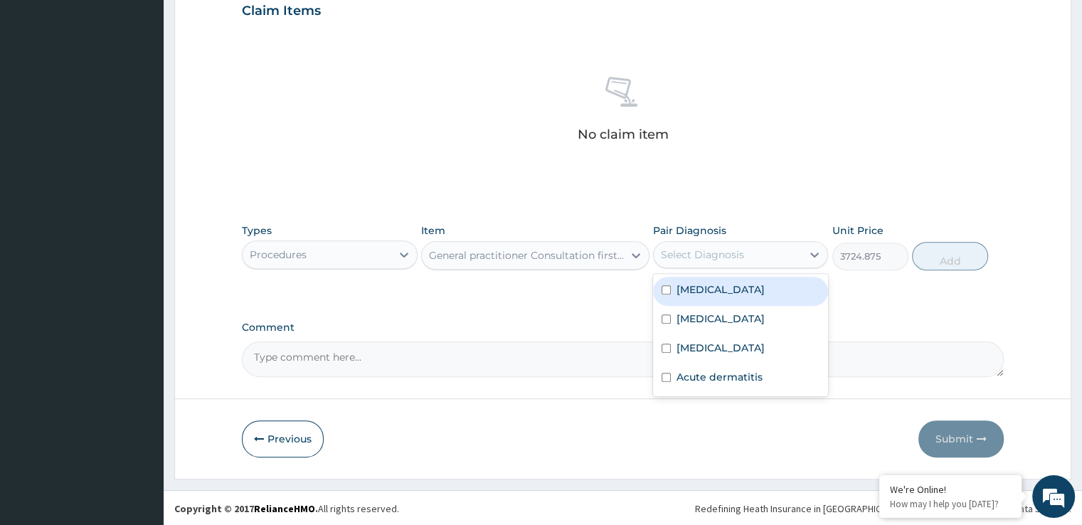
click at [739, 288] on div "[MEDICAL_DATA]" at bounding box center [740, 291] width 175 height 29
checkbox input "true"
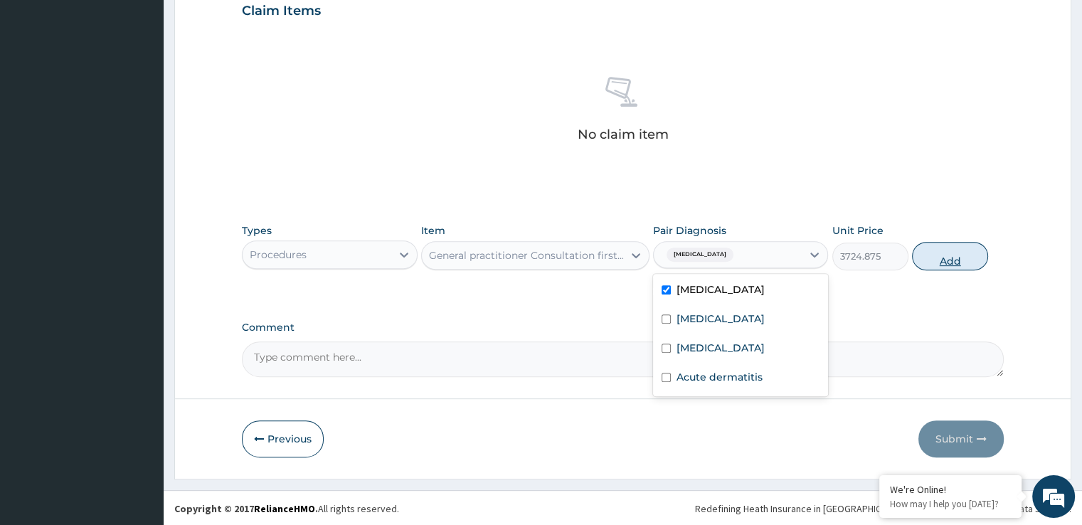
click at [939, 262] on button "Add" at bounding box center [950, 256] width 76 height 28
type input "0"
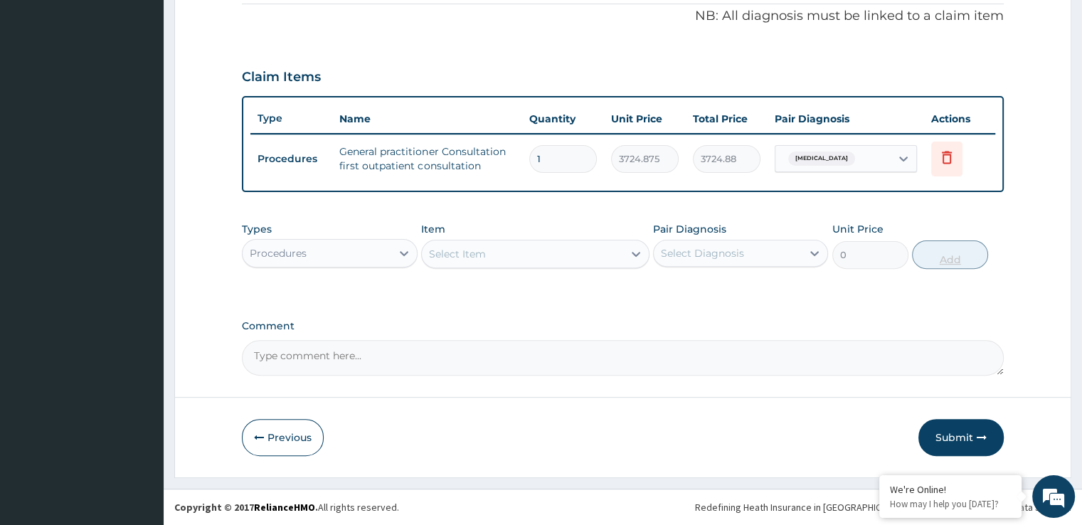
scroll to position [431, 0]
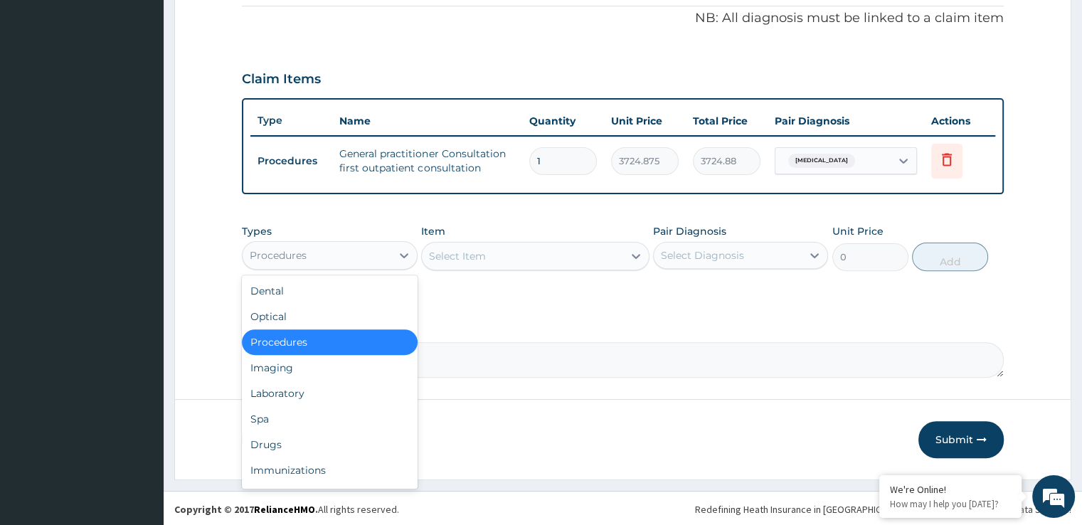
click at [324, 252] on div "Procedures" at bounding box center [317, 255] width 148 height 23
click at [279, 385] on div "Laboratory" at bounding box center [329, 394] width 175 height 26
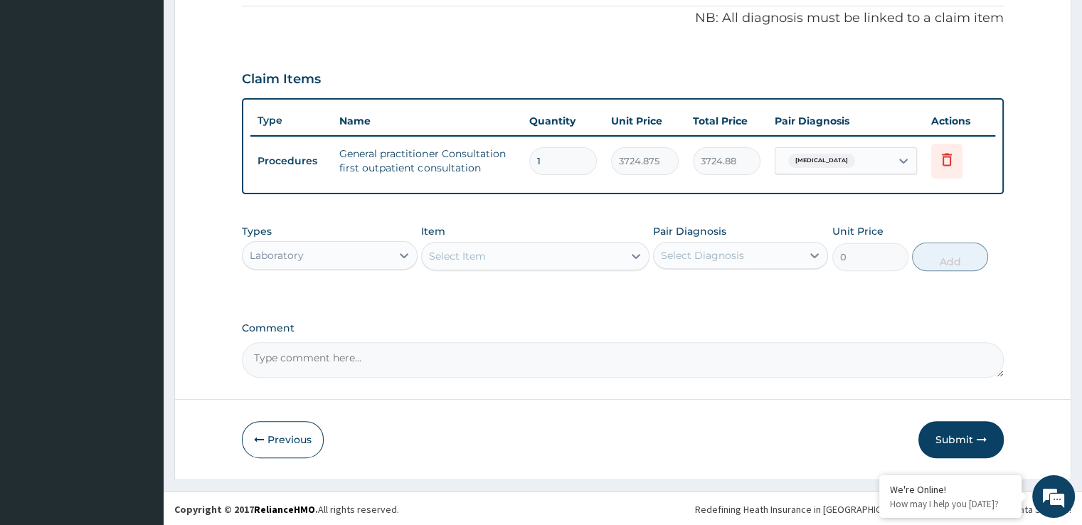
click at [560, 259] on div "Select Item" at bounding box center [522, 256] width 201 height 23
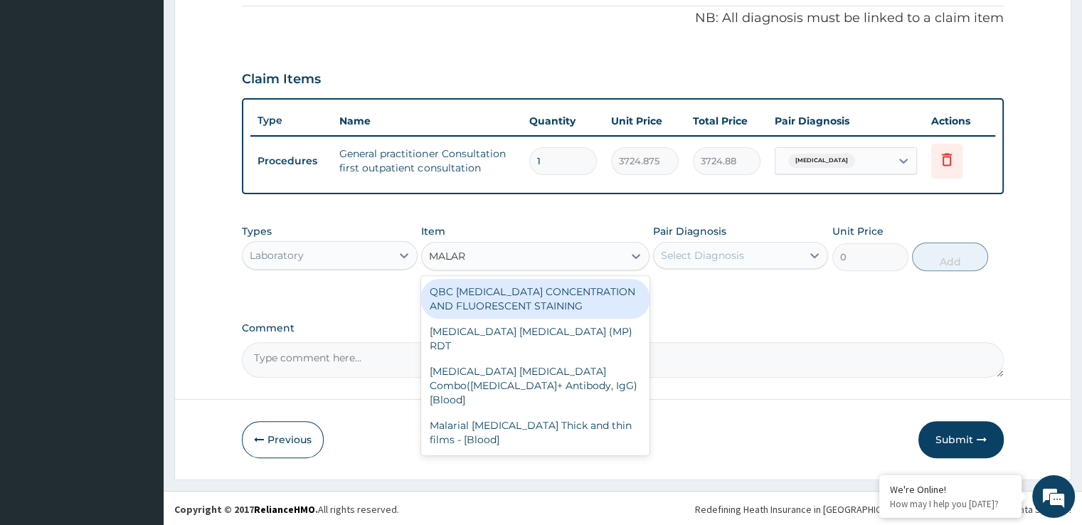
type input "MALARI"
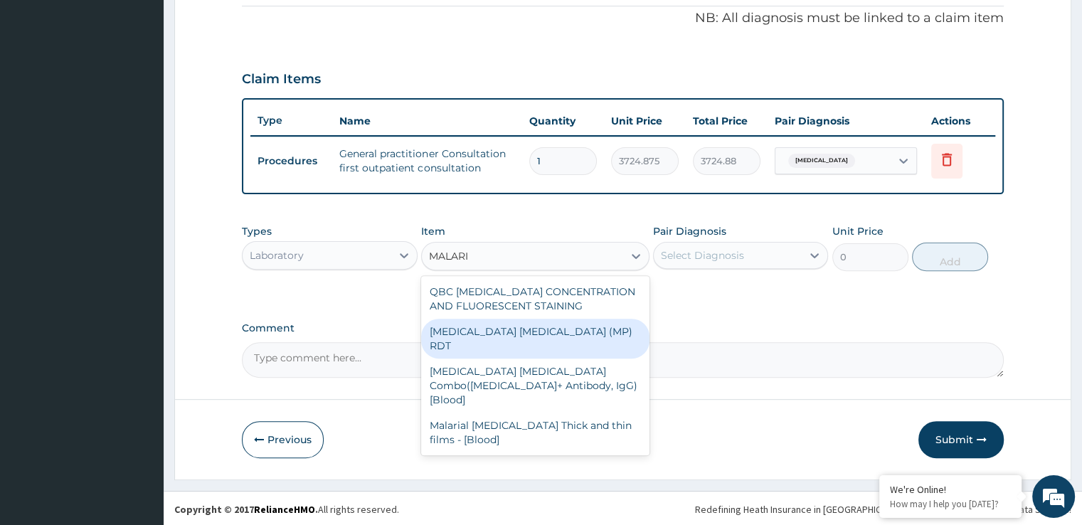
click at [505, 332] on div "[MEDICAL_DATA] [MEDICAL_DATA] (MP) RDT" at bounding box center [535, 339] width 228 height 40
type input "1693.125"
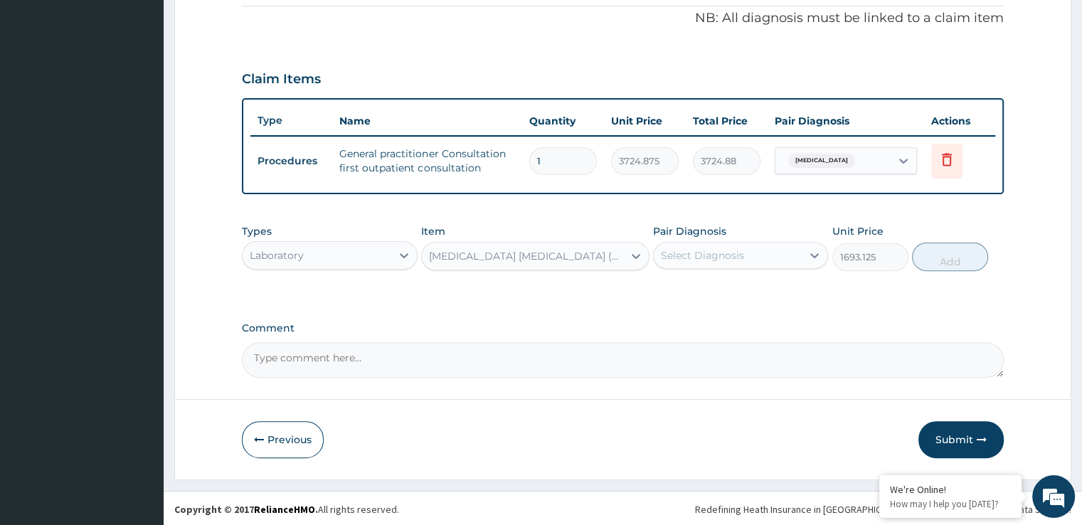
click at [744, 254] on div "Select Diagnosis" at bounding box center [728, 255] width 148 height 23
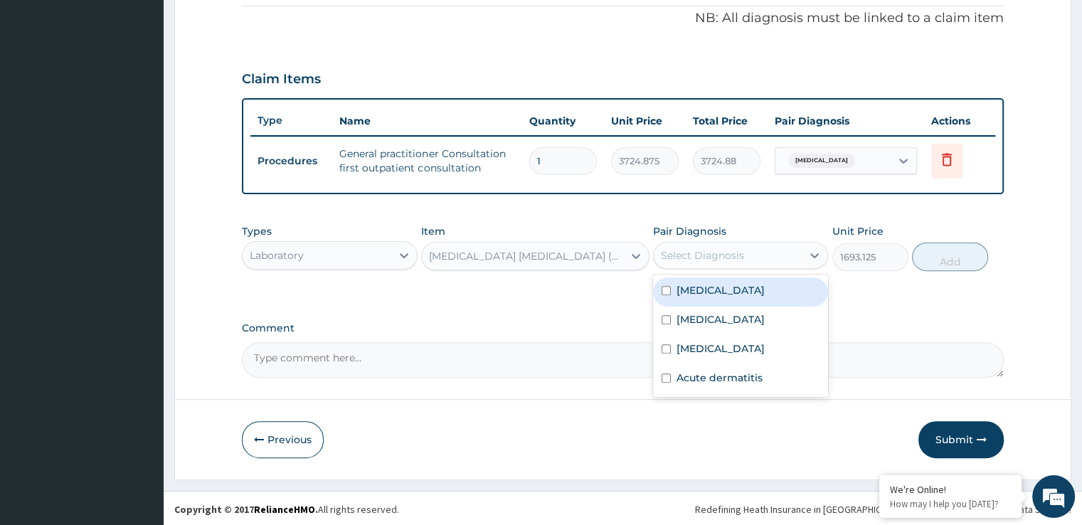
click at [724, 283] on div "[MEDICAL_DATA]" at bounding box center [740, 292] width 175 height 29
checkbox input "true"
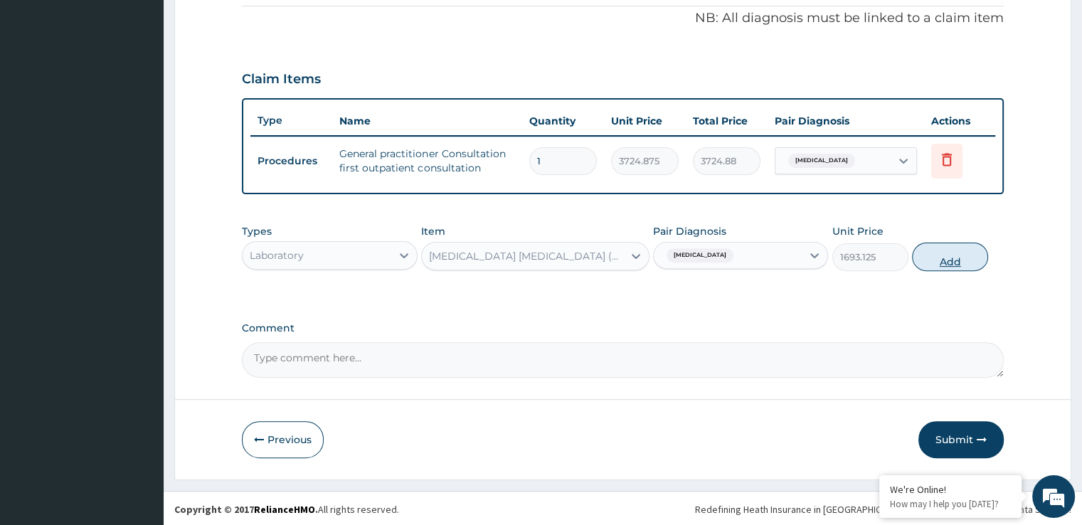
click at [944, 258] on button "Add" at bounding box center [950, 257] width 76 height 28
type input "0"
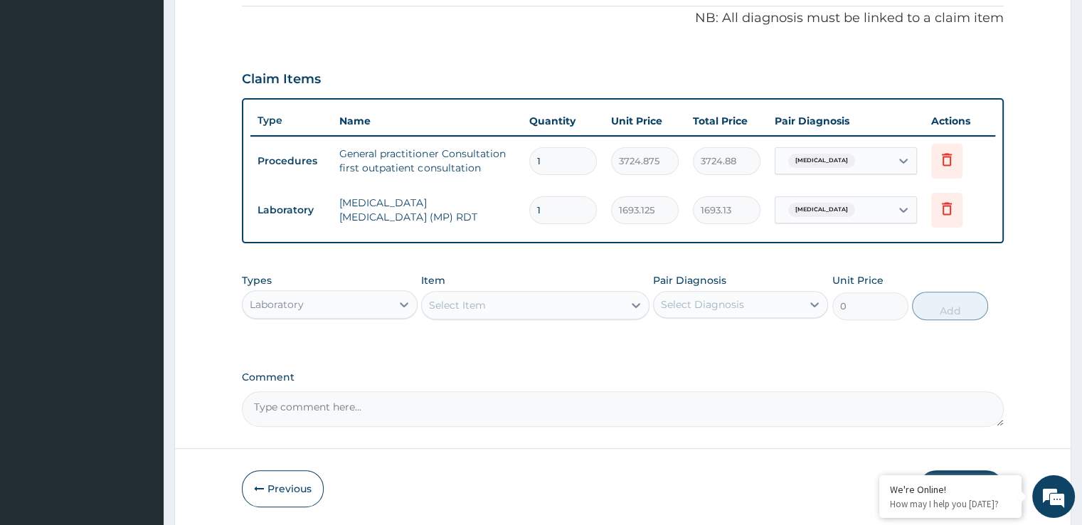
click at [541, 311] on div "Select Item" at bounding box center [522, 305] width 201 height 23
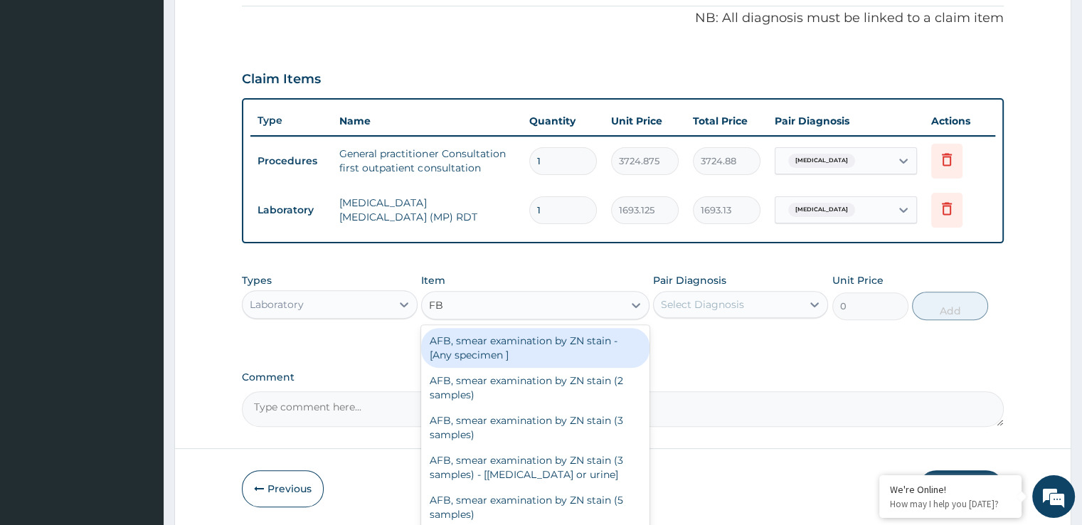
type input "FBC"
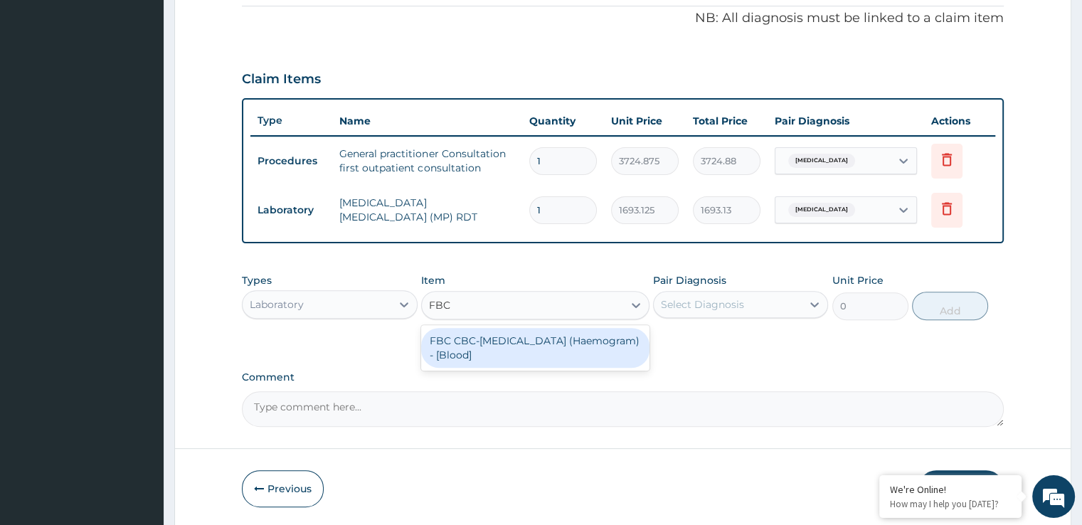
click at [521, 342] on div "FBC CBC-[MEDICAL_DATA] (Haemogram) - [Blood]" at bounding box center [535, 348] width 228 height 40
type input "4515"
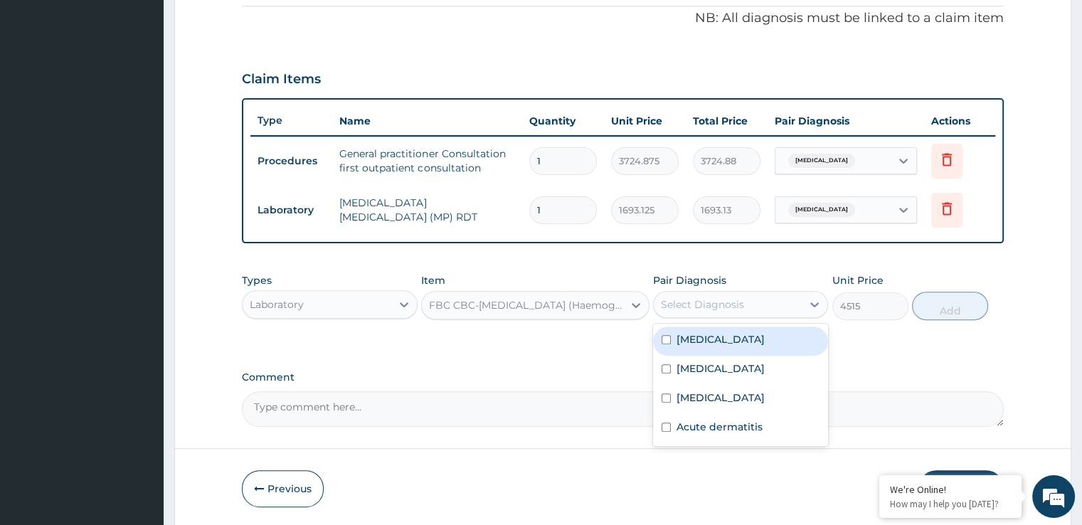
click at [738, 291] on div "Select Diagnosis" at bounding box center [740, 304] width 175 height 27
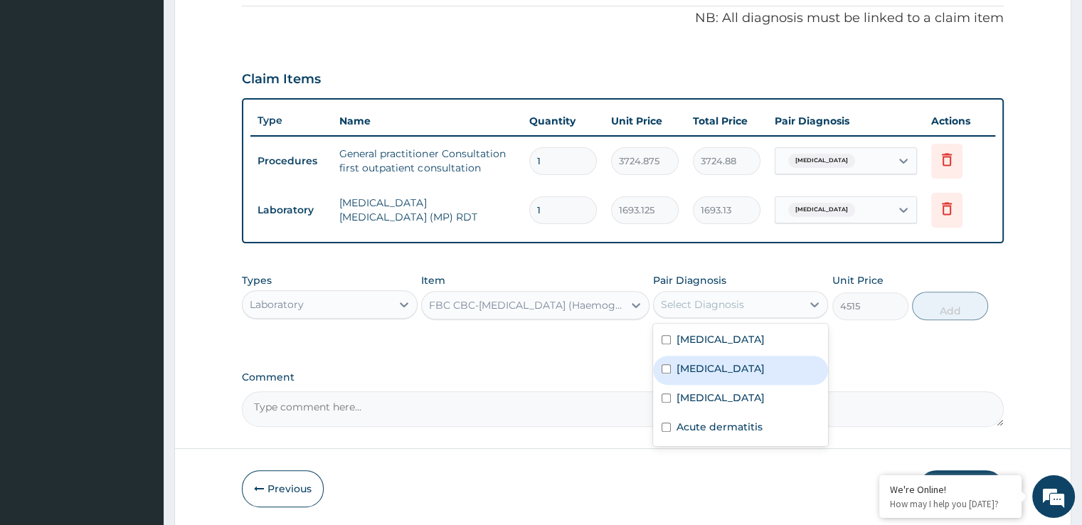
click at [724, 366] on label "[MEDICAL_DATA]" at bounding box center [721, 369] width 88 height 14
checkbox input "true"
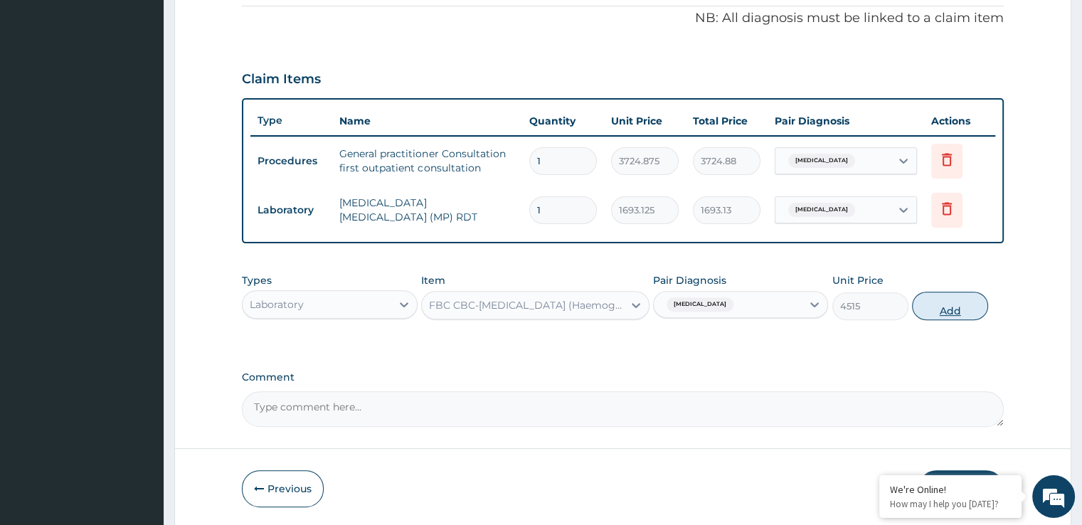
click at [948, 309] on button "Add" at bounding box center [950, 306] width 76 height 28
type input "0"
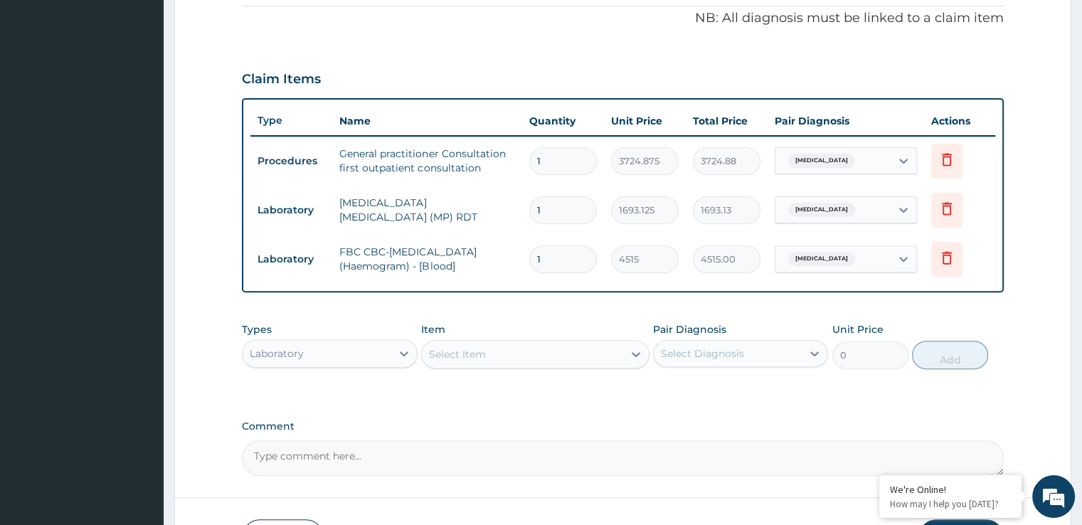
click at [323, 365] on div "Laboratory" at bounding box center [329, 353] width 175 height 28
click at [490, 407] on div "PA Code / Prescription Code Enter Code(Secondary Care Only) Encounter Date [DAT…" at bounding box center [622, 90] width 761 height 771
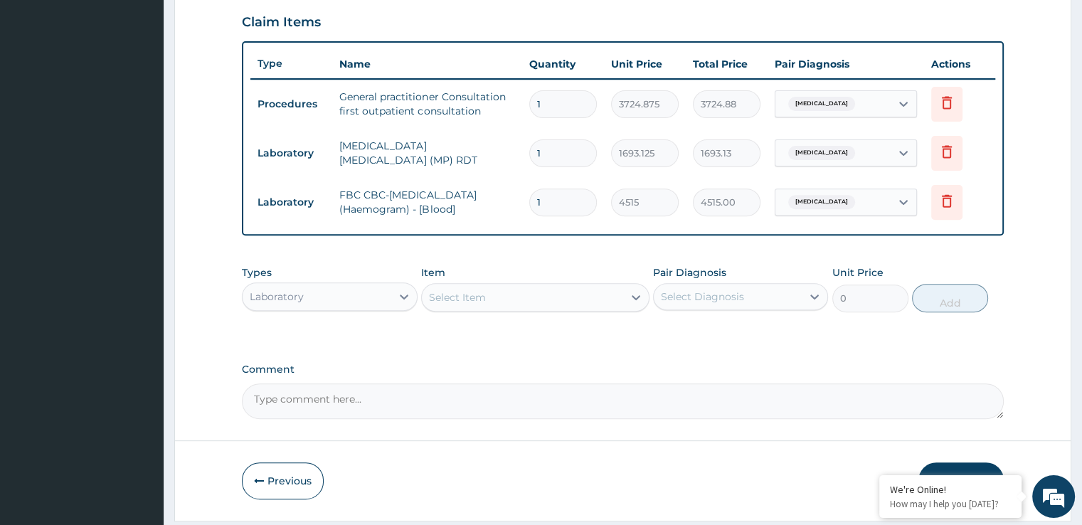
scroll to position [529, 0]
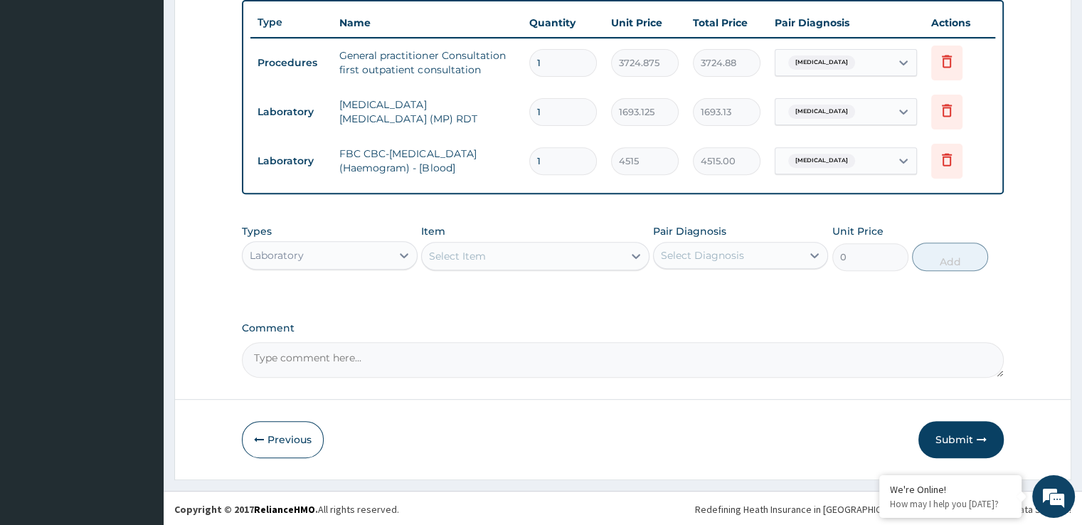
click at [292, 248] on div "Laboratory" at bounding box center [277, 255] width 54 height 14
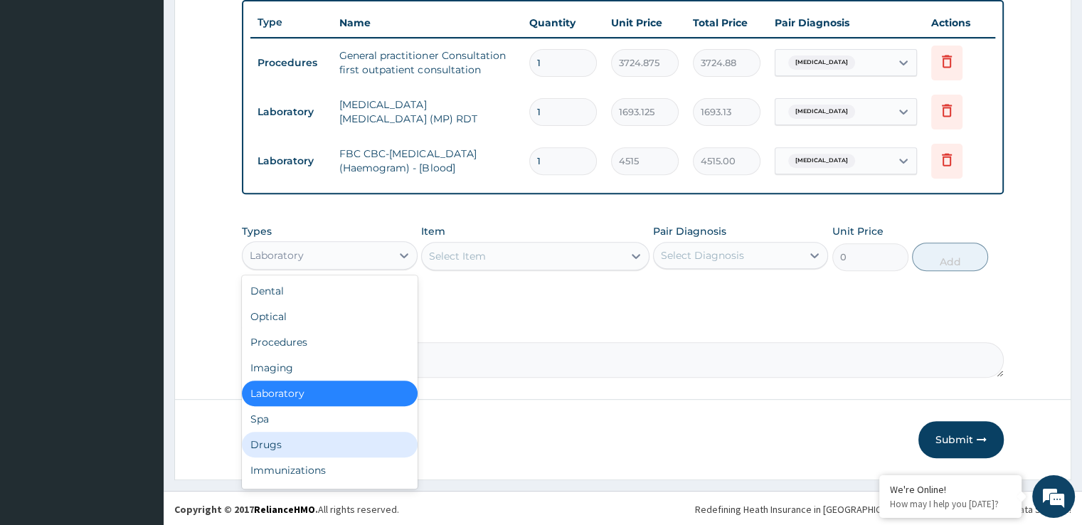
click at [315, 447] on div "Drugs" at bounding box center [329, 445] width 175 height 26
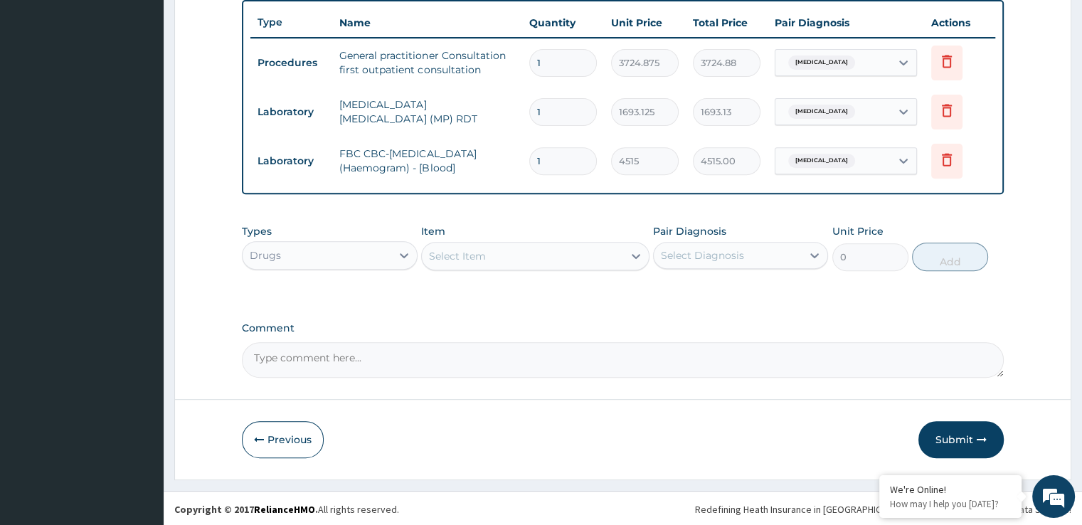
click at [512, 257] on div "Select Item" at bounding box center [522, 256] width 201 height 23
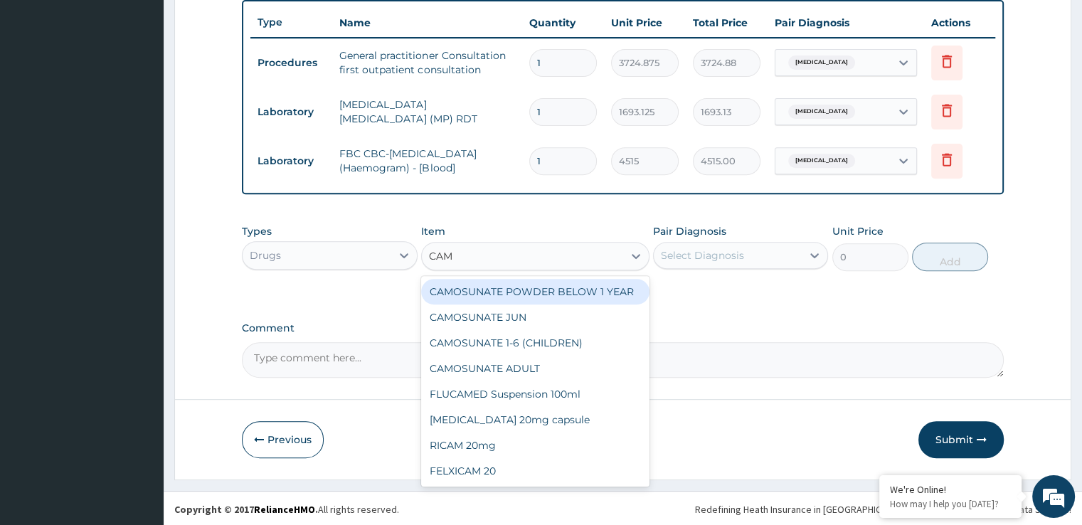
type input "CAMO"
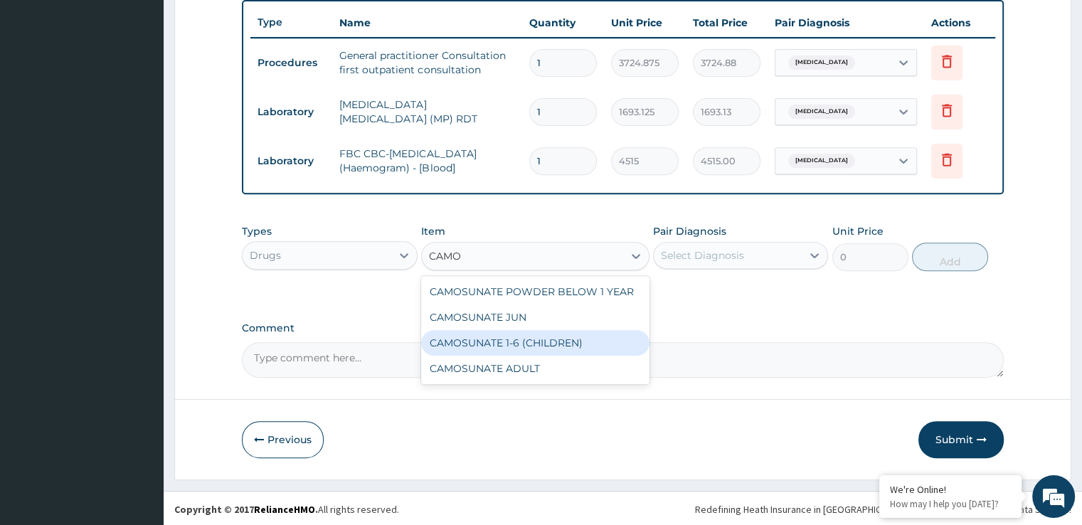
click at [523, 334] on div "CAMOSUNATE 1-6 (CHILDREN)" at bounding box center [535, 343] width 228 height 26
type input "186.24374"
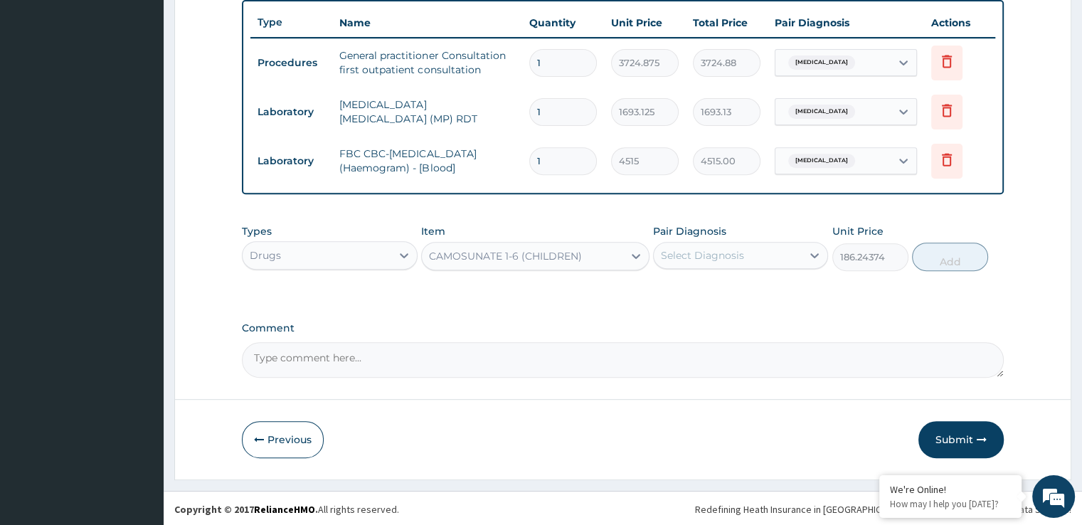
click at [692, 260] on div "Select Diagnosis" at bounding box center [702, 255] width 83 height 14
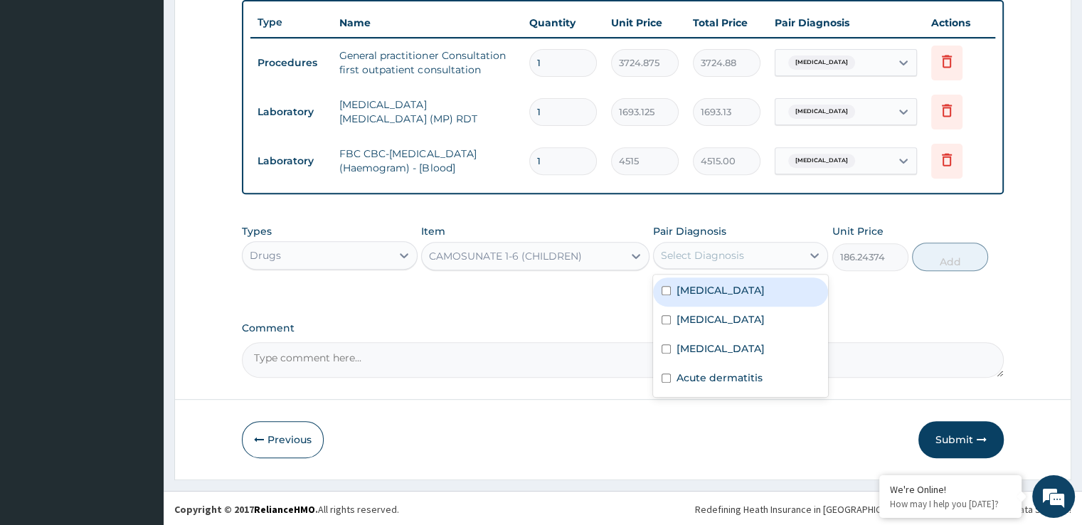
click at [695, 289] on label "[MEDICAL_DATA]" at bounding box center [721, 290] width 88 height 14
checkbox input "true"
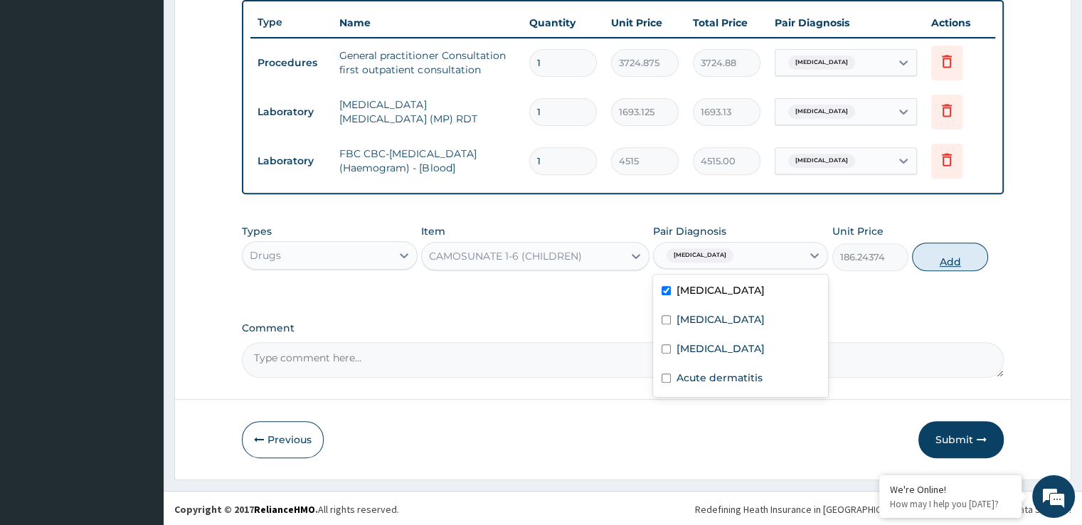
click at [953, 260] on button "Add" at bounding box center [950, 257] width 76 height 28
type input "0"
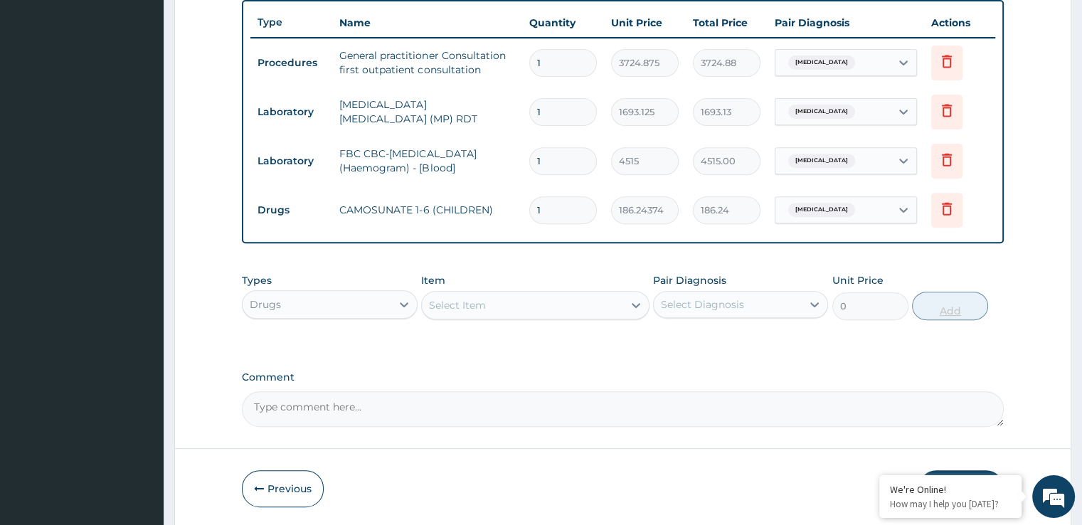
click at [953, 260] on div "PA Code / Prescription Code Enter Code(Secondary Care Only) Encounter Date [DAT…" at bounding box center [622, 16] width 761 height 821
click at [521, 302] on div "Select Item" at bounding box center [522, 305] width 201 height 23
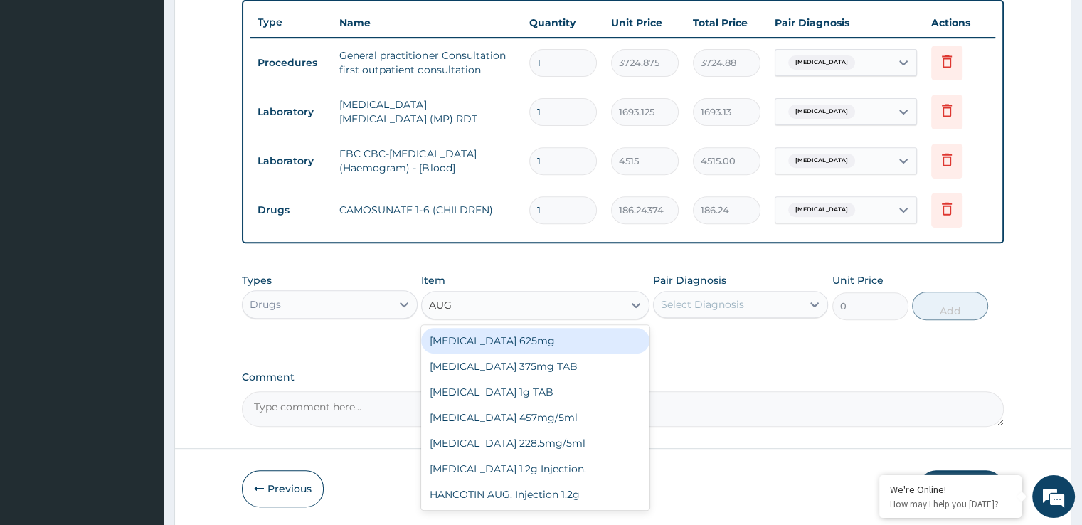
type input "AUGM"
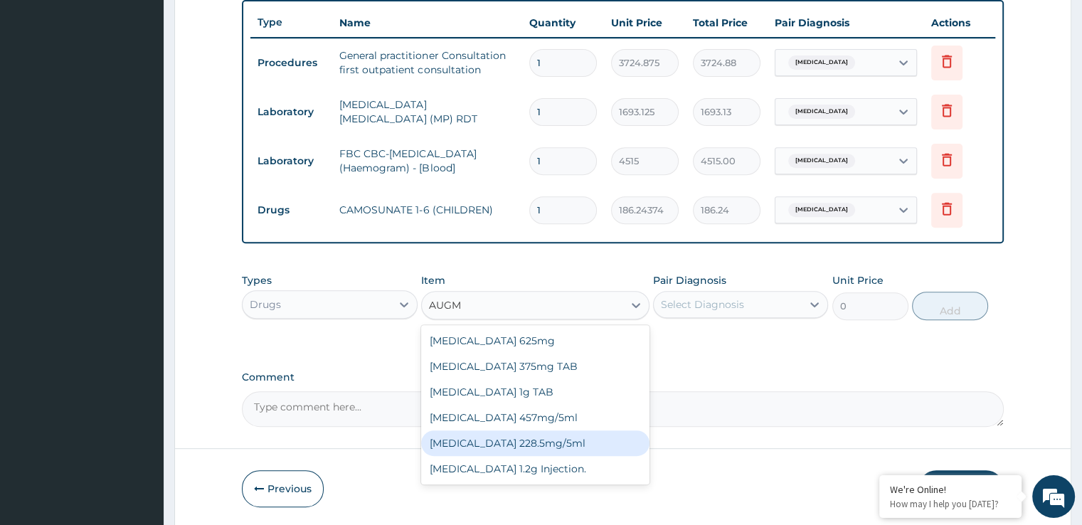
click at [519, 440] on div "[MEDICAL_DATA] 228.5mg/5ml" at bounding box center [535, 444] width 228 height 26
type input "7449.75"
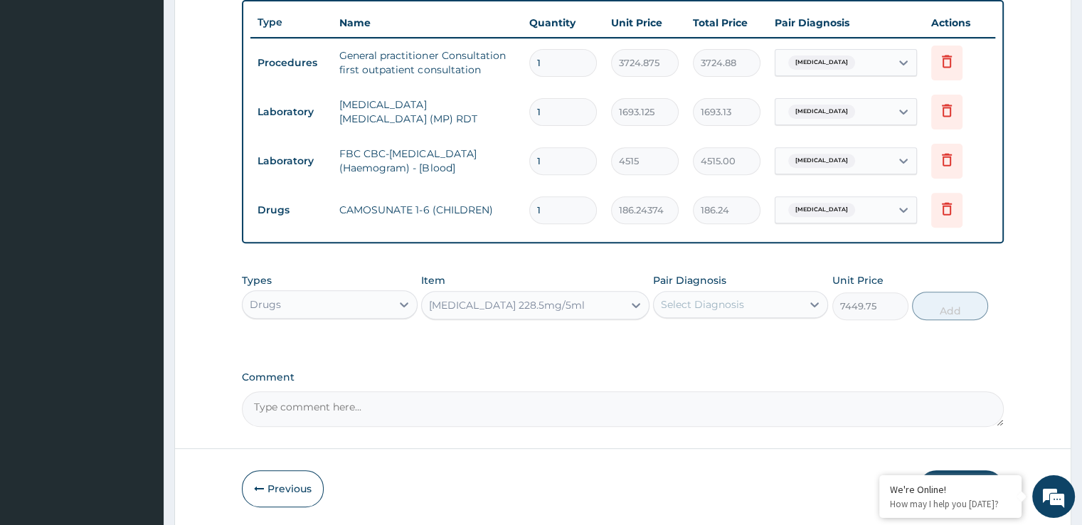
click at [740, 293] on div "Select Diagnosis" at bounding box center [728, 304] width 148 height 23
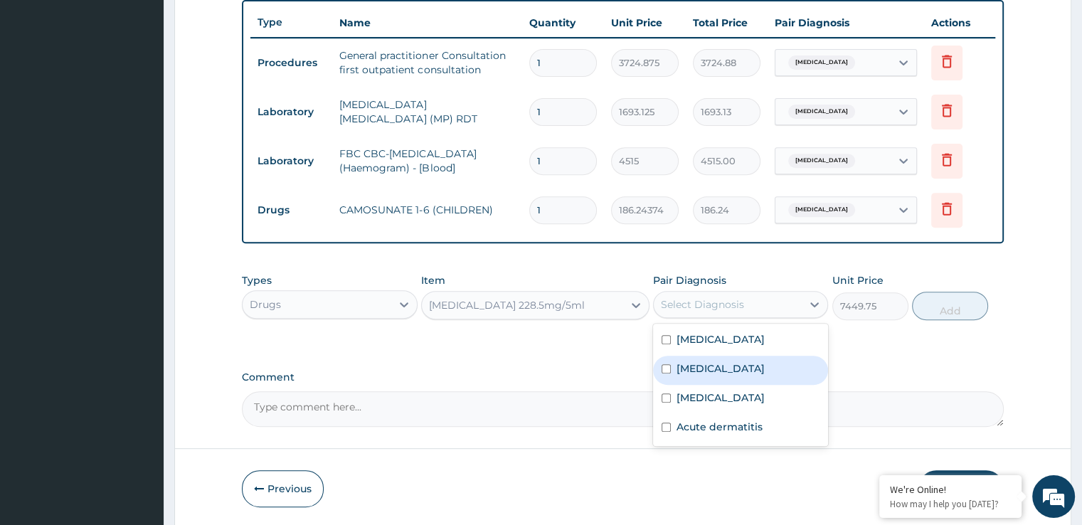
click at [716, 362] on label "Upper respiratory infection" at bounding box center [721, 369] width 88 height 14
checkbox input "true"
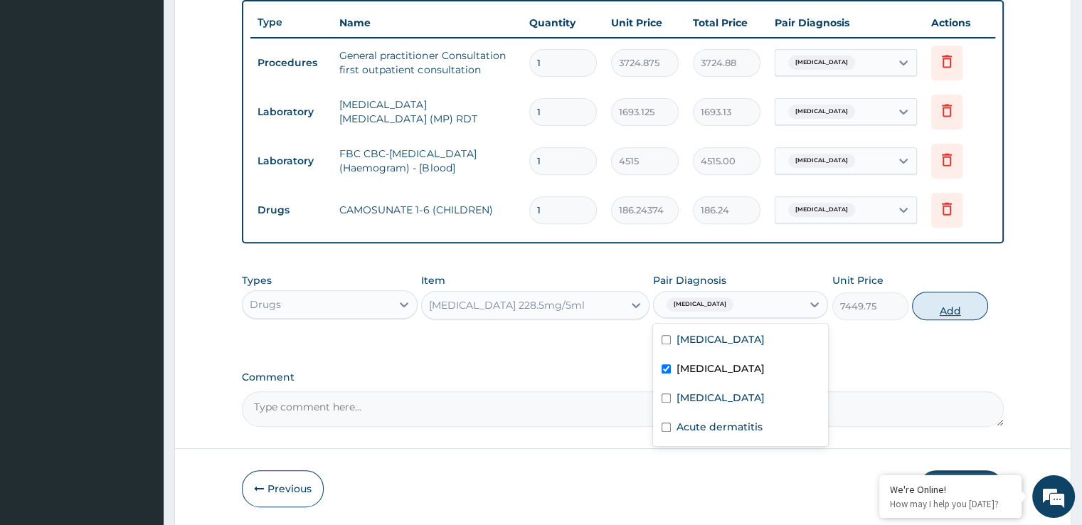
click at [962, 315] on button "Add" at bounding box center [950, 306] width 76 height 28
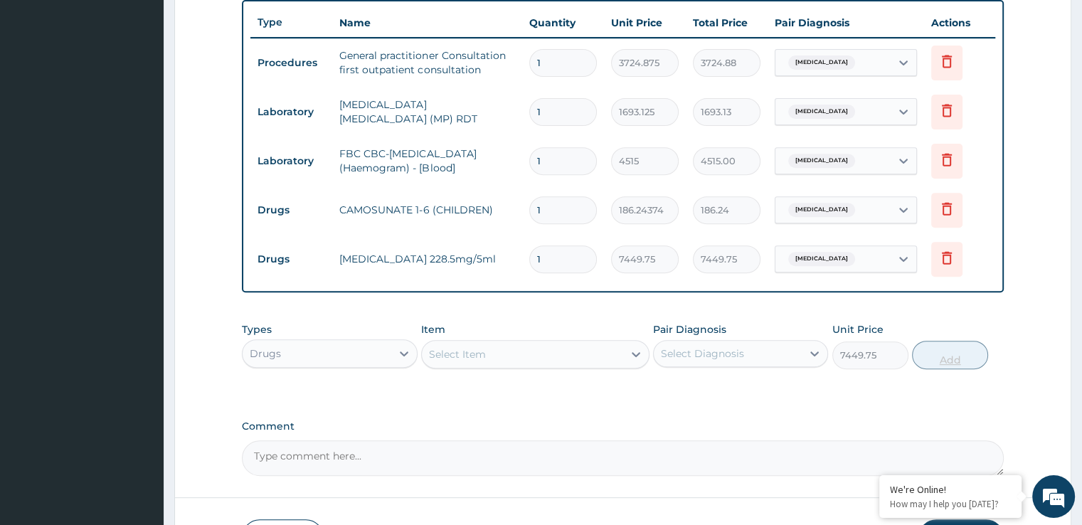
type input "0"
click at [494, 353] on div "Select Item" at bounding box center [522, 354] width 201 height 23
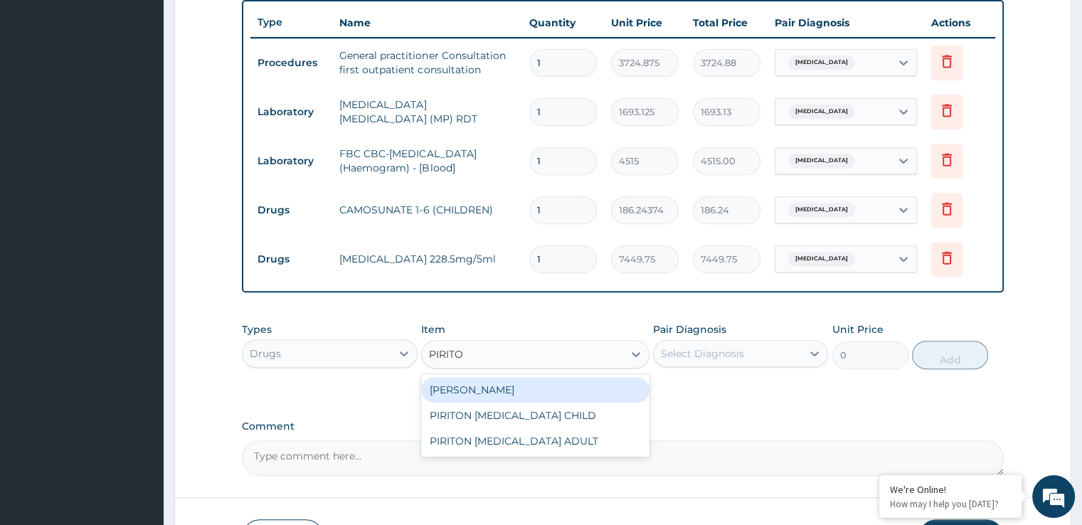
type input "PIRITON"
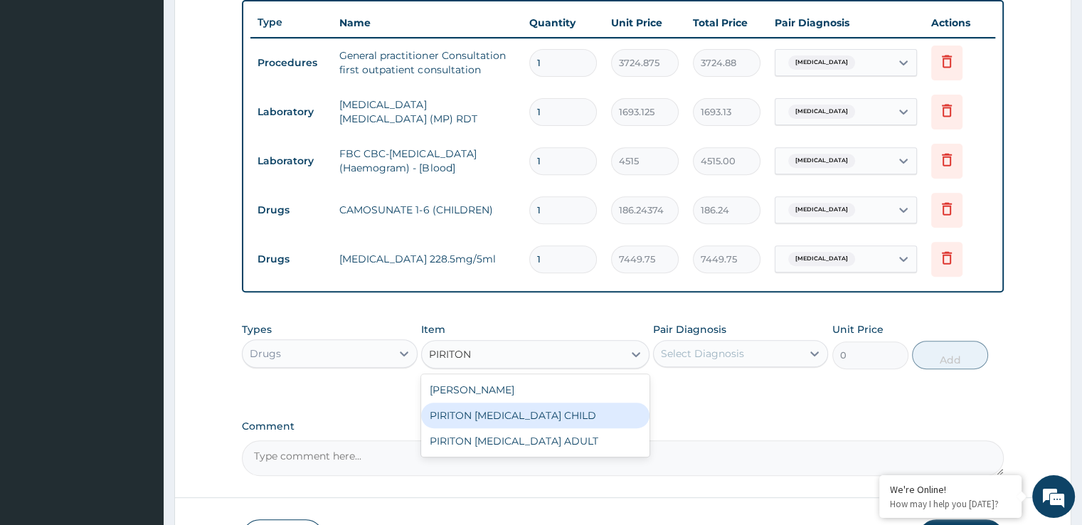
click at [499, 408] on div "PIRITON EXPECTORANT CHILD" at bounding box center [535, 416] width 228 height 26
type input "1241.625"
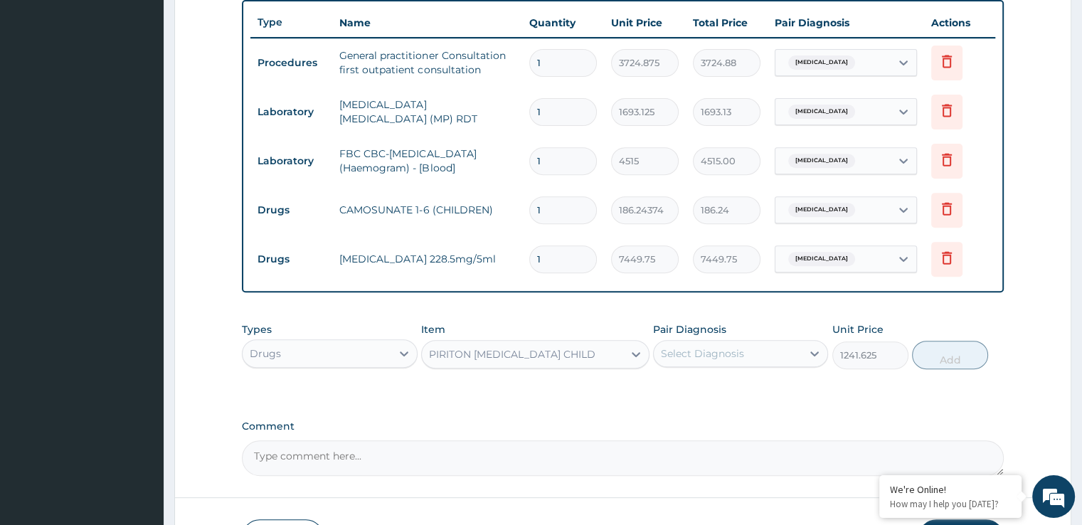
click at [757, 344] on div "Select Diagnosis" at bounding box center [728, 353] width 148 height 23
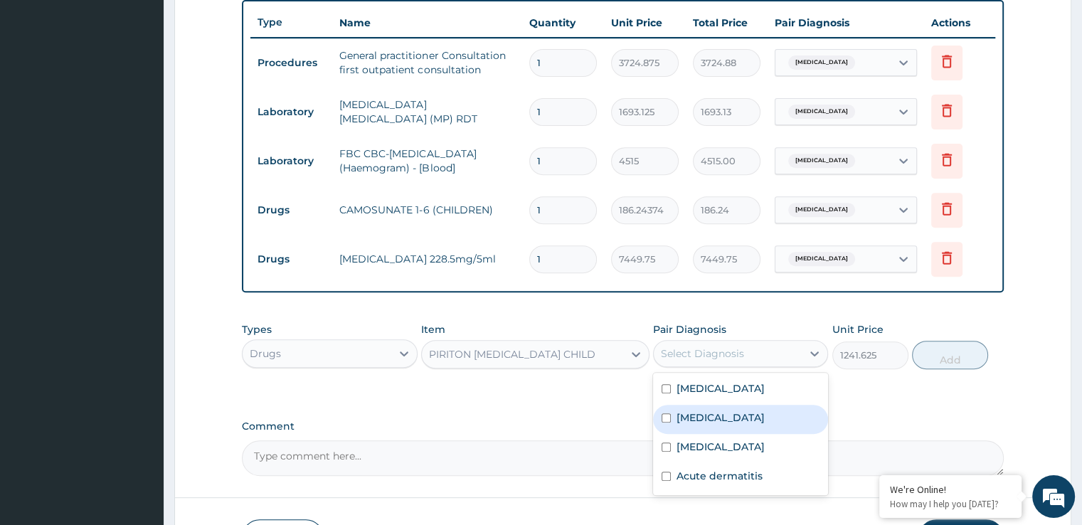
click at [760, 413] on label "Upper respiratory infection" at bounding box center [721, 418] width 88 height 14
checkbox input "true"
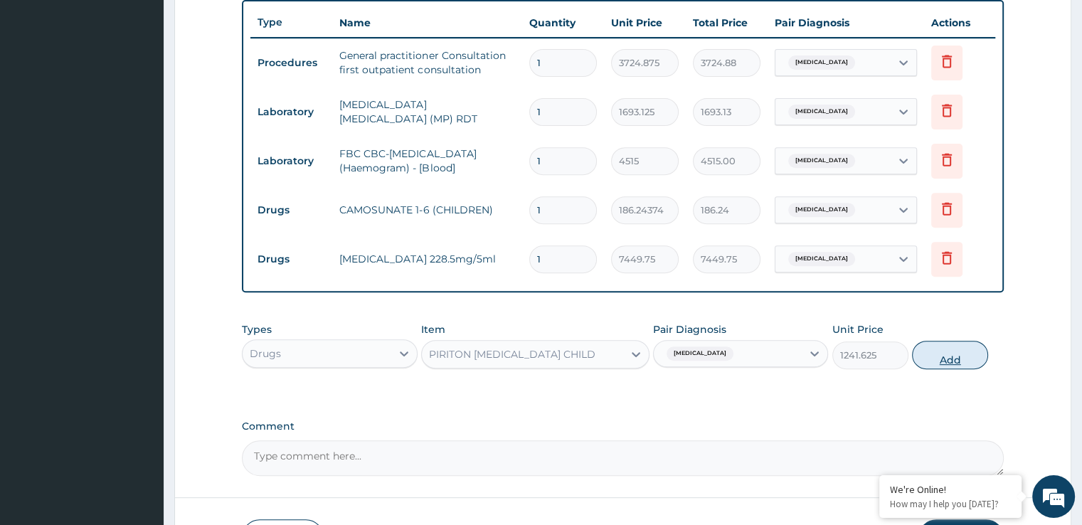
click at [953, 354] on button "Add" at bounding box center [950, 355] width 76 height 28
type input "0"
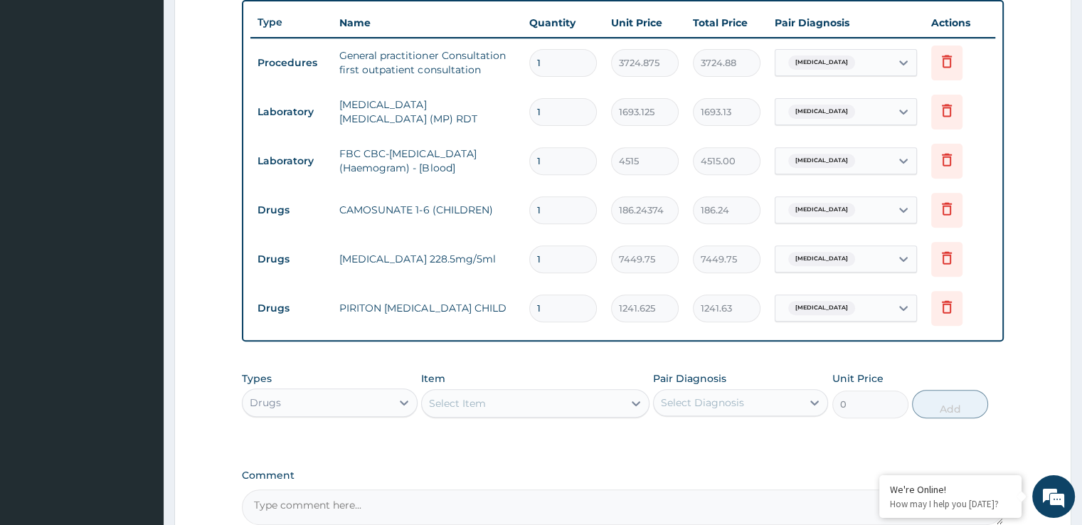
click at [502, 397] on div "Select Item" at bounding box center [522, 403] width 201 height 23
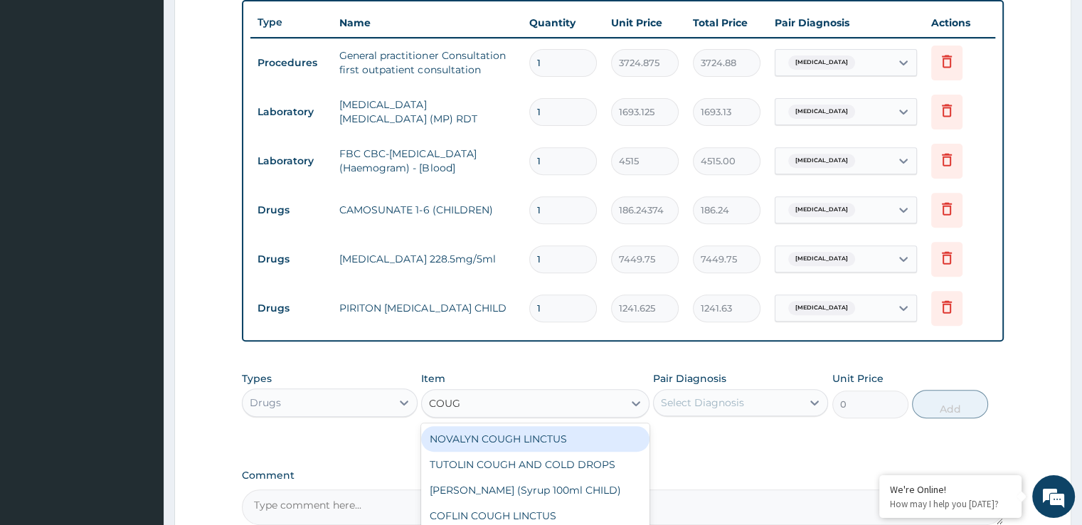
type input "COUGH"
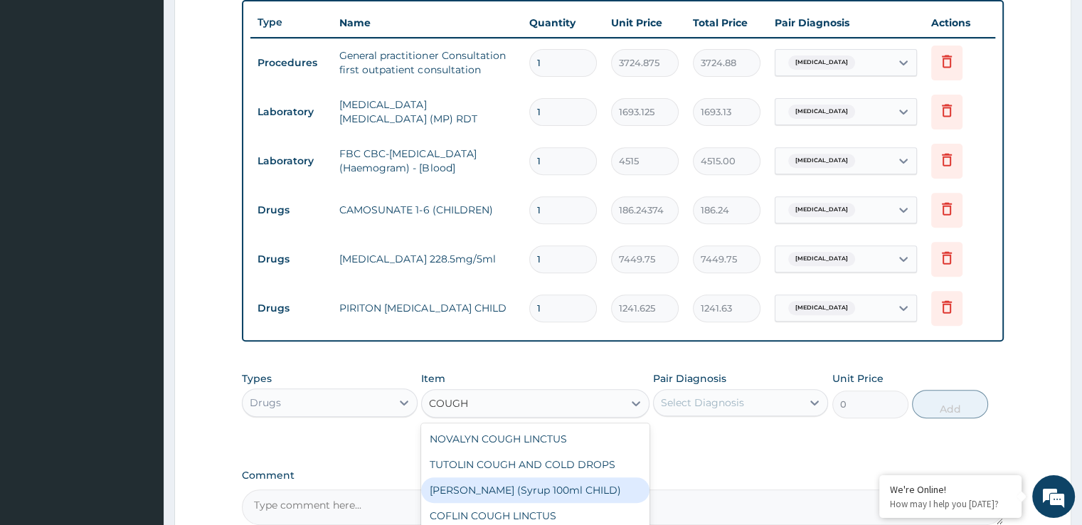
click at [517, 482] on div "EMZOLYN COUGH (Syrup 100ml CHILD)" at bounding box center [535, 490] width 228 height 26
type input "1552.0312"
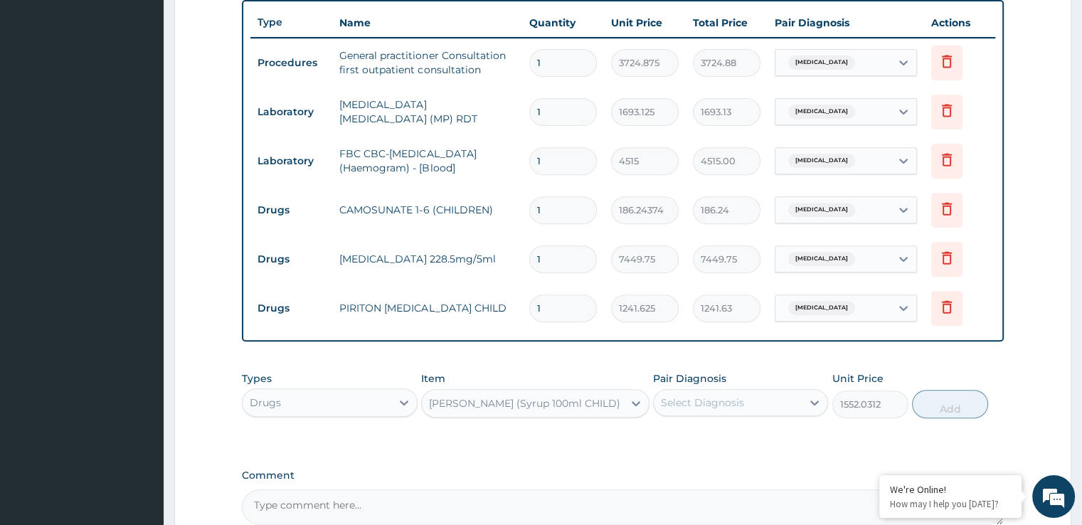
click at [732, 396] on div "Select Diagnosis" at bounding box center [702, 403] width 83 height 14
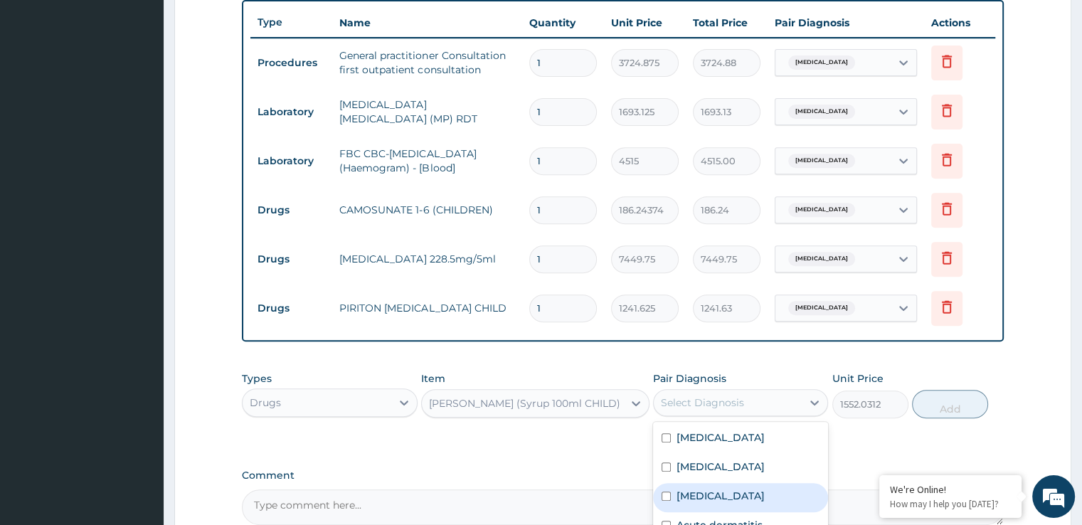
click at [719, 489] on label "Dry cough" at bounding box center [721, 496] width 88 height 14
checkbox input "true"
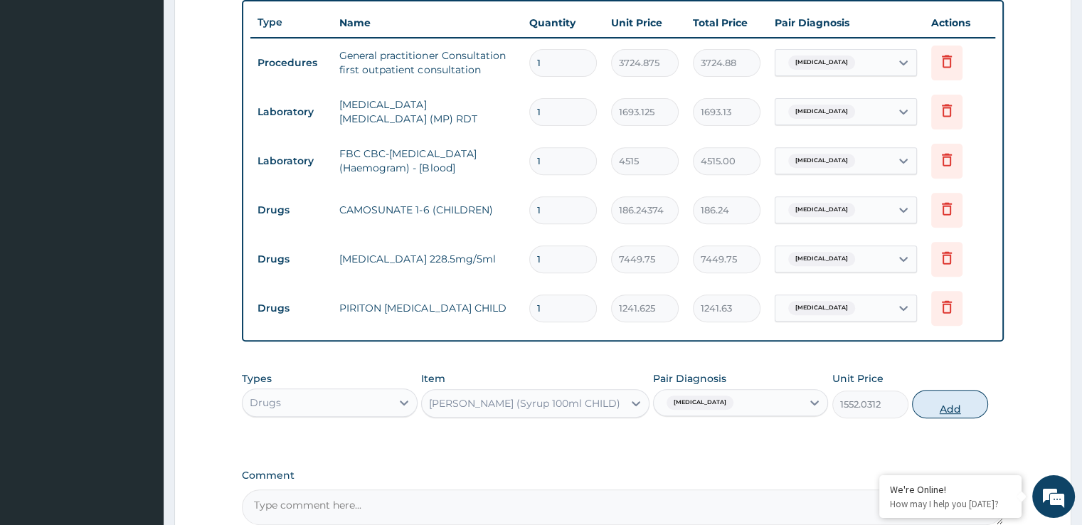
click at [951, 413] on button "Add" at bounding box center [950, 404] width 76 height 28
type input "0"
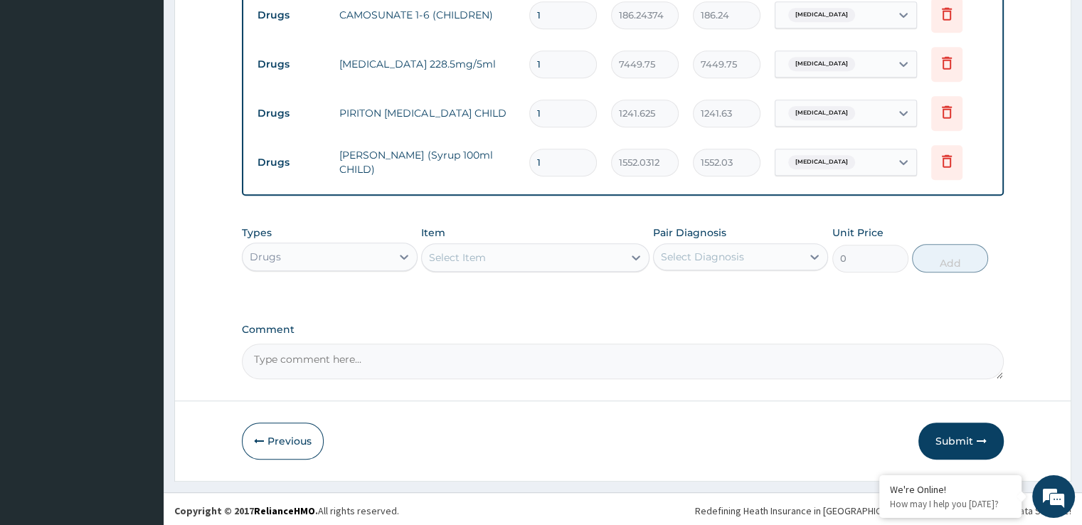
scroll to position [725, 0]
click at [497, 253] on div "Select Item" at bounding box center [522, 257] width 201 height 23
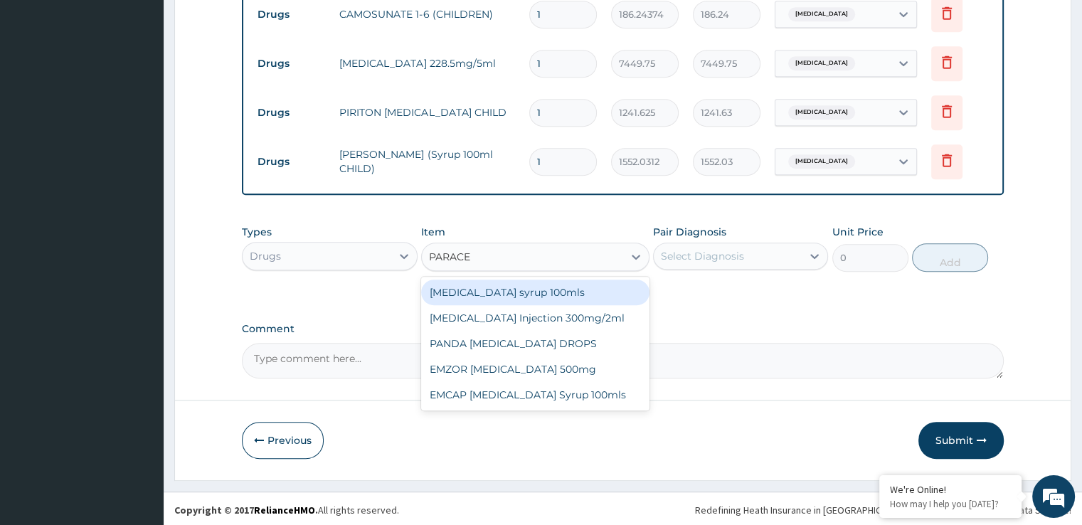
type input "PARACET"
click at [547, 297] on div "Paracetamol syrup 100mls" at bounding box center [535, 293] width 228 height 26
type input "744.975"
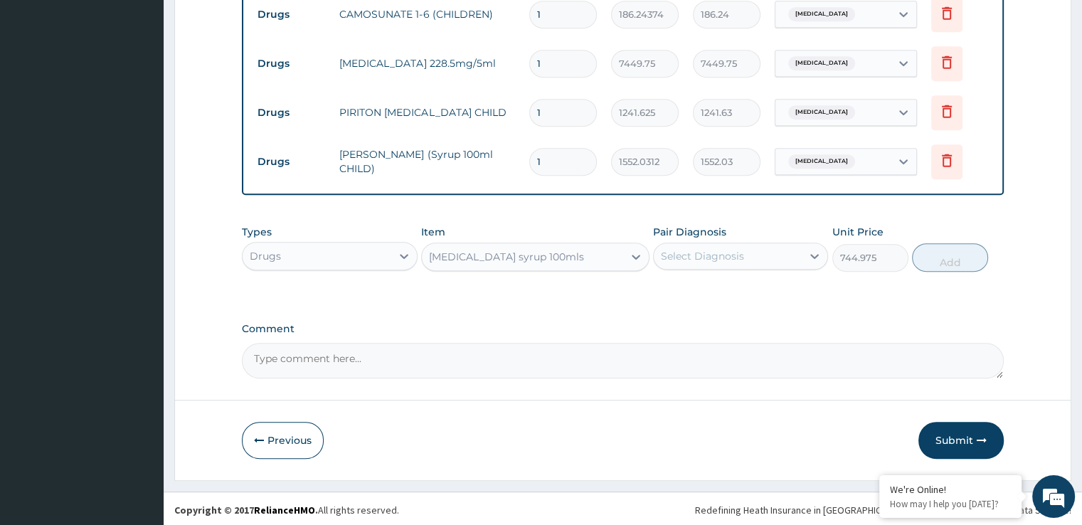
click at [691, 249] on div "Select Diagnosis" at bounding box center [702, 256] width 83 height 14
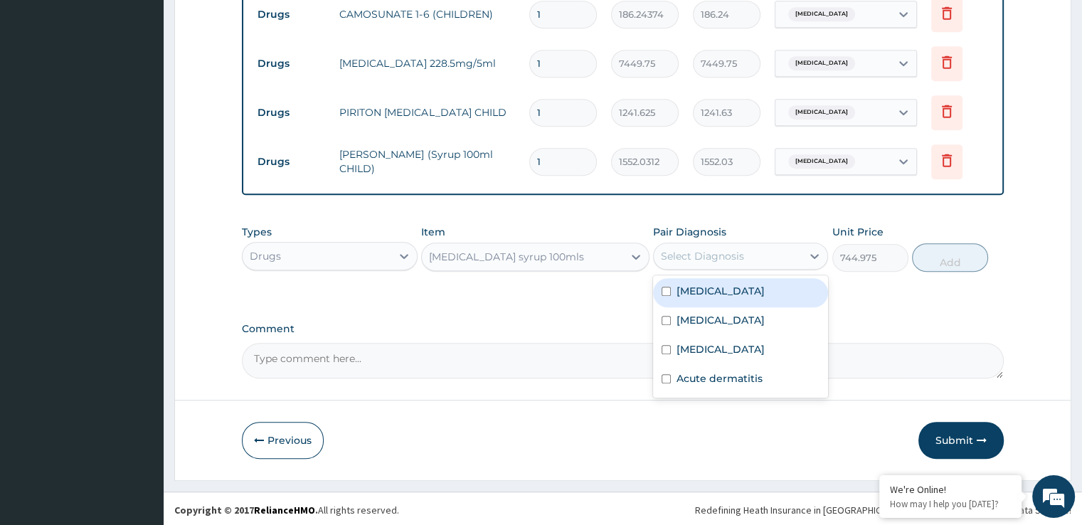
click at [757, 294] on div "Malaria" at bounding box center [740, 292] width 175 height 29
checkbox input "true"
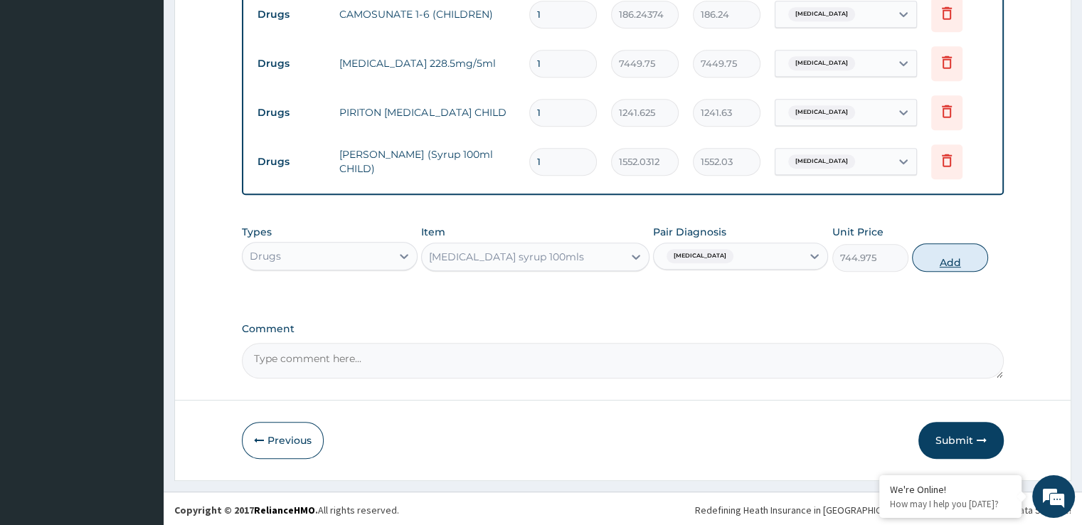
click at [950, 264] on button "Add" at bounding box center [950, 257] width 76 height 28
type input "0"
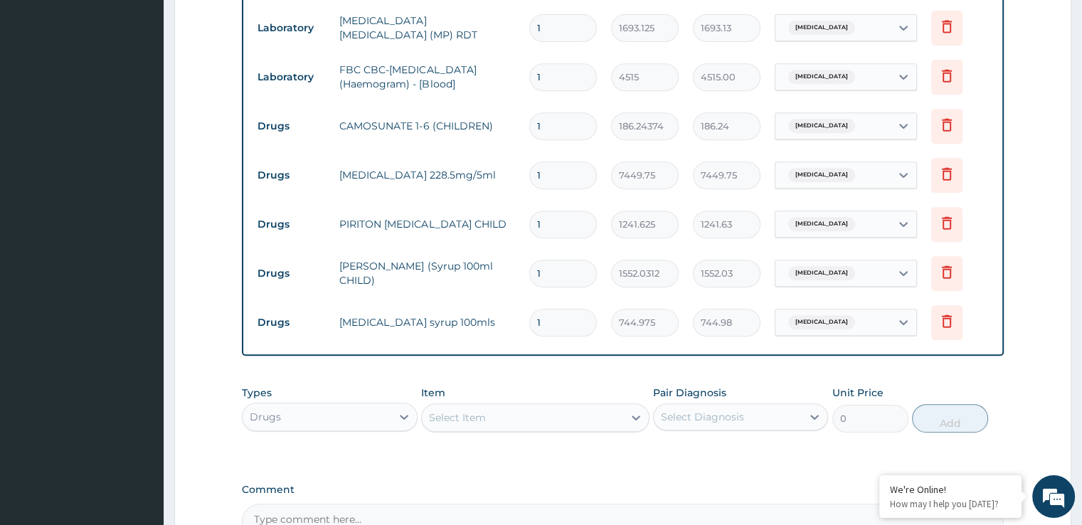
scroll to position [611, 0]
click at [560, 132] on input "1" at bounding box center [563, 129] width 68 height 28
type input "2"
type input "372.49"
type input "3"
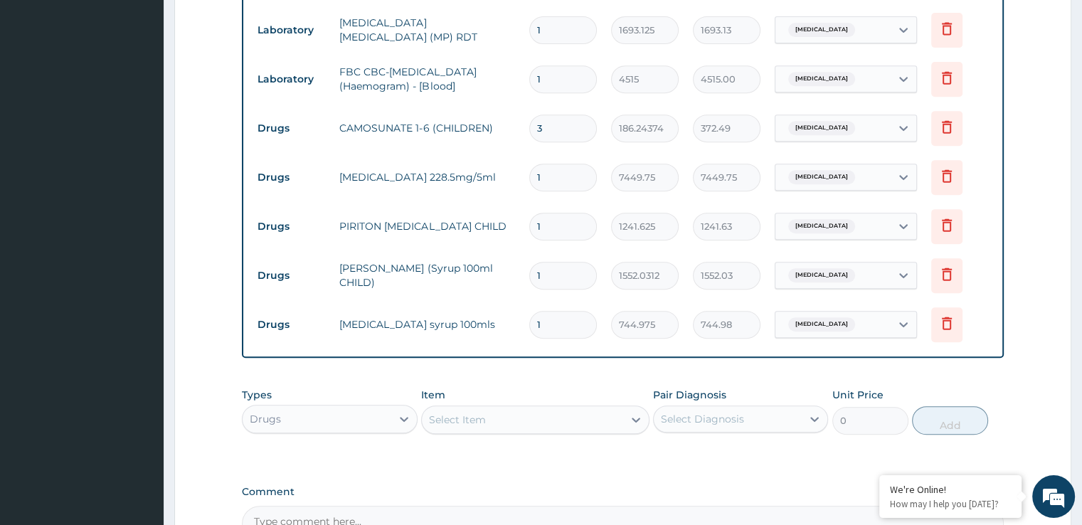
type input "558.73"
type input "4"
type input "744.97"
type input "5"
type input "931.22"
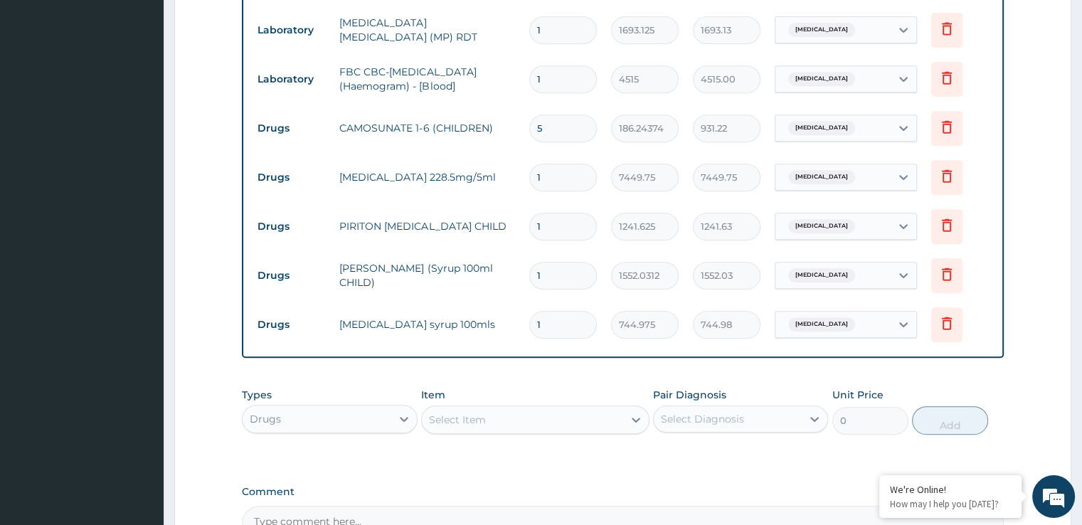
type input "6"
type input "1117.46"
click at [560, 174] on input "1" at bounding box center [563, 178] width 68 height 28
click at [1036, 282] on form "Step 2 of 2 PA Code / Prescription Code Enter Code(Secondary Care Only) Encount…" at bounding box center [622, 53] width 897 height 1179
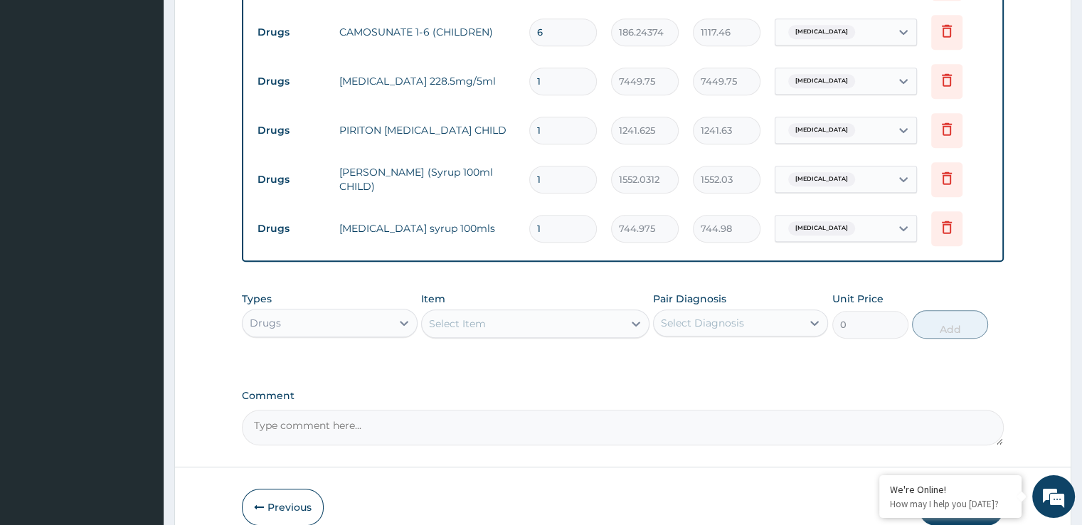
scroll to position [774, 0]
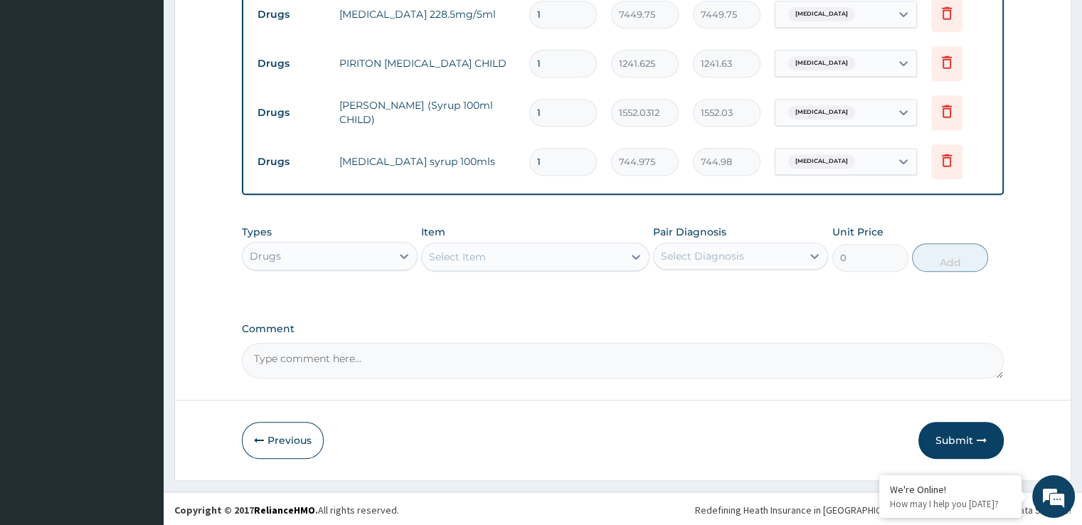
click at [512, 243] on div "Select Item" at bounding box center [535, 257] width 228 height 28
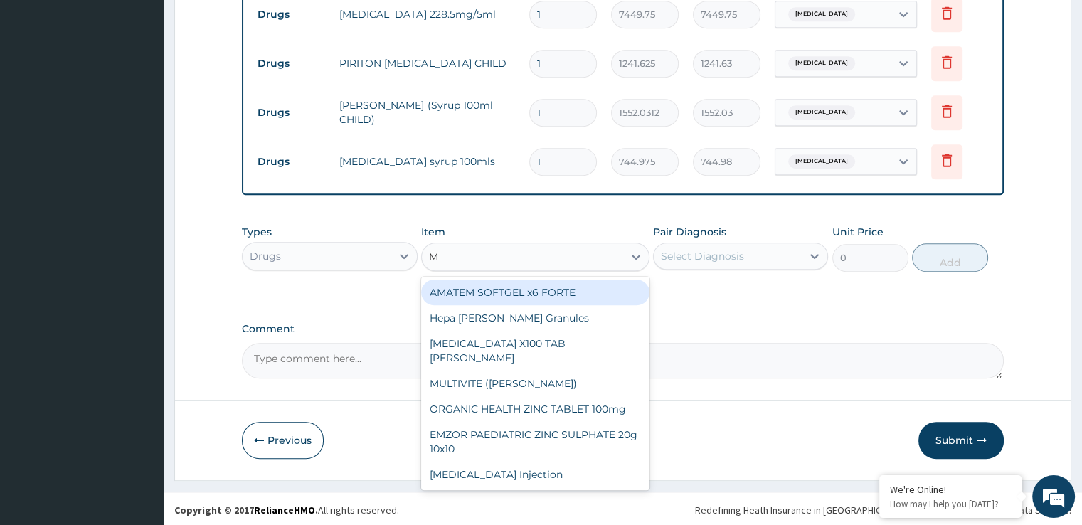
type input "MU"
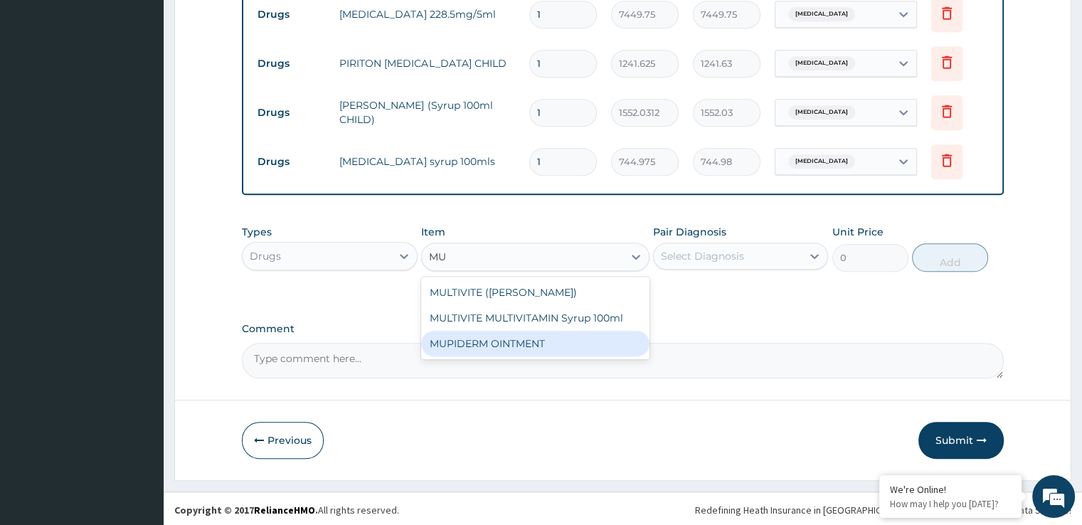
click at [500, 347] on div "MUPIDERM OINTMENT" at bounding box center [535, 344] width 228 height 26
type input "4097.3623"
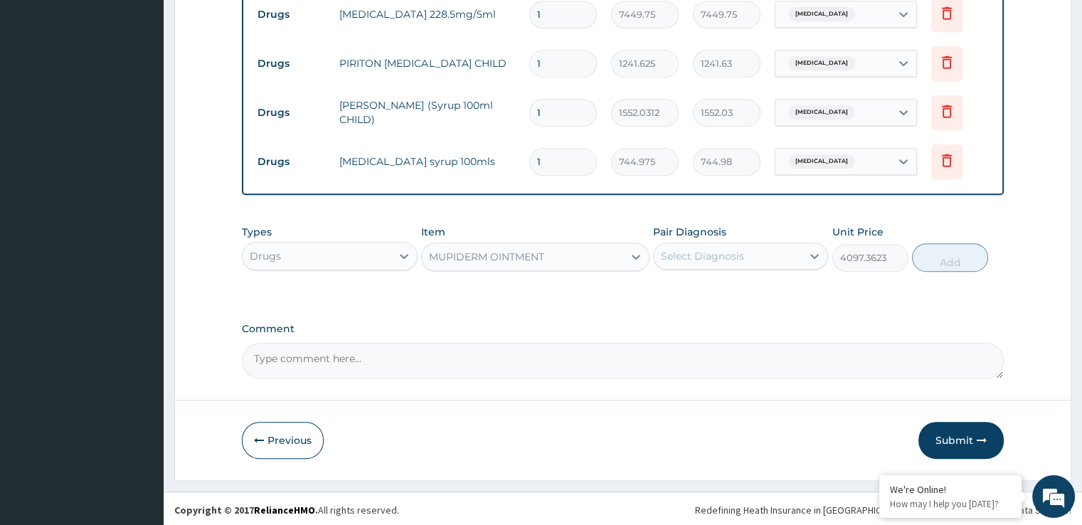
click at [689, 257] on div "Select Diagnosis" at bounding box center [702, 256] width 83 height 14
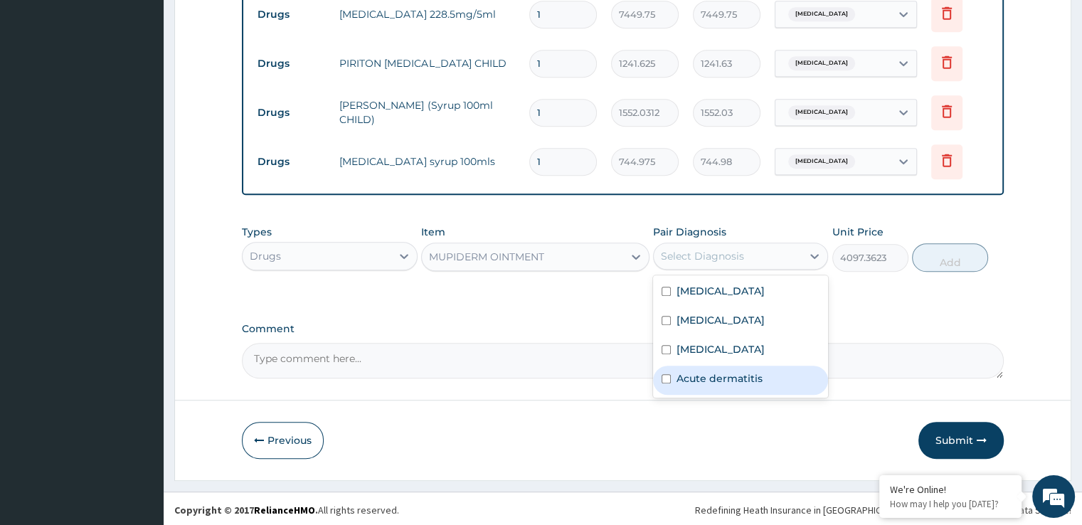
click at [697, 376] on label "Acute dermatitis" at bounding box center [720, 378] width 86 height 14
checkbox input "true"
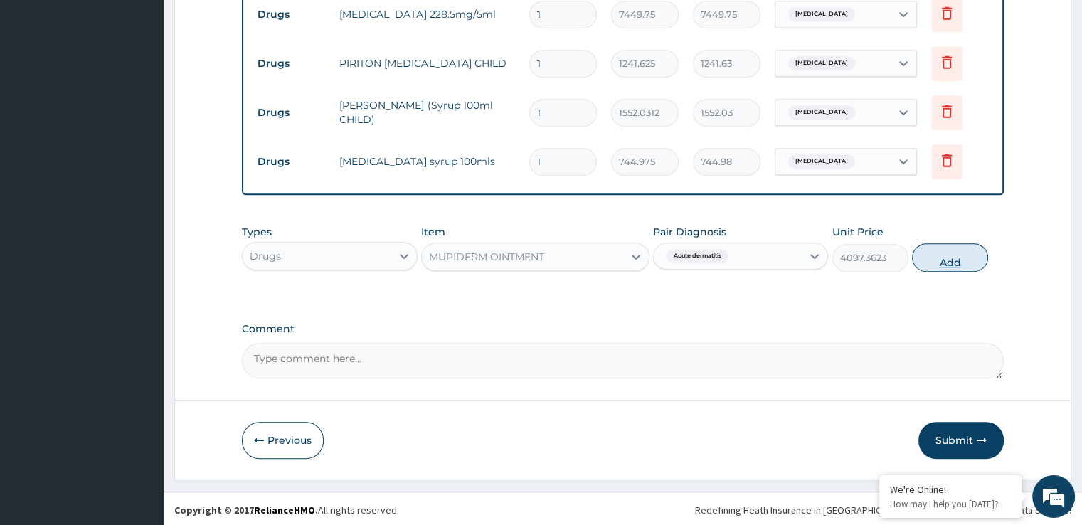
click at [941, 266] on button "Add" at bounding box center [950, 257] width 76 height 28
type input "0"
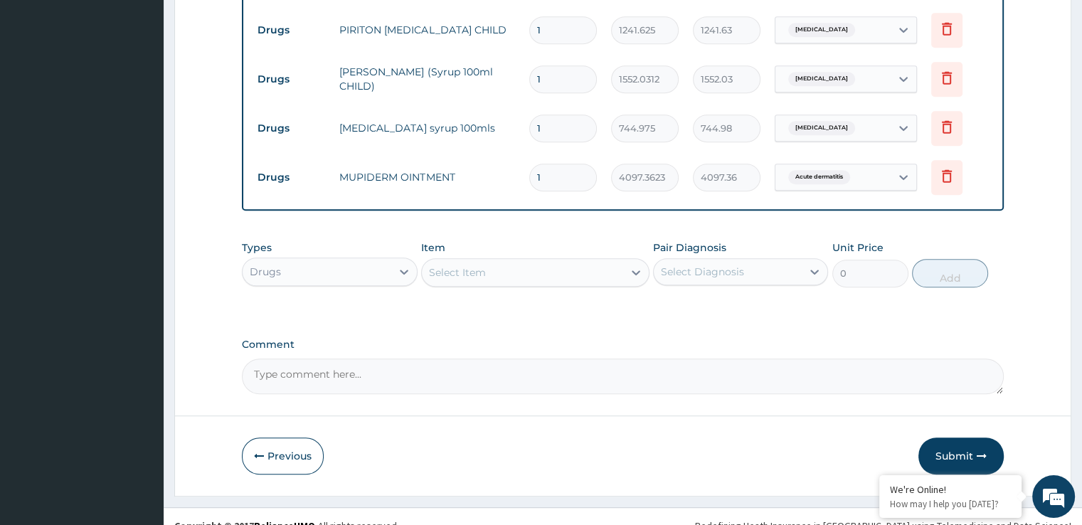
scroll to position [819, 0]
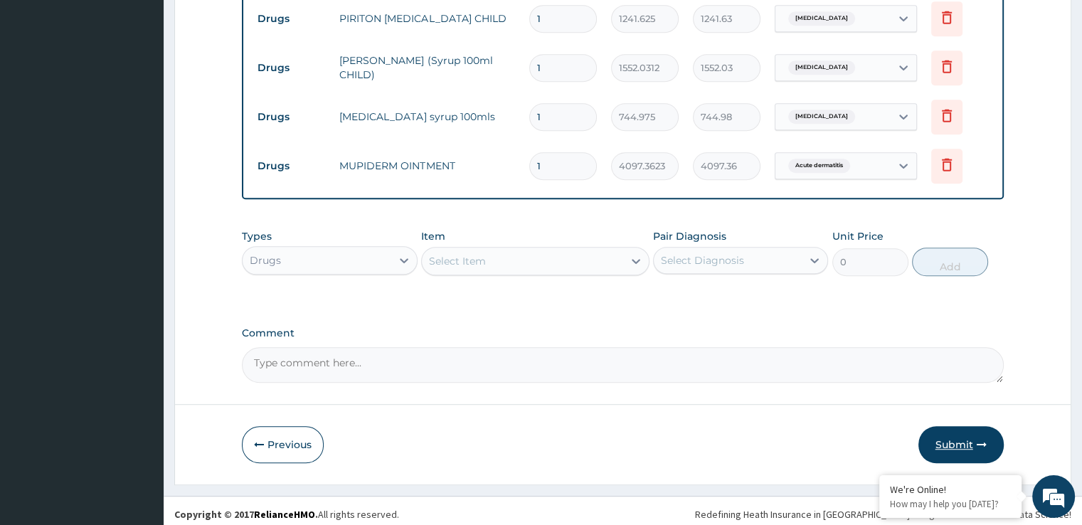
click at [963, 450] on button "Submit" at bounding box center [961, 444] width 85 height 37
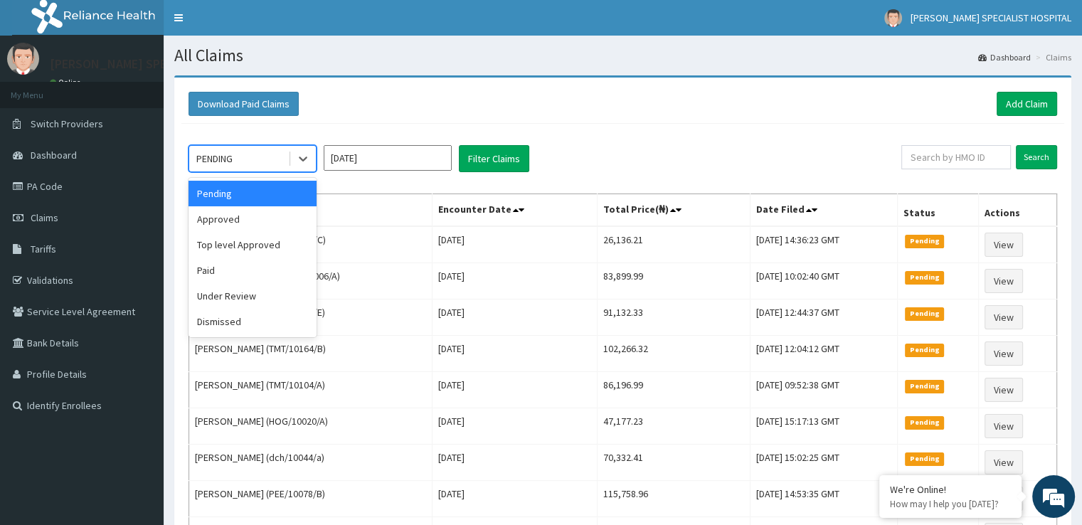
click at [228, 152] on div "PENDING" at bounding box center [214, 159] width 36 height 14
click at [226, 221] on div "Approved" at bounding box center [253, 219] width 128 height 26
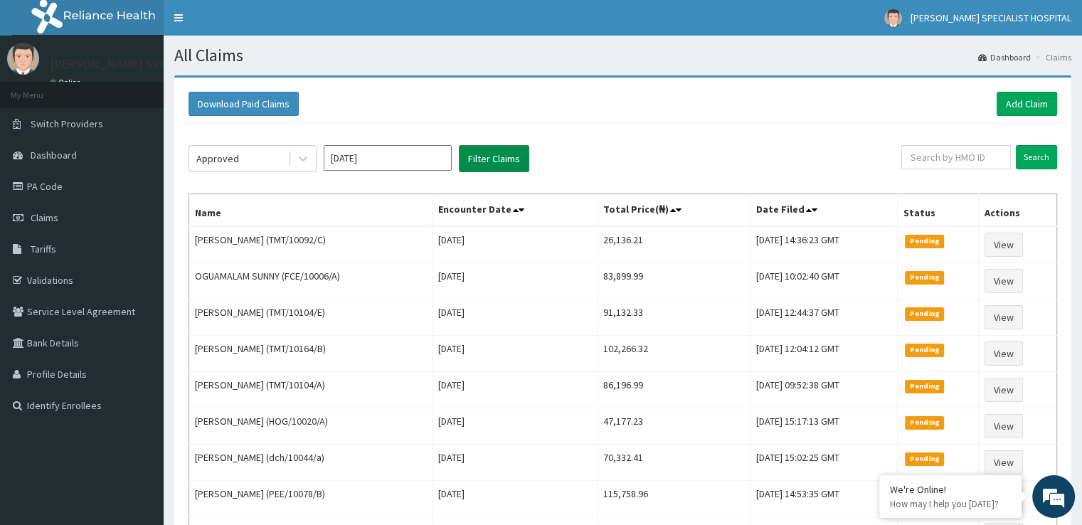
click at [495, 157] on button "Filter Claims" at bounding box center [494, 158] width 70 height 27
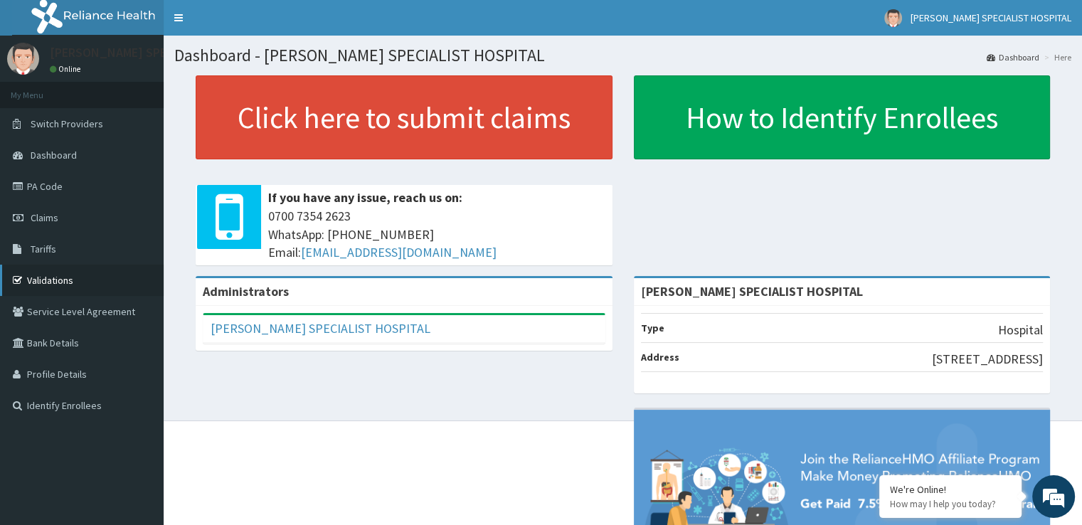
click at [62, 278] on link "Validations" at bounding box center [82, 280] width 164 height 31
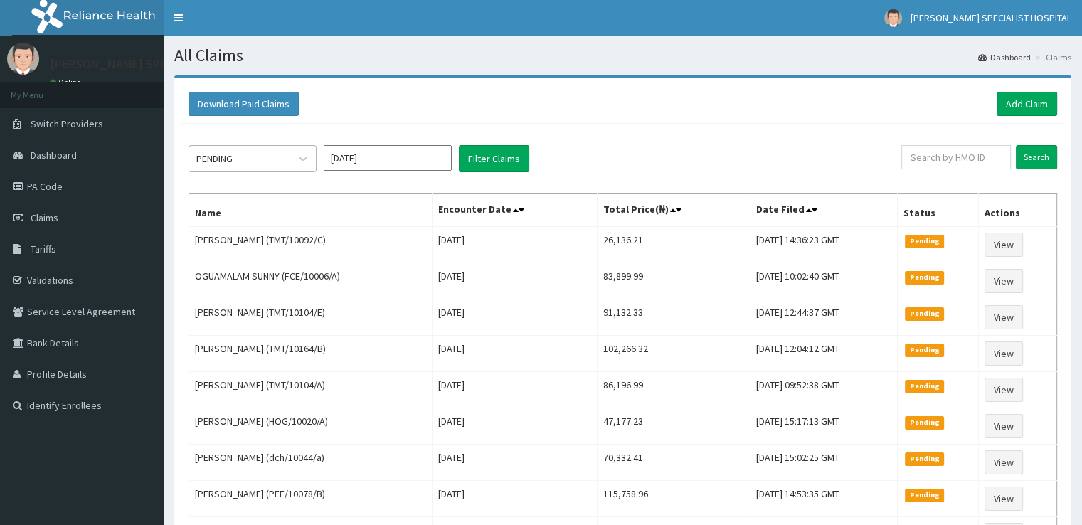
click at [207, 167] on div "PENDING" at bounding box center [238, 158] width 99 height 23
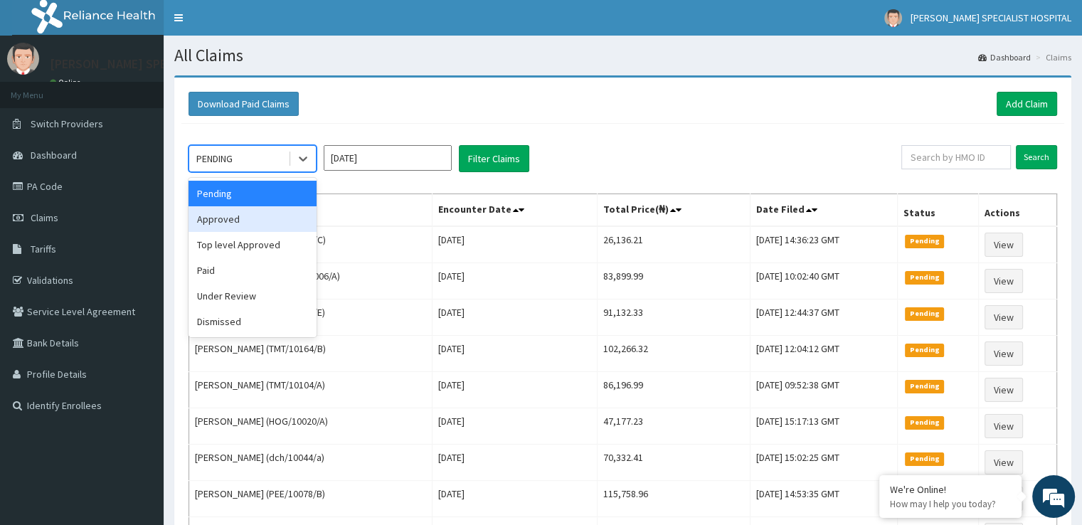
click at [218, 219] on div "Approved" at bounding box center [253, 219] width 128 height 26
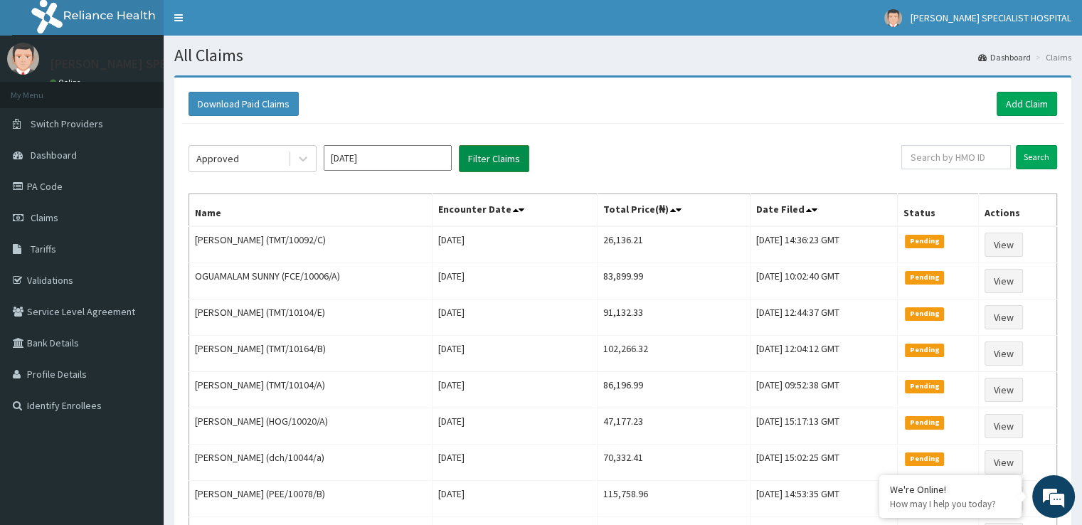
click at [509, 163] on button "Filter Claims" at bounding box center [494, 158] width 70 height 27
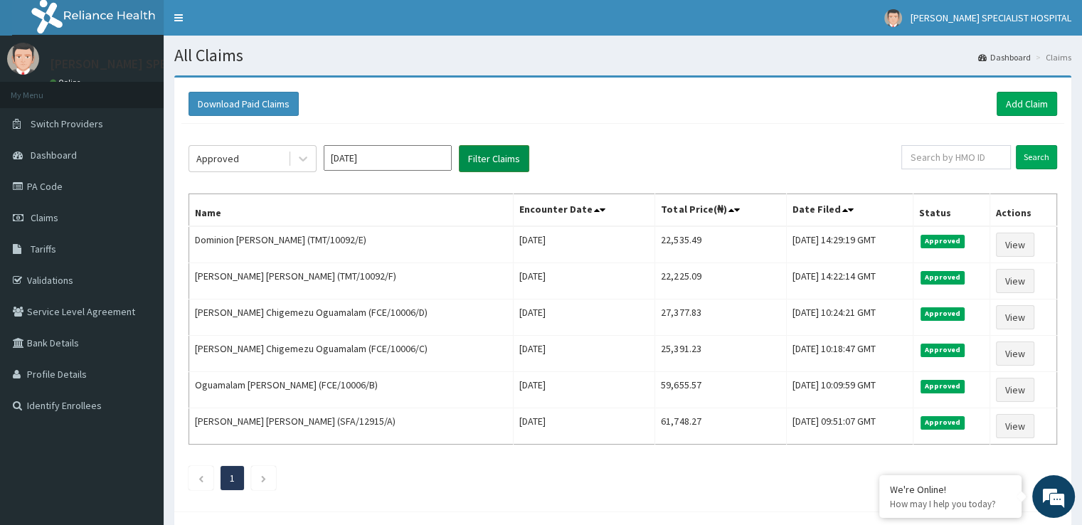
click at [509, 163] on button "Filter Claims" at bounding box center [494, 158] width 70 height 27
click at [85, 215] on link "Claims" at bounding box center [82, 217] width 164 height 31
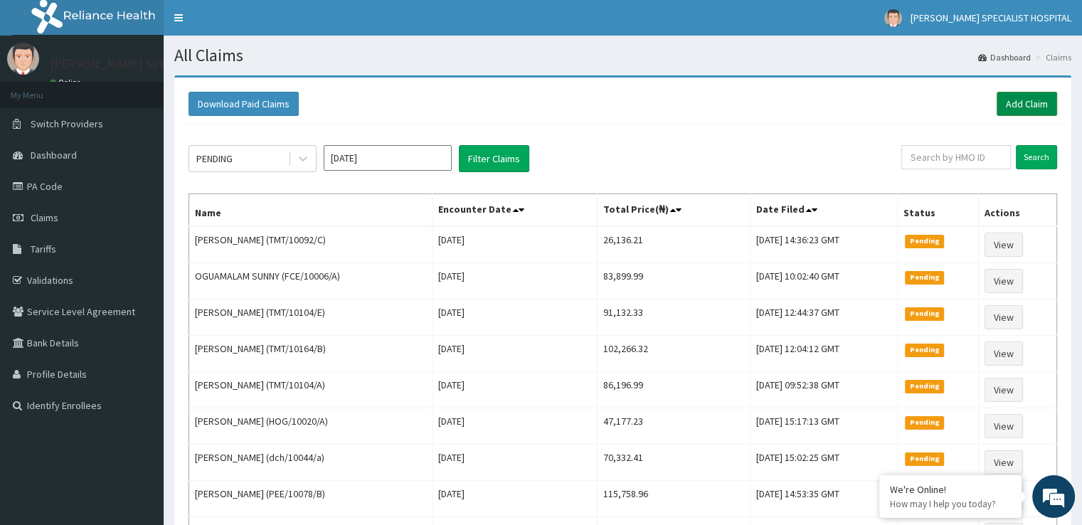
click at [1028, 111] on link "Add Claim" at bounding box center [1027, 104] width 60 height 24
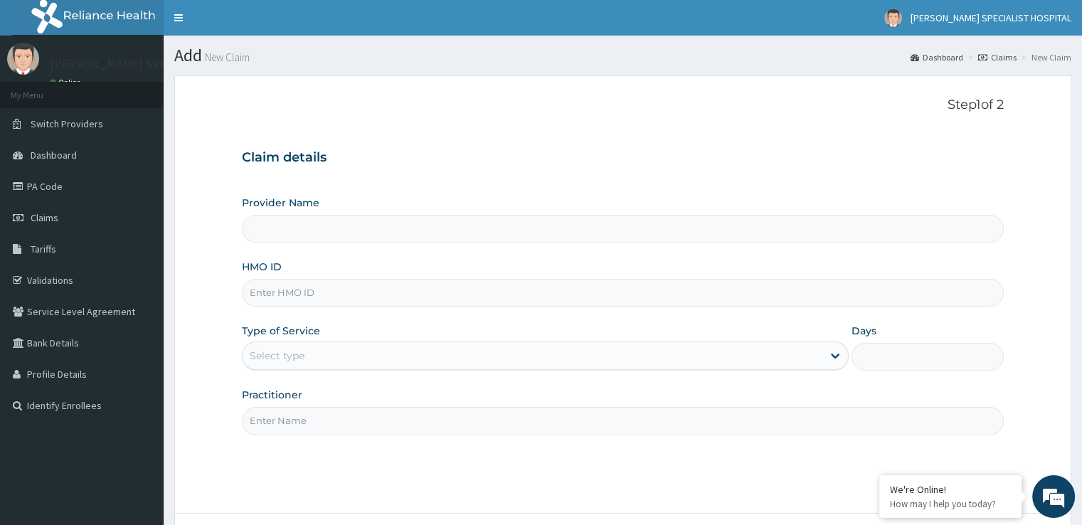
type input "[PERSON_NAME] SPECIALIST HOSPITAL"
click at [336, 299] on input "HMO ID" at bounding box center [622, 293] width 761 height 28
paste input "TMT/10092/F"
type input "TMT/10092/D"
click at [290, 343] on div "Select type" at bounding box center [545, 356] width 607 height 28
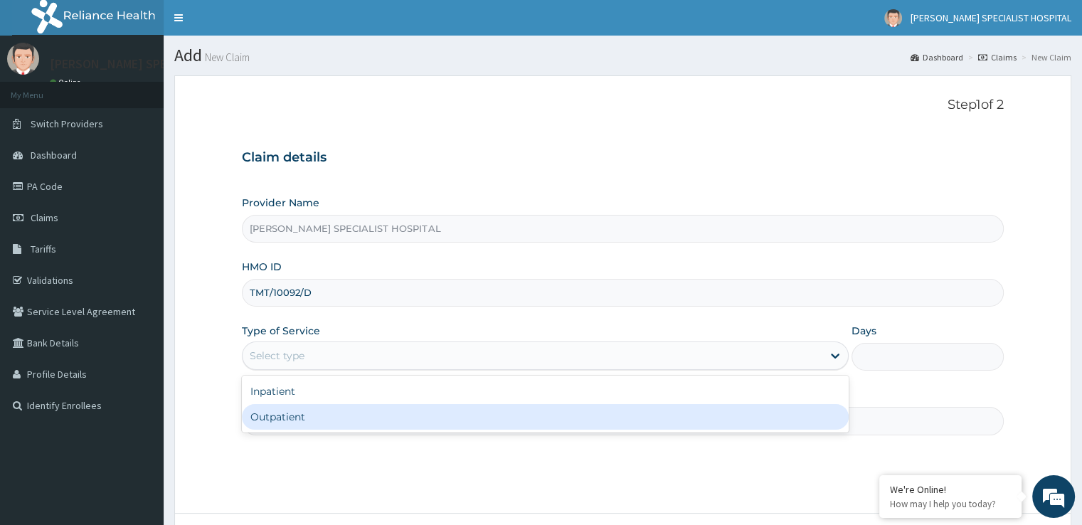
click at [297, 411] on div "Outpatient" at bounding box center [545, 417] width 607 height 26
type input "1"
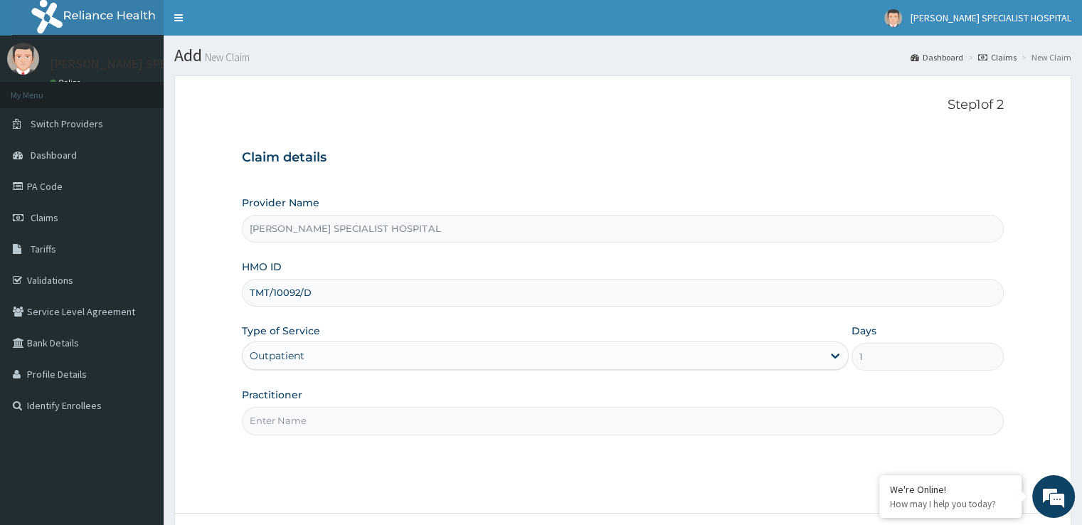
click at [297, 411] on input "Practitioner" at bounding box center [622, 421] width 761 height 28
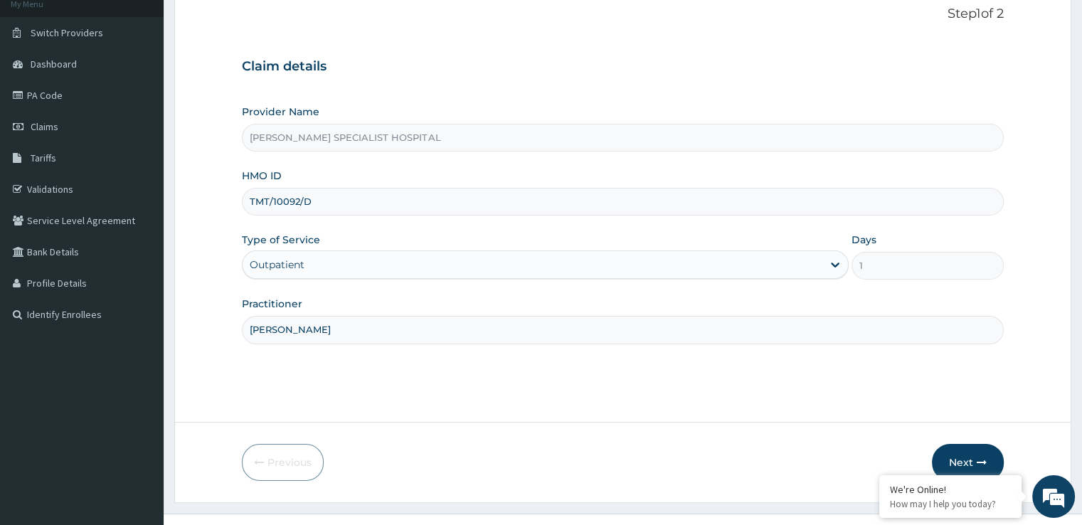
scroll to position [115, 0]
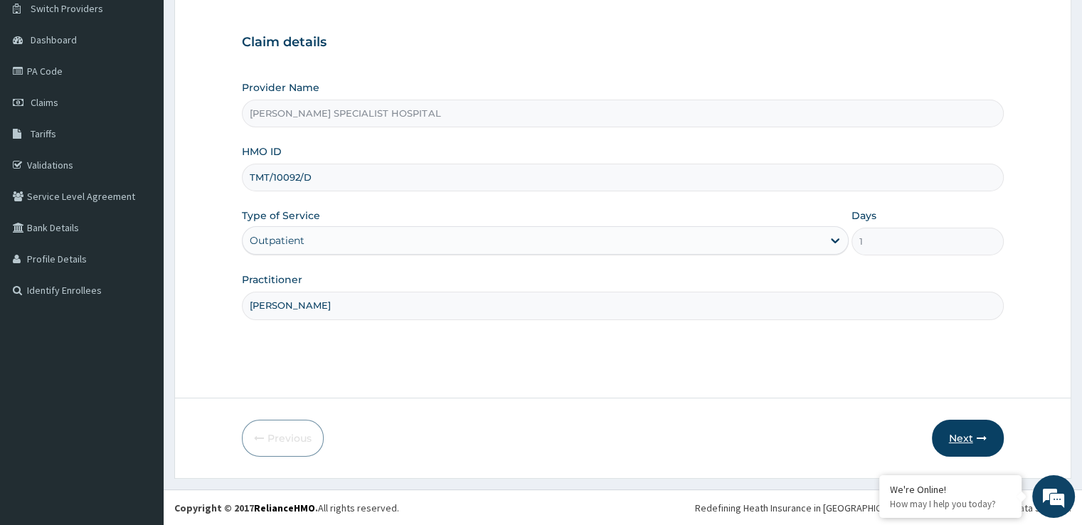
type input "[PERSON_NAME]"
click at [954, 445] on button "Next" at bounding box center [968, 438] width 72 height 37
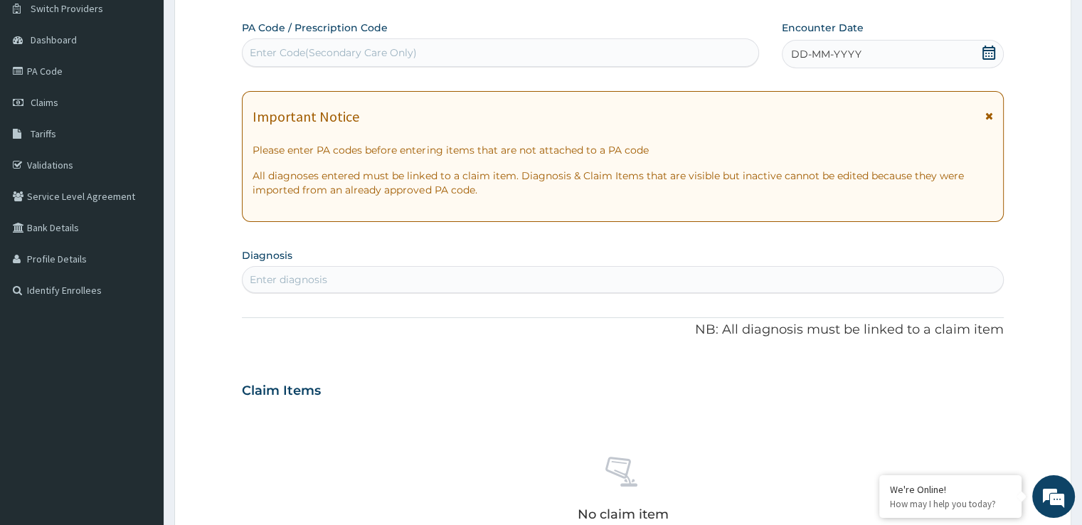
click at [993, 43] on div "DD-MM-YYYY" at bounding box center [892, 54] width 221 height 28
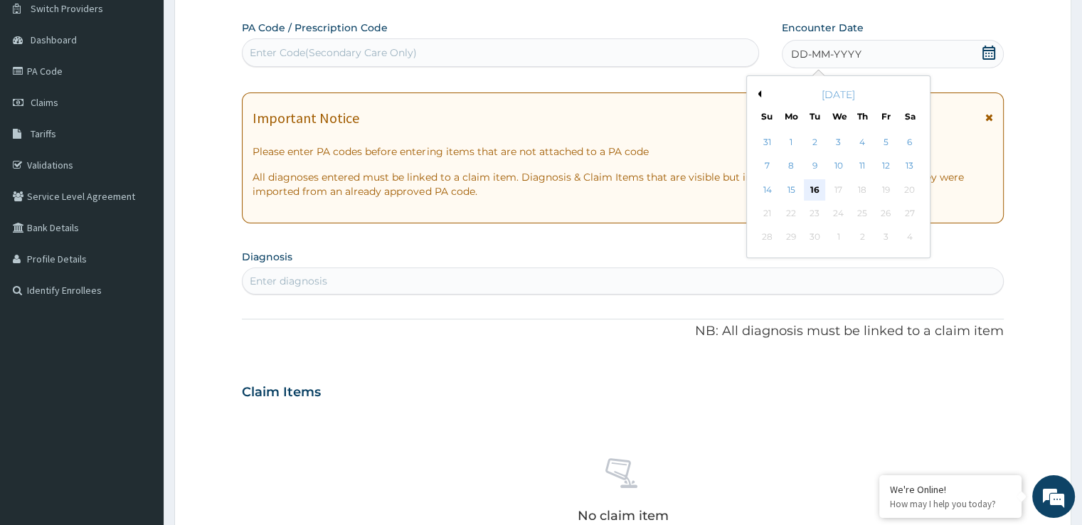
click at [809, 183] on div "16" at bounding box center [814, 189] width 21 height 21
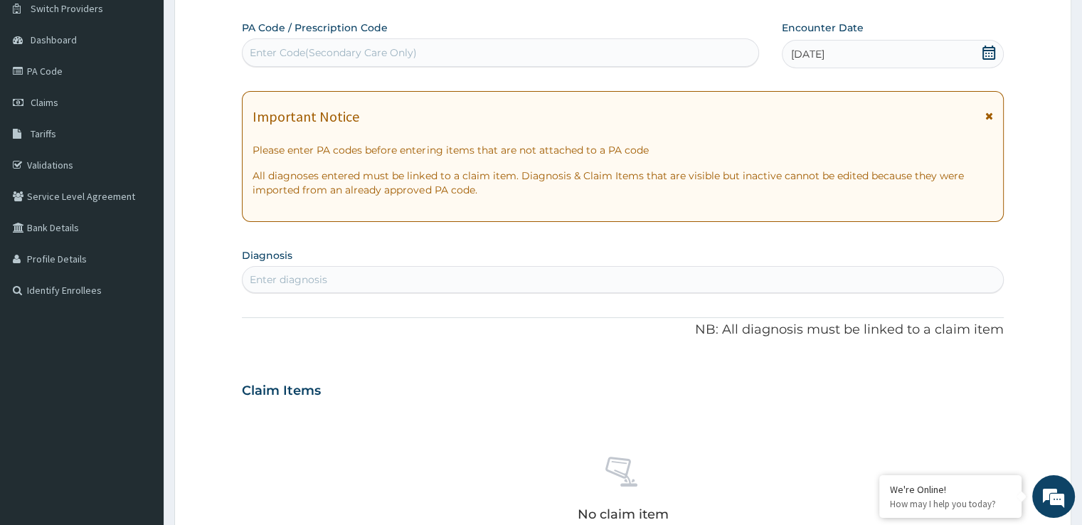
click at [287, 287] on div "Enter diagnosis" at bounding box center [623, 279] width 760 height 23
type input "MALARI"
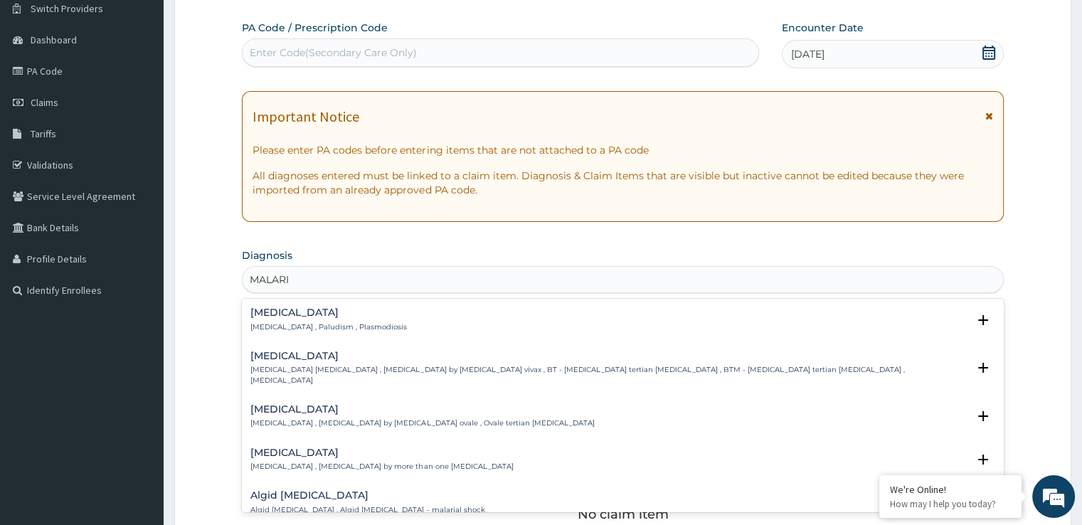
click at [291, 317] on h4 "[MEDICAL_DATA]" at bounding box center [328, 312] width 157 height 11
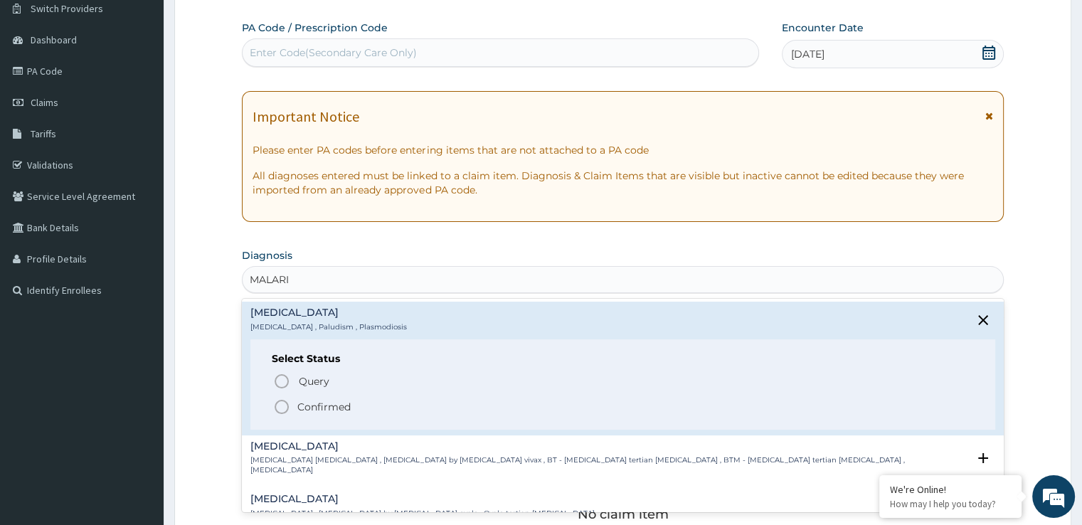
click at [279, 411] on icon "status option filled" at bounding box center [281, 407] width 17 height 17
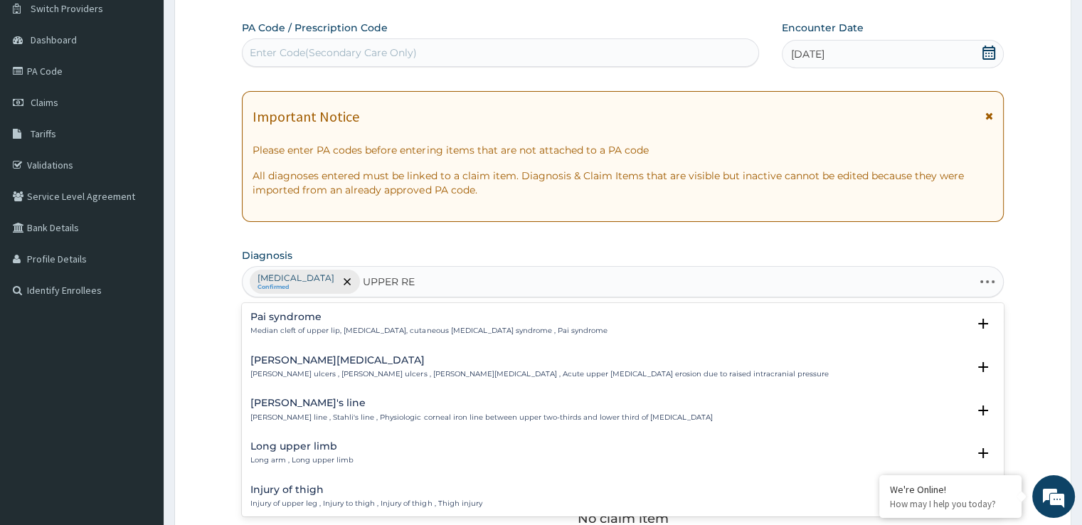
type input "UPPER RES"
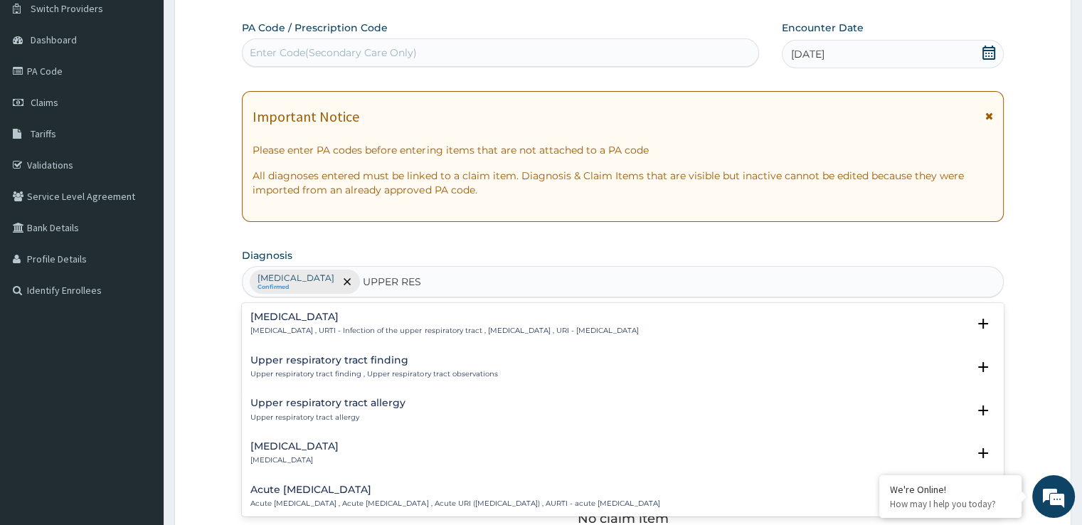
click at [329, 318] on h4 "Upper respiratory infection" at bounding box center [444, 317] width 388 height 11
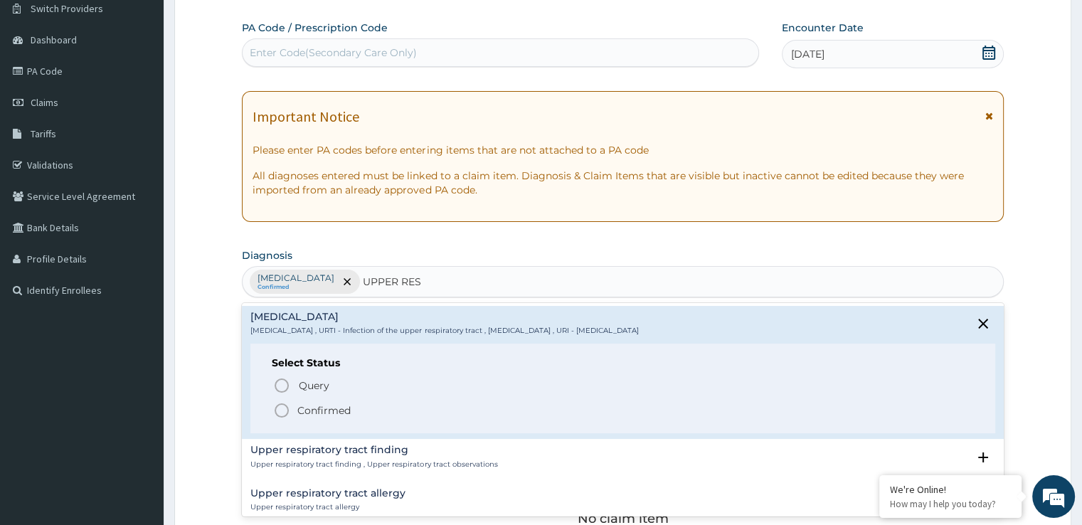
click at [279, 422] on div "Select Status Query Query covers suspected (?), Keep in view (kiv), Ruled out (…" at bounding box center [622, 389] width 744 height 90
click at [280, 414] on icon "status option filled" at bounding box center [281, 410] width 17 height 17
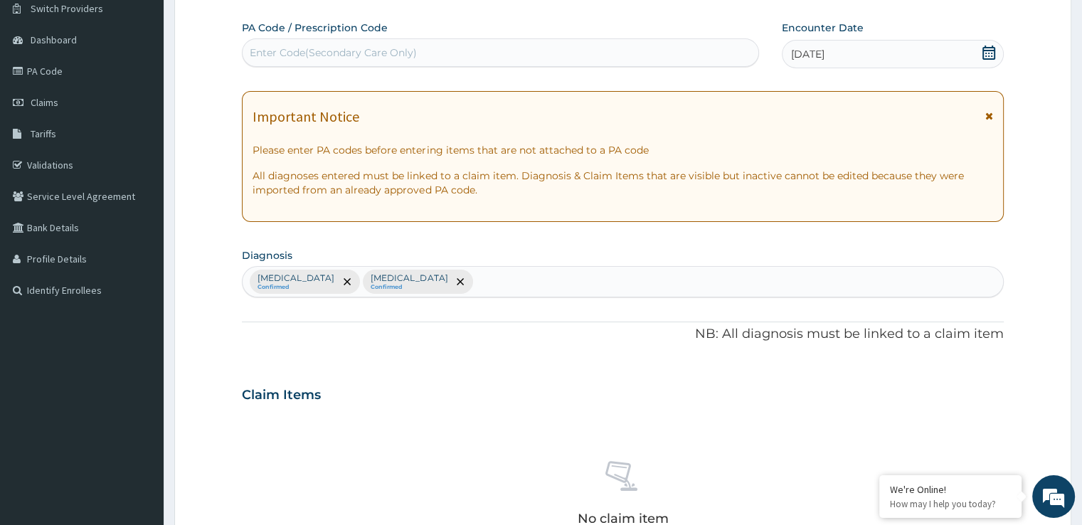
click at [781, 376] on div "Claim Items" at bounding box center [622, 392] width 761 height 37
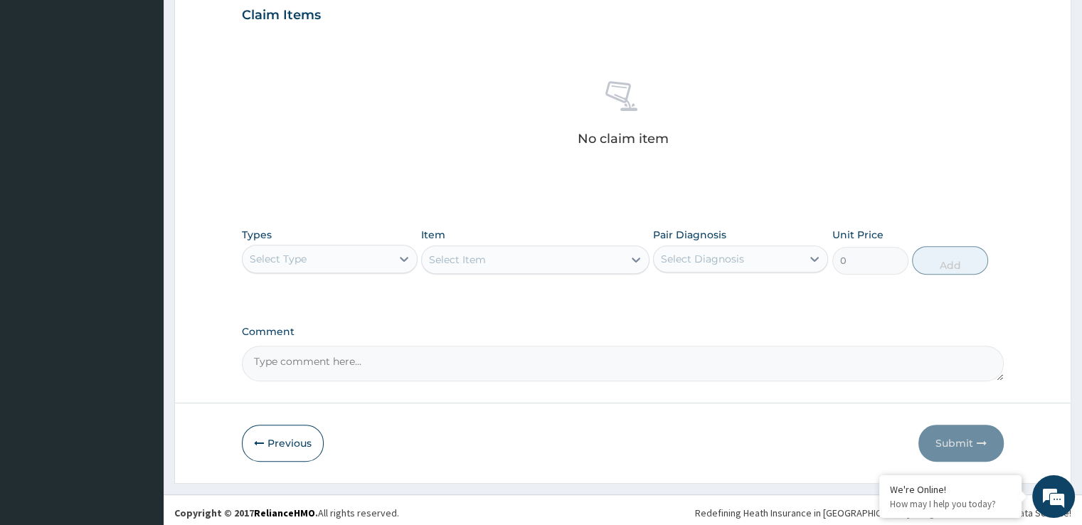
scroll to position [500, 0]
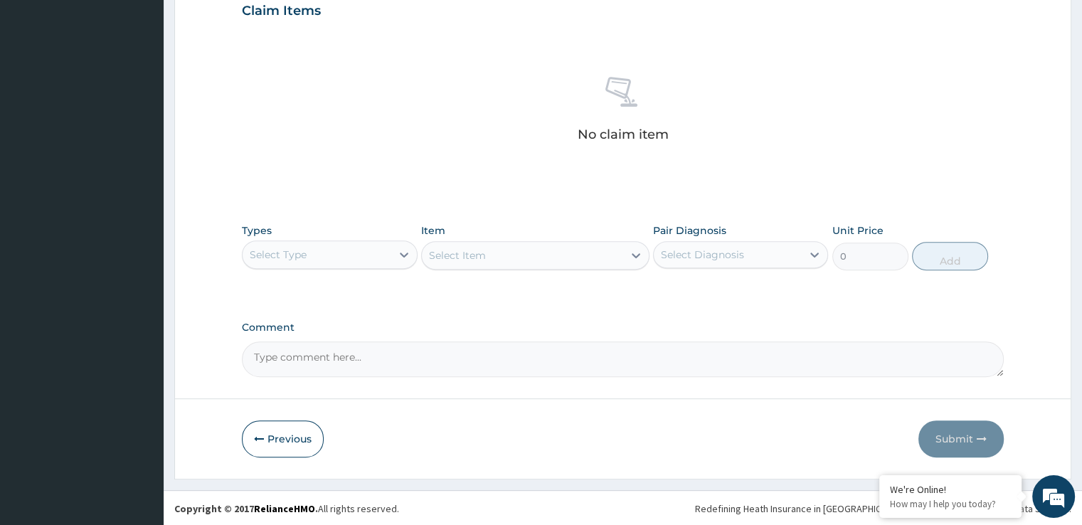
click at [285, 273] on div "Types Select Type Item Select Item Pair Diagnosis Select Diagnosis Unit Price 0…" at bounding box center [622, 246] width 761 height 61
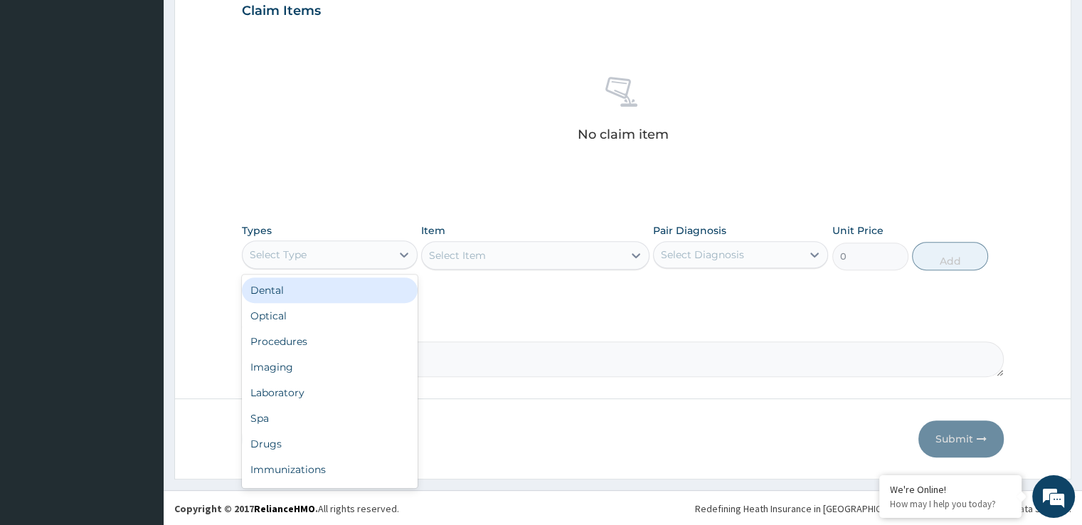
click at [293, 253] on div "Select Type" at bounding box center [278, 255] width 57 height 14
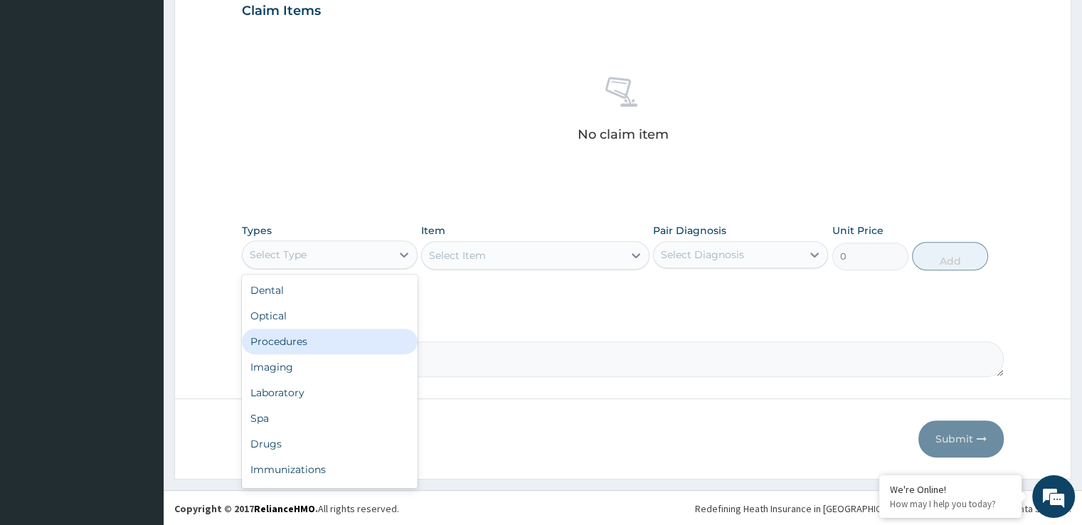
click at [287, 346] on div "Procedures" at bounding box center [329, 342] width 175 height 26
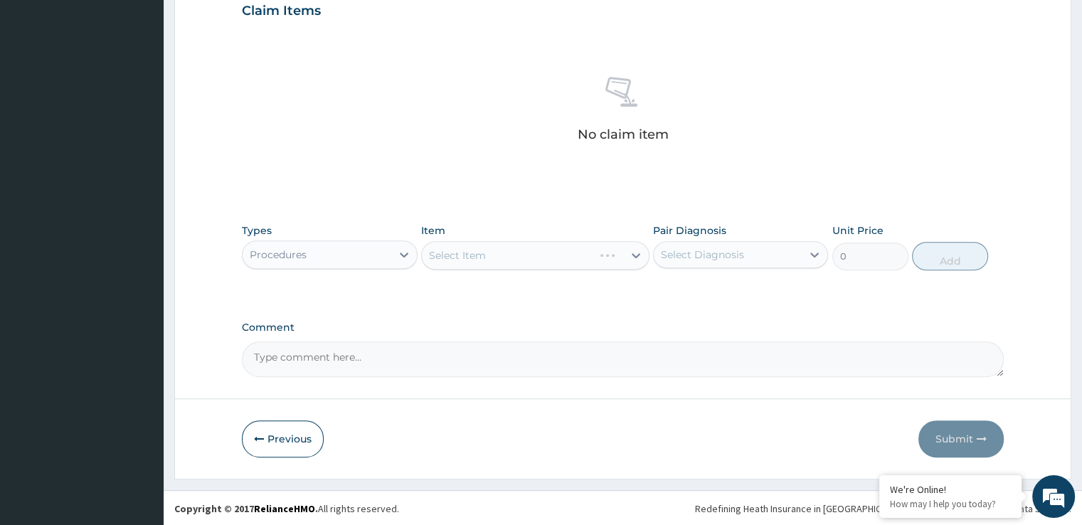
click at [507, 241] on div "Select Item" at bounding box center [535, 255] width 228 height 28
click at [510, 257] on div "Select Item" at bounding box center [522, 255] width 201 height 23
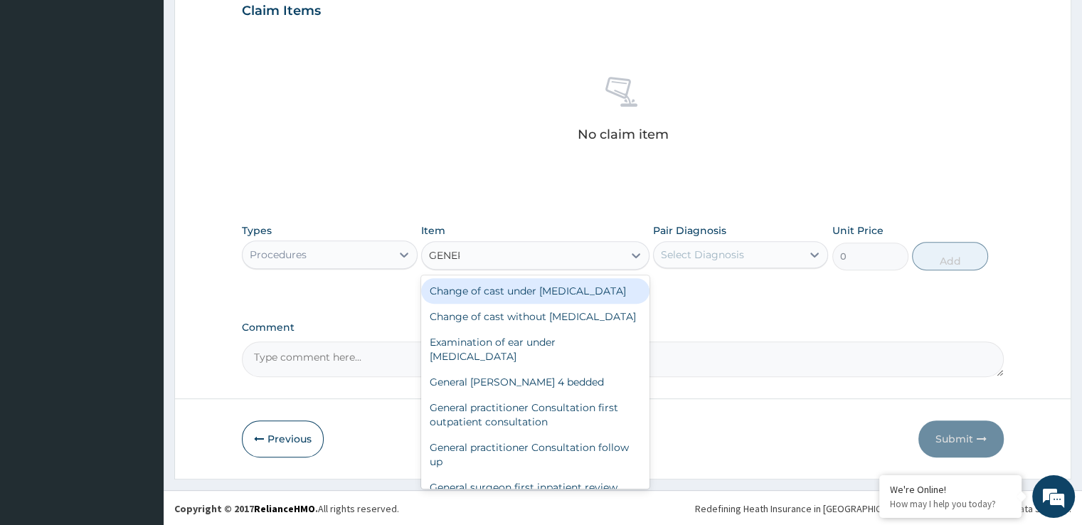
type input "GENERA"
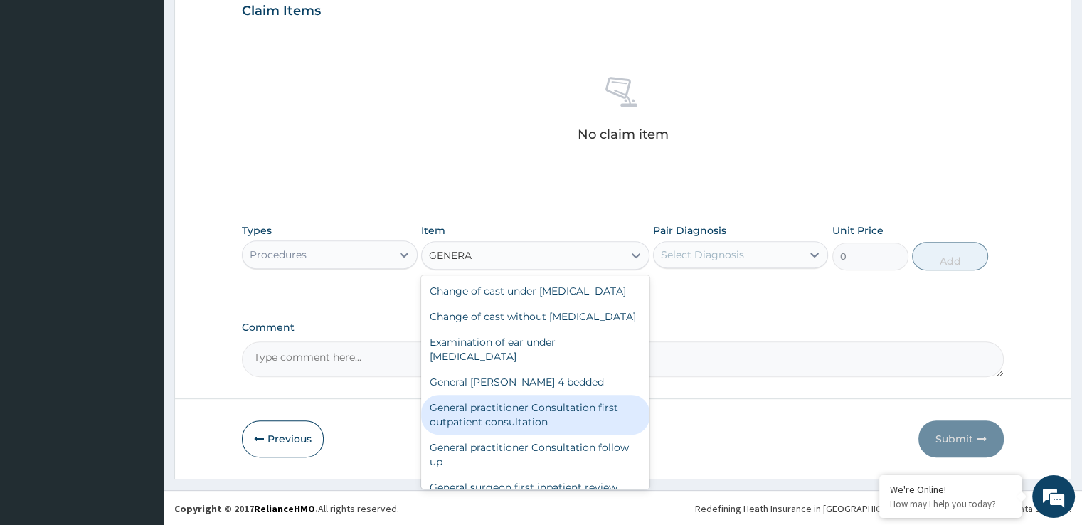
click at [481, 424] on div "General practitioner Consultation first outpatient consultation" at bounding box center [535, 415] width 228 height 40
type input "3724.875"
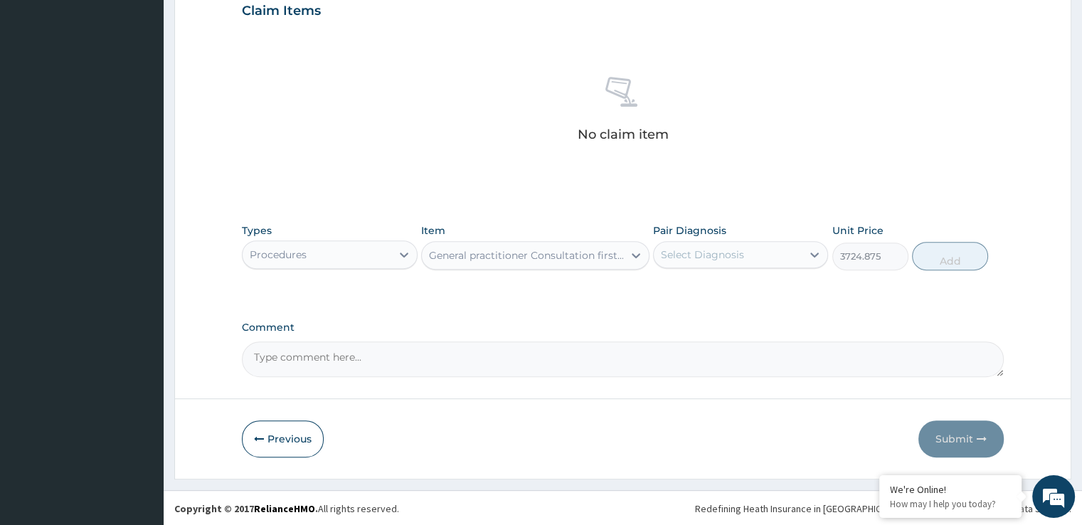
click at [739, 244] on div "Select Diagnosis" at bounding box center [728, 254] width 148 height 23
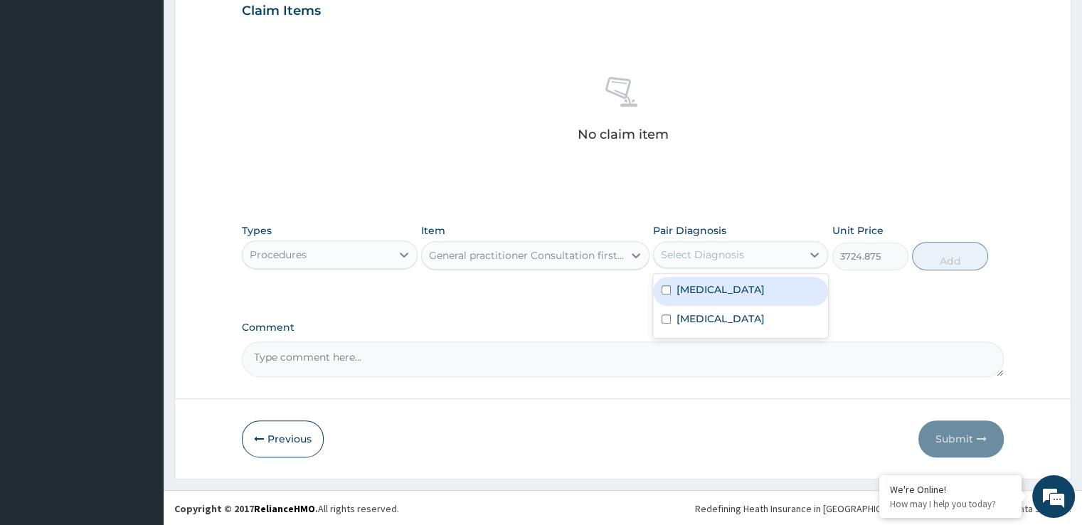
click at [714, 294] on div "Malaria" at bounding box center [740, 291] width 175 height 29
checkbox input "true"
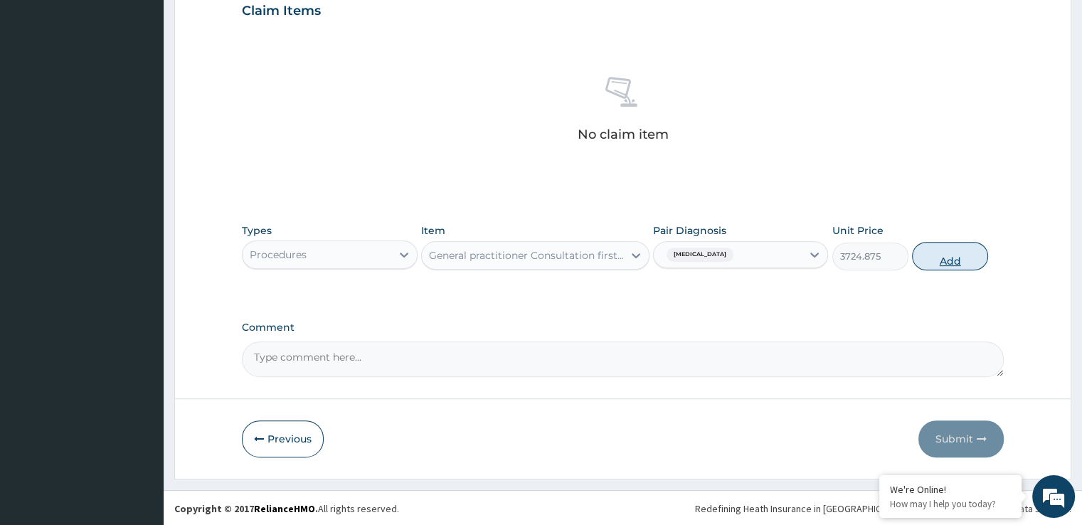
click at [962, 257] on button "Add" at bounding box center [950, 256] width 76 height 28
type input "0"
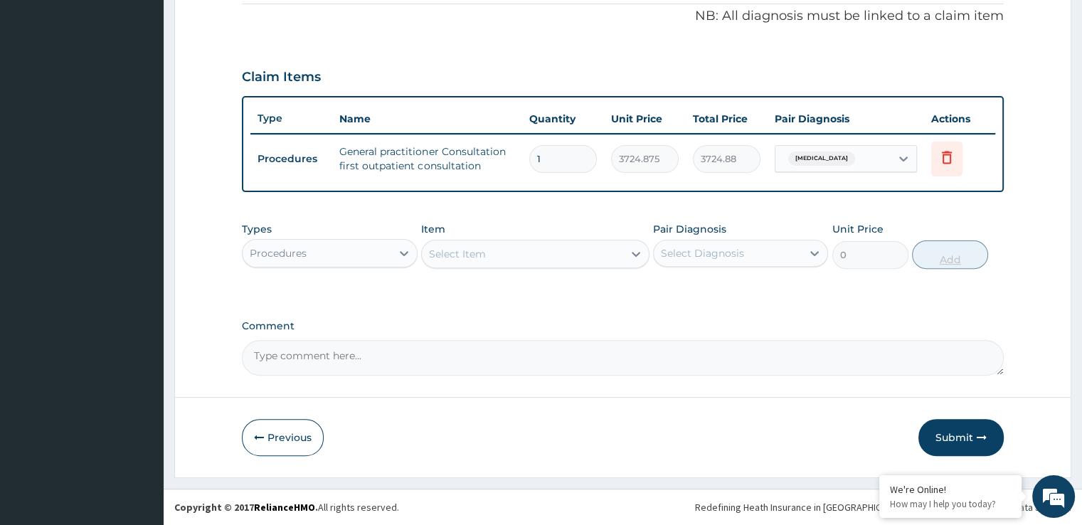
scroll to position [431, 0]
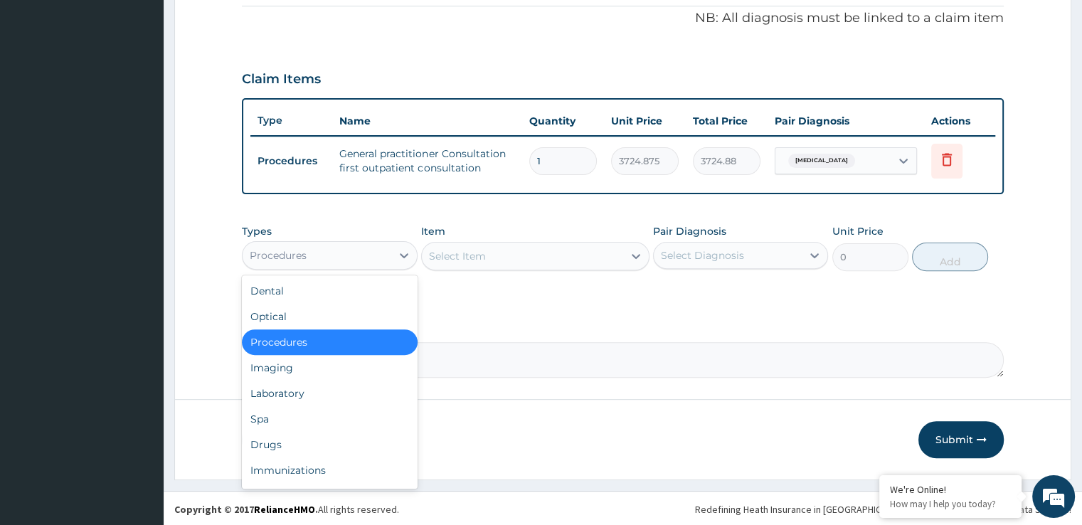
click at [287, 267] on div "Procedures" at bounding box center [329, 255] width 175 height 28
click at [262, 391] on div "Laboratory" at bounding box center [329, 394] width 175 height 26
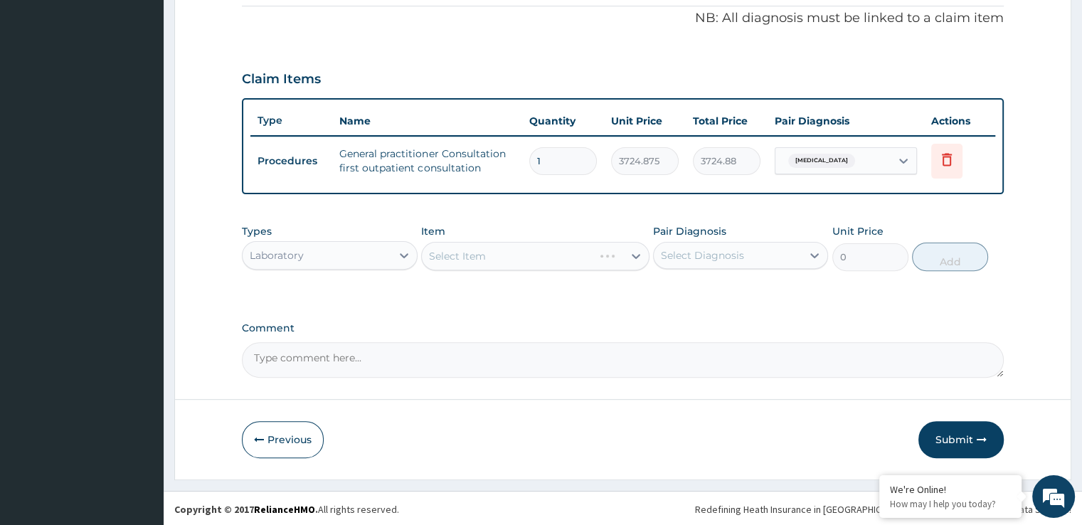
click at [508, 252] on div "Select Item" at bounding box center [535, 256] width 228 height 28
click at [508, 252] on div "Select Item" at bounding box center [522, 256] width 201 height 23
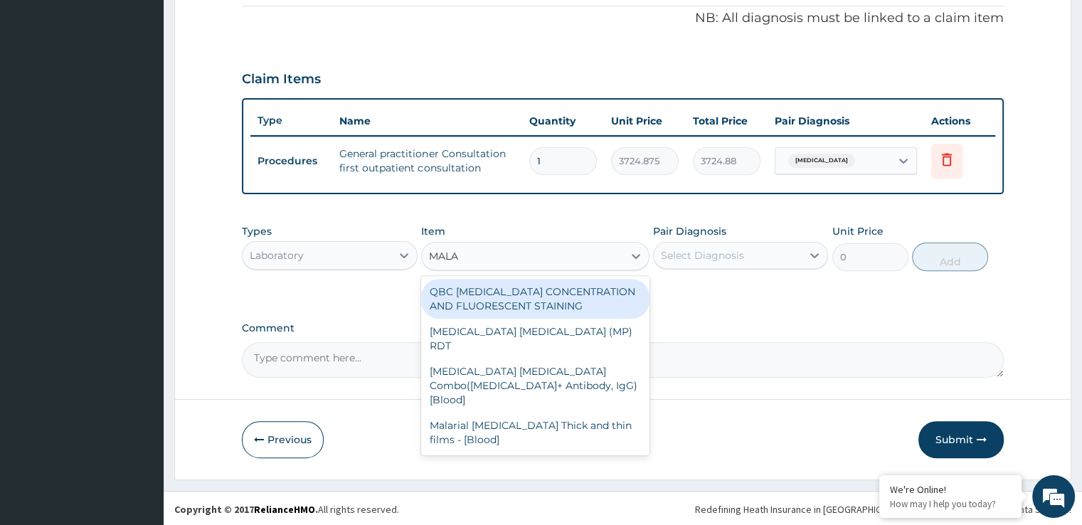
type input "MALAR"
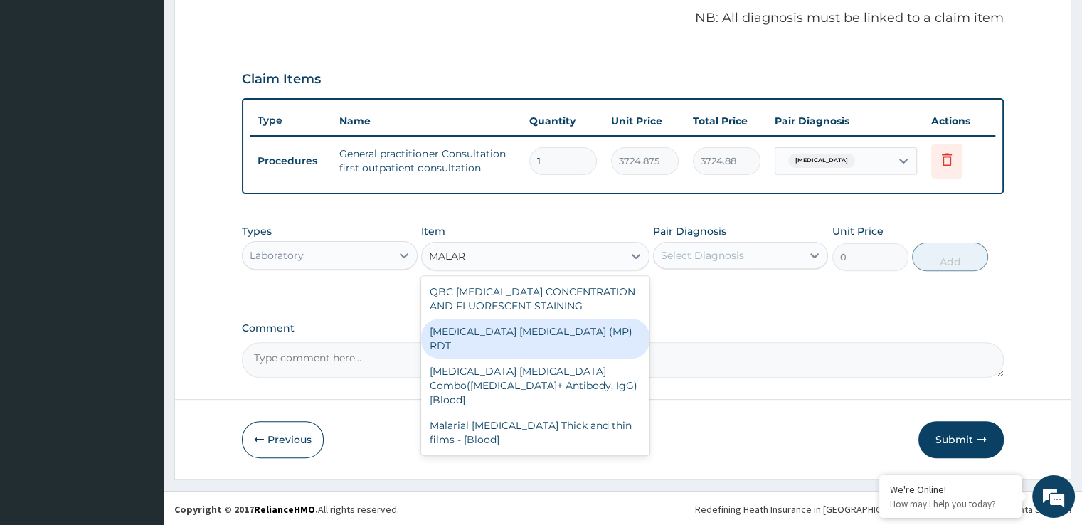
click at [483, 326] on div "MALARIA PARASITE (MP) RDT" at bounding box center [535, 339] width 228 height 40
type input "1693.125"
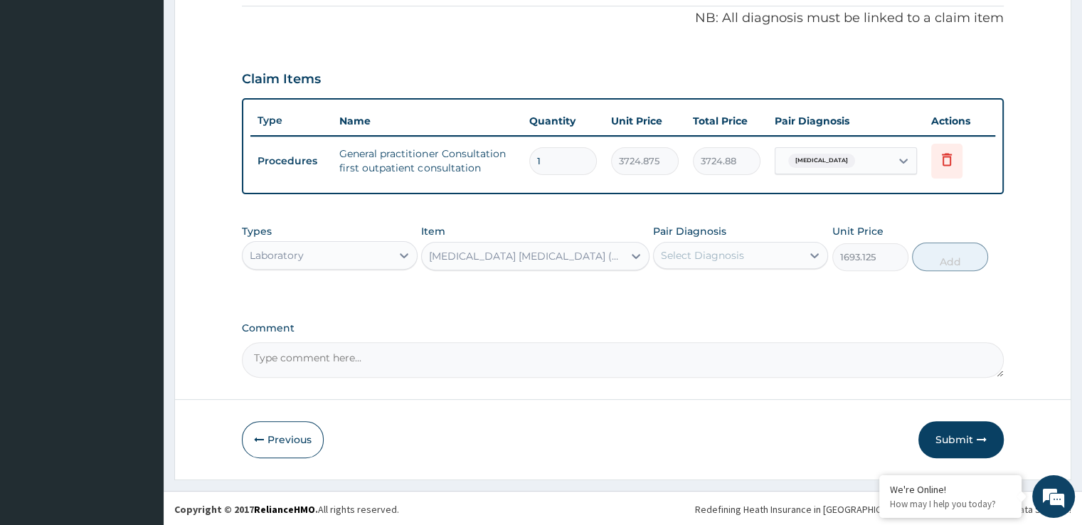
click at [662, 260] on div "Select Diagnosis" at bounding box center [702, 255] width 83 height 14
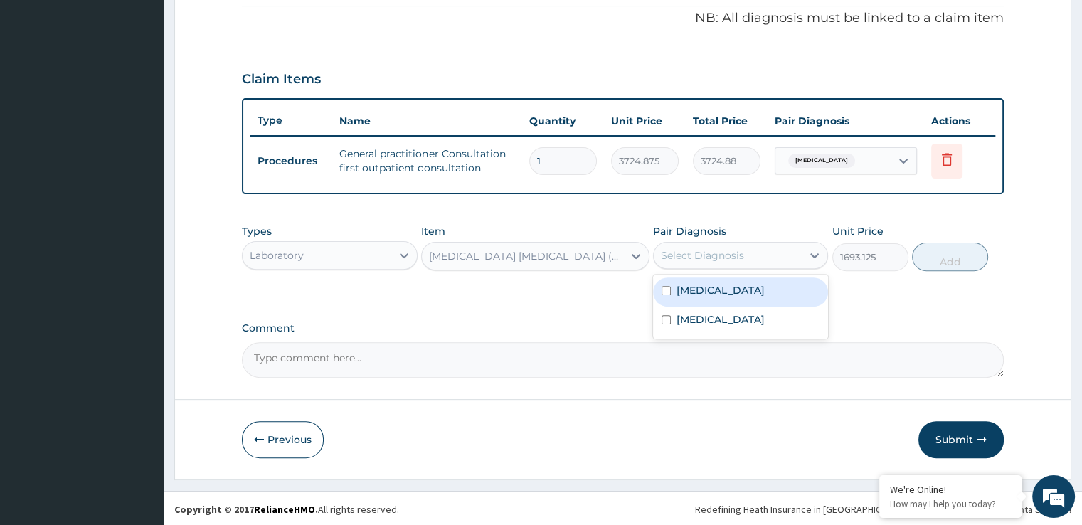
click at [674, 287] on div "Malaria" at bounding box center [740, 292] width 175 height 29
checkbox input "true"
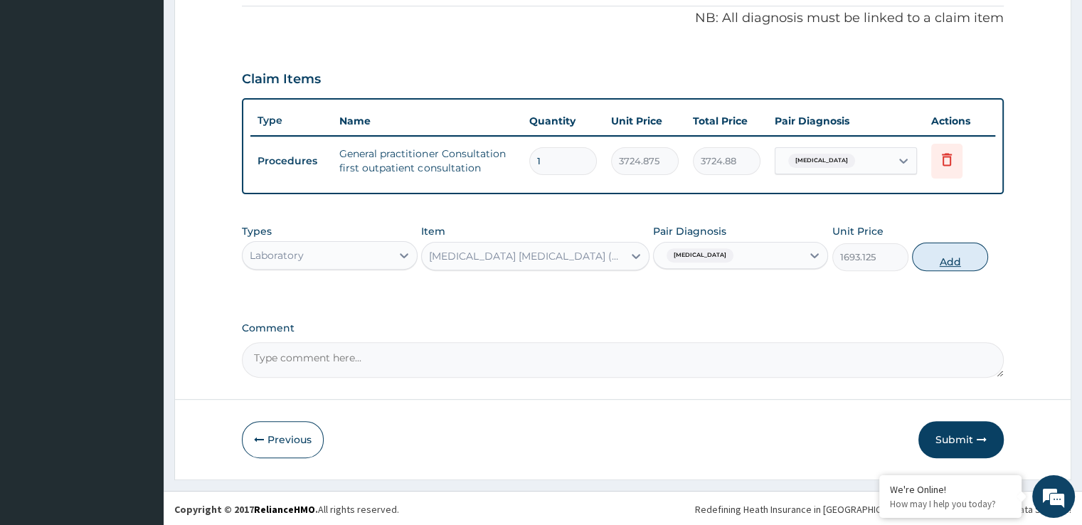
click at [943, 265] on button "Add" at bounding box center [950, 257] width 76 height 28
type input "0"
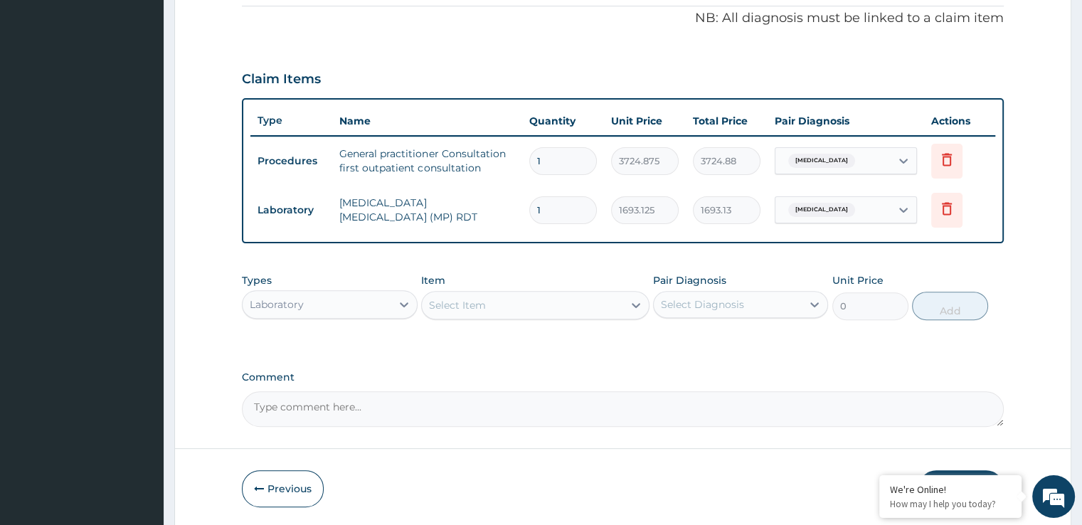
click at [491, 315] on div "Select Item" at bounding box center [535, 305] width 228 height 28
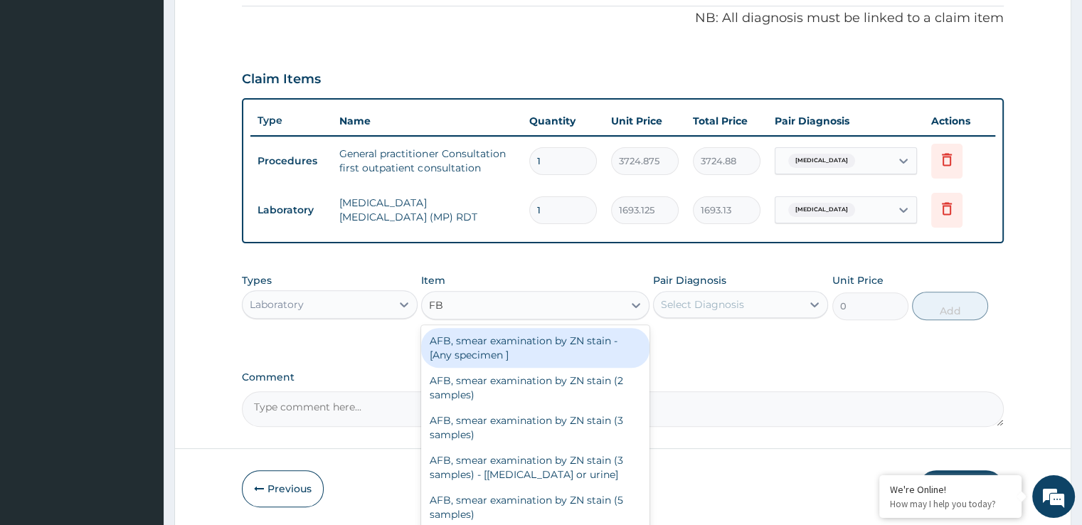
type input "FBC"
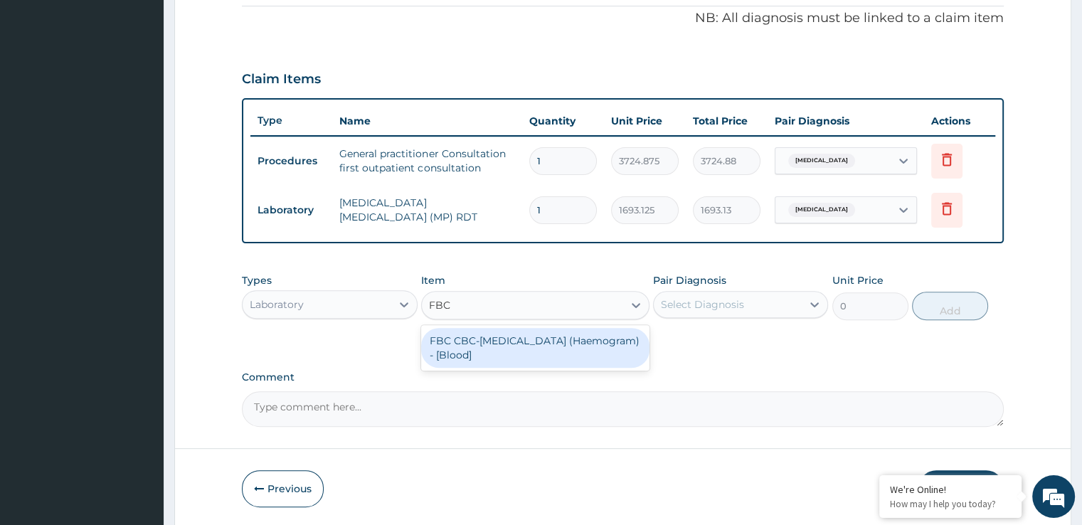
click at [492, 340] on div "FBC CBC-Complete Blood Count (Haemogram) - [Blood]" at bounding box center [535, 348] width 228 height 40
type input "4515"
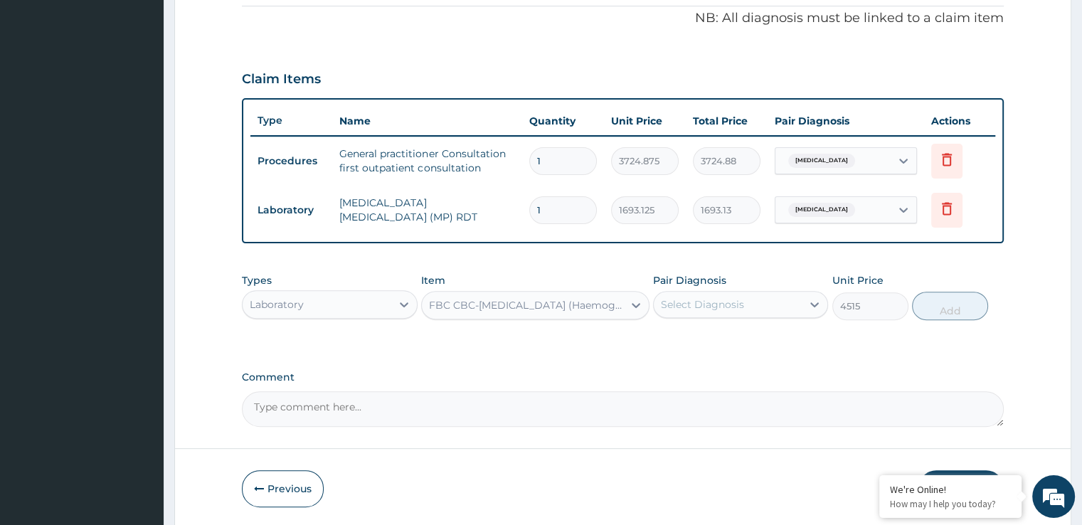
click at [702, 310] on div "Select Diagnosis" at bounding box center [728, 304] width 148 height 23
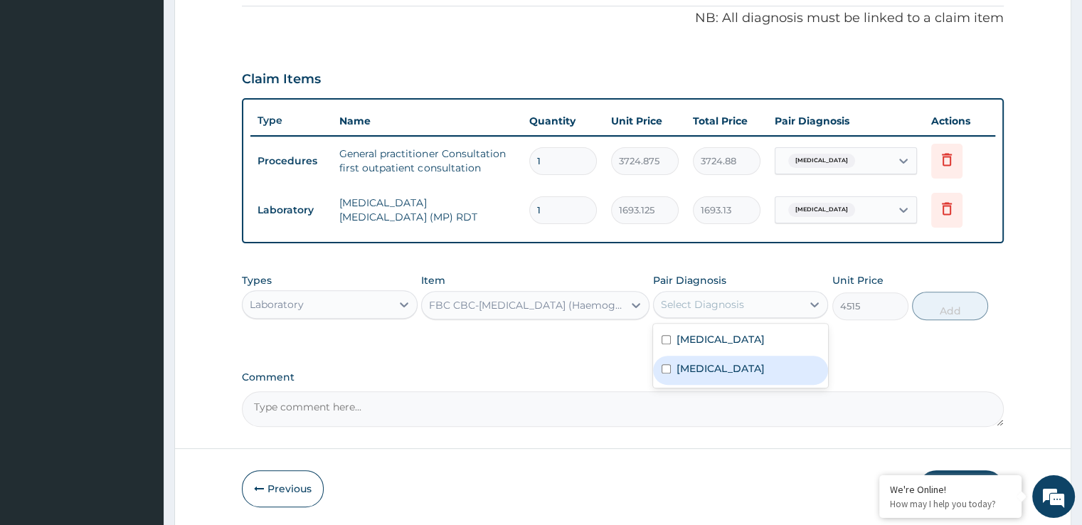
click at [702, 362] on label "Upper respiratory infection" at bounding box center [721, 369] width 88 height 14
checkbox input "true"
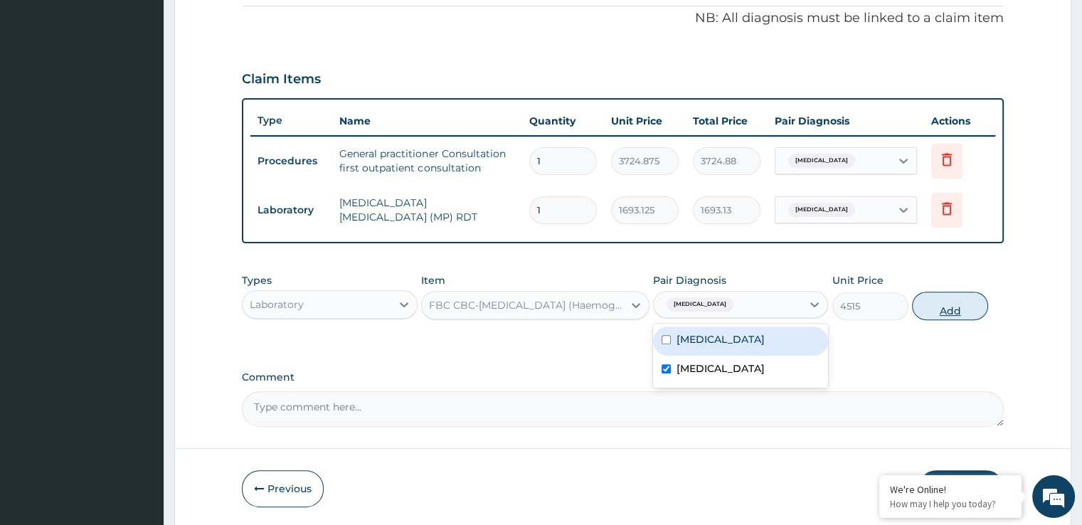
click at [954, 305] on button "Add" at bounding box center [950, 306] width 76 height 28
type input "0"
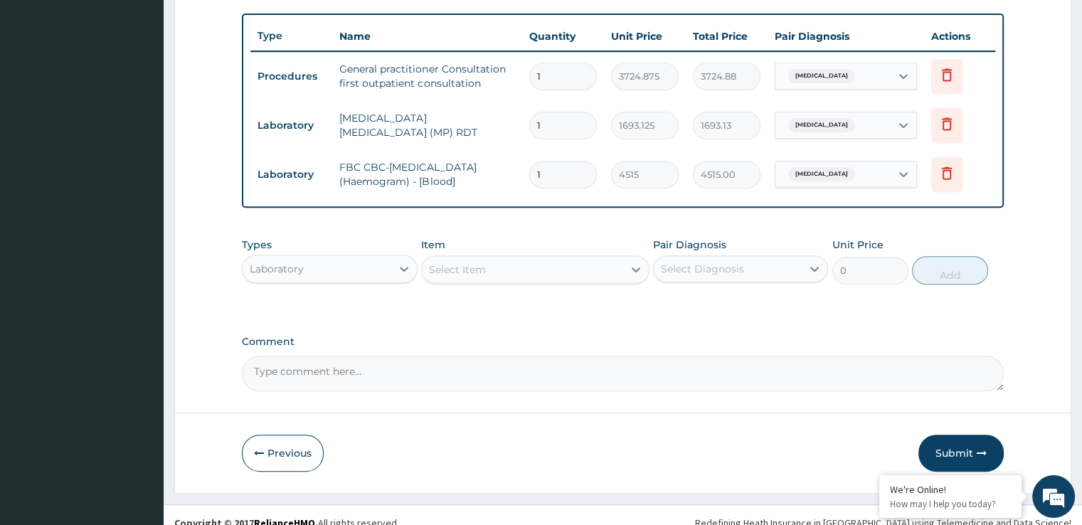
scroll to position [529, 0]
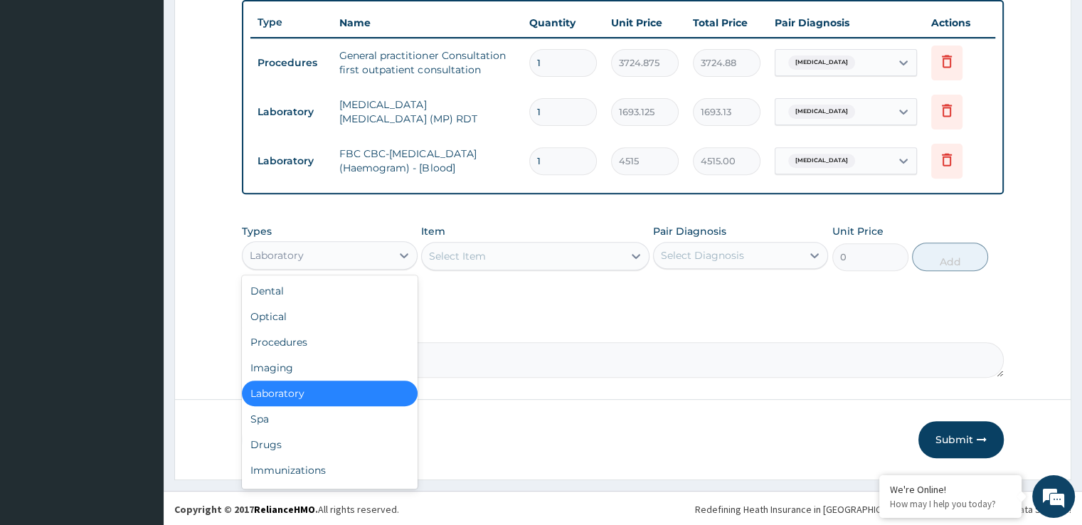
click at [322, 251] on div "Laboratory" at bounding box center [317, 255] width 148 height 23
click at [278, 432] on div "Drugs" at bounding box center [329, 445] width 175 height 26
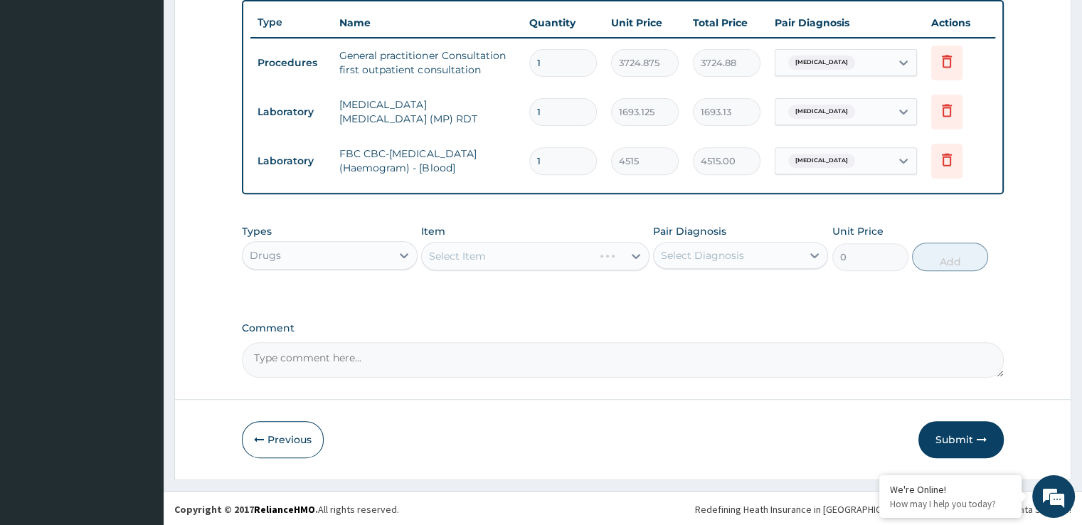
click at [521, 260] on div "Select Item" at bounding box center [522, 256] width 201 height 23
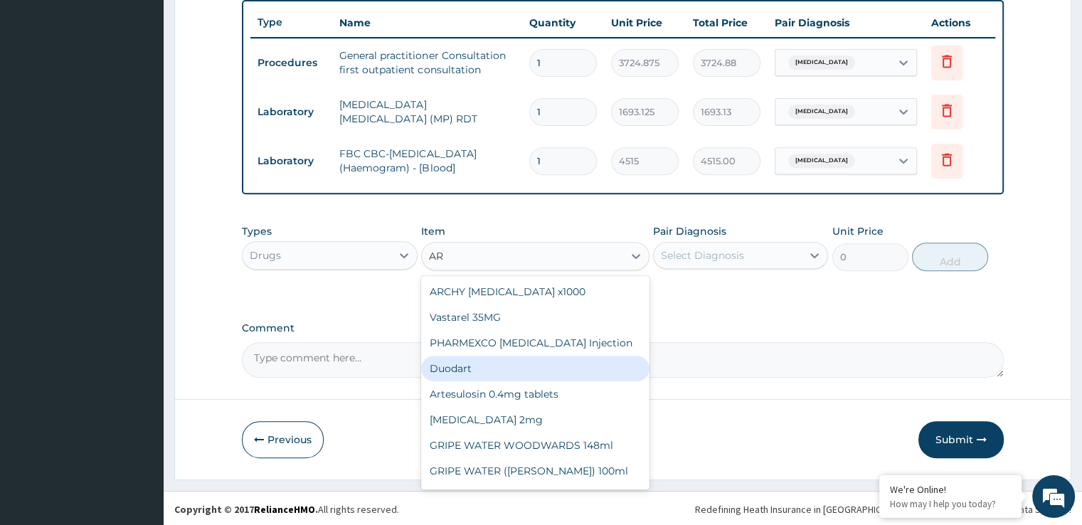
type input "A"
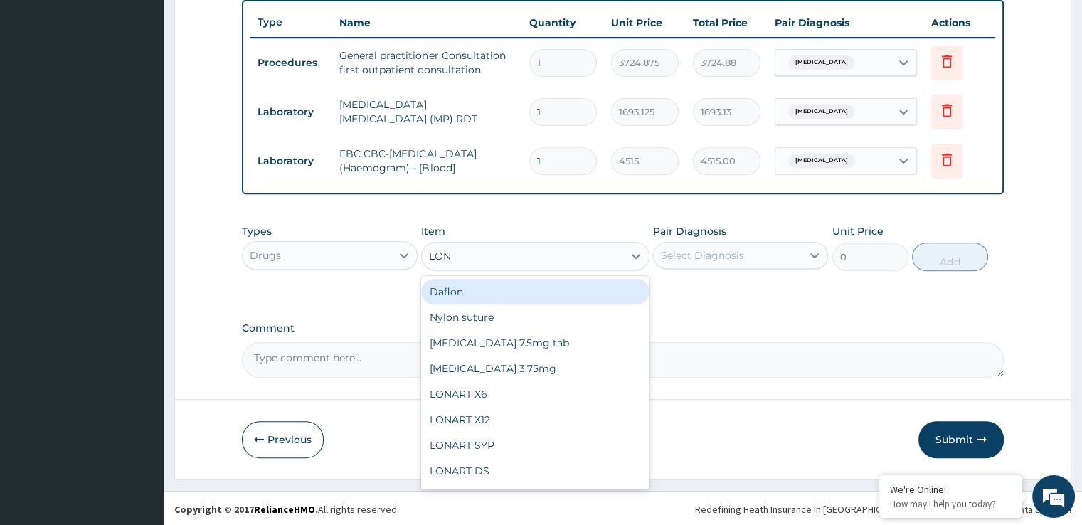
type input "LONA"
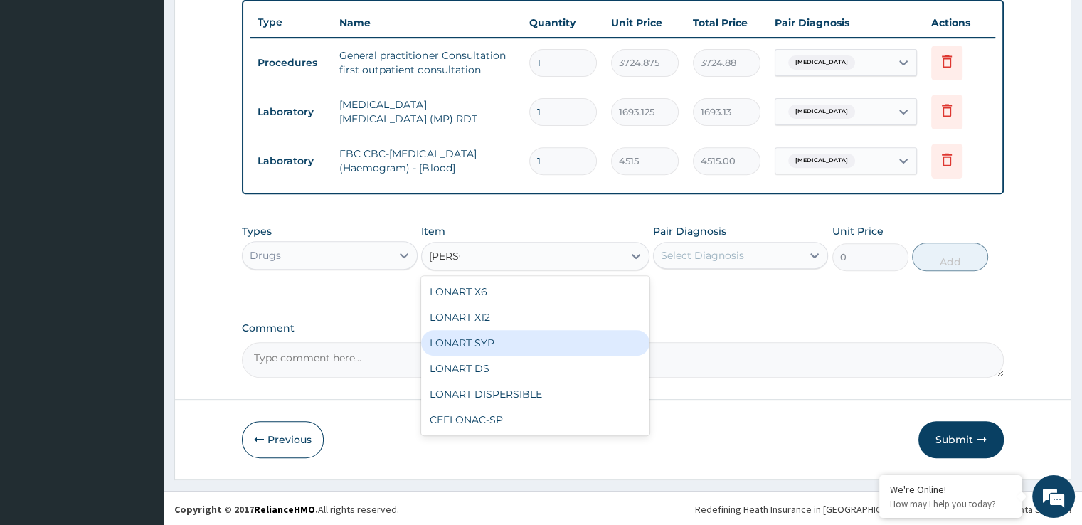
click at [490, 339] on div "LONART SYP" at bounding box center [535, 343] width 228 height 26
type input "2855.7375"
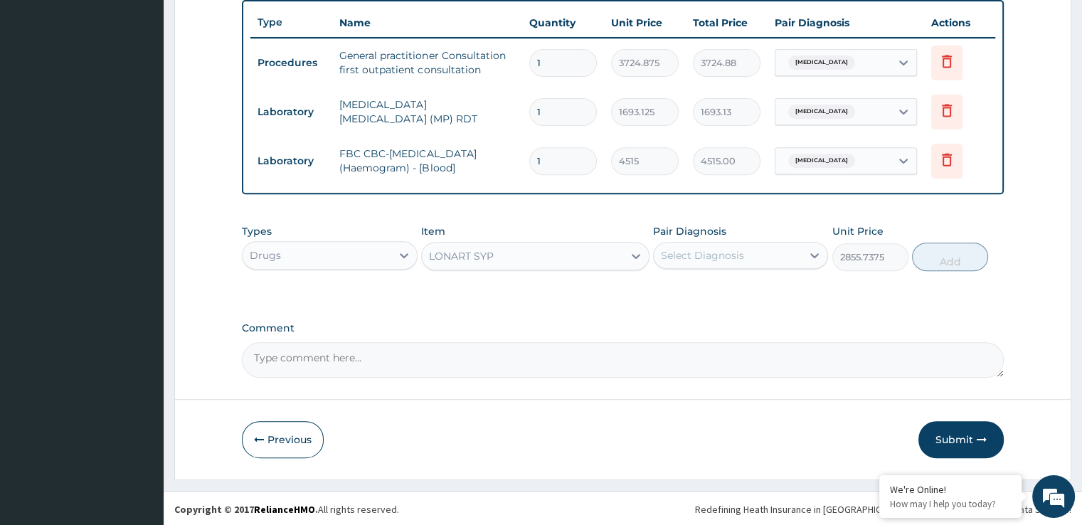
click at [709, 263] on div "Select Diagnosis" at bounding box center [728, 255] width 148 height 23
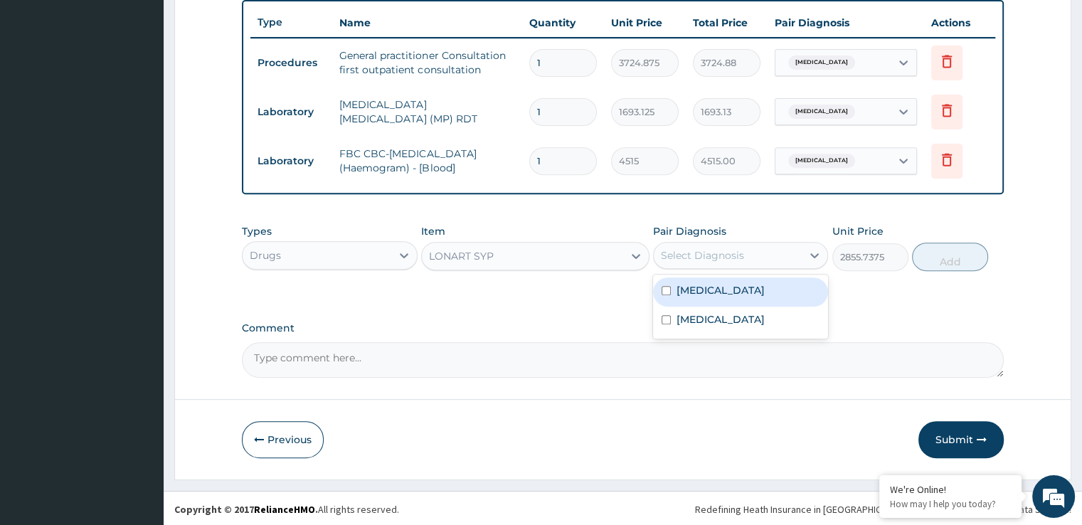
click at [705, 288] on label "Malaria" at bounding box center [721, 290] width 88 height 14
checkbox input "true"
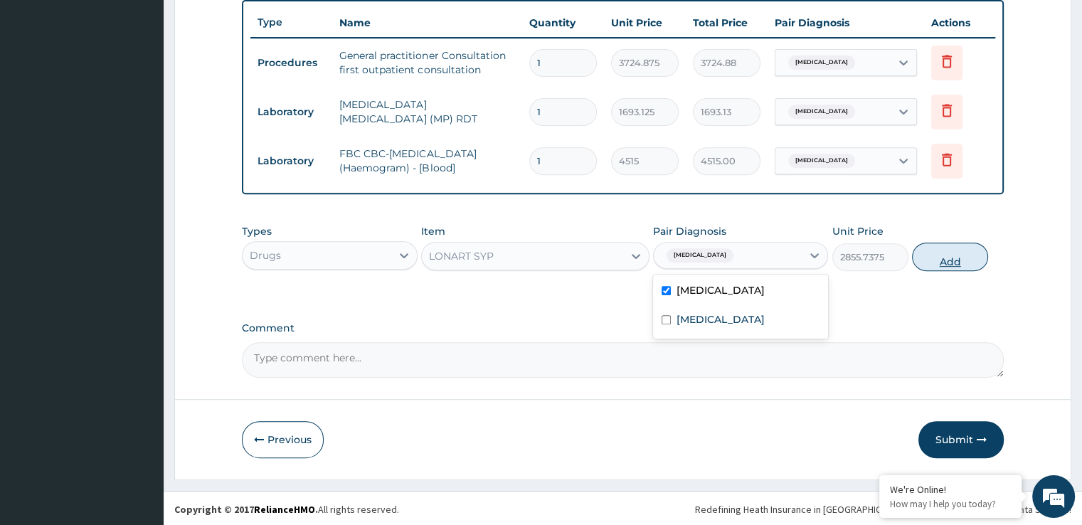
click at [942, 259] on button "Add" at bounding box center [950, 257] width 76 height 28
type input "0"
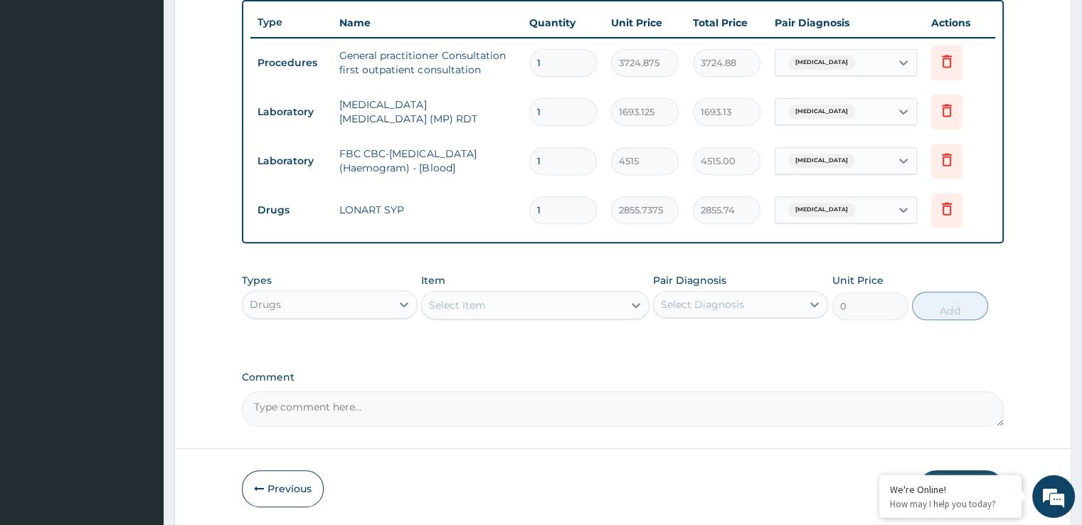
click at [482, 307] on div "Select Item" at bounding box center [457, 305] width 57 height 14
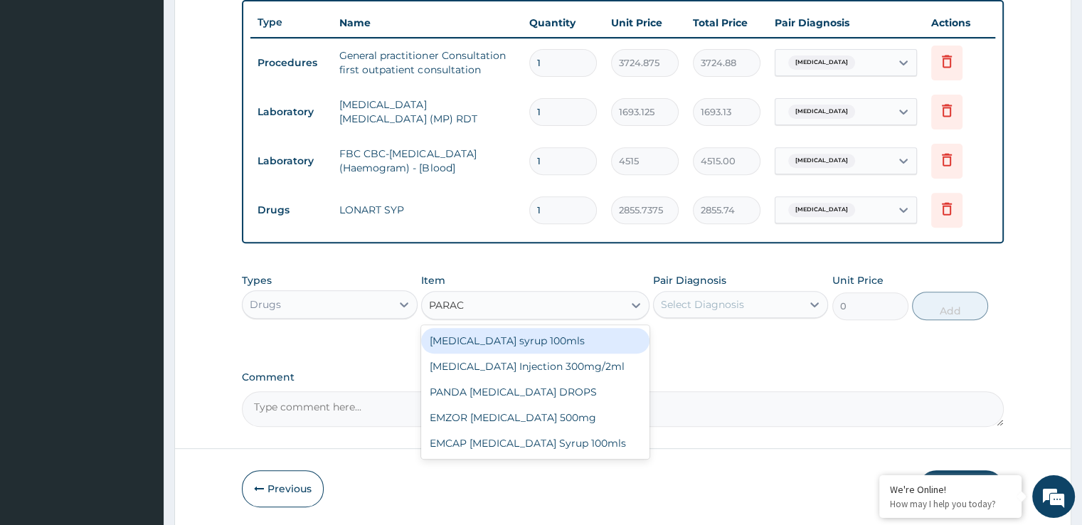
type input "PARACE"
click at [524, 342] on div "Paracetamol syrup 100mls" at bounding box center [535, 341] width 228 height 26
type input "744.975"
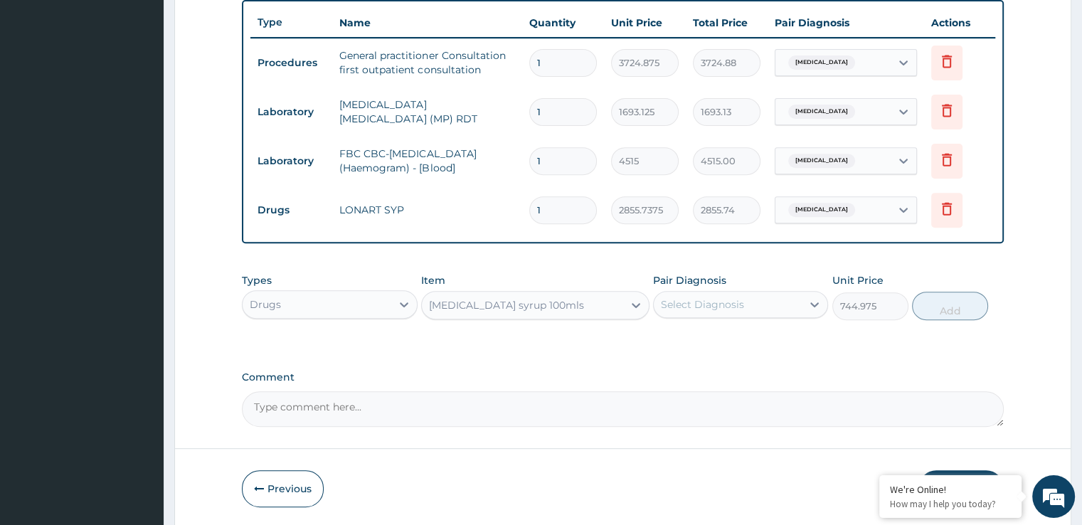
click at [721, 303] on div "Select Diagnosis" at bounding box center [702, 304] width 83 height 14
click at [722, 338] on div "Malaria" at bounding box center [740, 341] width 175 height 29
checkbox input "true"
click at [949, 307] on button "Add" at bounding box center [950, 306] width 76 height 28
type input "0"
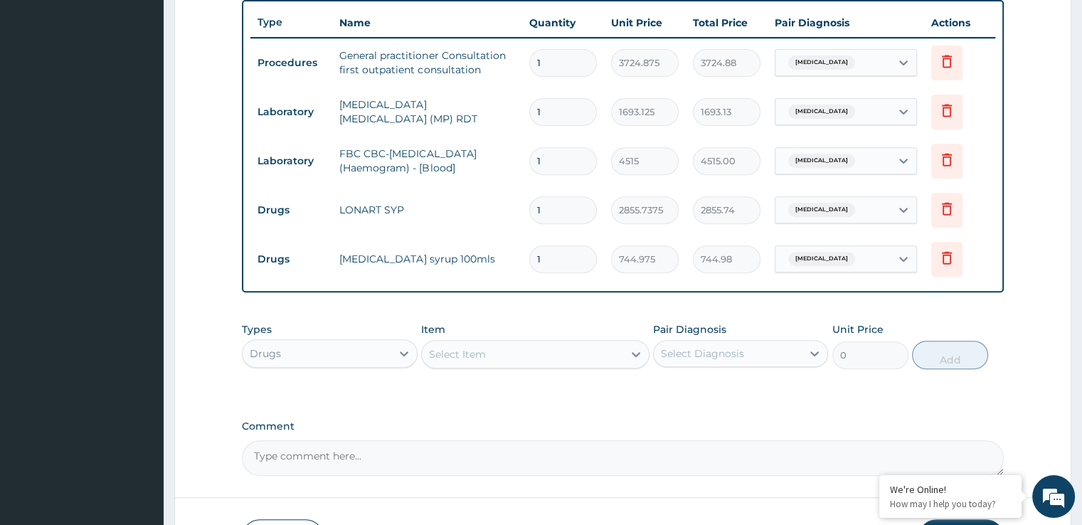
click at [487, 359] on div "Select Item" at bounding box center [522, 354] width 201 height 23
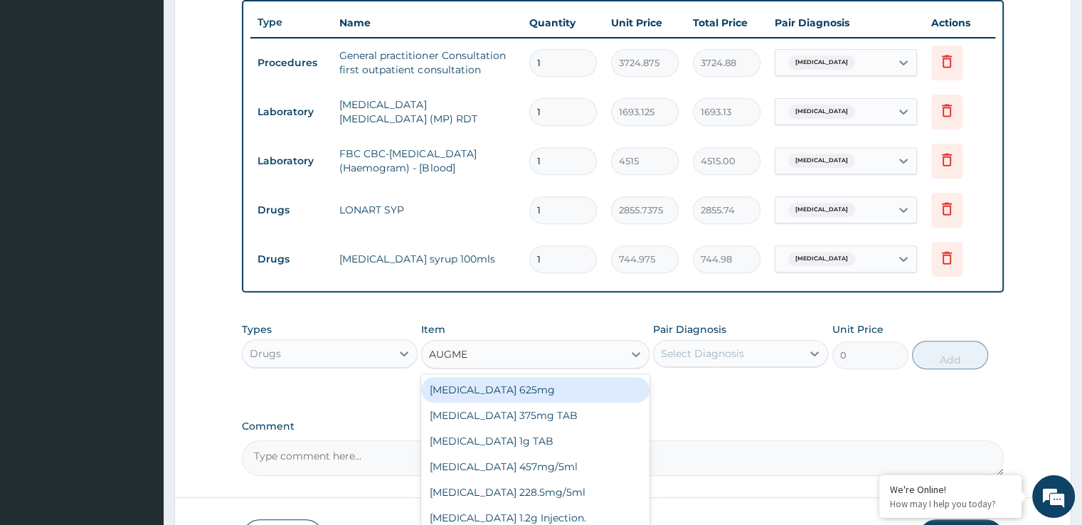
type input "AUGMEN"
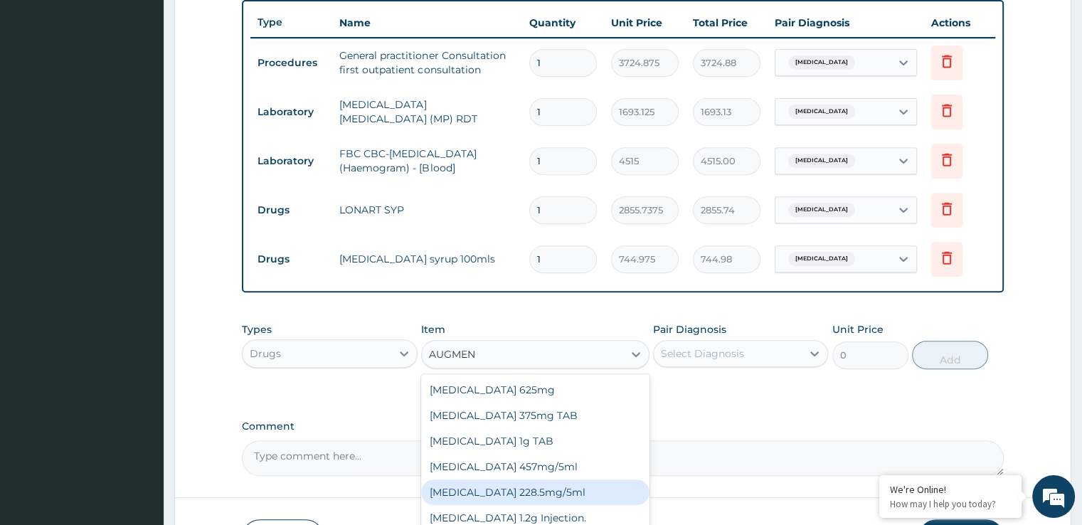
click at [532, 485] on div "AUGMENTIN 228.5mg/5ml" at bounding box center [535, 493] width 228 height 26
type input "7449.75"
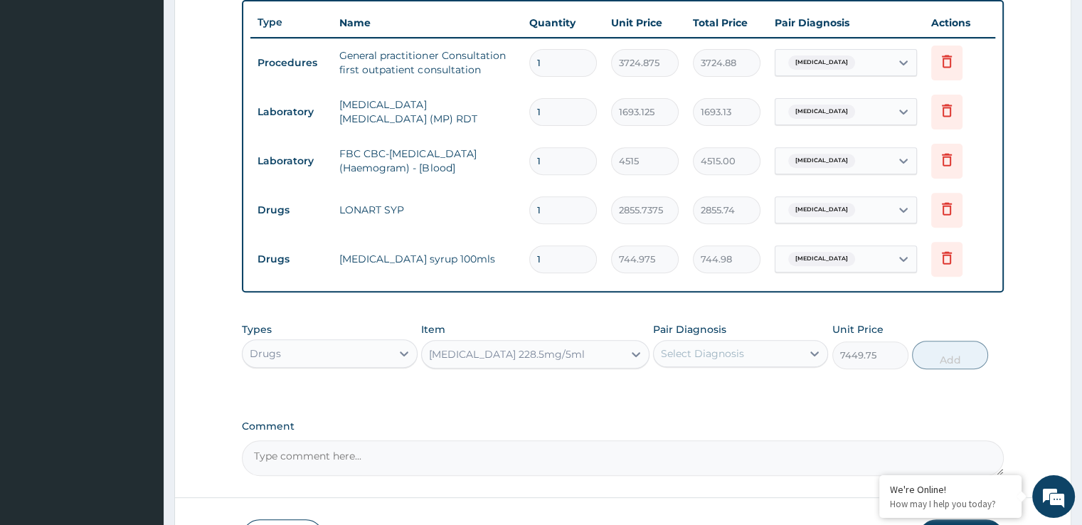
click at [737, 362] on div "Select Diagnosis" at bounding box center [728, 353] width 148 height 23
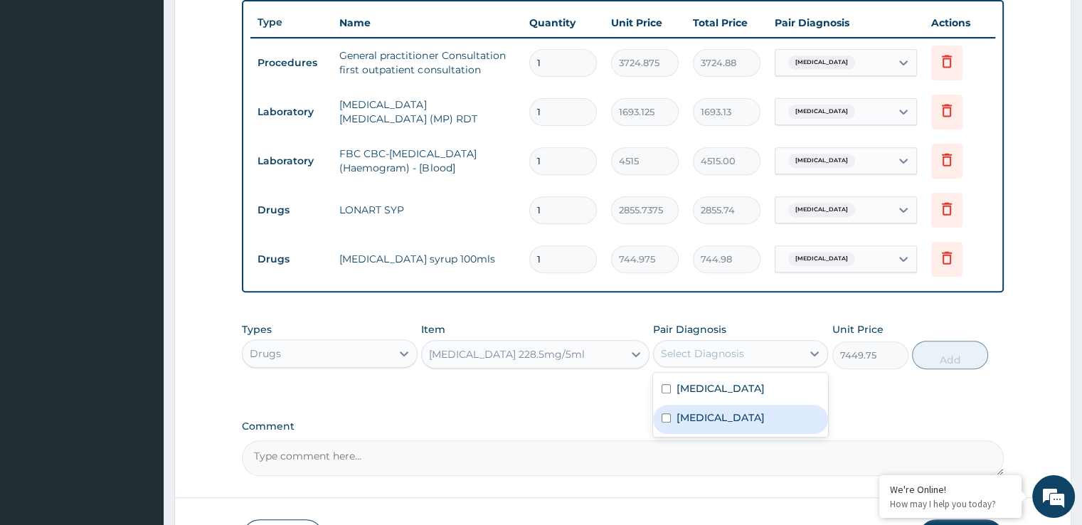
click at [732, 405] on div "Upper respiratory infection" at bounding box center [740, 419] width 175 height 29
checkbox input "true"
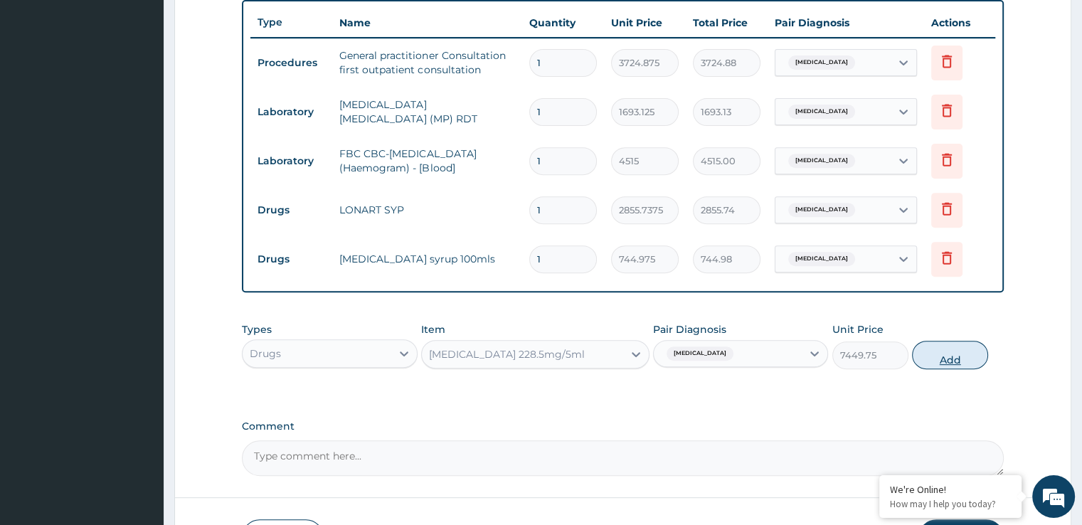
click at [950, 354] on button "Add" at bounding box center [950, 355] width 76 height 28
type input "0"
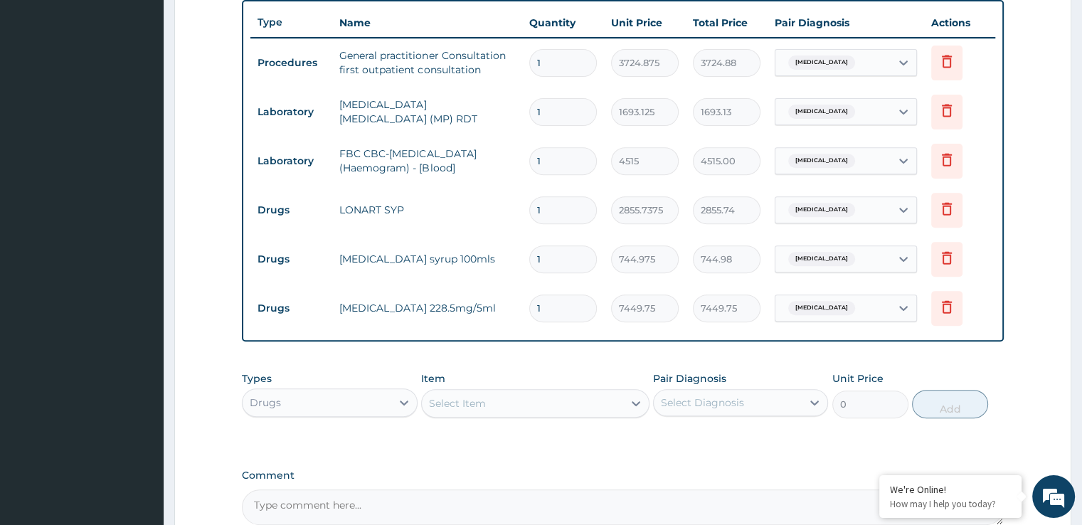
scroll to position [676, 0]
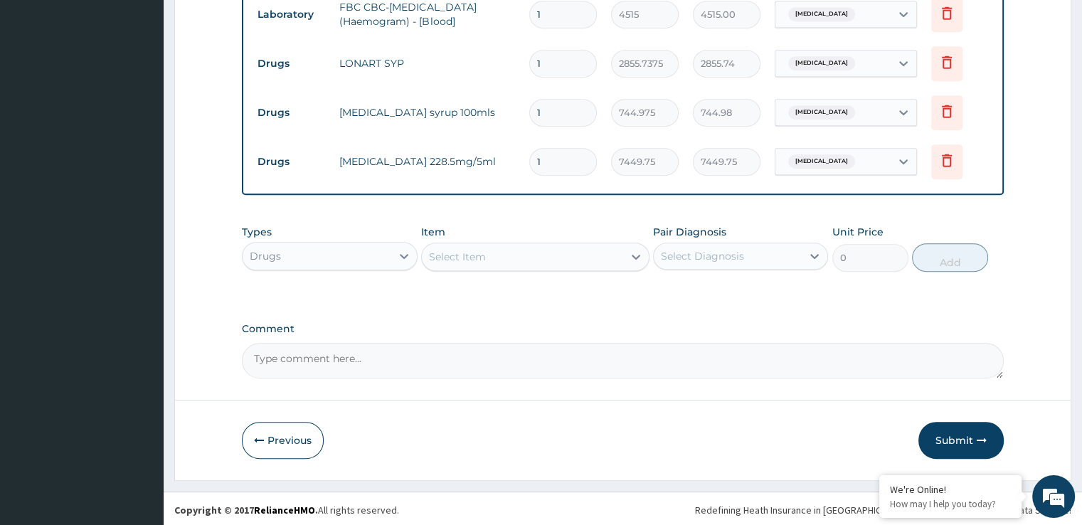
click at [498, 255] on div "Select Item" at bounding box center [522, 257] width 201 height 23
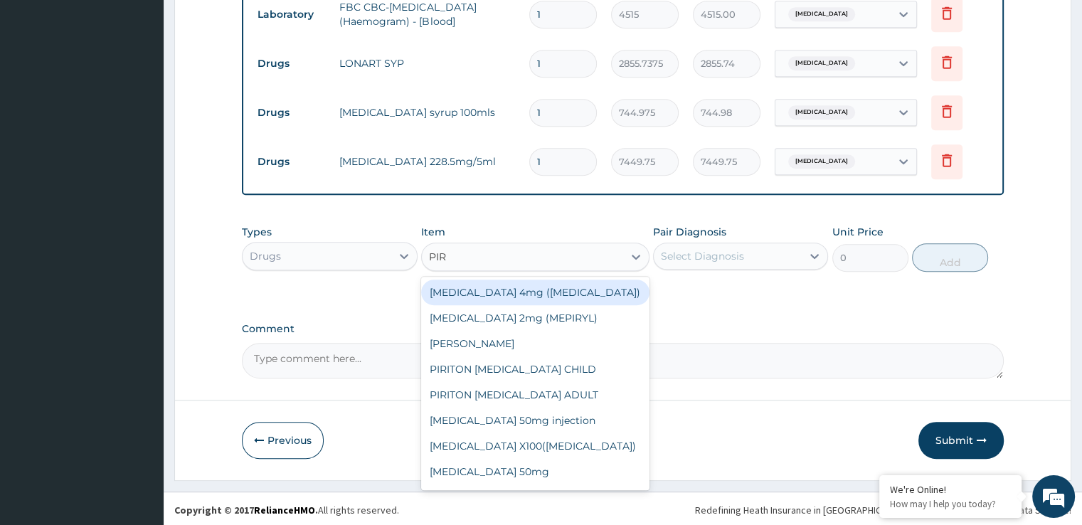
type input "PIRI"
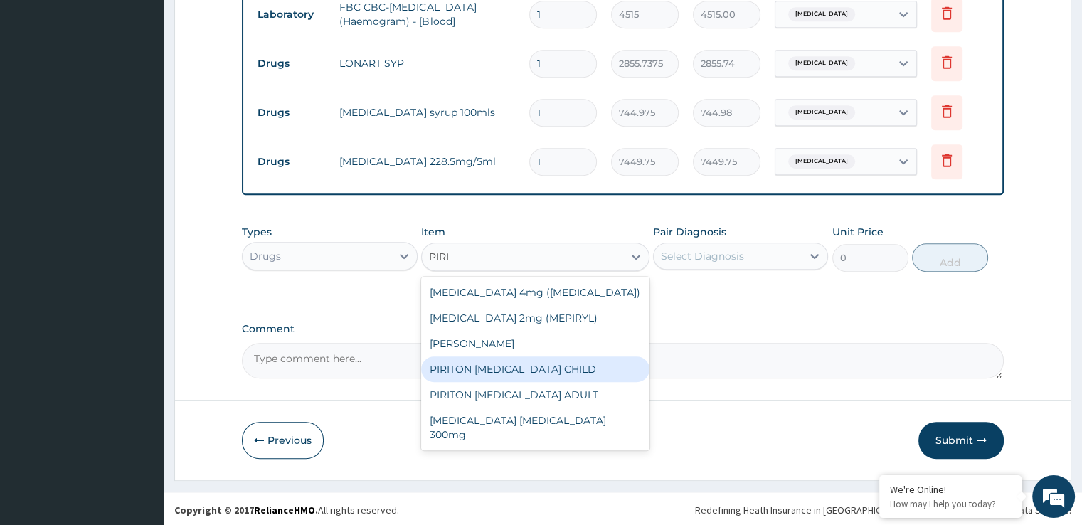
click at [493, 358] on div "PIRITON EXPECTORANT CHILD" at bounding box center [535, 370] width 228 height 26
type input "1241.625"
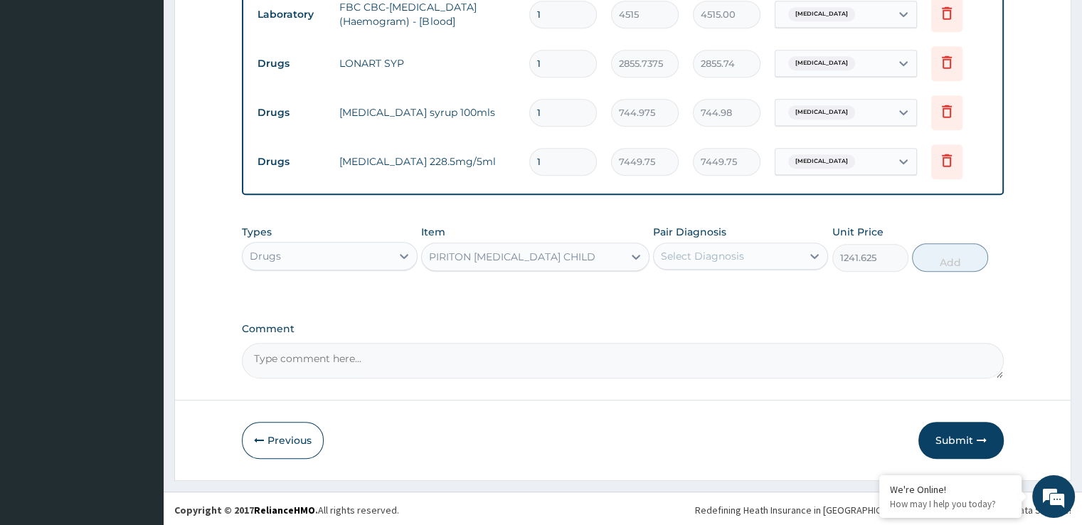
click at [719, 263] on div "Select Diagnosis" at bounding box center [728, 256] width 148 height 23
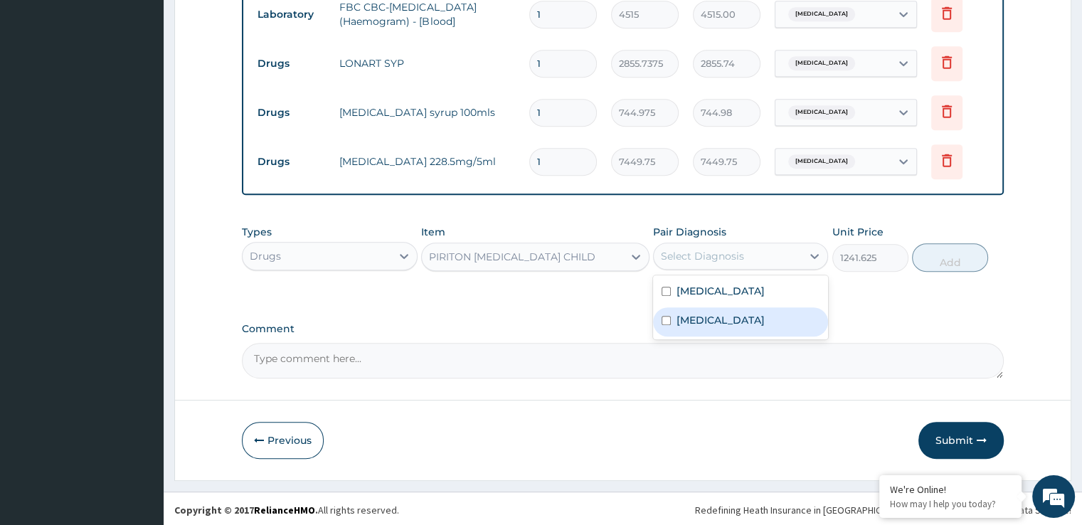
click at [712, 322] on label "Upper respiratory infection" at bounding box center [721, 320] width 88 height 14
checkbox input "true"
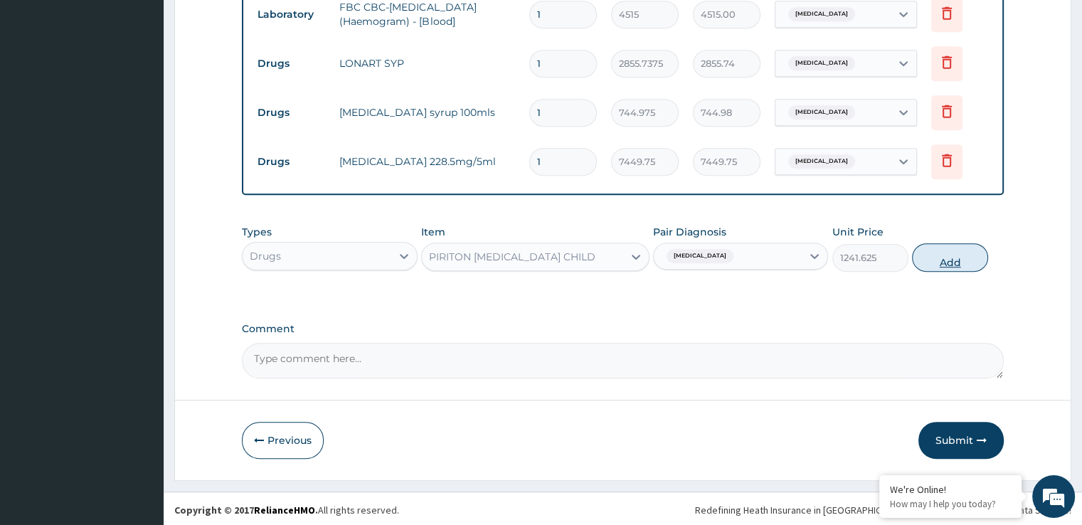
click at [953, 263] on button "Add" at bounding box center [950, 257] width 76 height 28
type input "0"
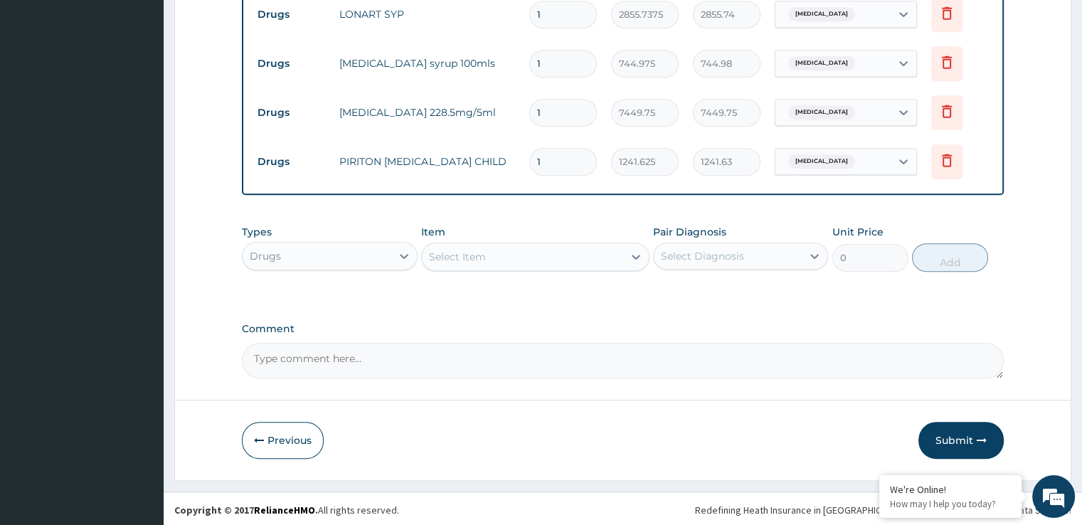
scroll to position [724, 0]
click at [976, 447] on button "Submit" at bounding box center [961, 441] width 85 height 37
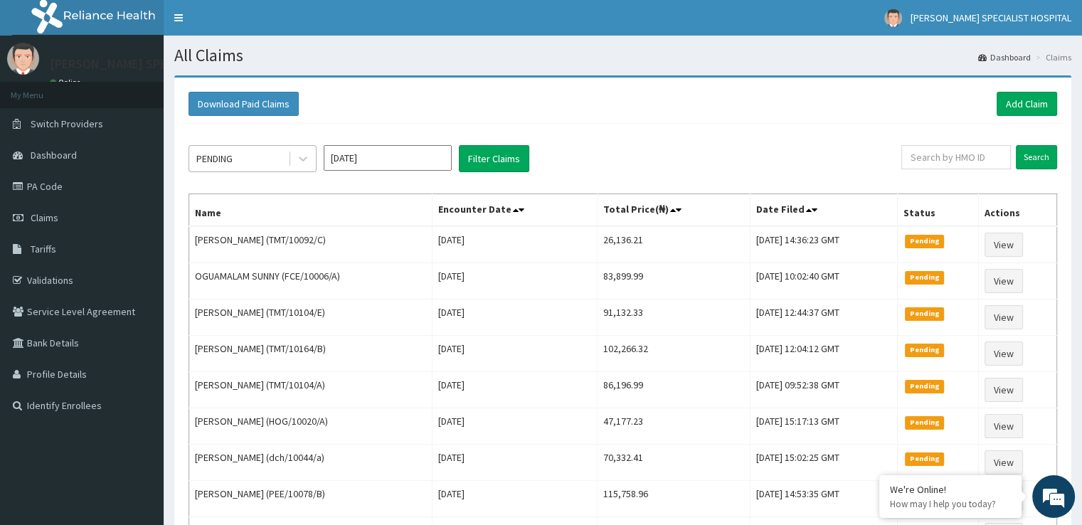
click at [265, 146] on div "PENDING" at bounding box center [253, 158] width 128 height 27
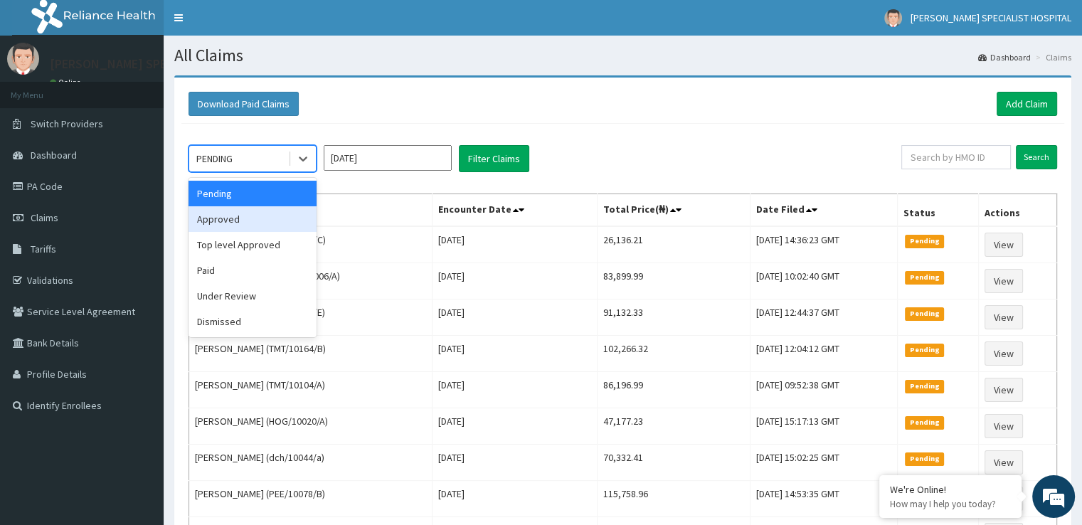
click at [243, 213] on div "Approved" at bounding box center [253, 219] width 128 height 26
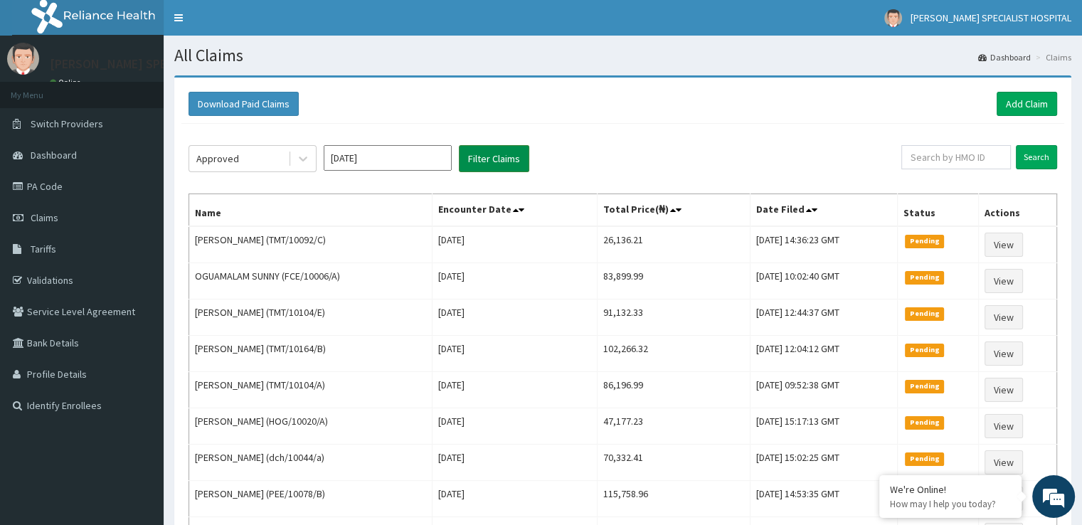
click at [487, 150] on button "Filter Claims" at bounding box center [494, 158] width 70 height 27
